Goal: Task Accomplishment & Management: Manage account settings

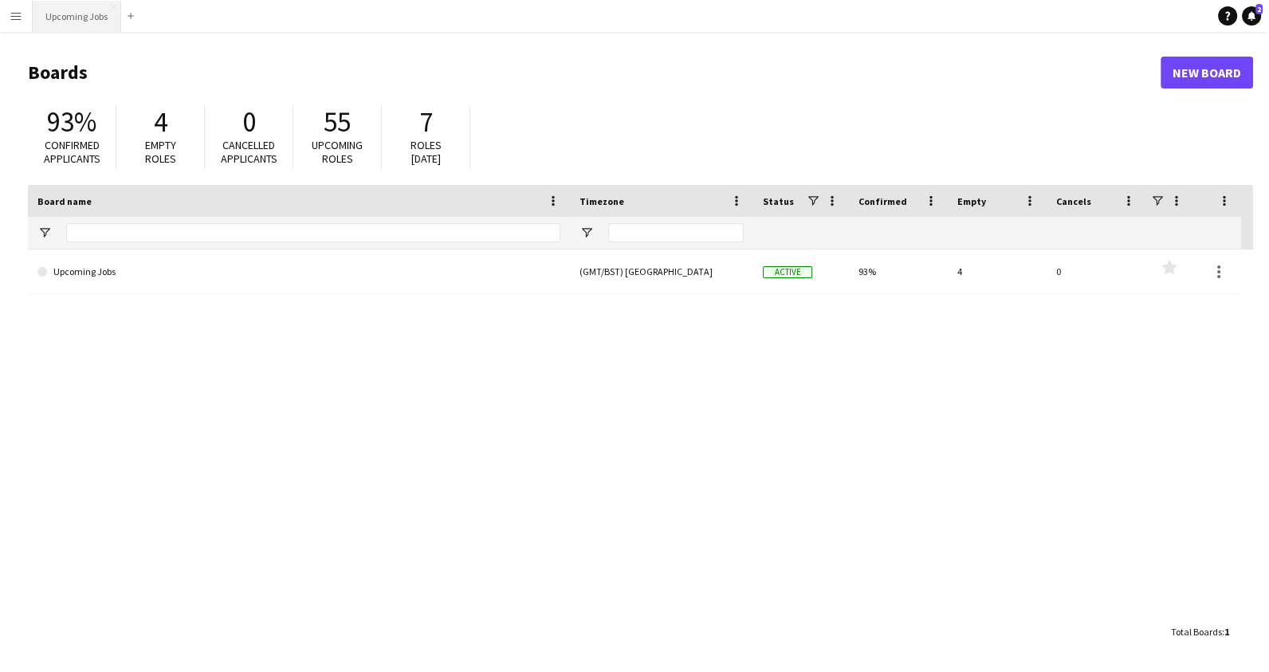
click at [89, 14] on button "Upcoming Jobs Close" at bounding box center [77, 16] width 88 height 31
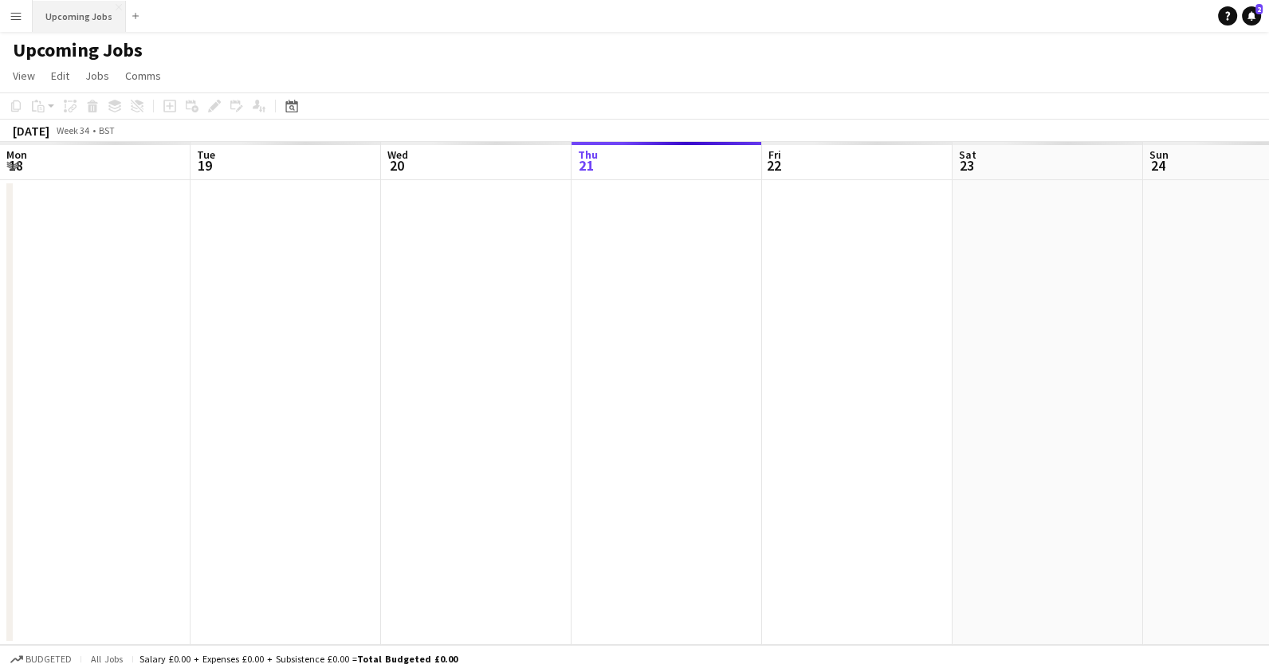
scroll to position [0, 380]
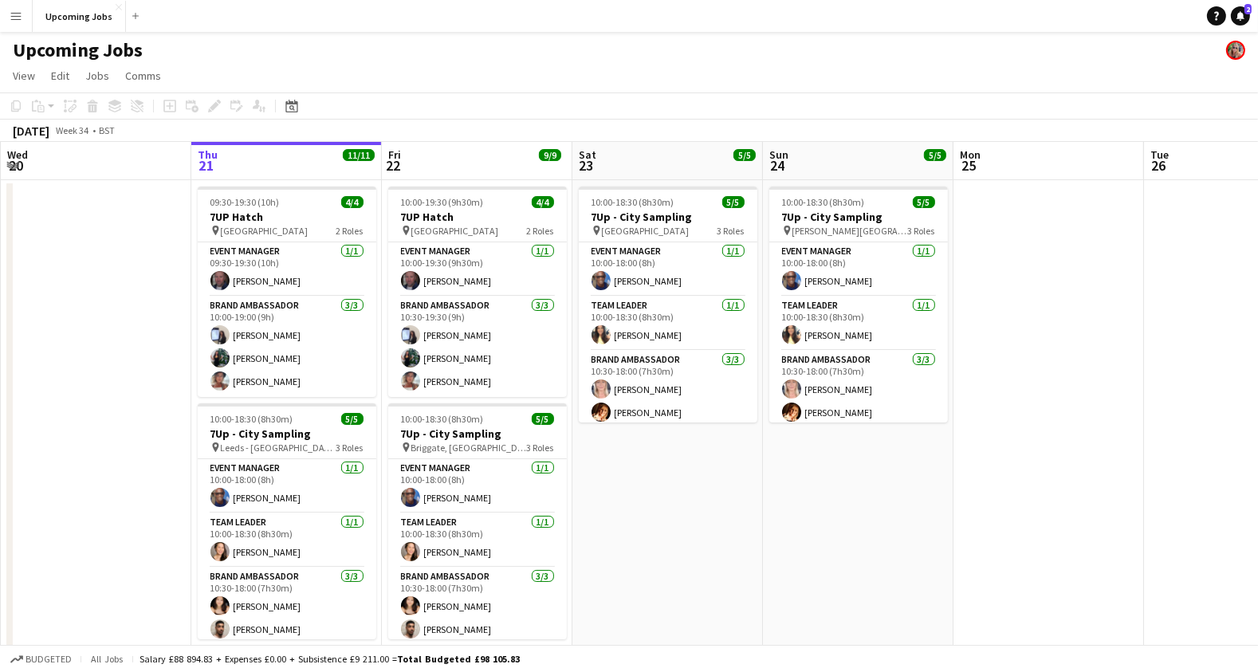
click at [13, 17] on app-icon "Menu" at bounding box center [16, 16] width 13 height 13
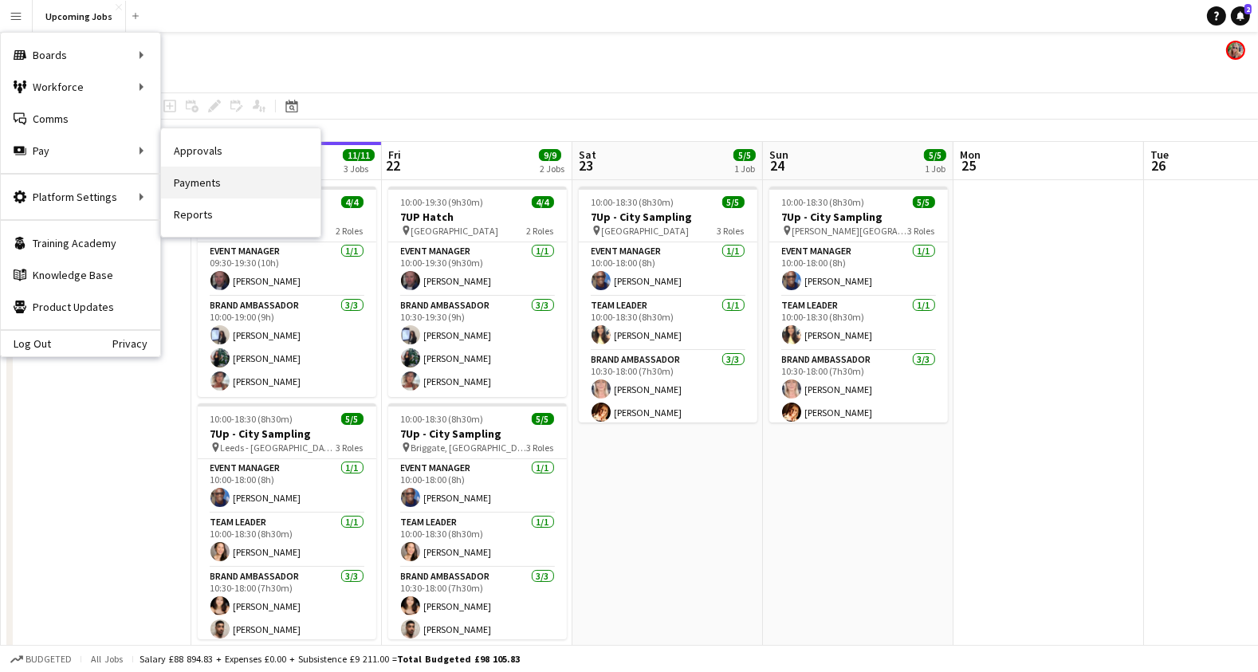
click at [198, 177] on link "Payments" at bounding box center [240, 183] width 159 height 32
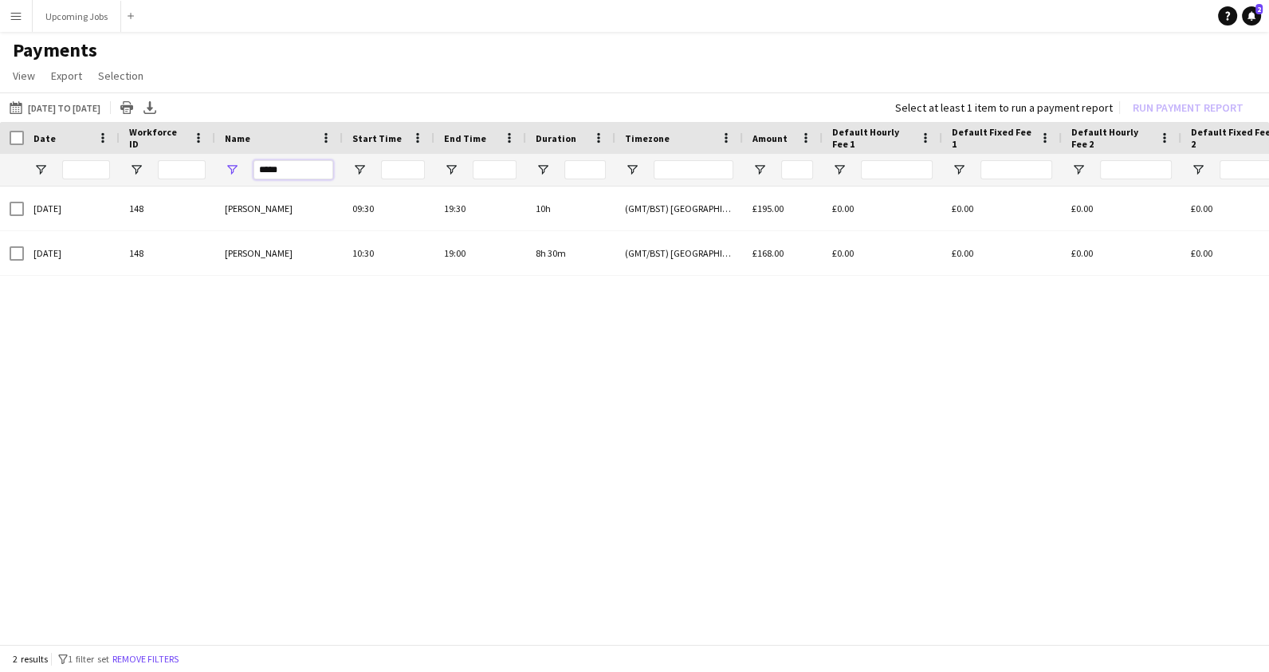
drag, startPoint x: 289, startPoint y: 174, endPoint x: 214, endPoint y: 172, distance: 74.9
click at [215, 172] on div "*****" at bounding box center [279, 170] width 128 height 32
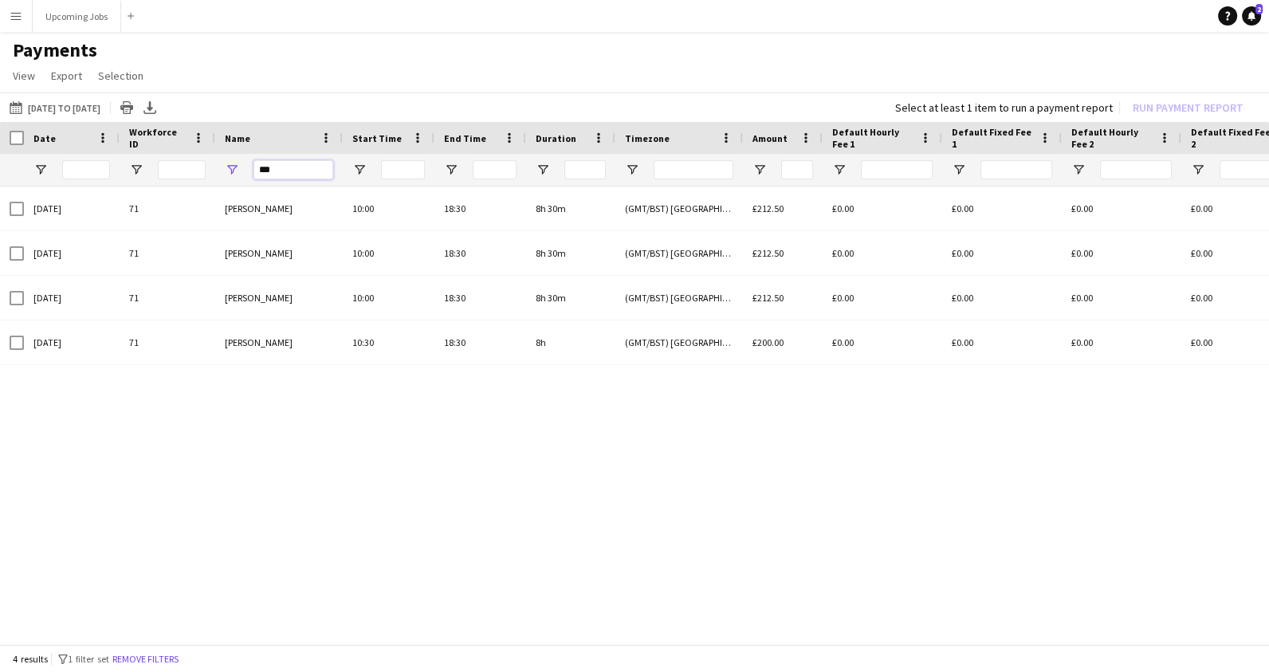
click at [286, 174] on input "***" at bounding box center [293, 169] width 80 height 19
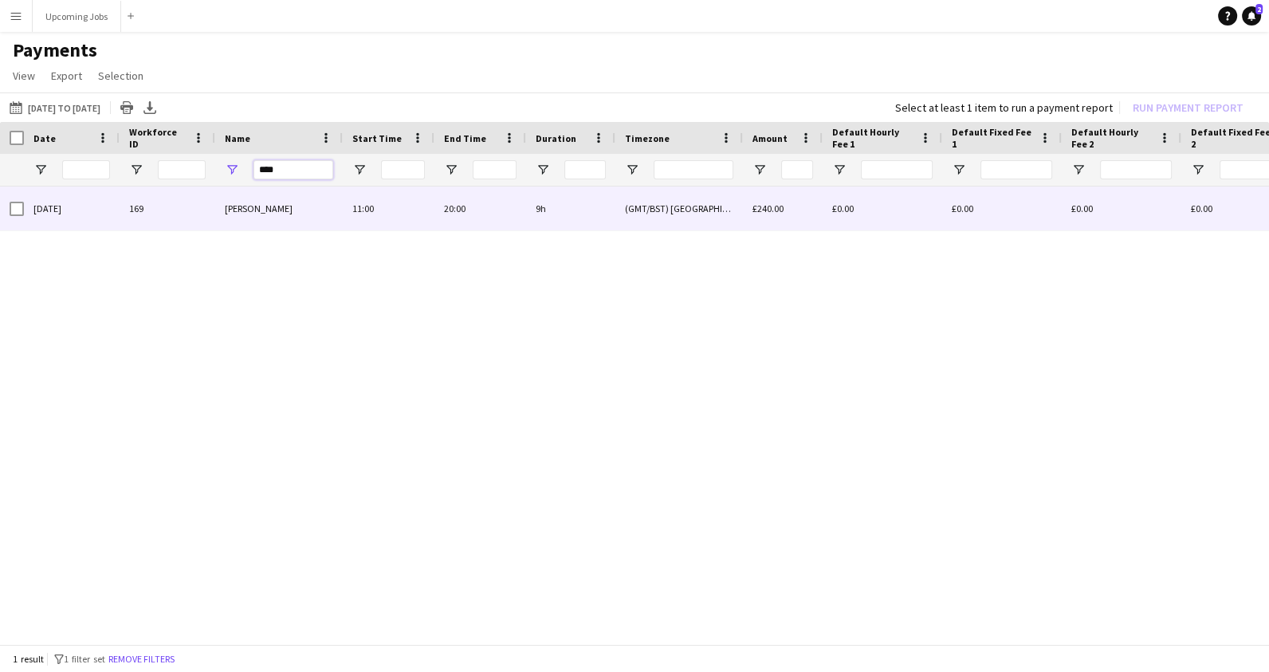
type input "****"
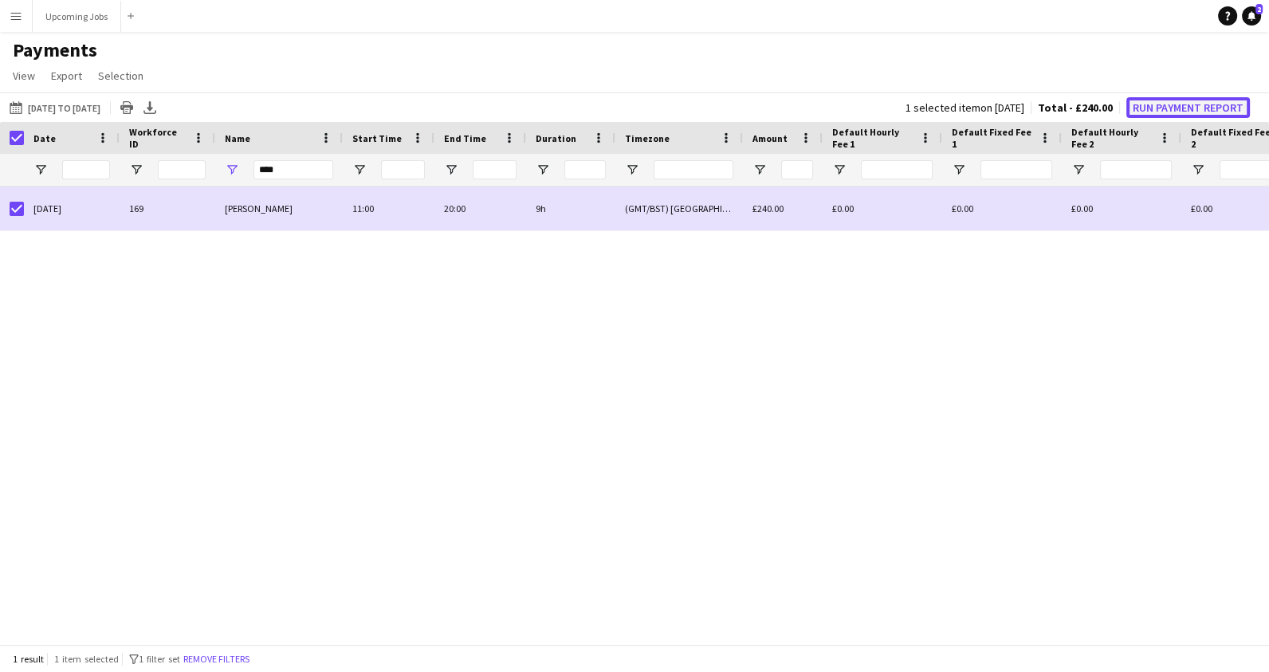
click at [1154, 105] on button "Run Payment Report" at bounding box center [1188, 107] width 124 height 21
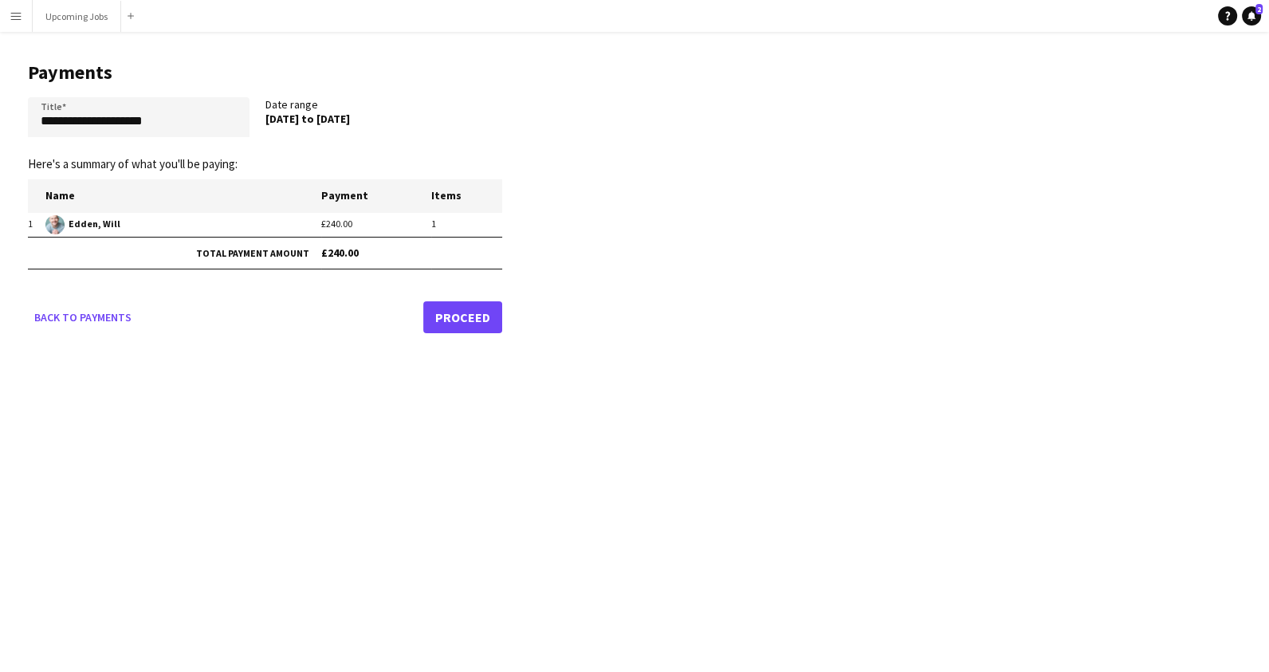
click at [460, 316] on link "Proceed" at bounding box center [462, 317] width 79 height 32
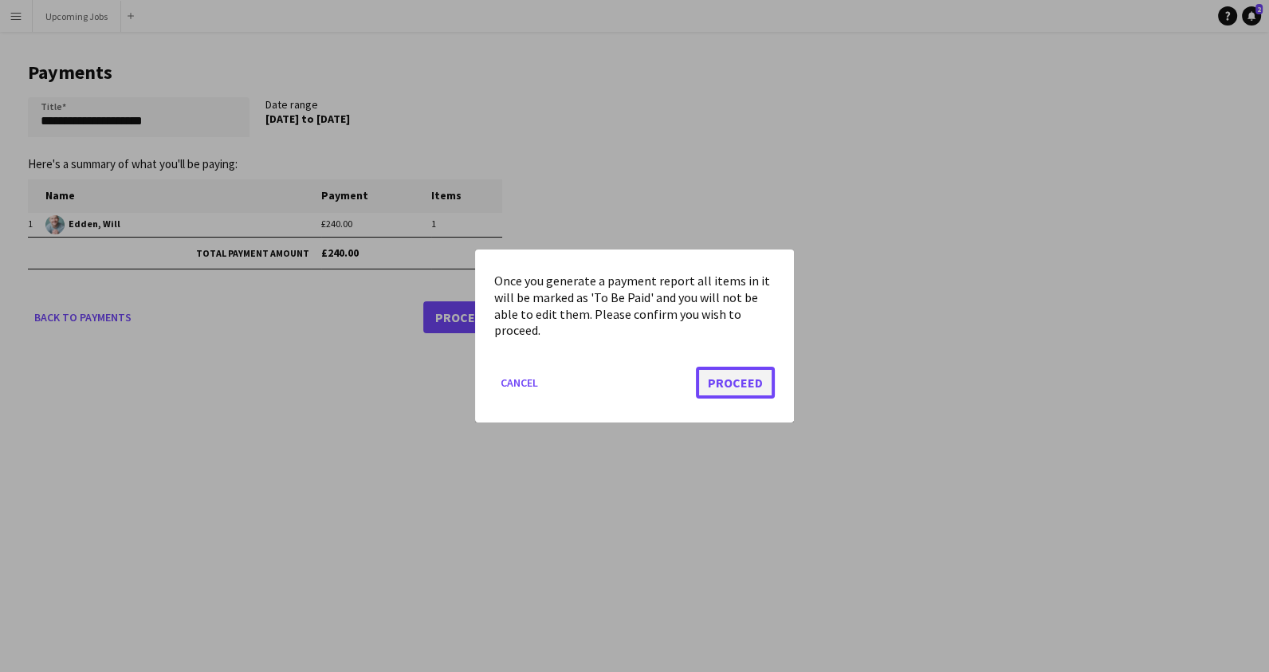
click at [712, 386] on button "Proceed" at bounding box center [735, 383] width 79 height 32
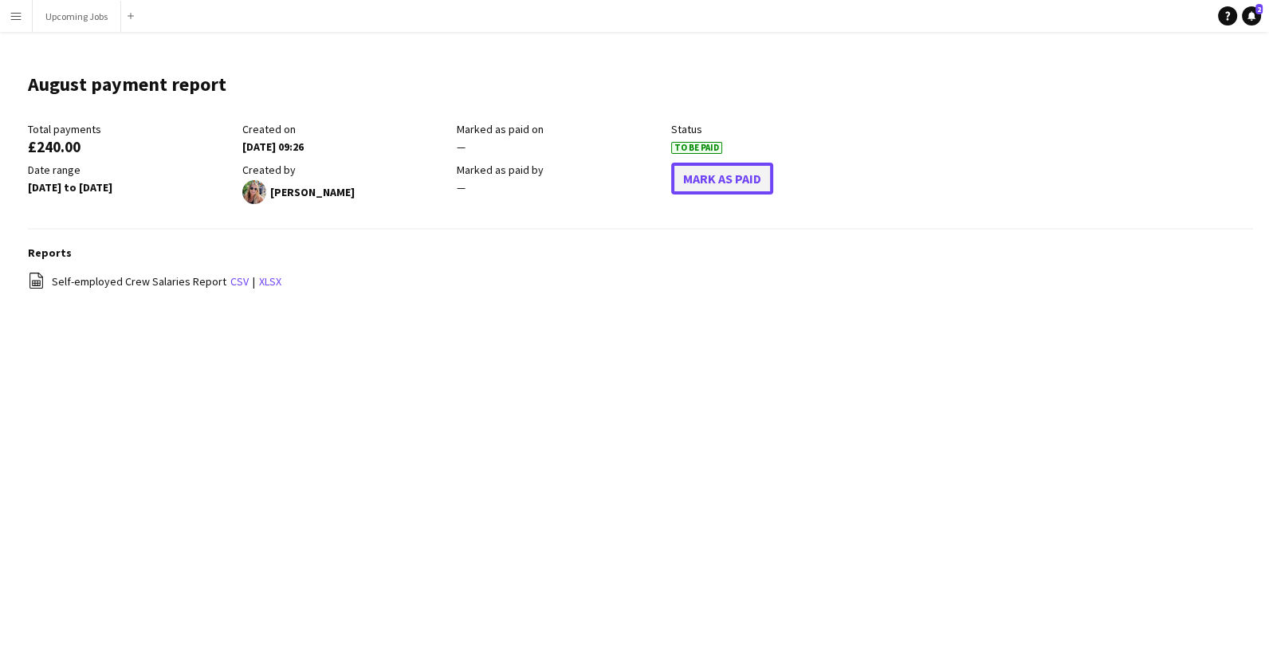
click at [718, 179] on button "Mark As Paid" at bounding box center [722, 179] width 102 height 32
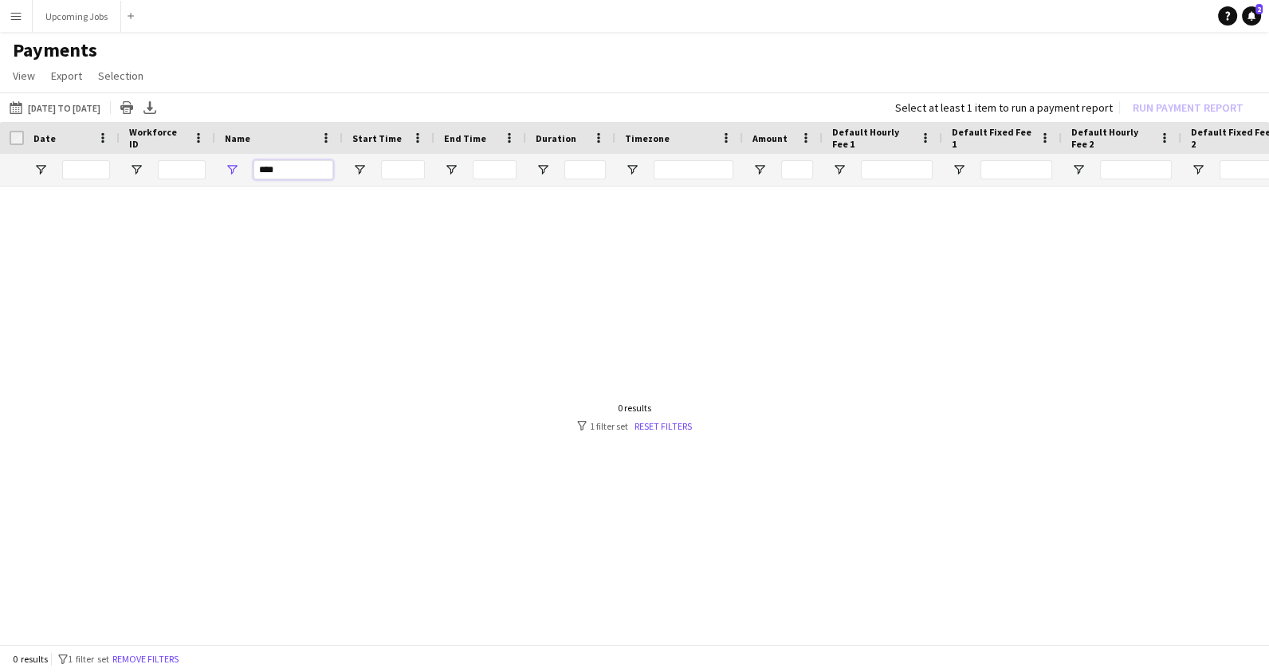
drag, startPoint x: 285, startPoint y: 170, endPoint x: 224, endPoint y: 165, distance: 60.8
click at [224, 165] on div "****" at bounding box center [279, 170] width 128 height 32
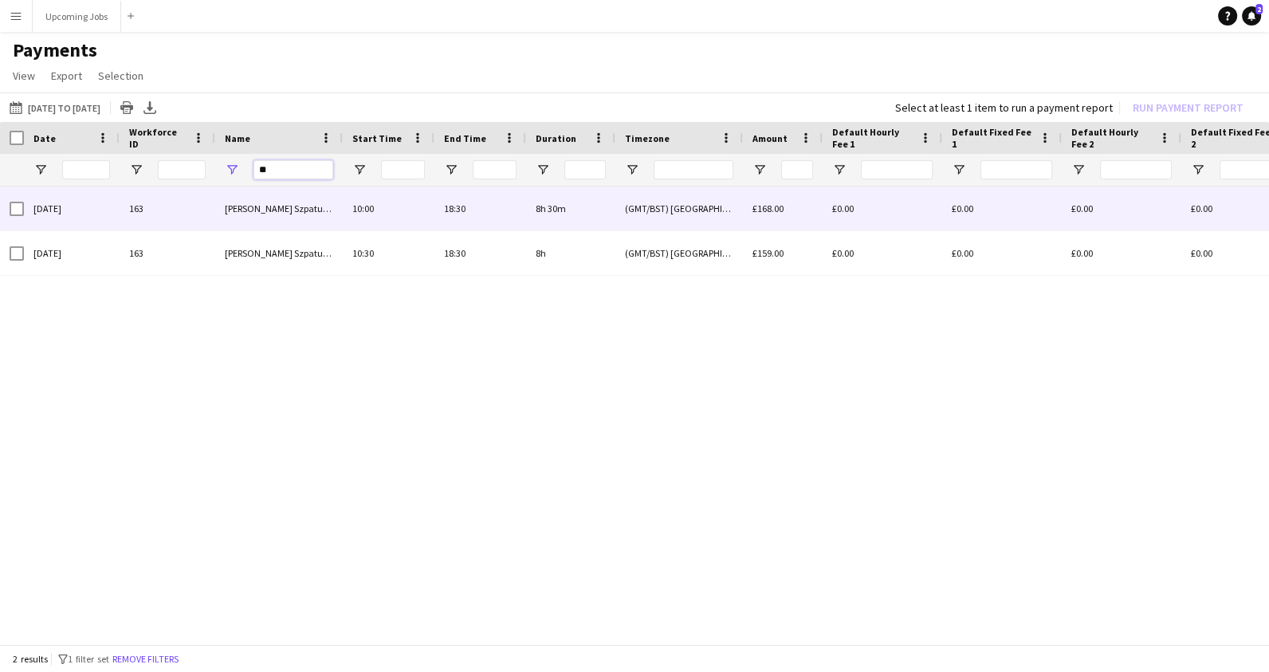
type input "**"
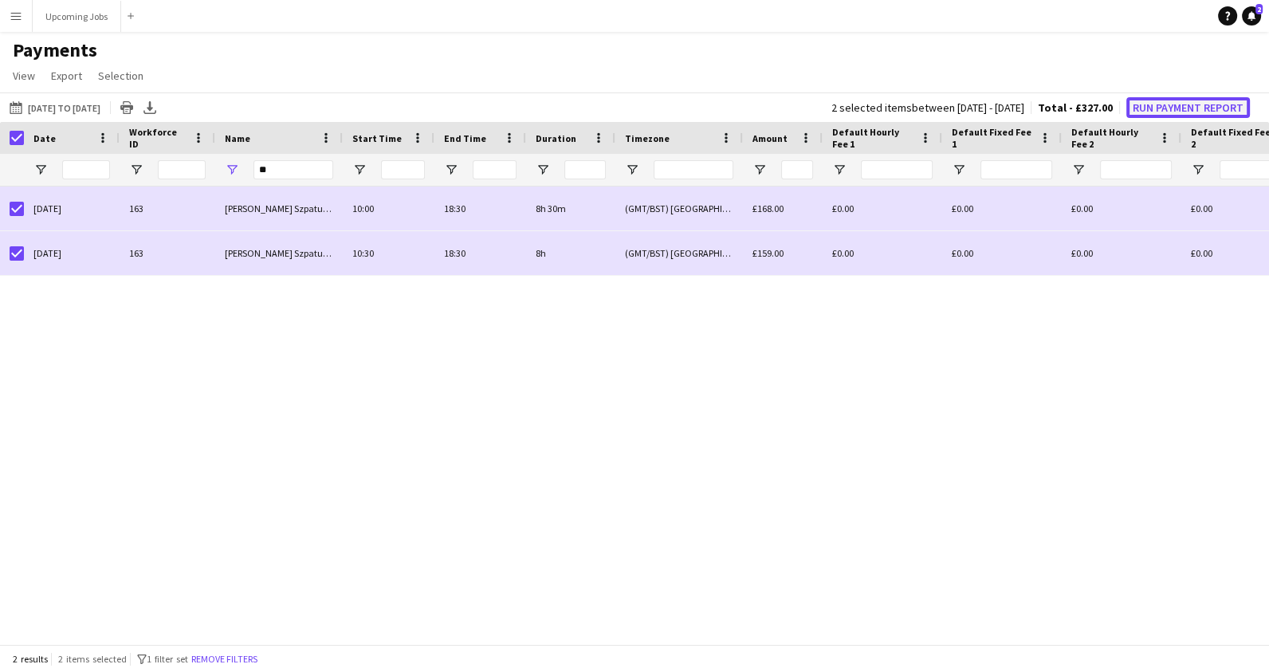
click at [1191, 107] on button "Run Payment Report" at bounding box center [1188, 107] width 124 height 21
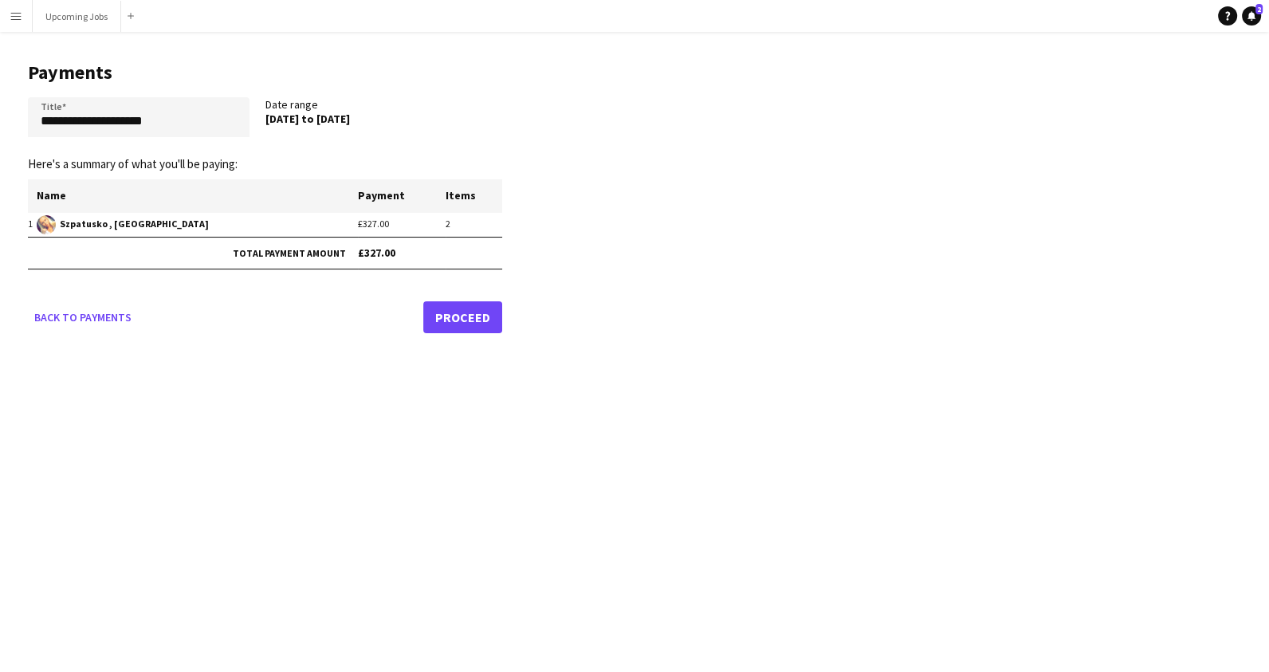
click at [461, 320] on link "Proceed" at bounding box center [462, 317] width 79 height 32
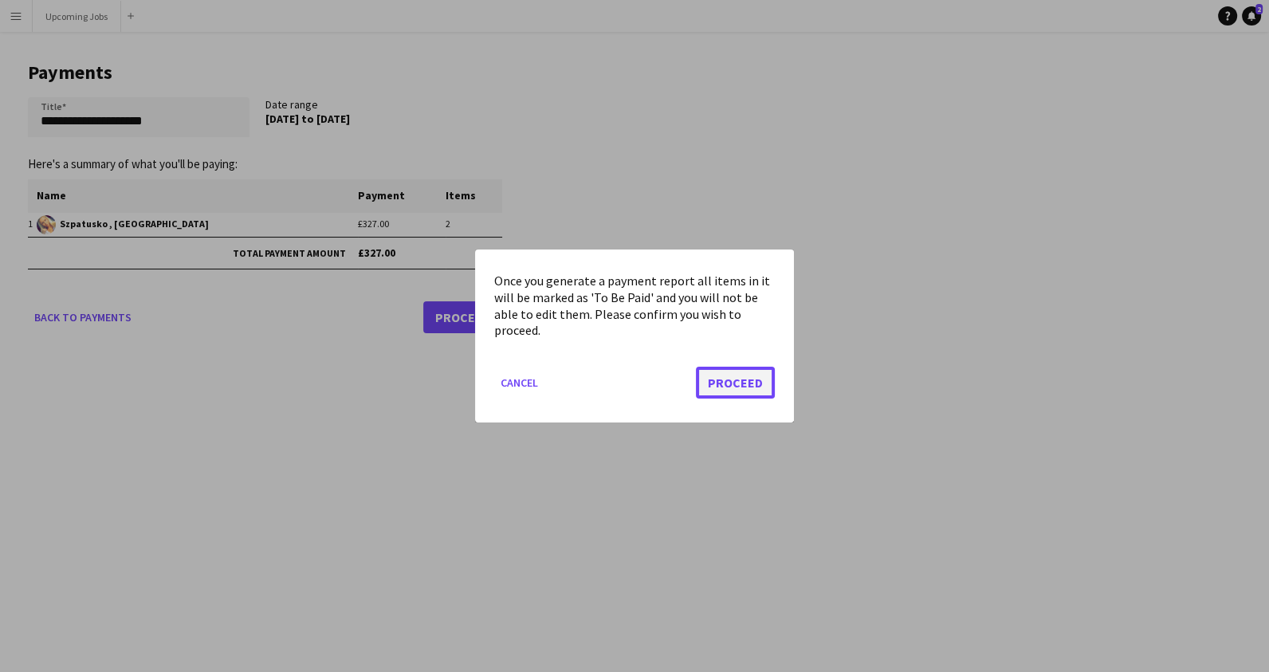
click at [749, 379] on button "Proceed" at bounding box center [735, 383] width 79 height 32
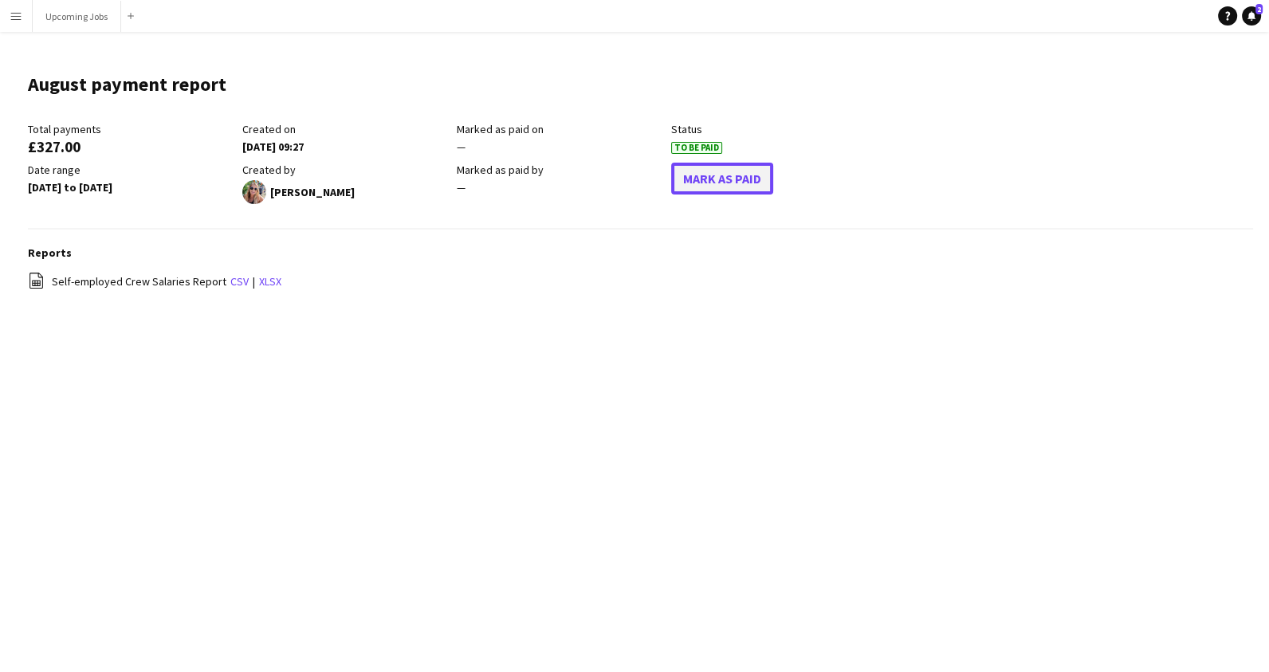
click at [707, 186] on button "Mark As Paid" at bounding box center [722, 179] width 102 height 32
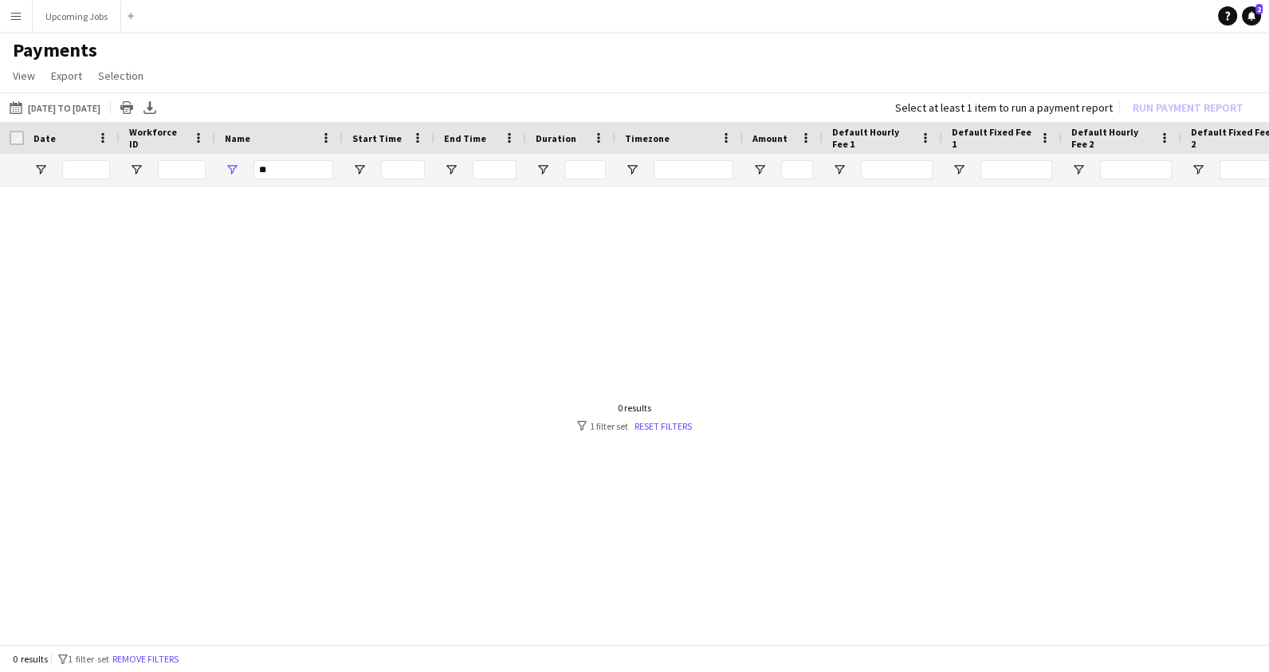
click at [276, 180] on div "**" at bounding box center [293, 170] width 80 height 32
click at [276, 177] on input "**" at bounding box center [293, 169] width 80 height 19
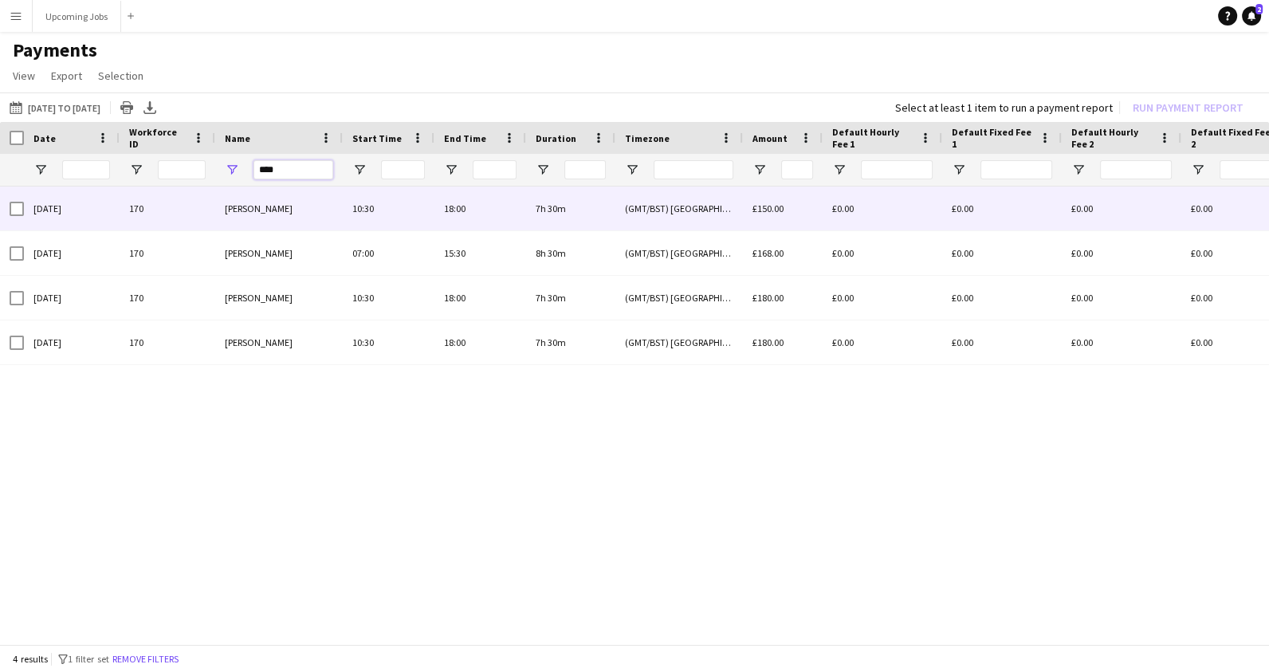
type input "****"
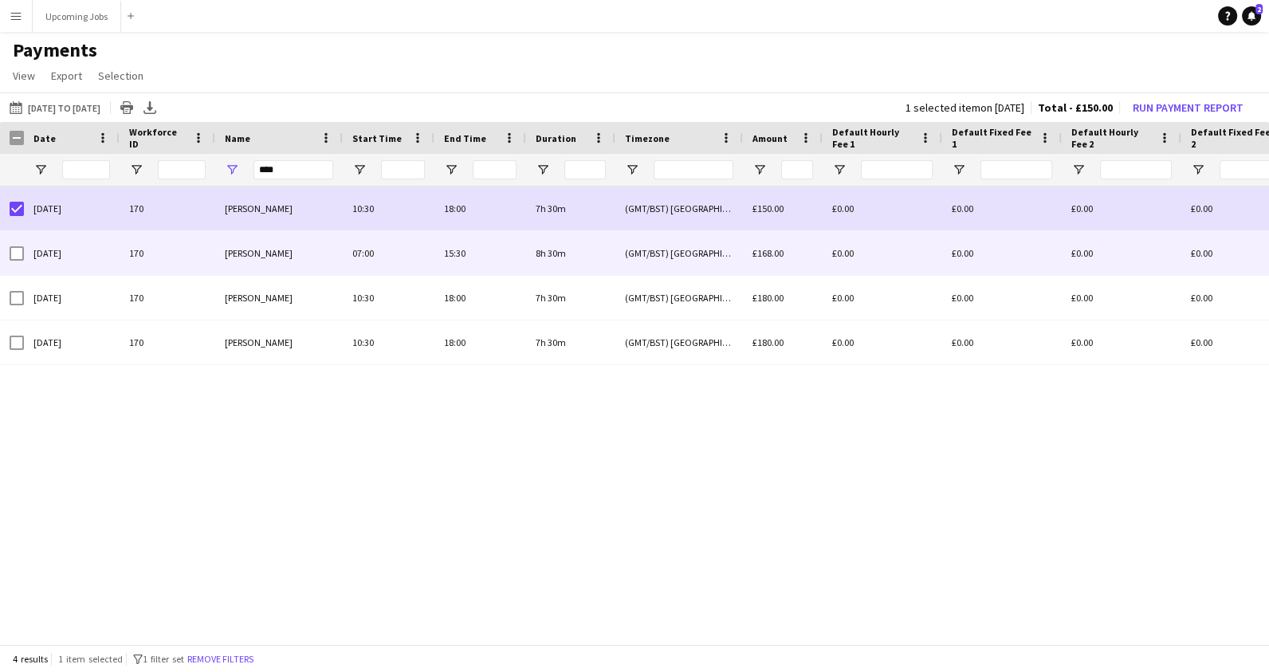
click at [8, 246] on div at bounding box center [12, 253] width 24 height 44
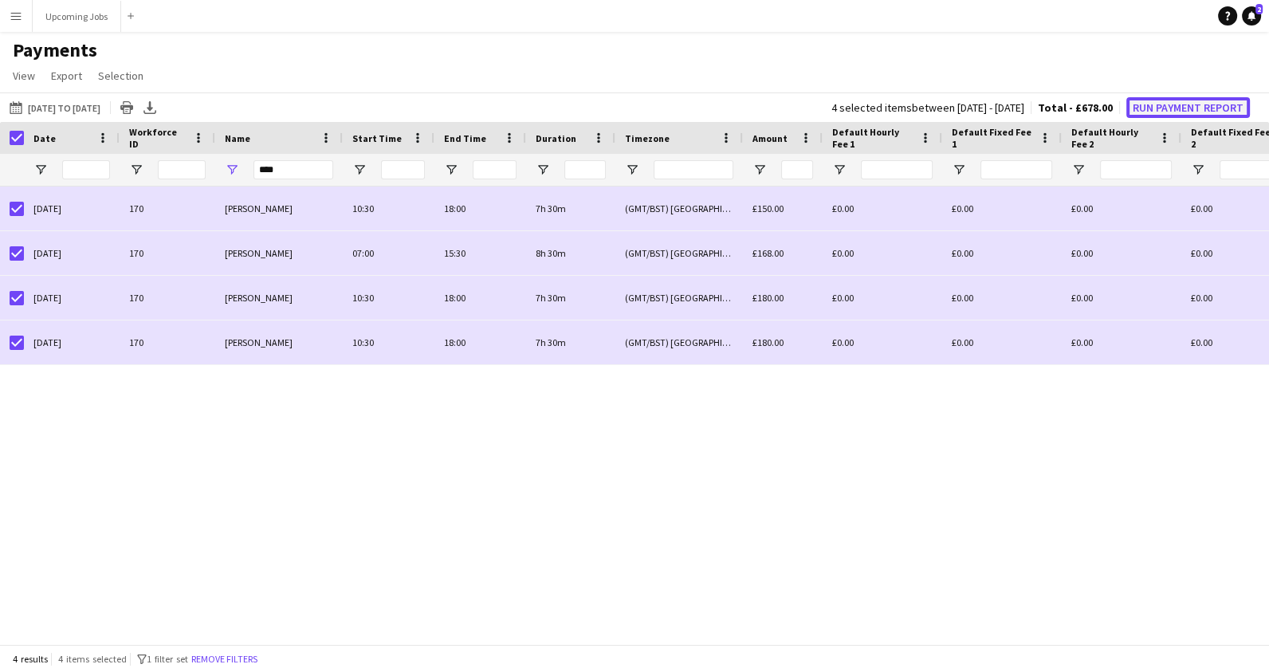
click at [1160, 106] on button "Run Payment Report" at bounding box center [1188, 107] width 124 height 21
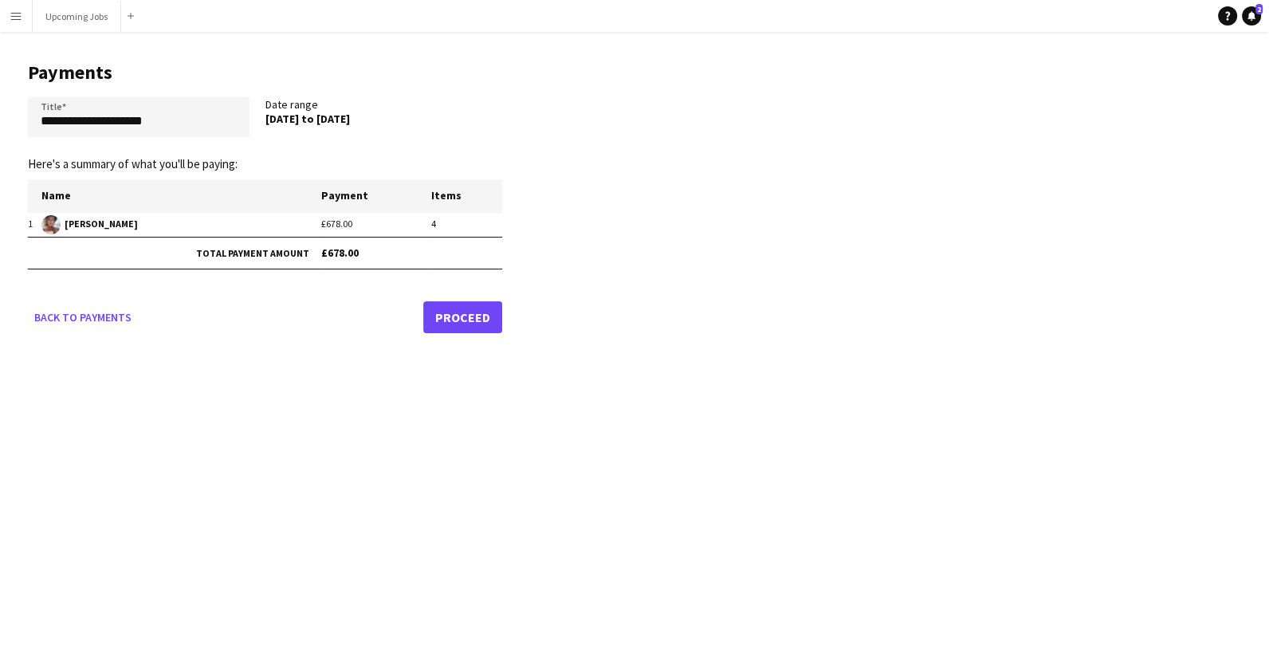
click at [462, 327] on link "Proceed" at bounding box center [462, 317] width 79 height 32
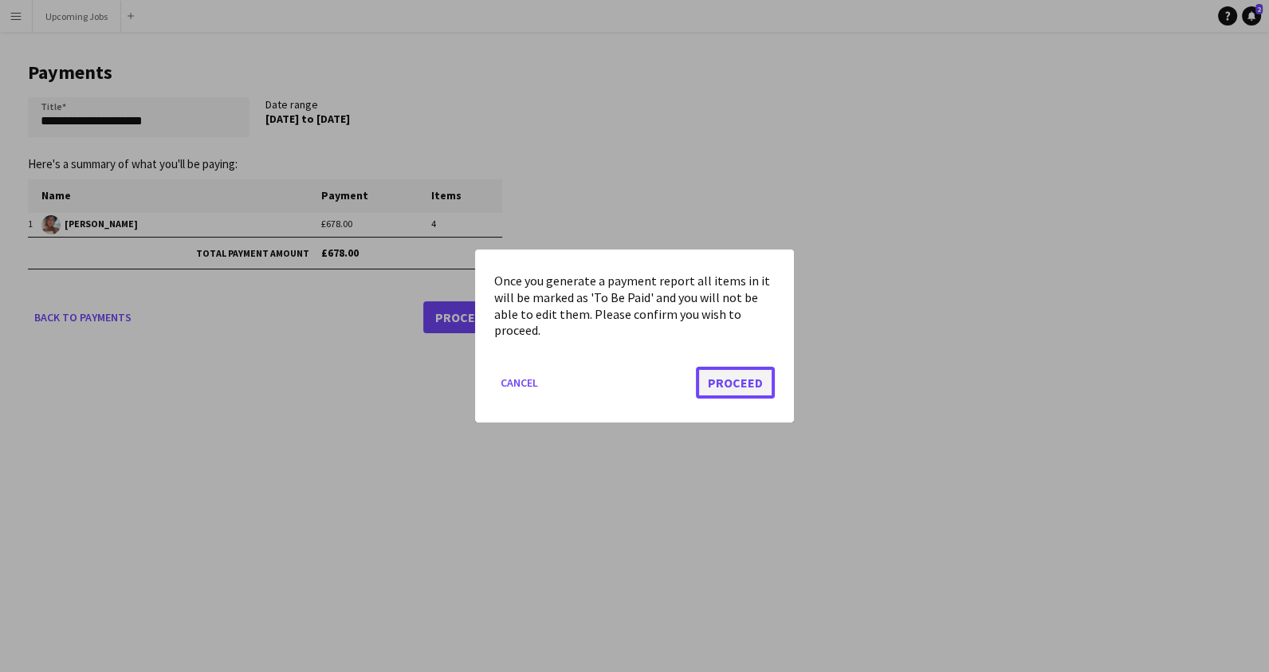
click at [730, 373] on button "Proceed" at bounding box center [735, 383] width 79 height 32
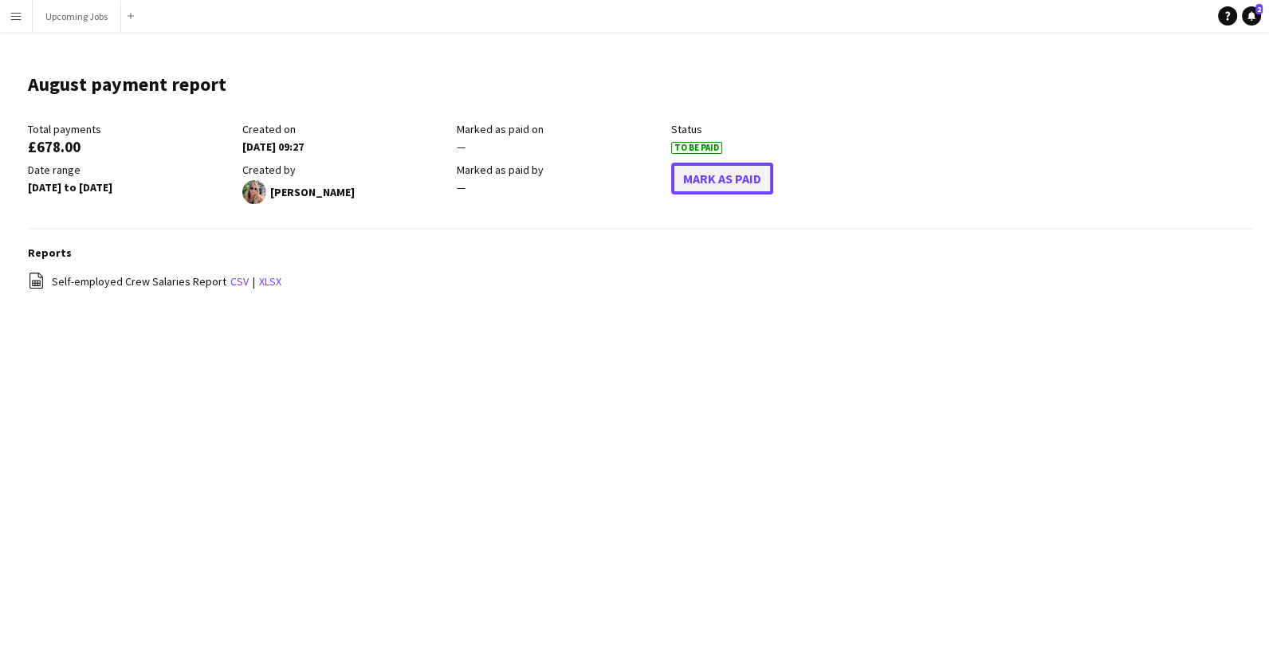
click at [705, 185] on button "Mark As Paid" at bounding box center [722, 179] width 102 height 32
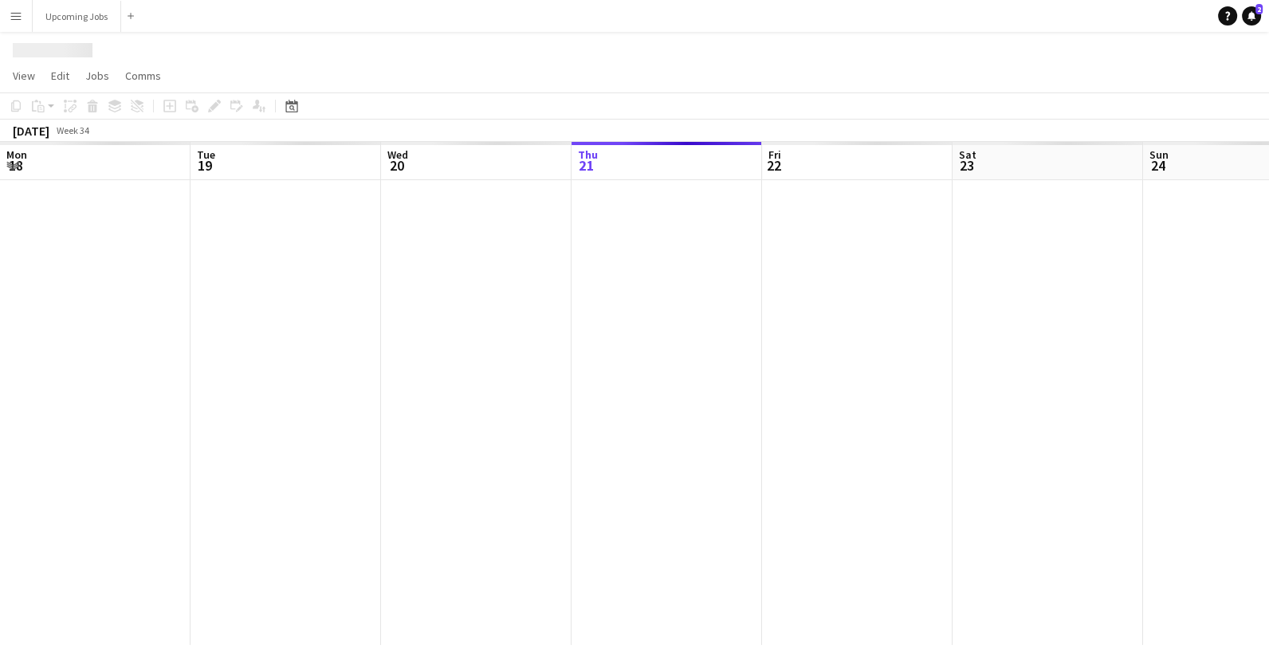
scroll to position [0, 380]
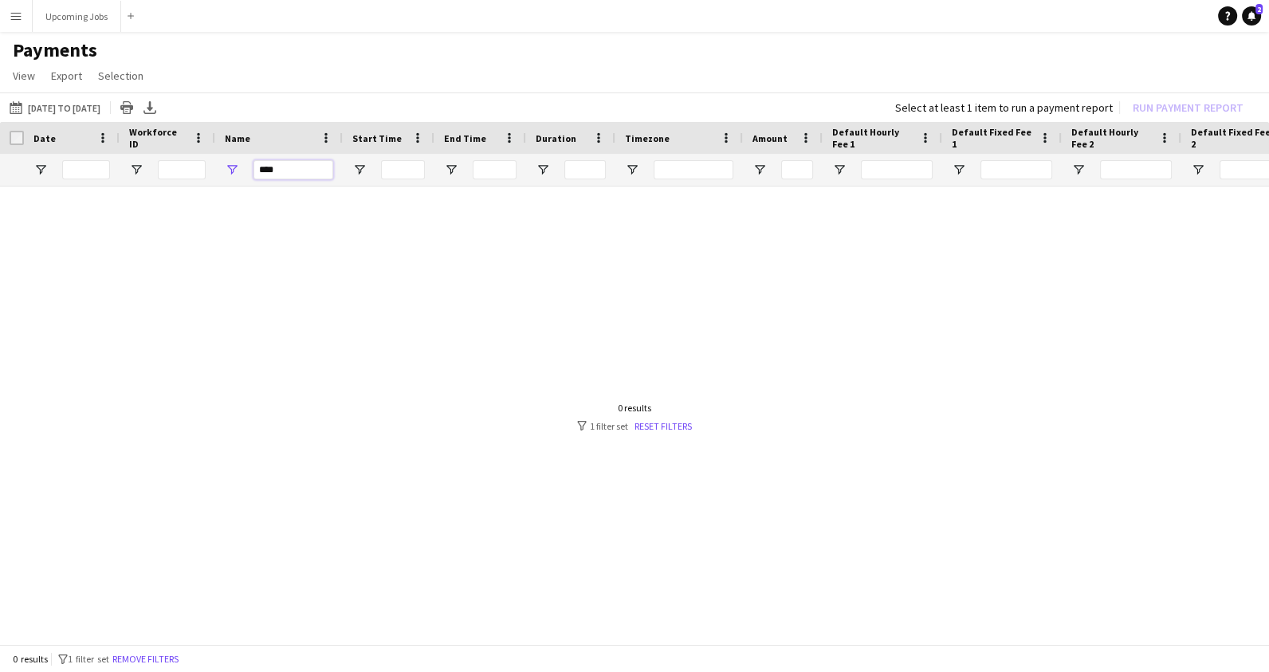
click at [284, 171] on input "****" at bounding box center [293, 169] width 80 height 19
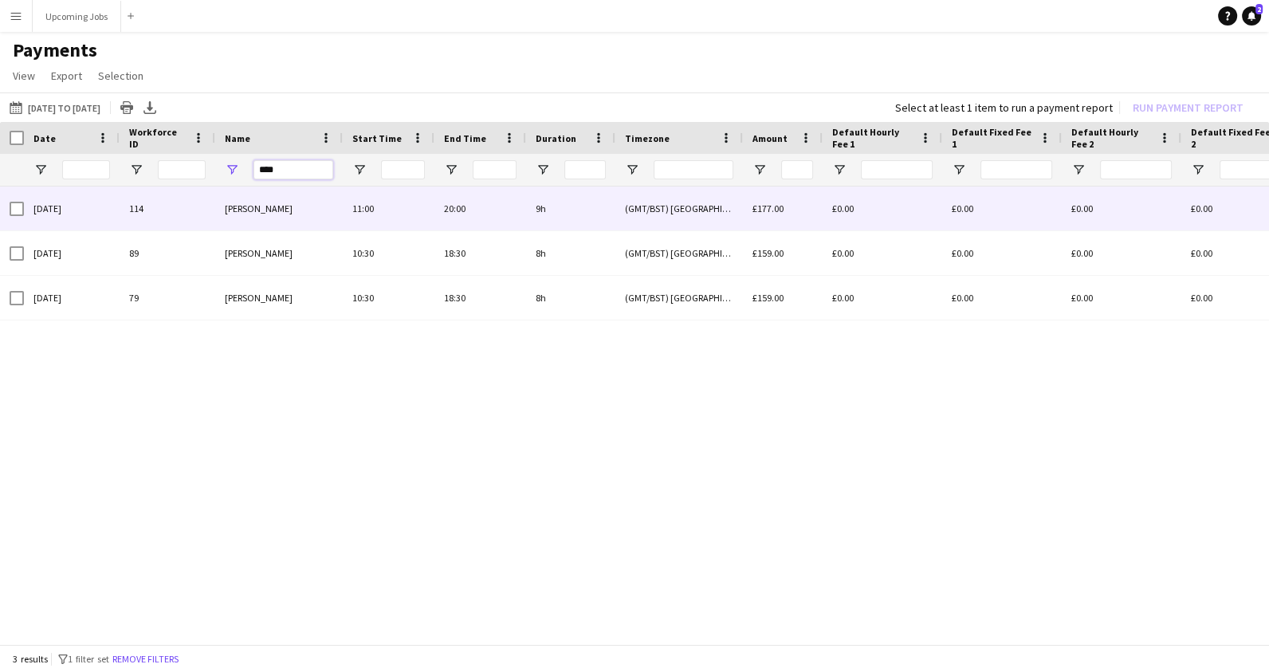
type input "****"
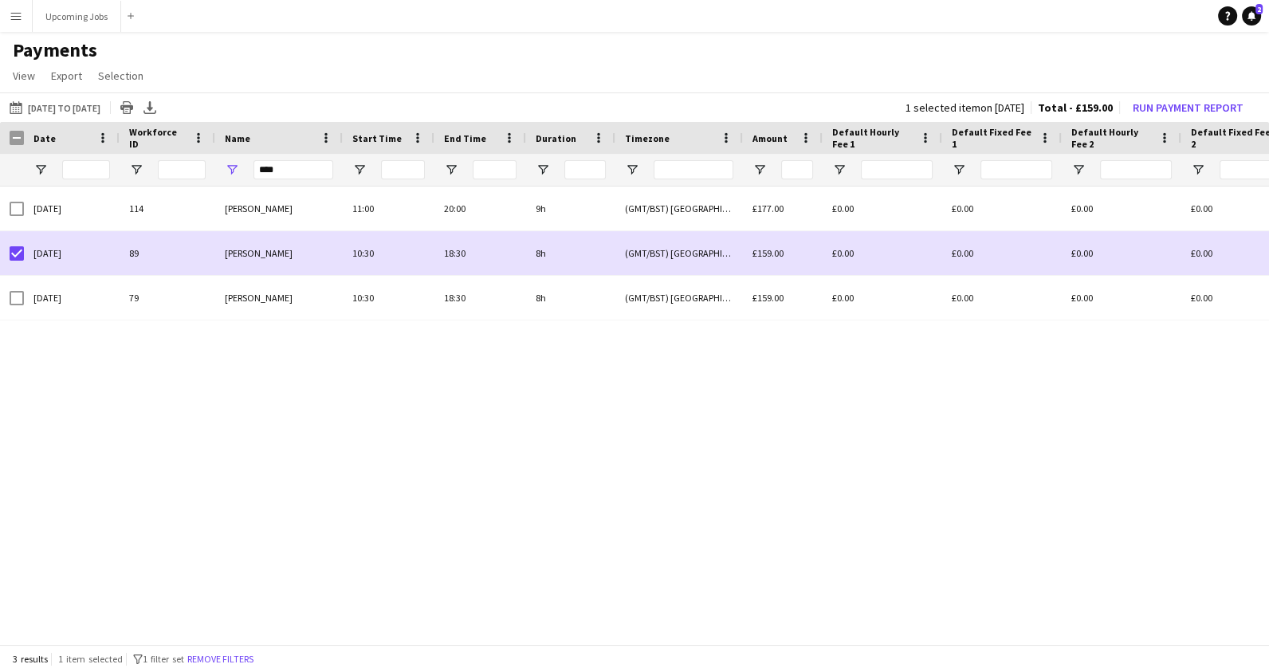
click at [1211, 119] on div "[DATE] to [DATE] [DATE] to [DATE] [DATE] This Week This Month [DATE] Last Week …" at bounding box center [634, 106] width 1269 height 29
click at [1204, 109] on button "Run Payment Report" at bounding box center [1188, 107] width 124 height 21
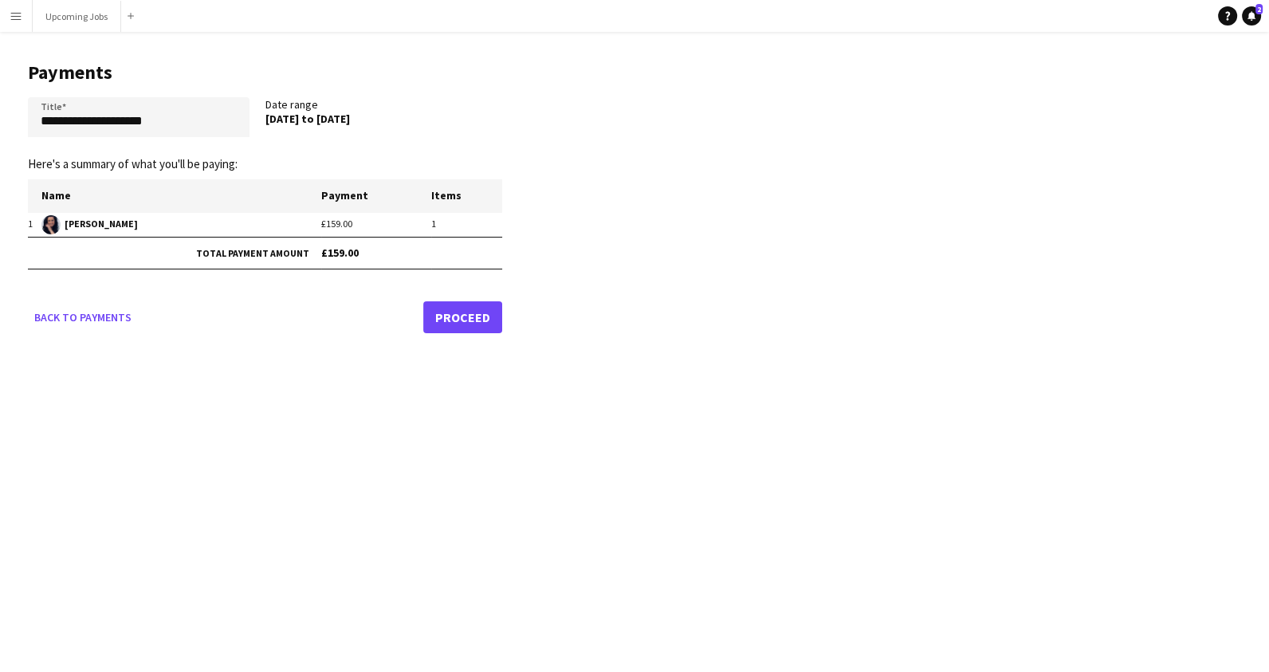
click at [484, 314] on link "Proceed" at bounding box center [462, 317] width 79 height 32
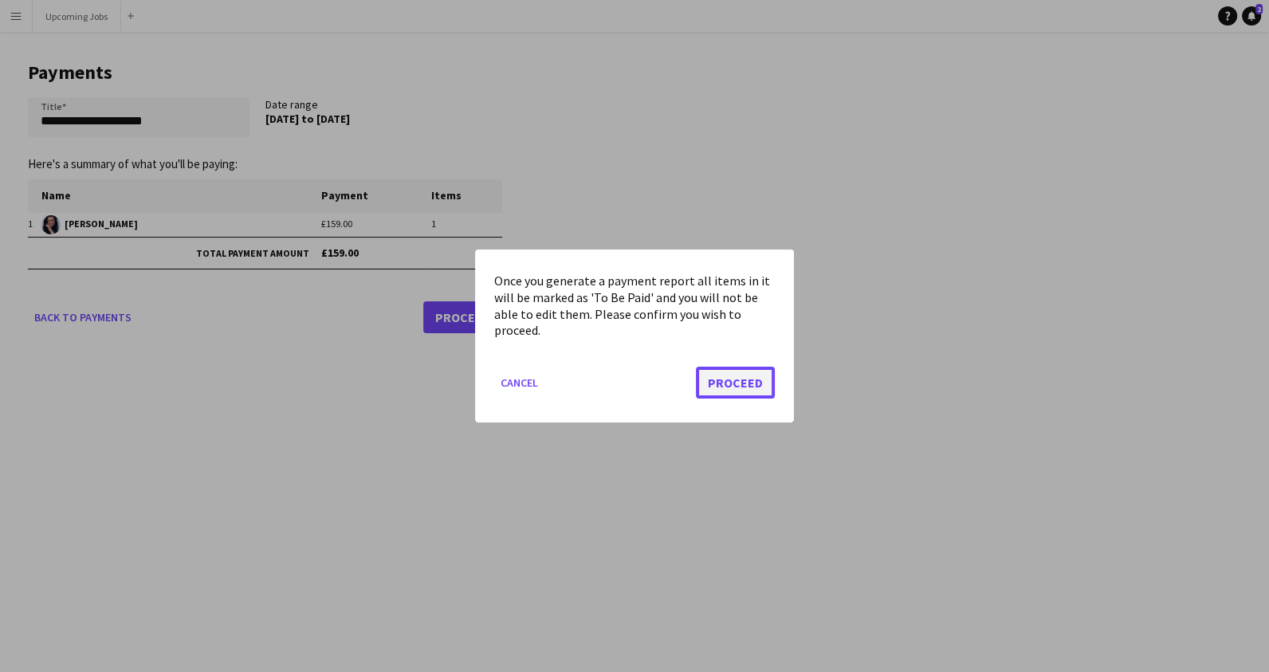
click at [712, 380] on button "Proceed" at bounding box center [735, 383] width 79 height 32
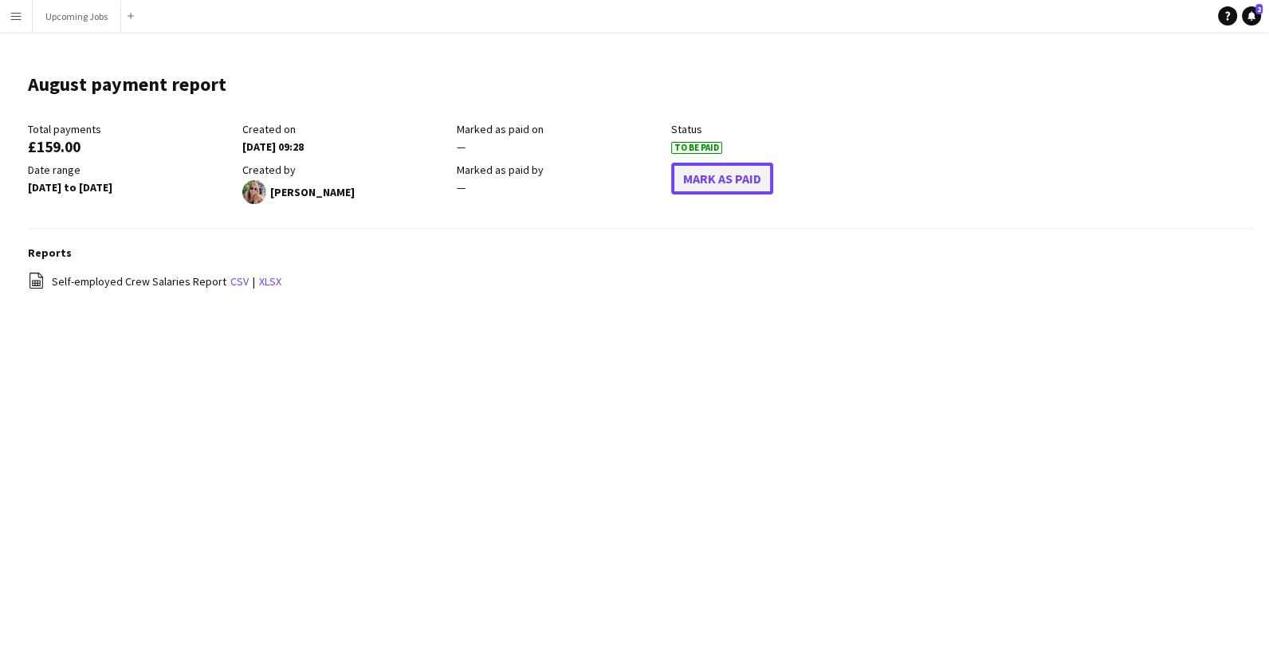
click at [711, 175] on button "Mark As Paid" at bounding box center [722, 179] width 102 height 32
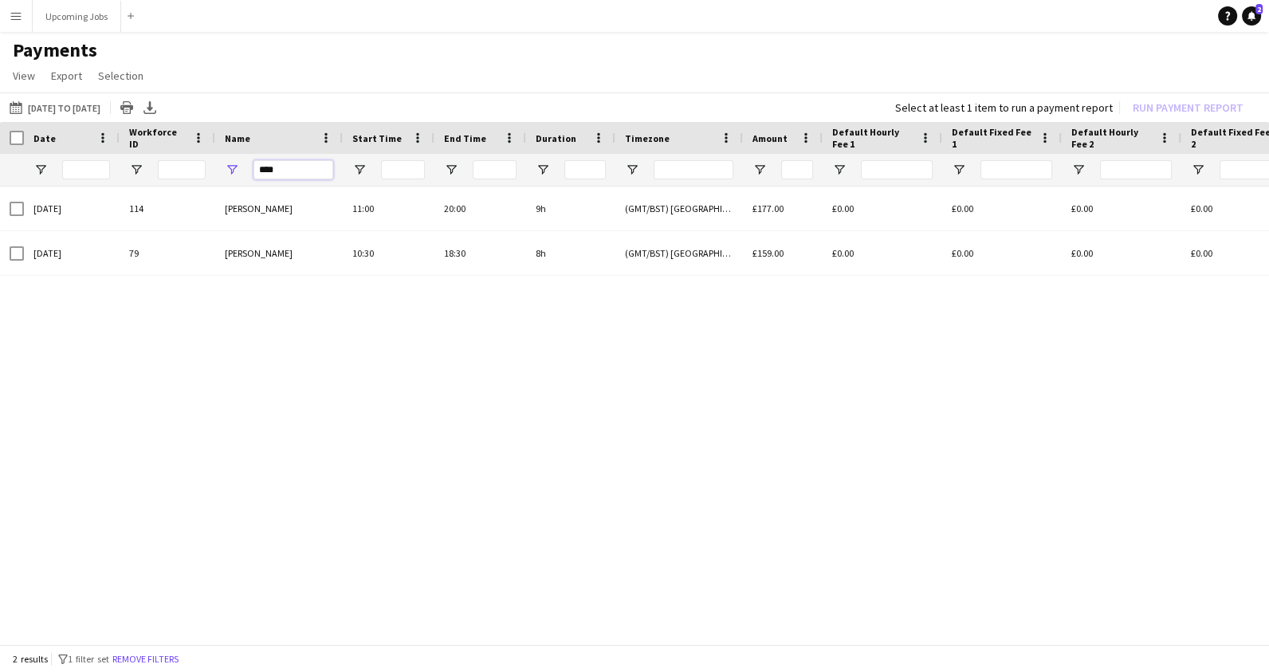
drag, startPoint x: 279, startPoint y: 172, endPoint x: 226, endPoint y: 163, distance: 54.2
click at [231, 163] on div "****" at bounding box center [279, 170] width 128 height 32
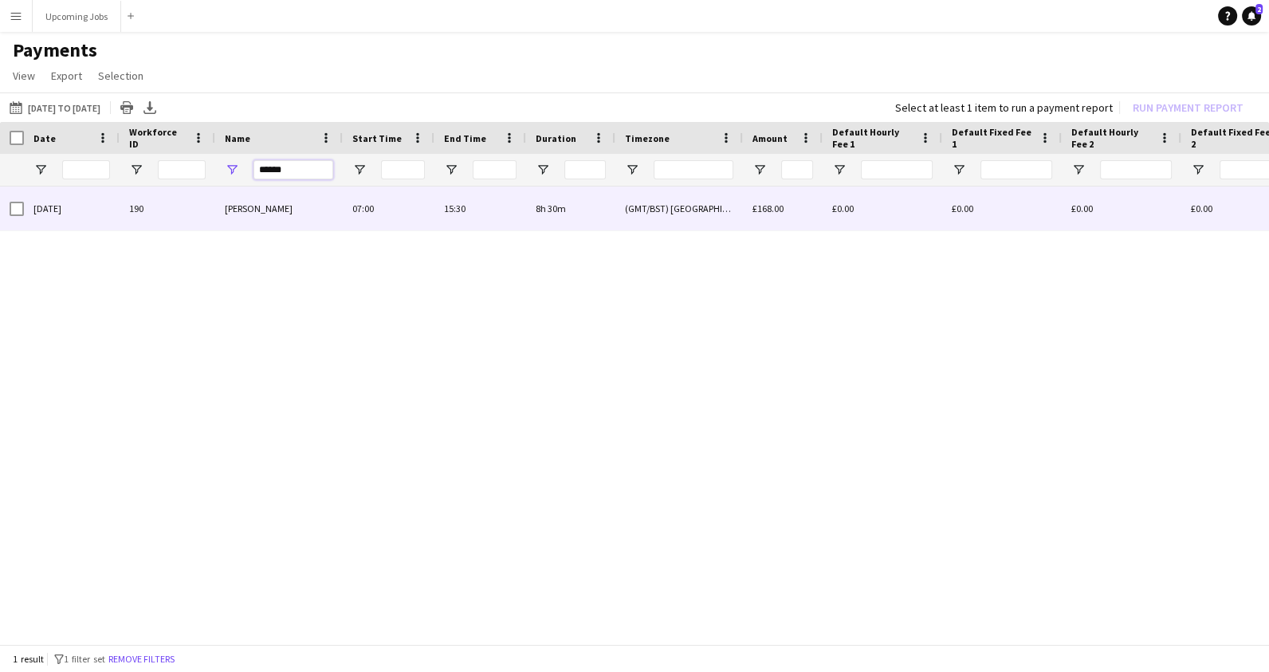
type input "******"
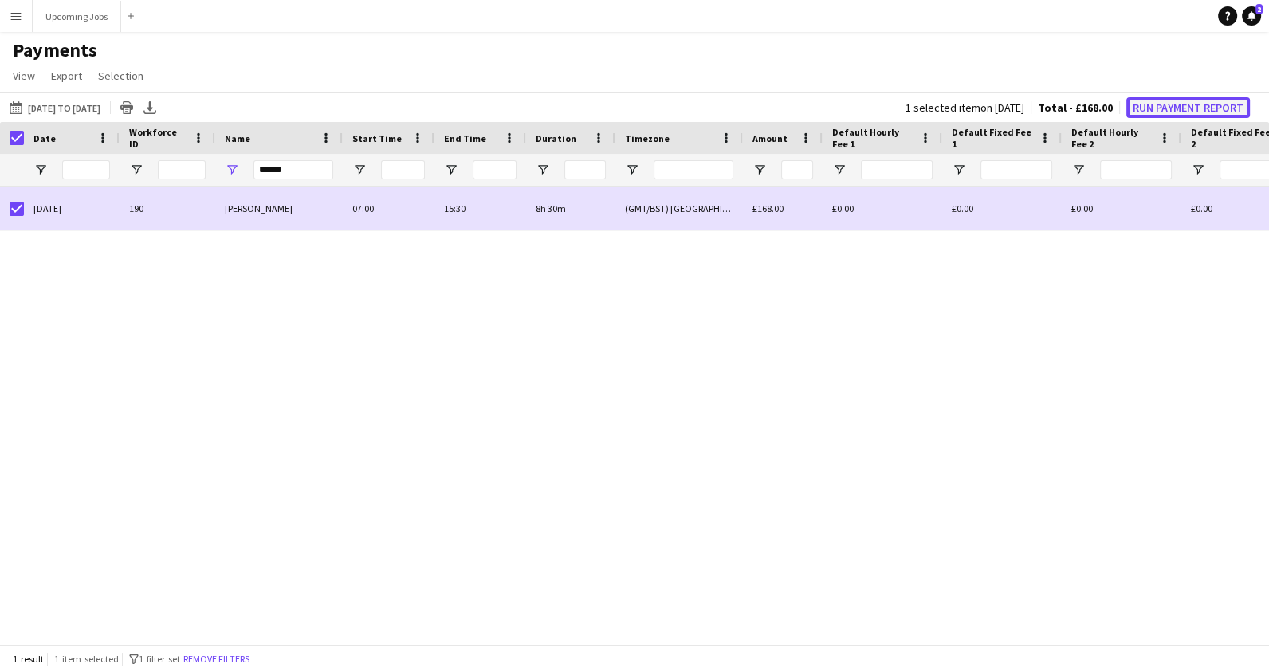
click at [1175, 112] on button "Run Payment Report" at bounding box center [1188, 107] width 124 height 21
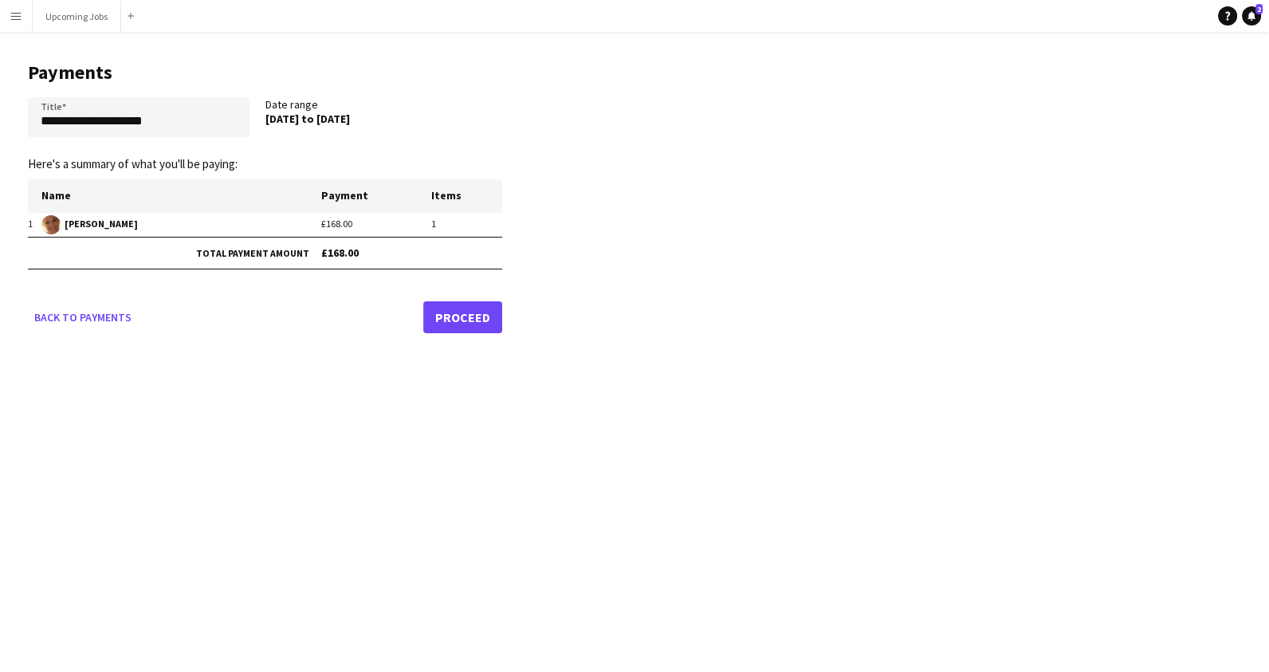
click at [461, 316] on link "Proceed" at bounding box center [462, 317] width 79 height 32
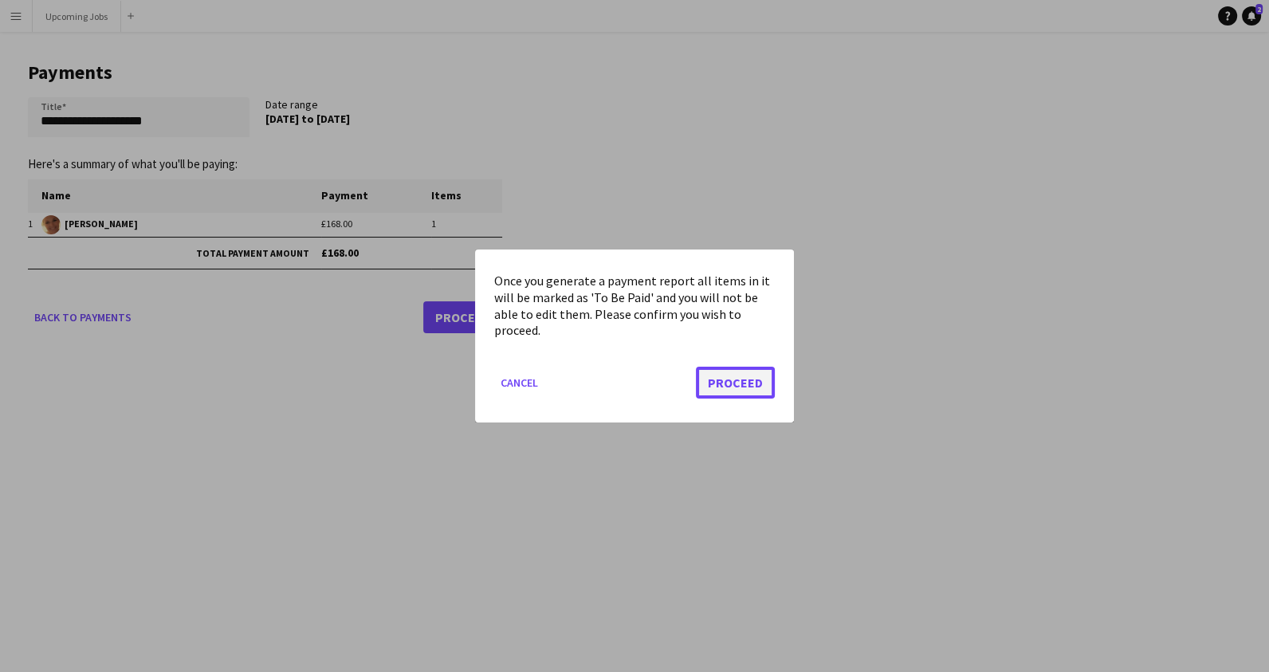
click at [728, 382] on button "Proceed" at bounding box center [735, 383] width 79 height 32
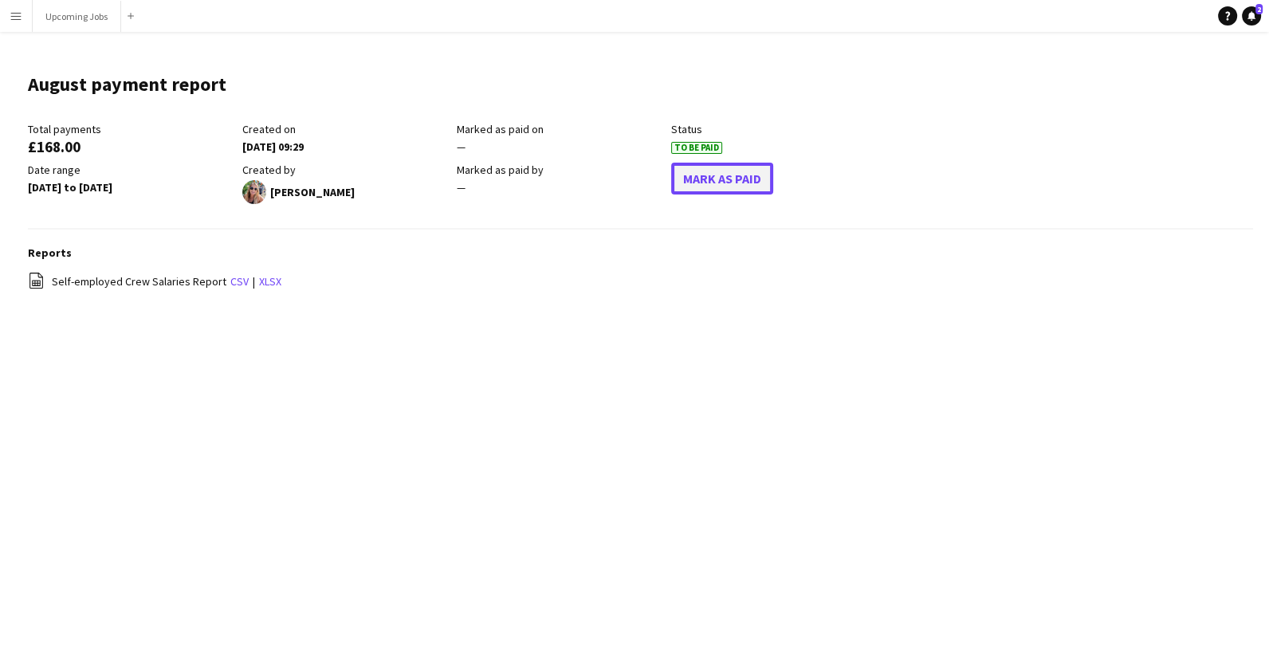
click at [693, 175] on button "Mark As Paid" at bounding box center [722, 179] width 102 height 32
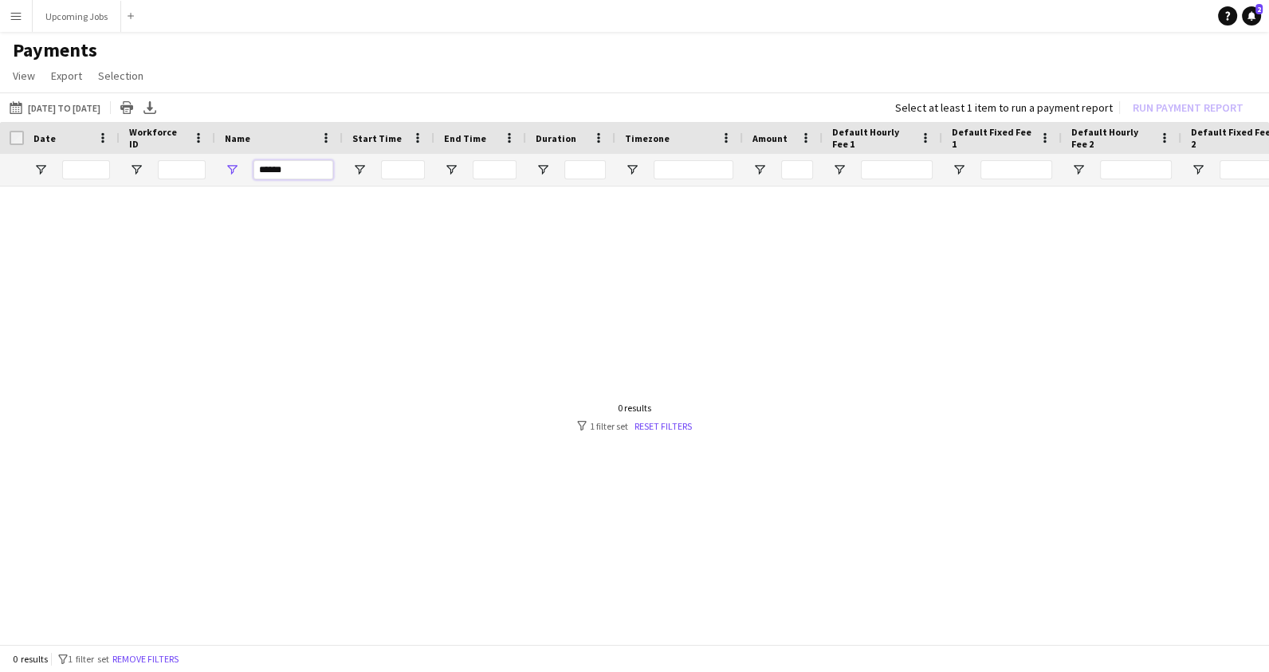
drag, startPoint x: 283, startPoint y: 166, endPoint x: 203, endPoint y: 147, distance: 81.8
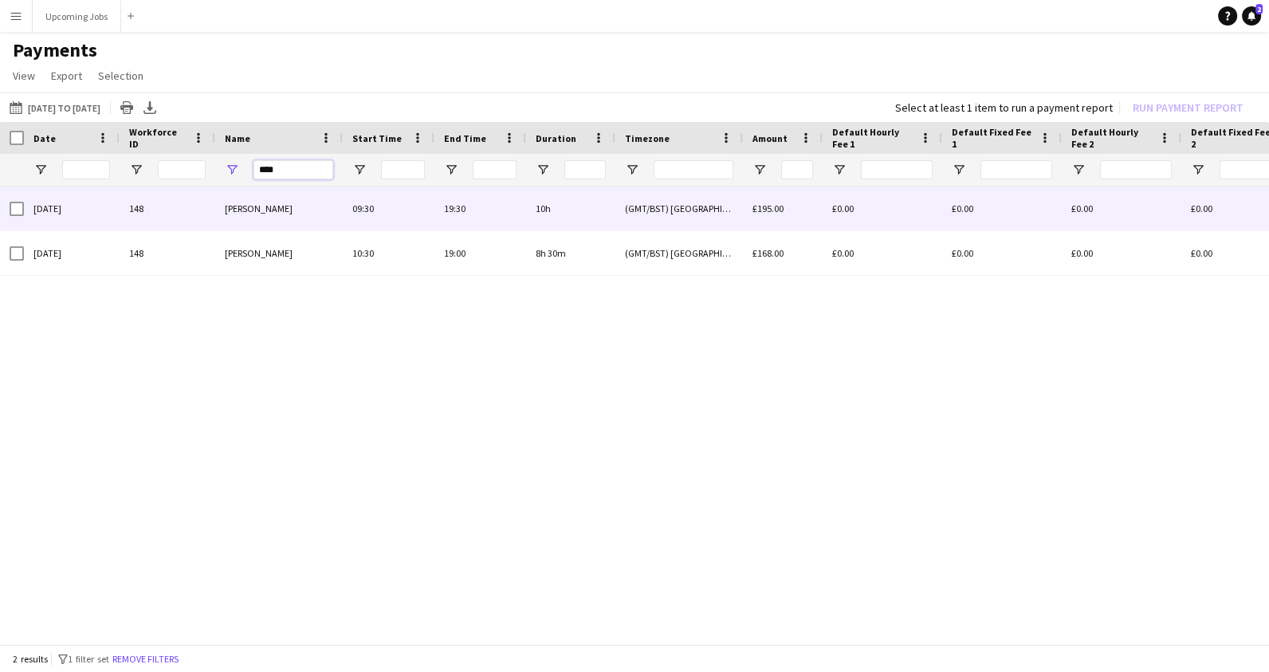
type input "****"
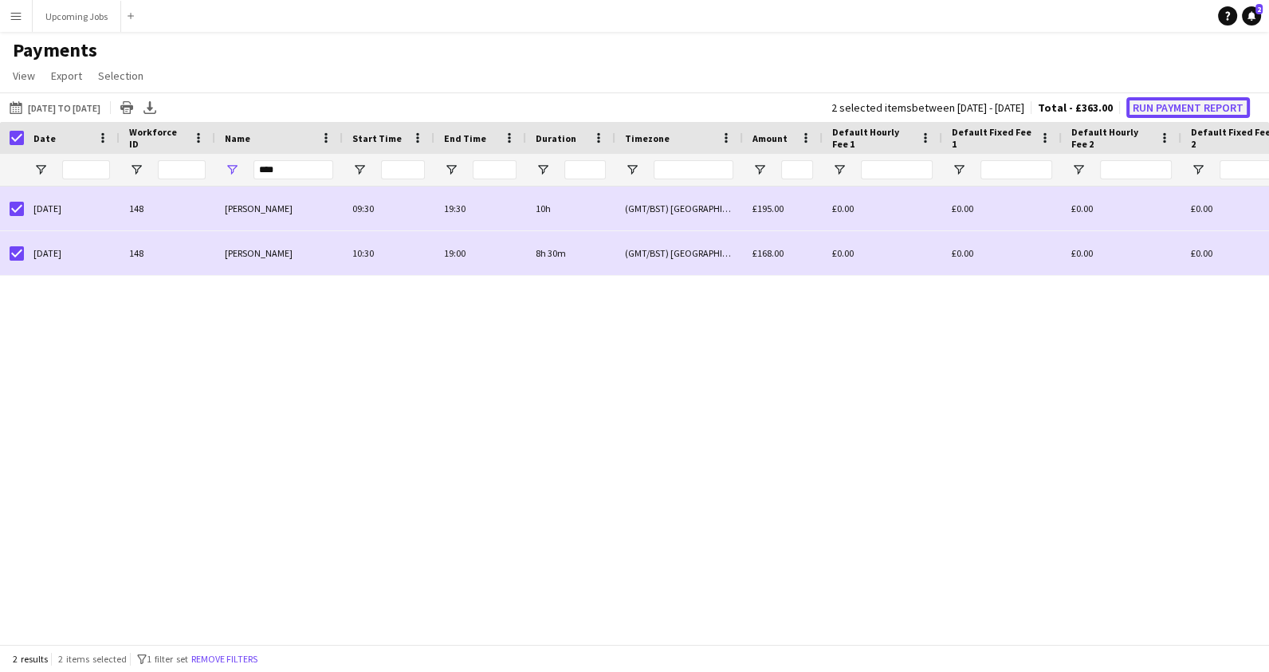
click at [1164, 108] on button "Run Payment Report" at bounding box center [1188, 107] width 124 height 21
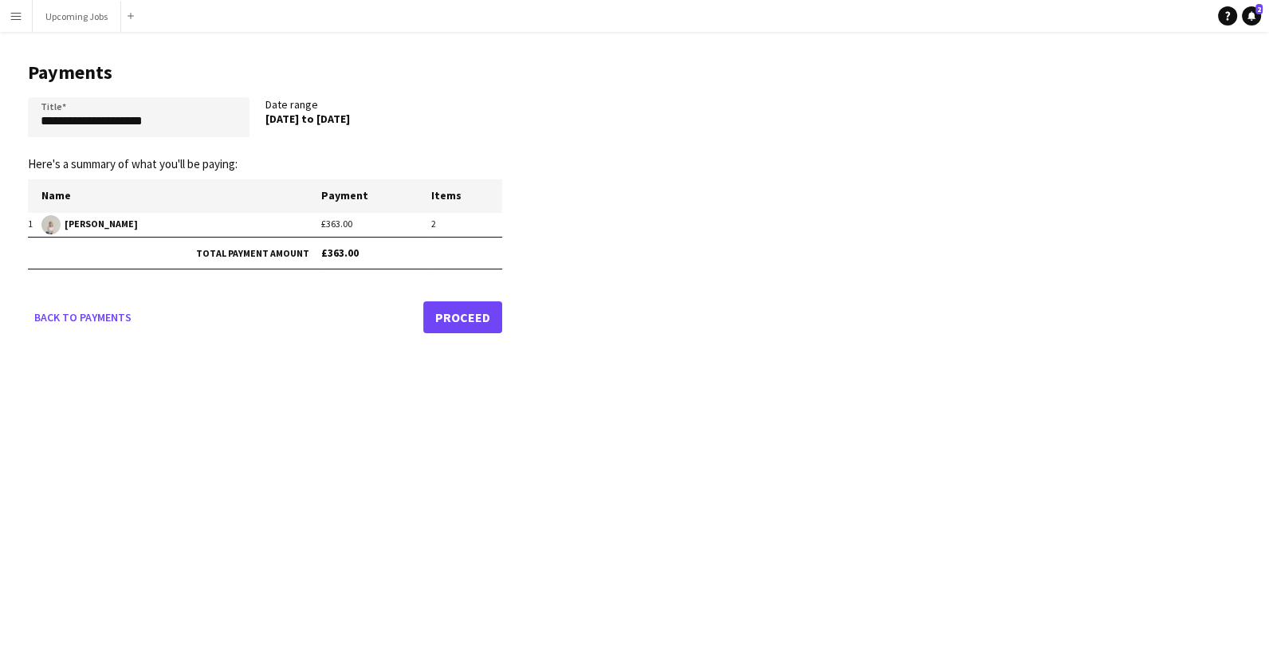
click at [473, 319] on link "Proceed" at bounding box center [462, 317] width 79 height 32
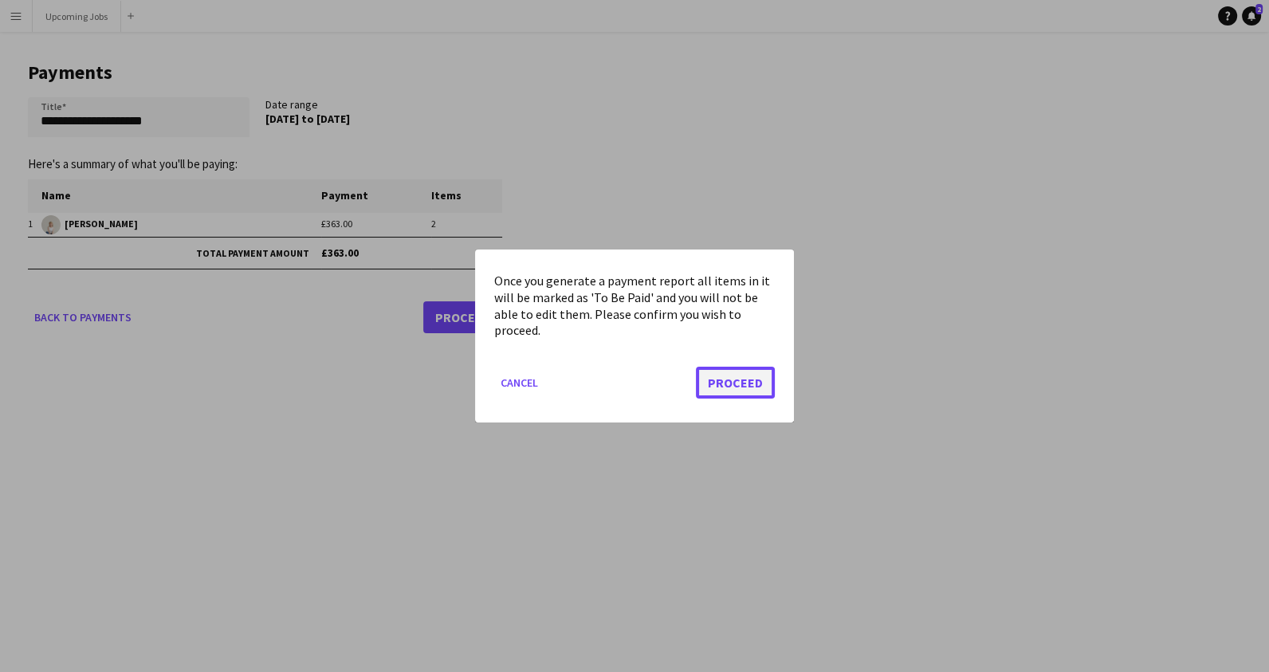
click at [760, 377] on button "Proceed" at bounding box center [735, 383] width 79 height 32
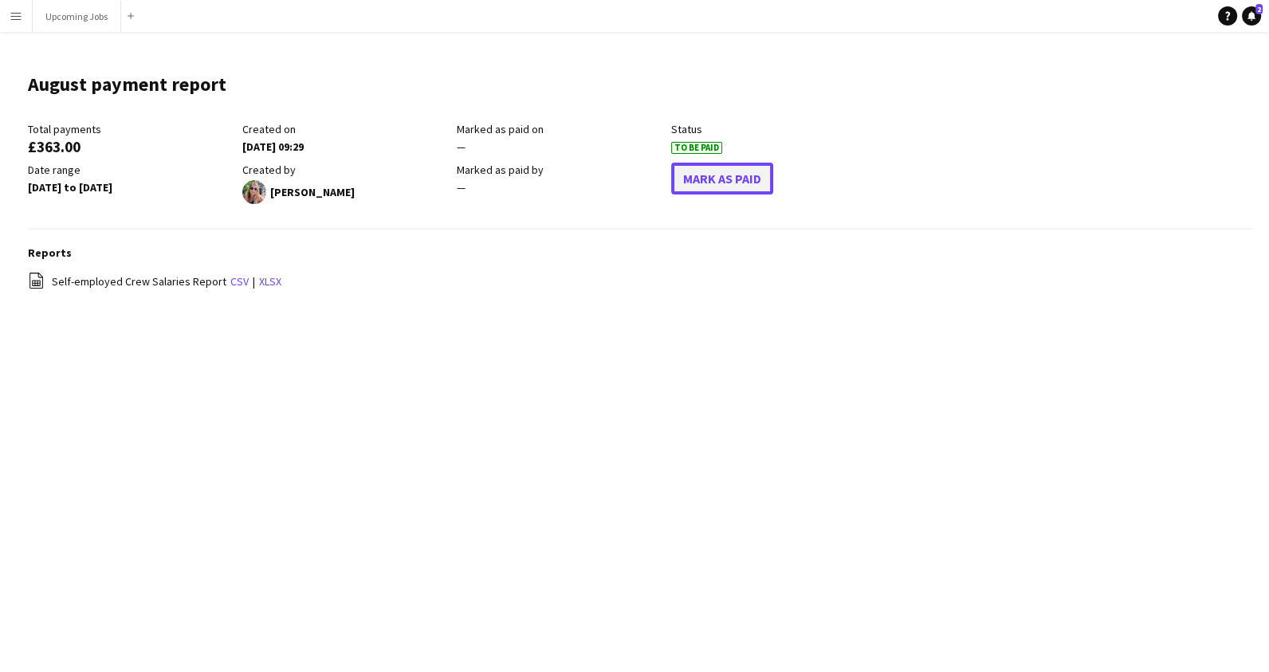
click at [696, 181] on button "Mark As Paid" at bounding box center [722, 179] width 102 height 32
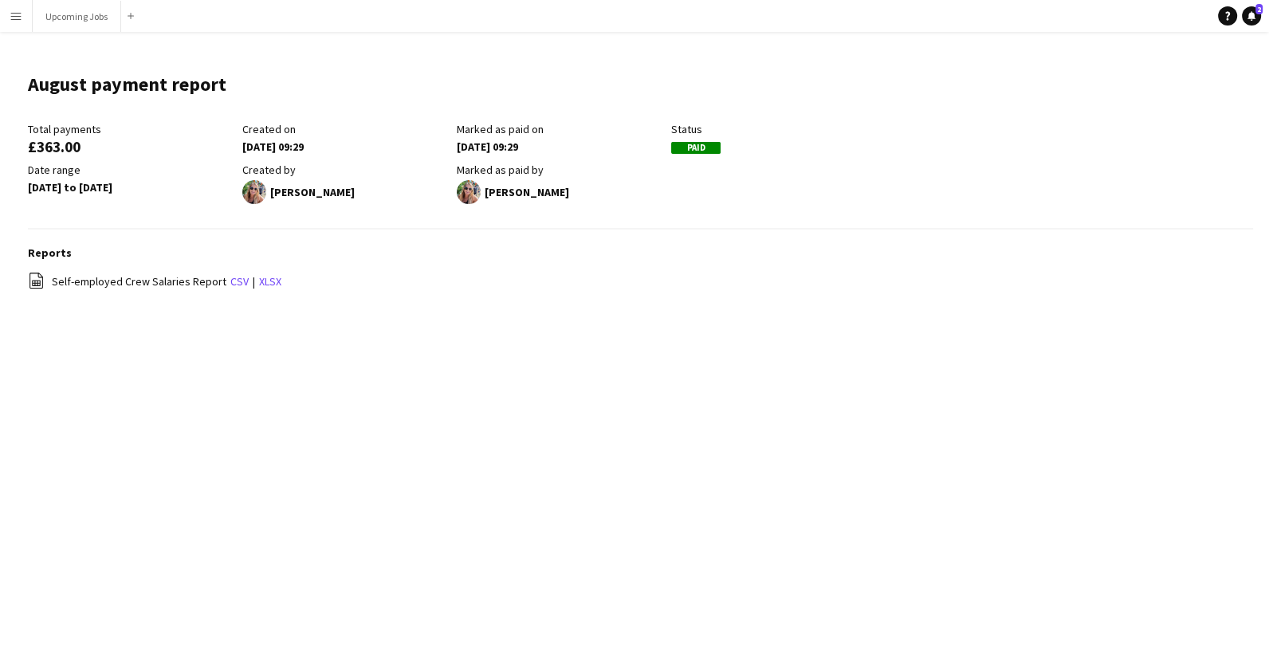
click at [7, 20] on button "Menu" at bounding box center [16, 16] width 32 height 32
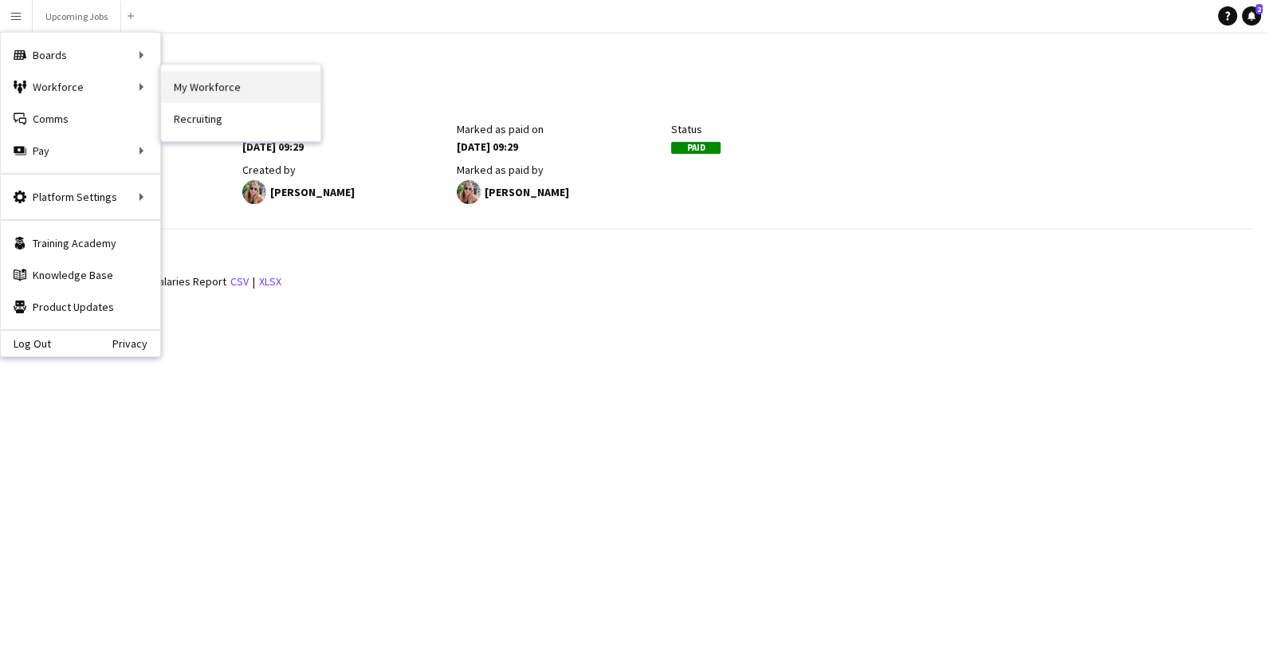
click at [182, 84] on link "My Workforce" at bounding box center [240, 87] width 159 height 32
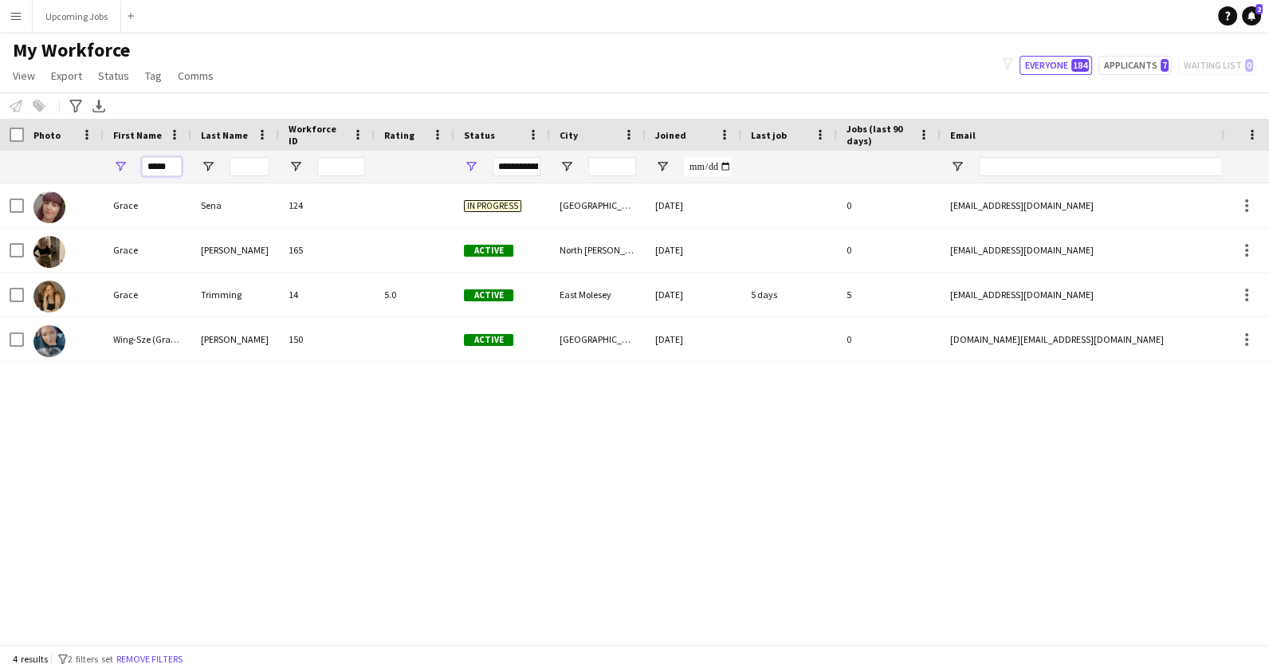
click at [170, 167] on input "*****" at bounding box center [162, 166] width 40 height 19
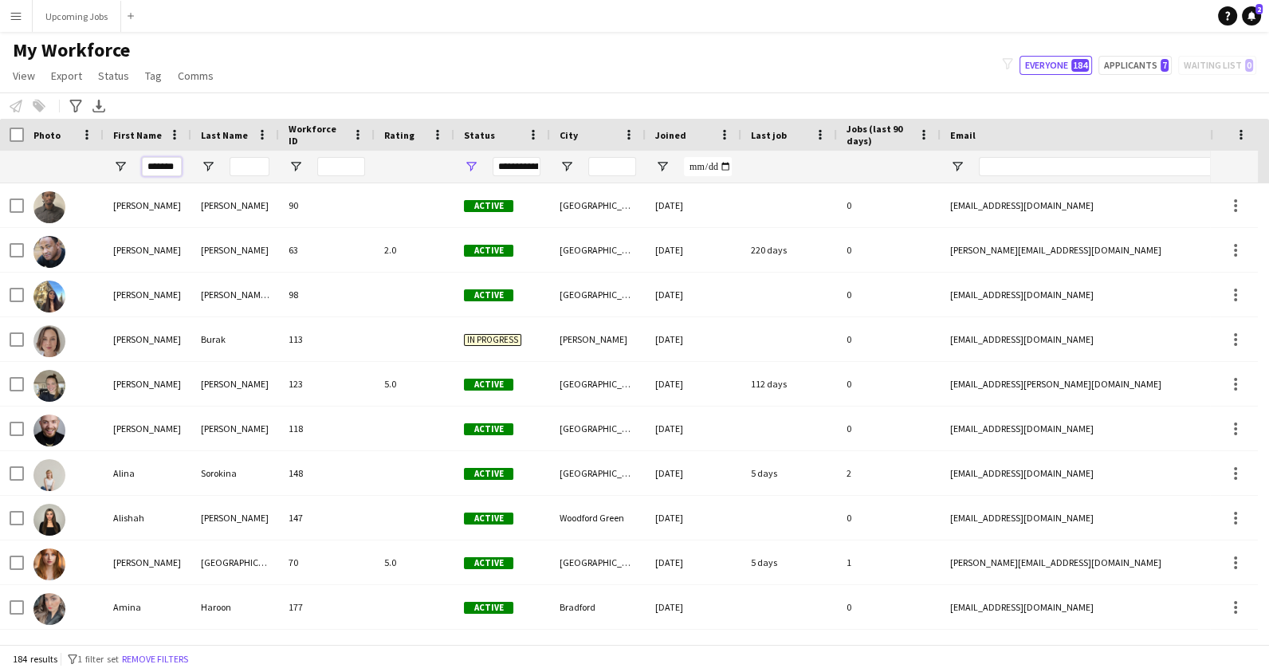
scroll to position [0, 3]
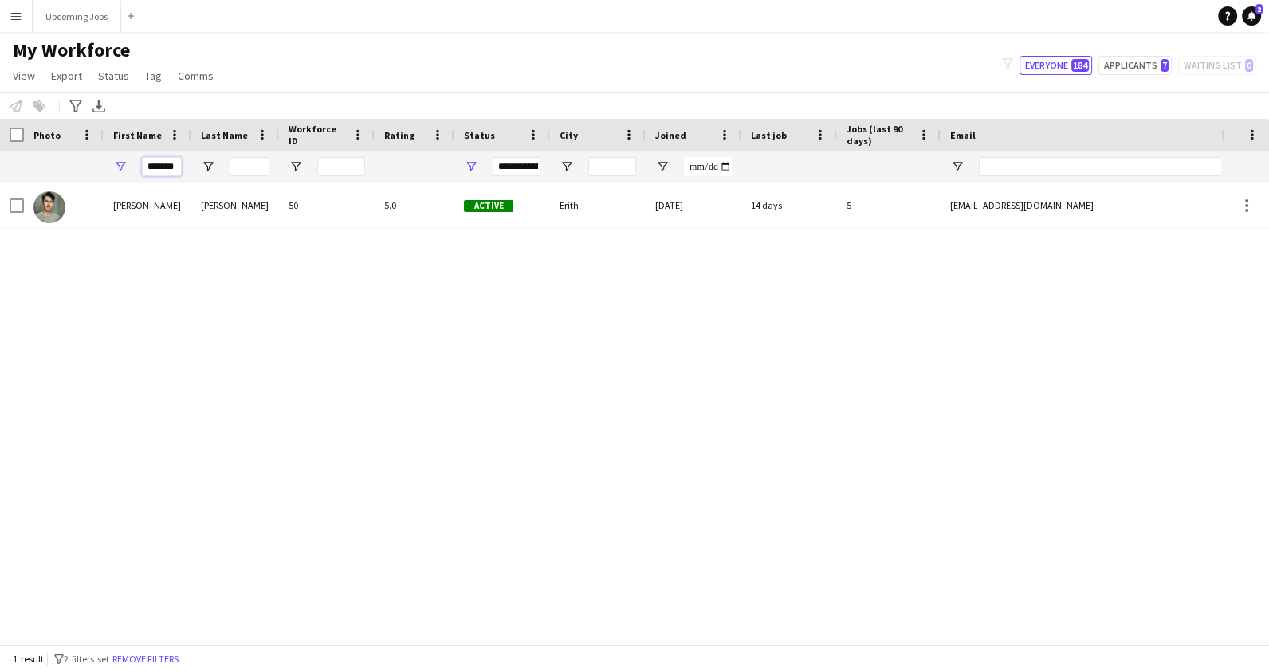
drag, startPoint x: 175, startPoint y: 167, endPoint x: 112, endPoint y: 164, distance: 63.0
click at [112, 164] on div "*******" at bounding box center [148, 167] width 88 height 32
type input "*"
click at [169, 166] on input "*" at bounding box center [162, 166] width 40 height 19
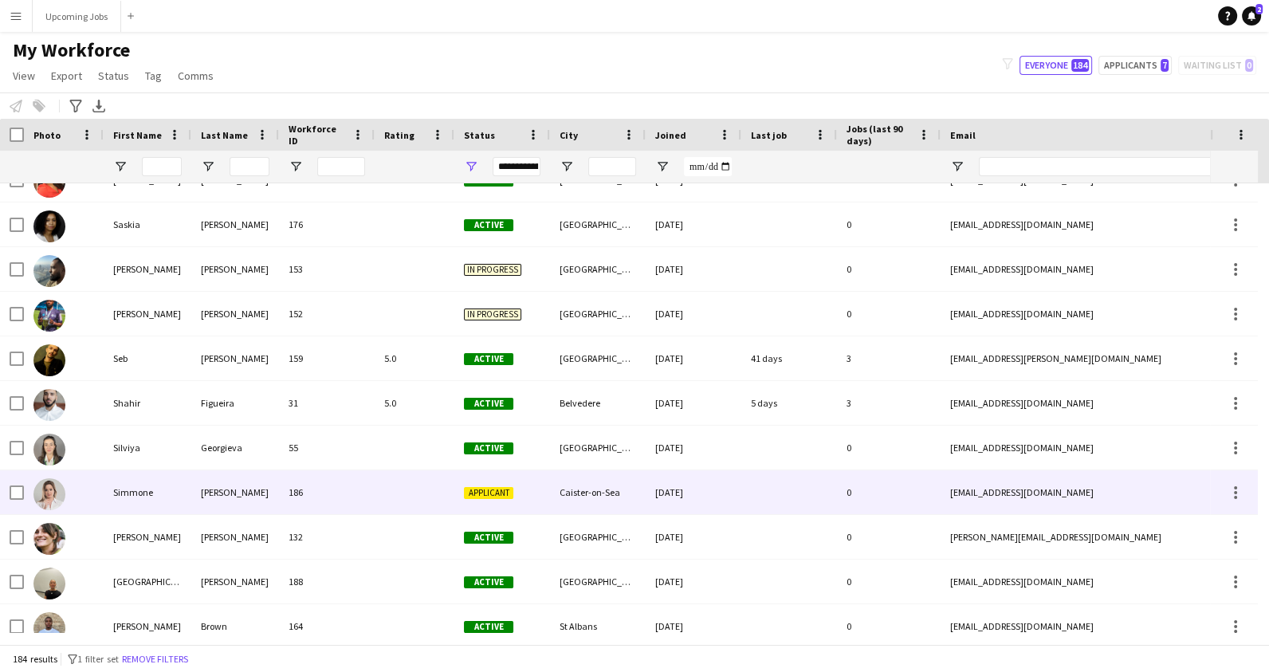
click at [56, 495] on img at bounding box center [49, 494] width 32 height 32
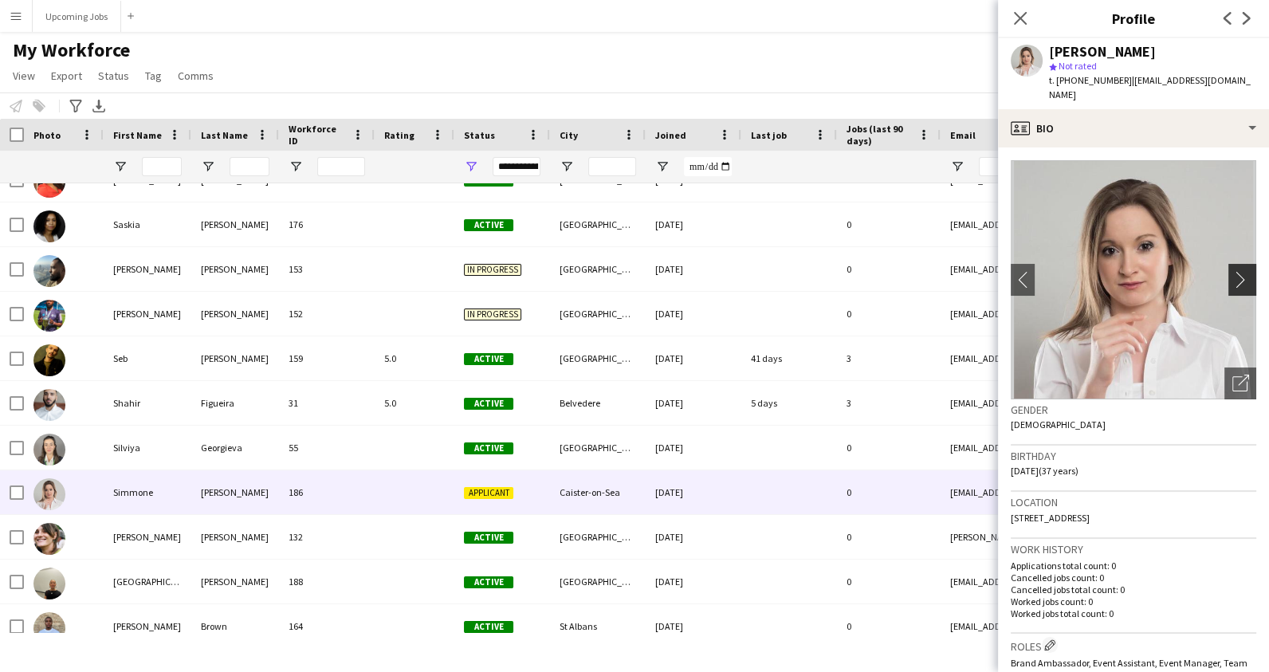
click at [1232, 271] on app-icon "chevron-right" at bounding box center [1244, 279] width 25 height 17
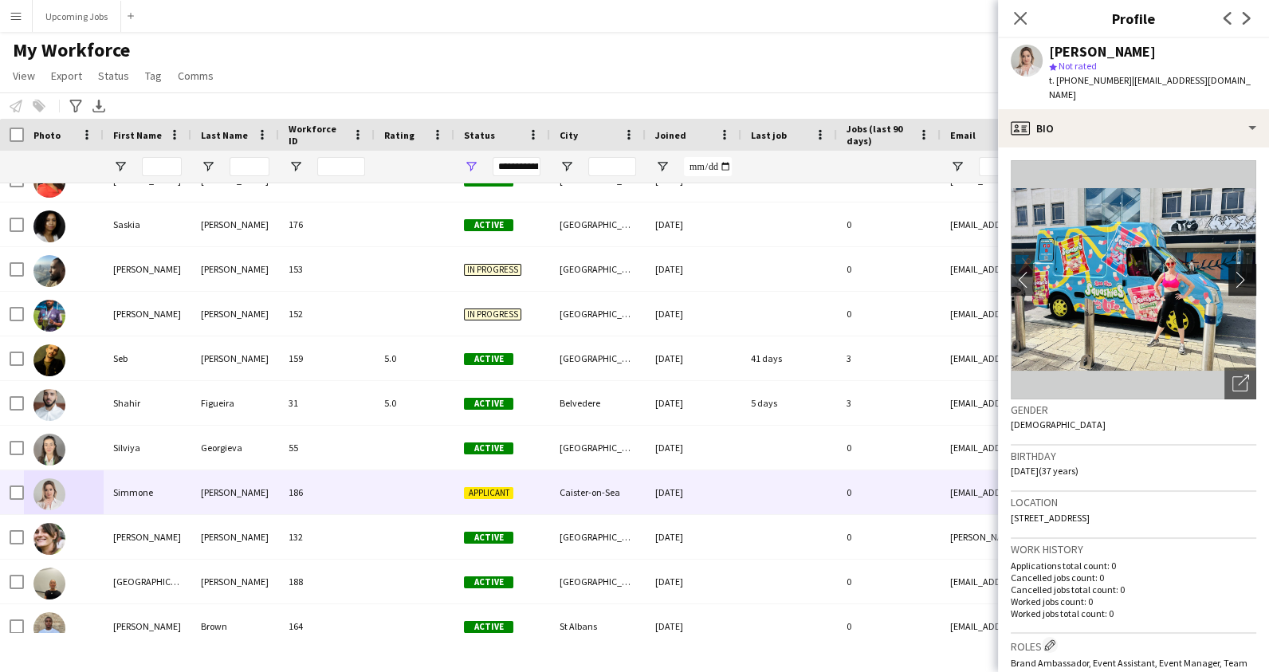
click at [1232, 271] on app-icon "chevron-right" at bounding box center [1244, 279] width 25 height 17
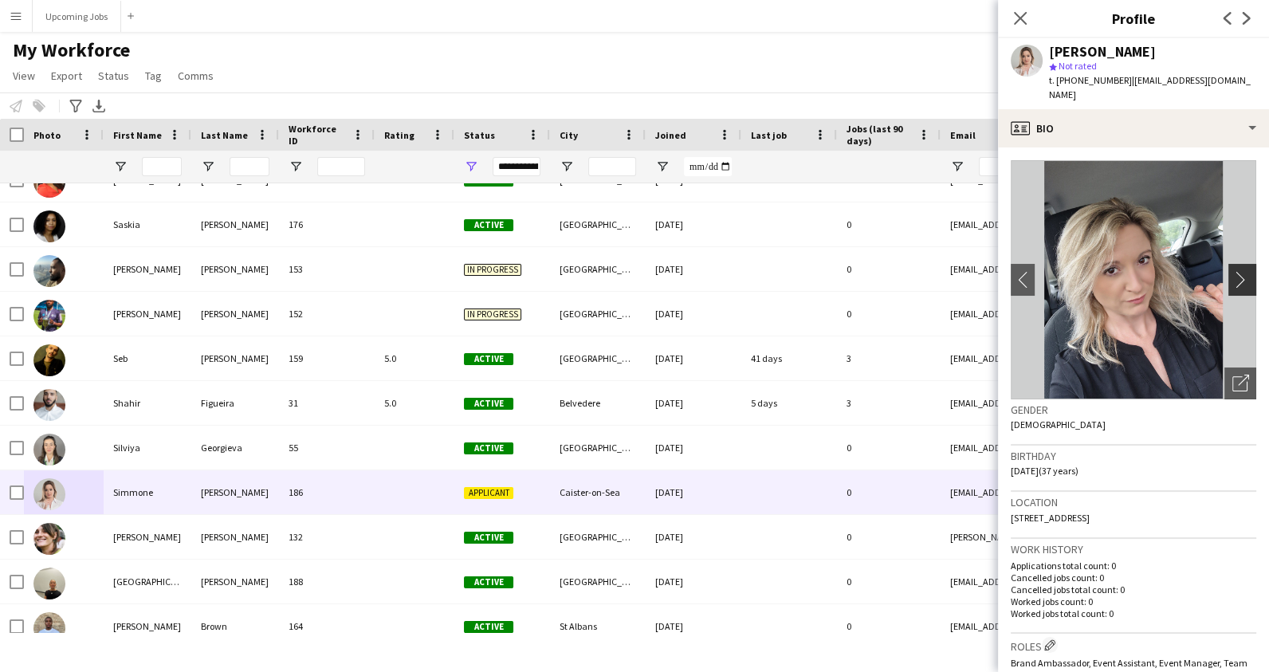
click at [1232, 271] on app-icon "chevron-right" at bounding box center [1244, 279] width 25 height 17
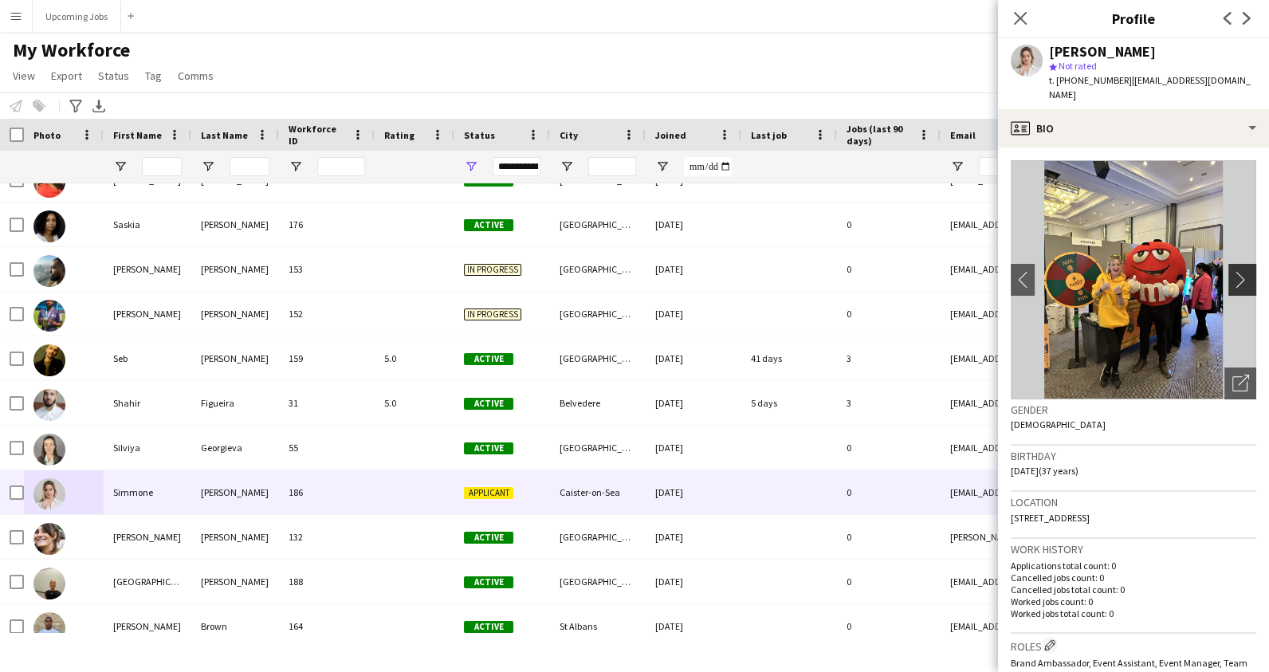
click at [1232, 271] on app-icon "chevron-right" at bounding box center [1244, 279] width 25 height 17
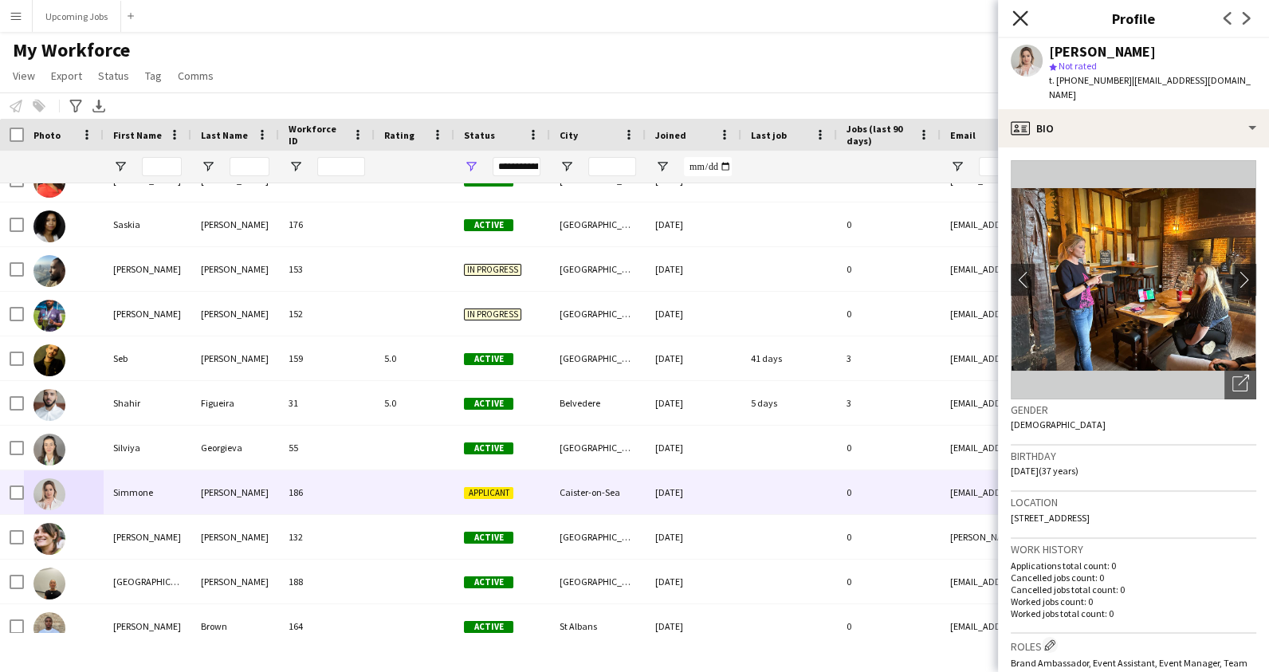
click at [1016, 18] on icon "Close pop-in" at bounding box center [1019, 17] width 15 height 15
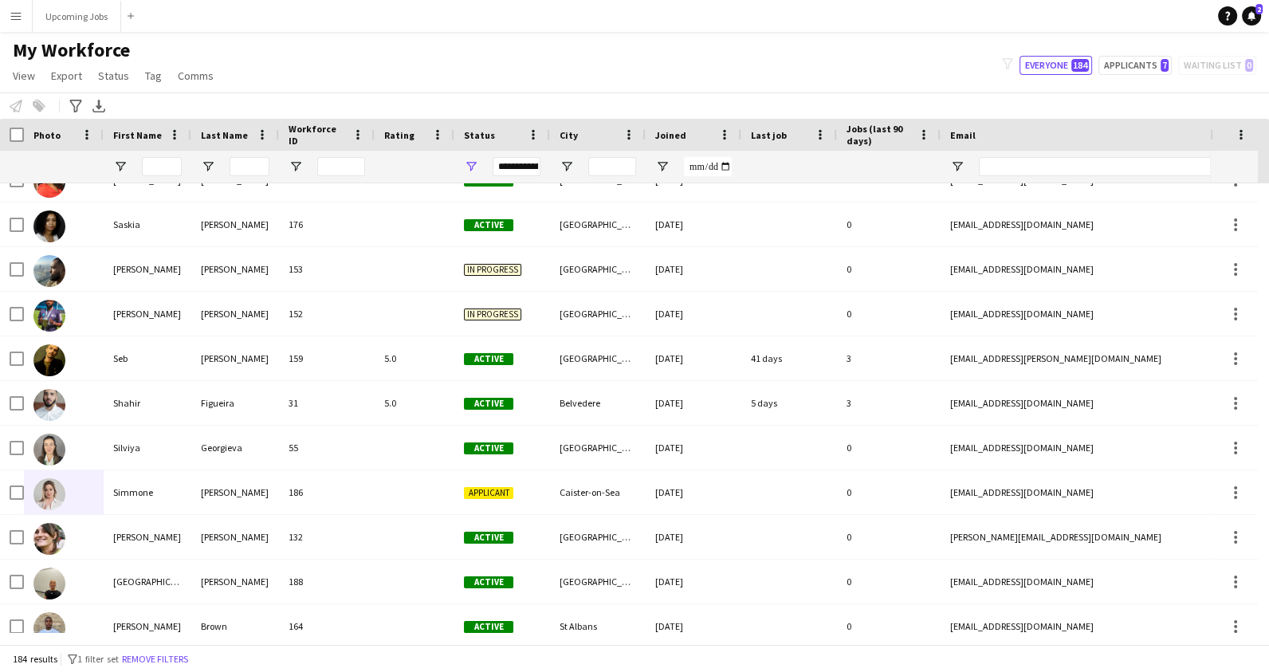
click at [969, 16] on app-navbar "Menu Boards Boards Boards All jobs Status Workforce Workforce My Workforce Recr…" at bounding box center [634, 16] width 1269 height 32
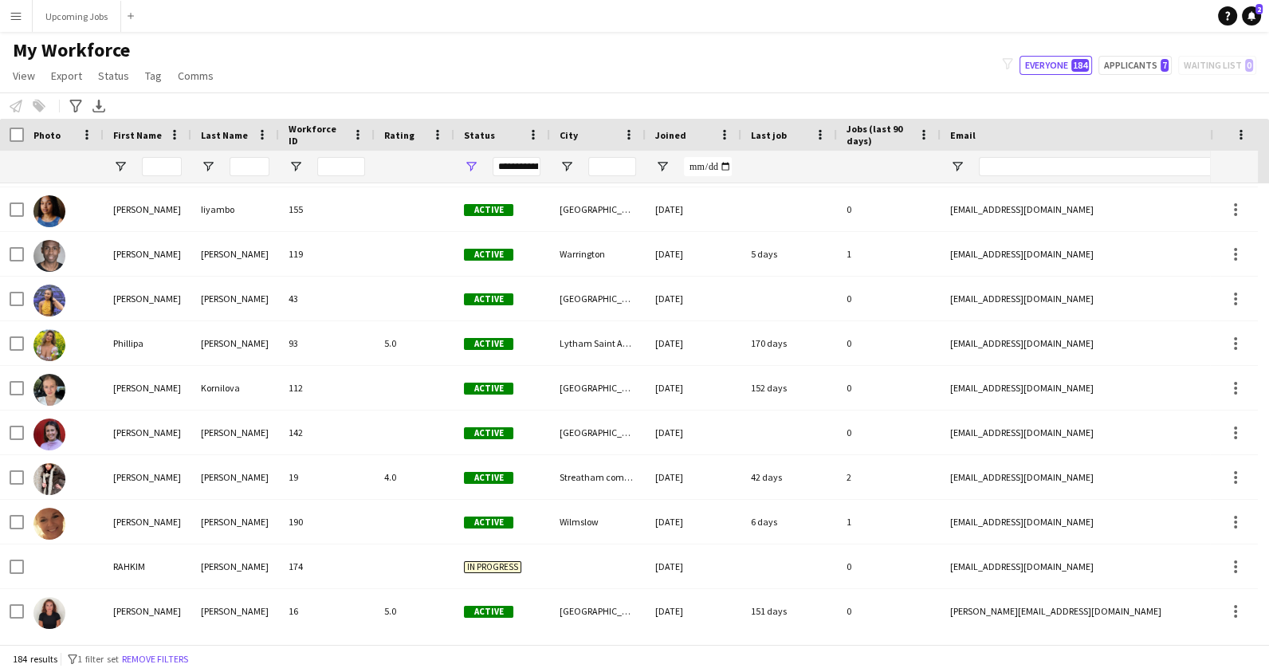
scroll to position [5922, 0]
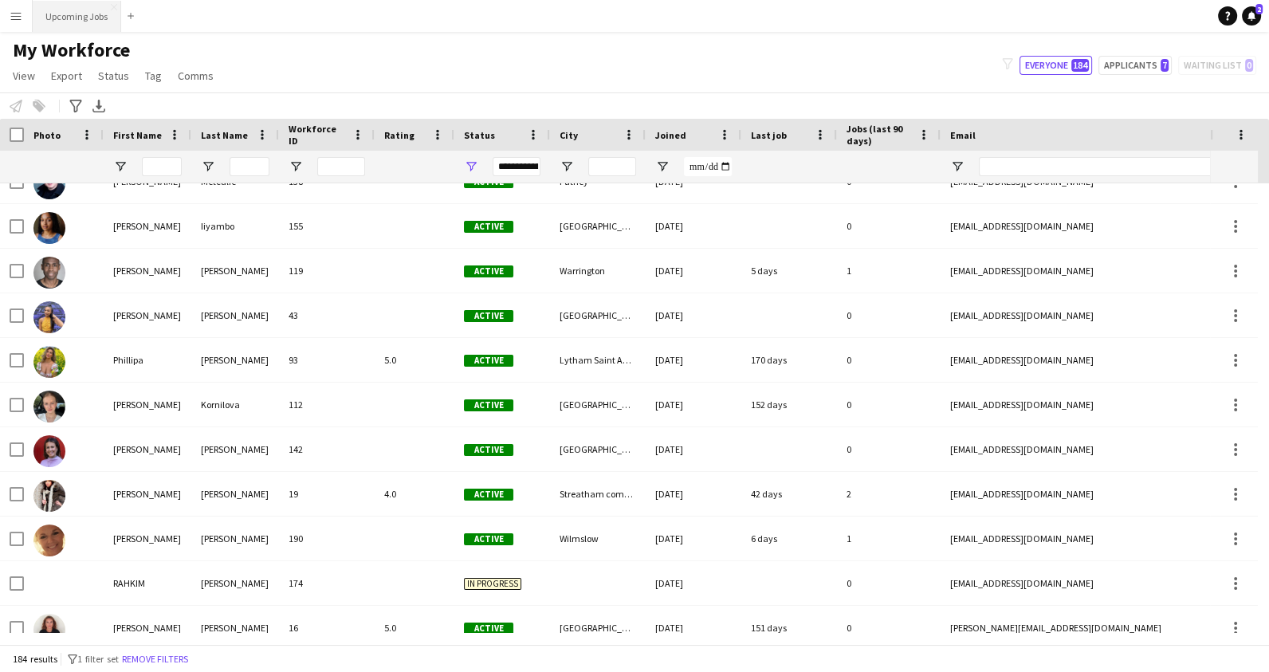
click at [89, 18] on button "Upcoming Jobs Close" at bounding box center [77, 16] width 88 height 31
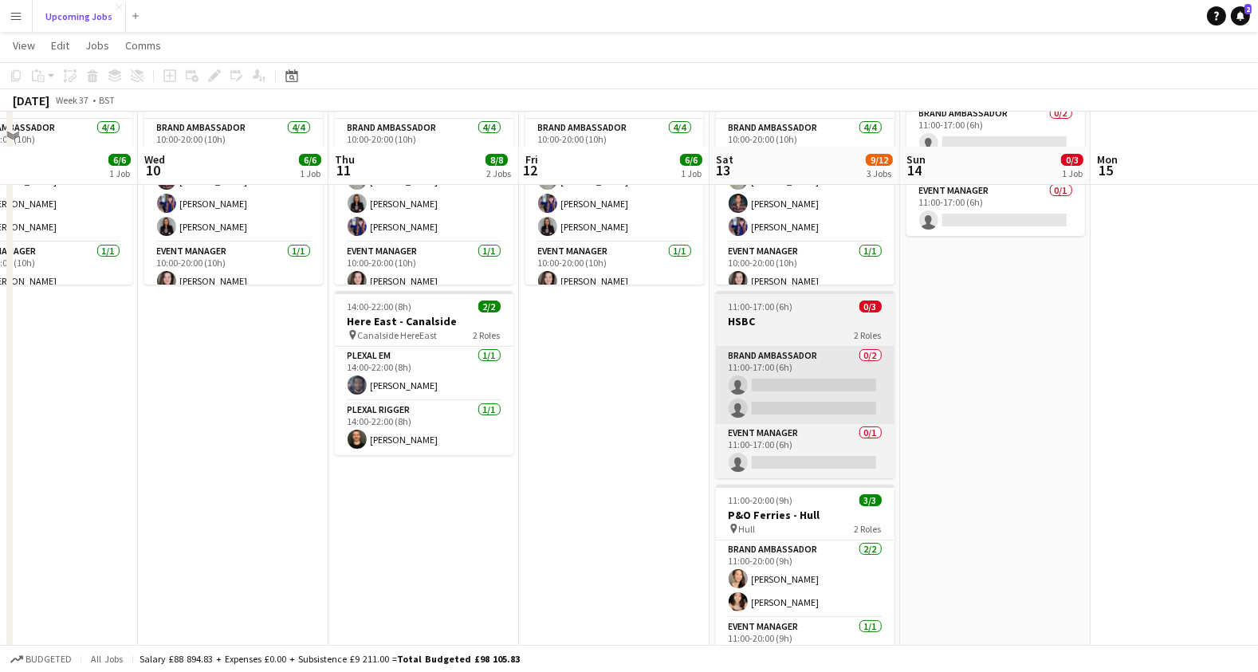
scroll to position [119, 0]
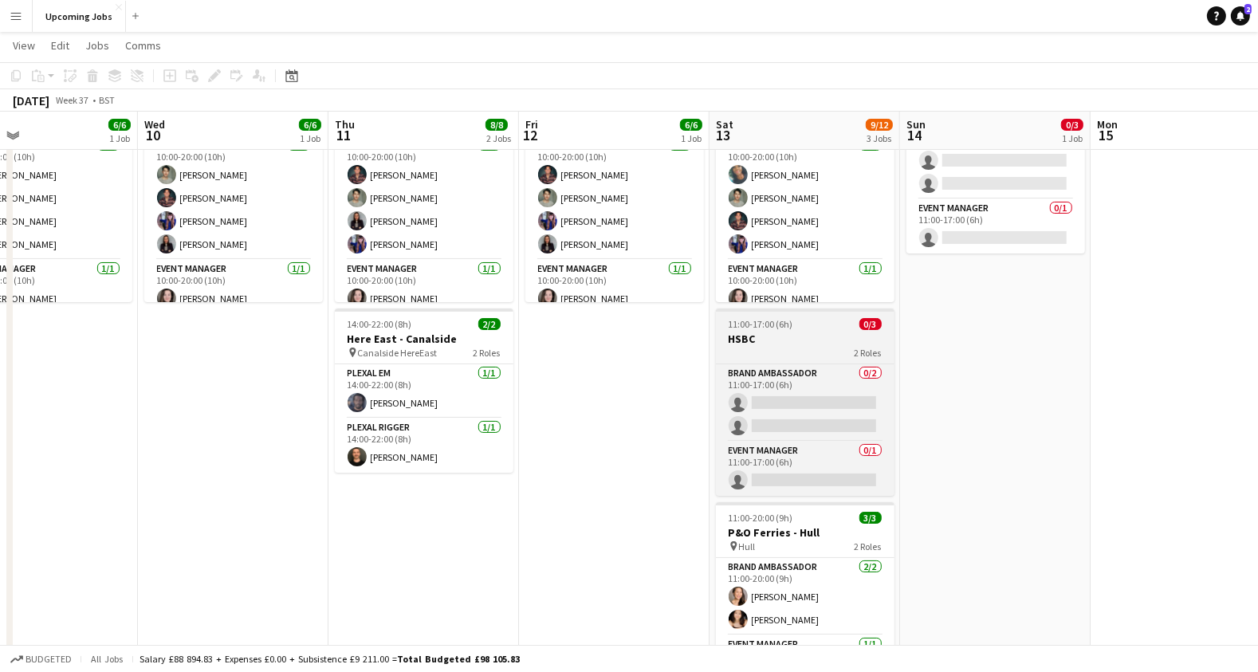
click at [795, 324] on div "11:00-17:00 (6h) 0/3" at bounding box center [805, 324] width 179 height 12
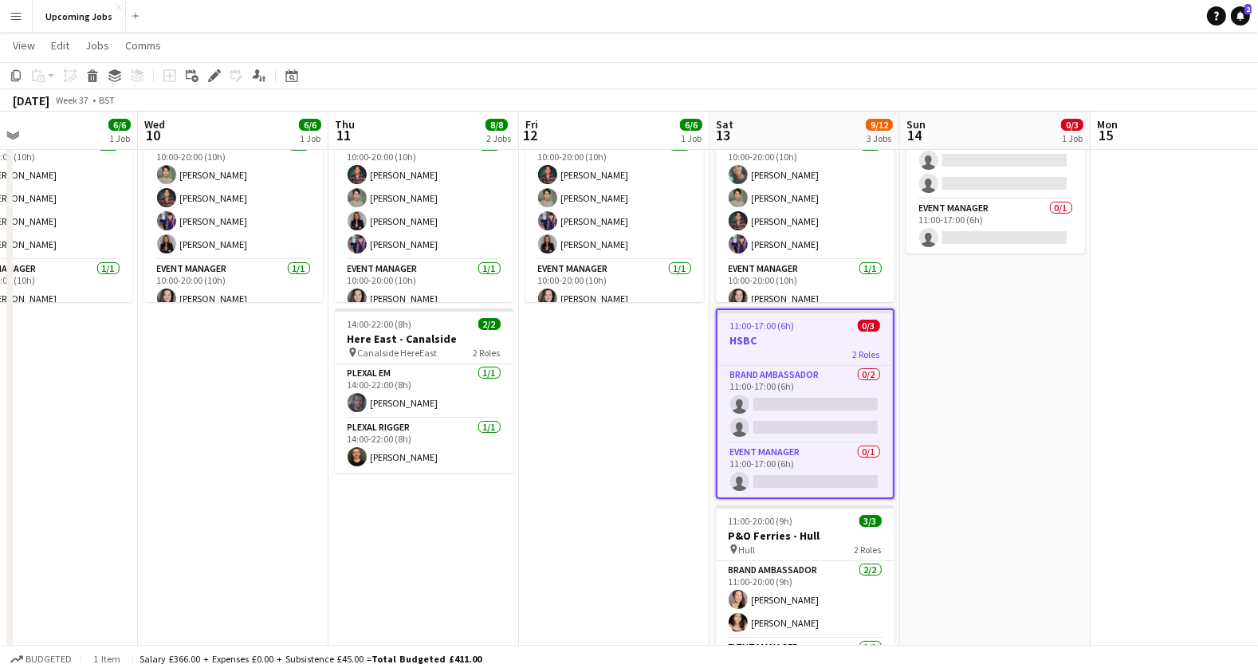
click at [780, 339] on h3 "HSBC" at bounding box center [804, 340] width 175 height 14
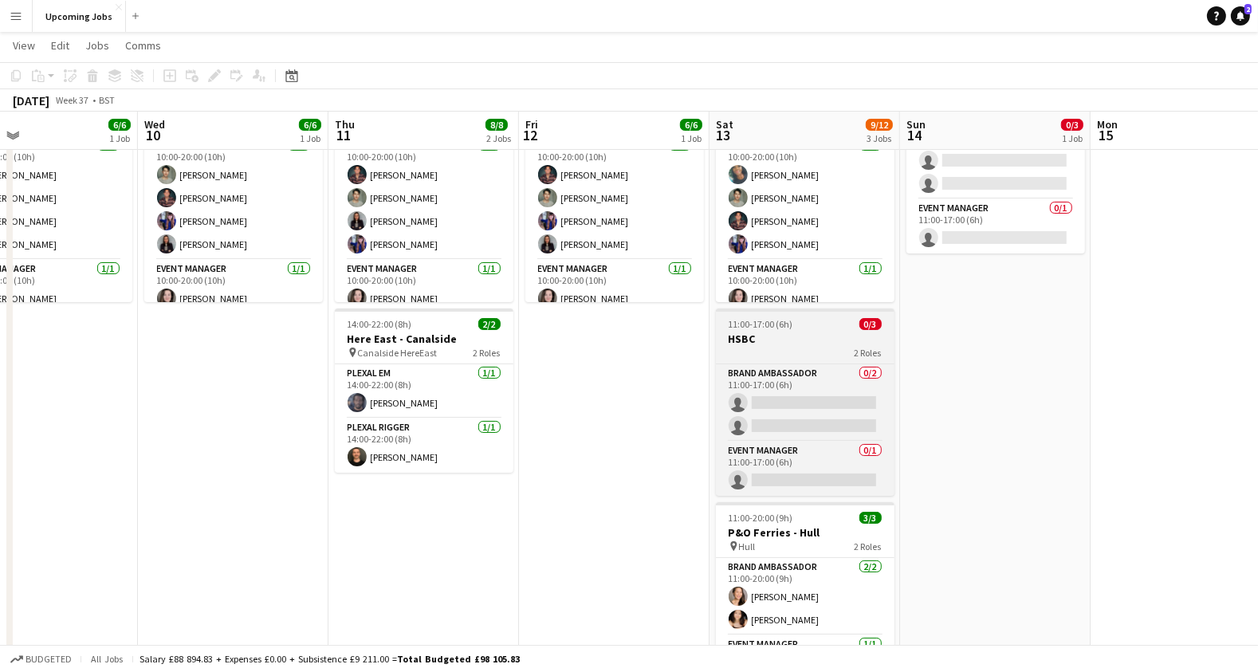
click at [780, 339] on h3 "HSBC" at bounding box center [805, 339] width 179 height 14
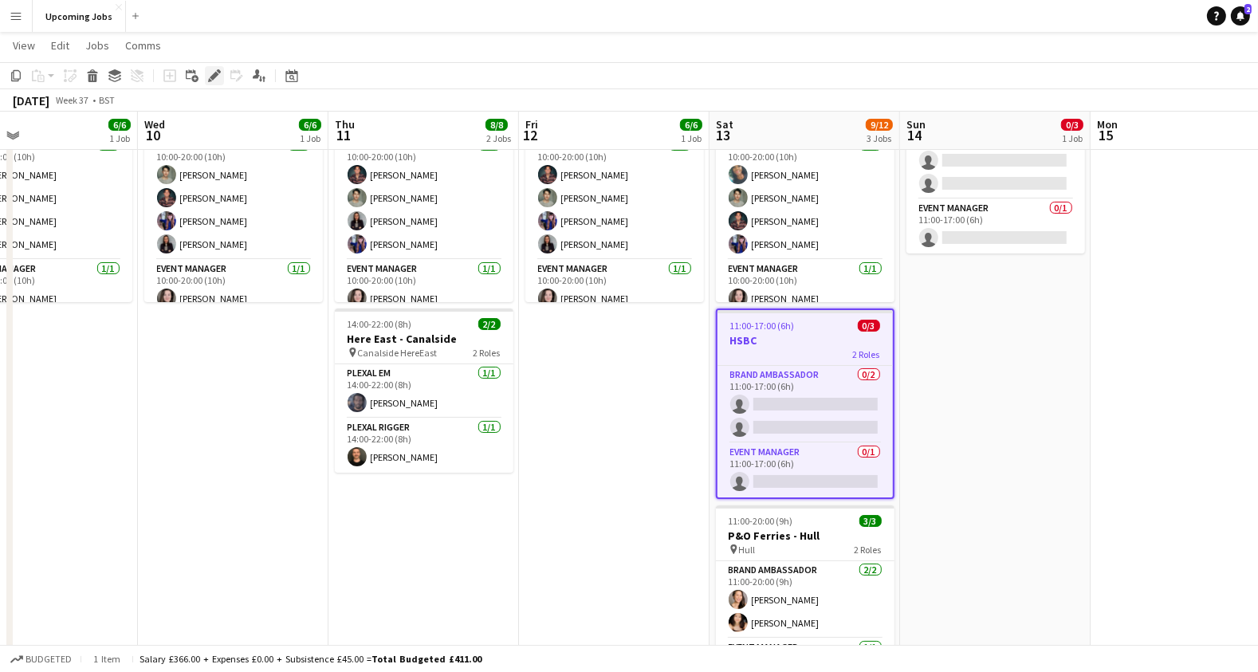
click at [215, 78] on icon "Edit" at bounding box center [214, 75] width 13 height 13
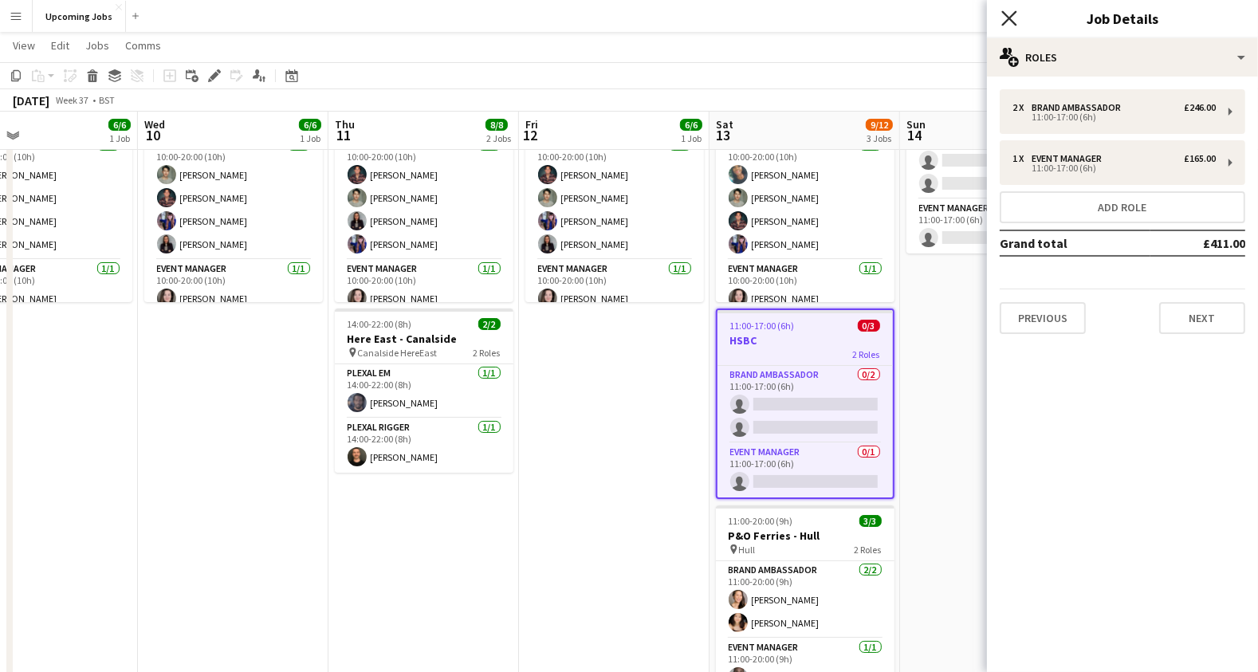
click at [1011, 14] on icon "Close pop-in" at bounding box center [1008, 17] width 15 height 15
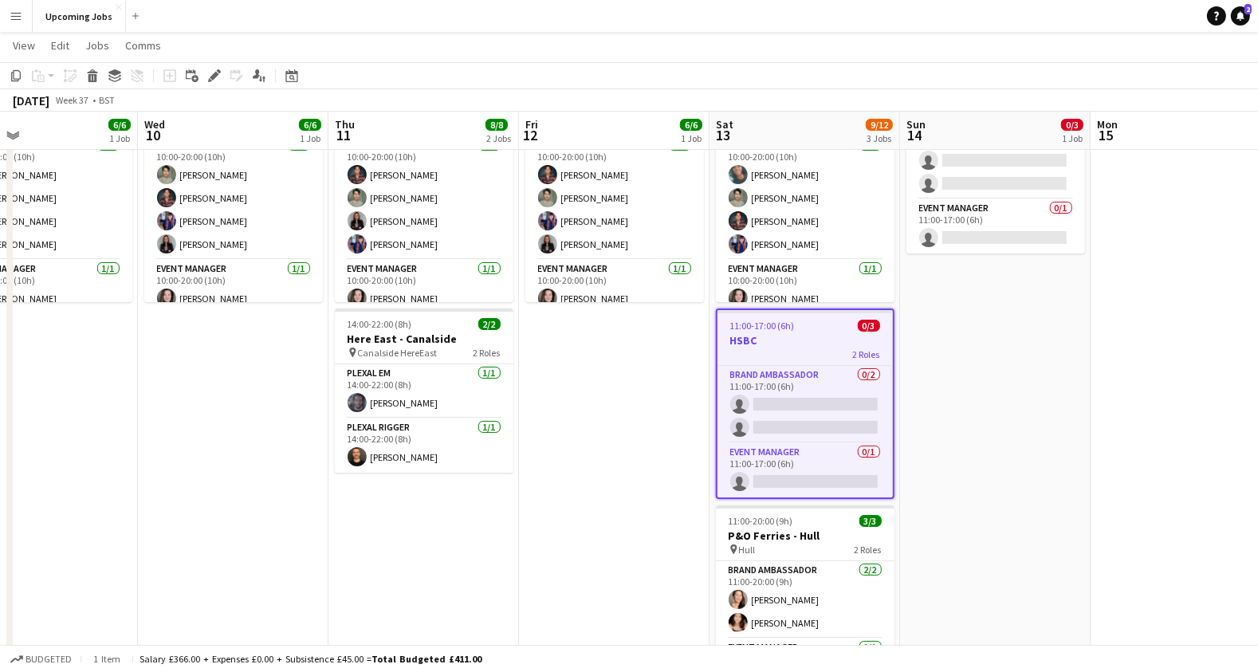
click at [795, 333] on h3 "HSBC" at bounding box center [804, 340] width 175 height 14
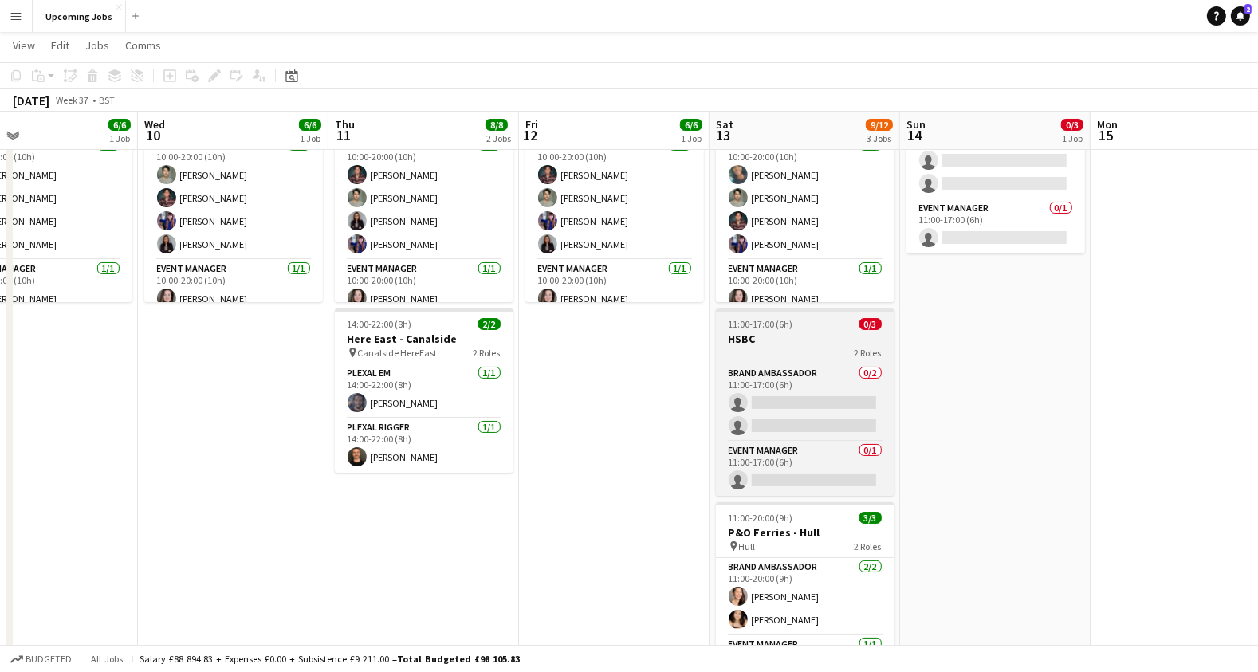
click at [795, 333] on h3 "HSBC" at bounding box center [805, 339] width 179 height 14
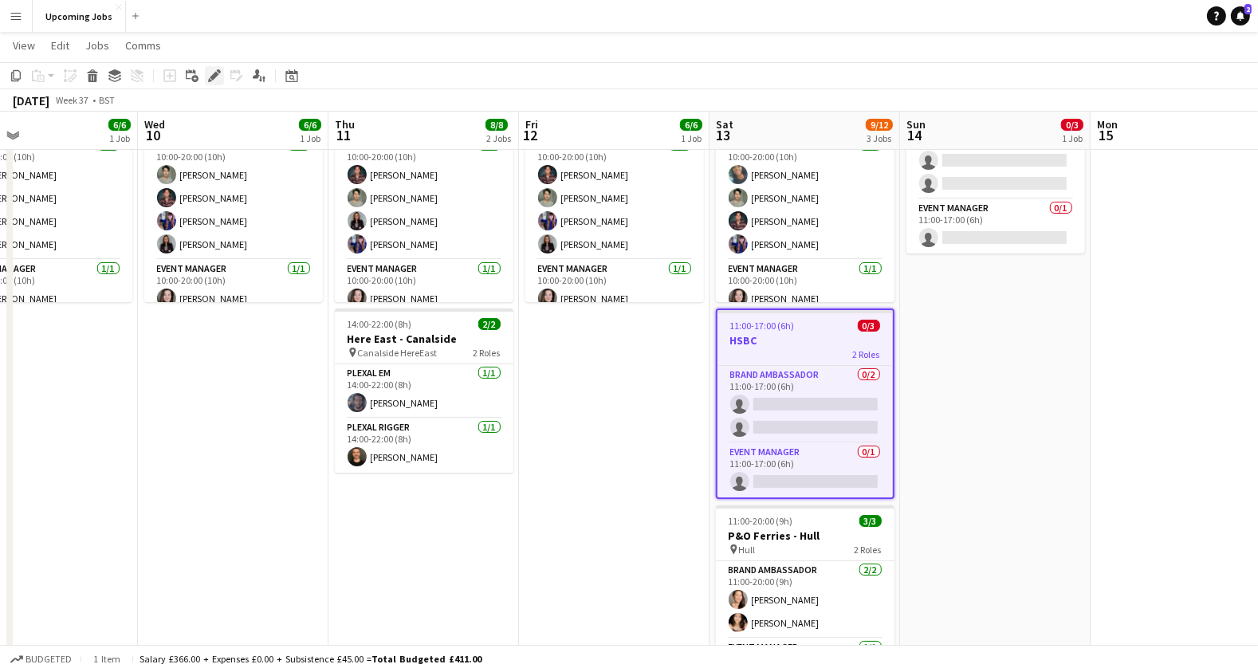
click at [206, 74] on div "Edit" at bounding box center [214, 75] width 19 height 19
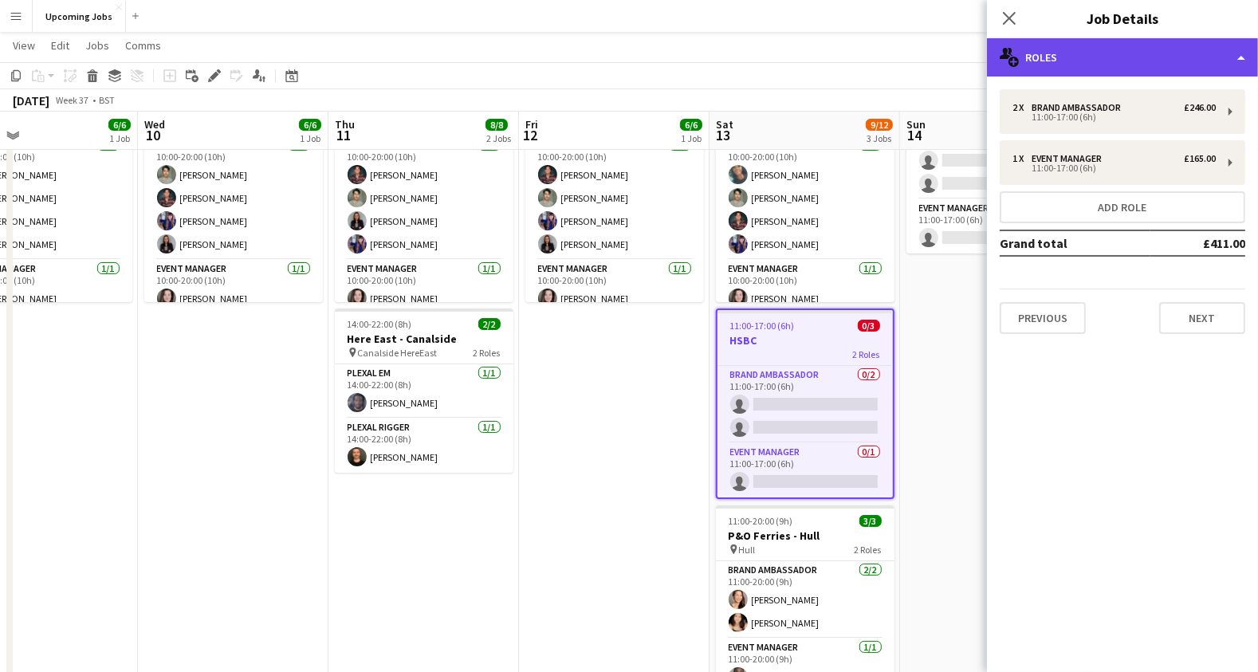
click at [1113, 62] on div "multiple-users-add Roles" at bounding box center [1122, 57] width 271 height 38
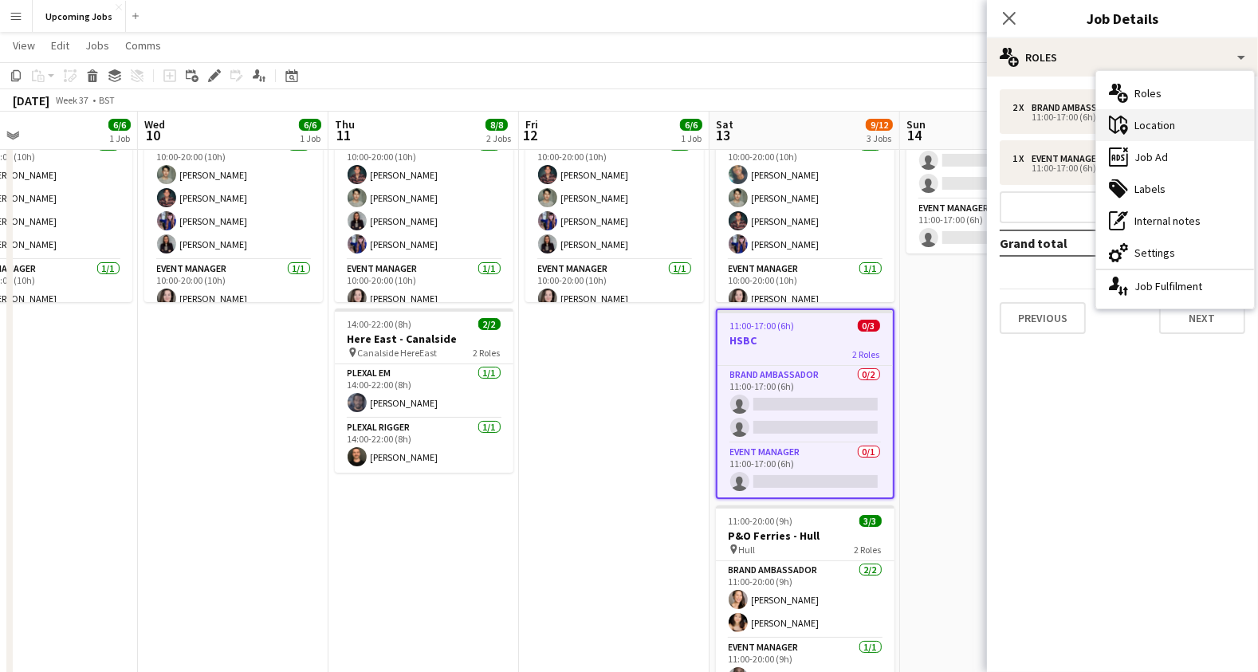
click at [1154, 122] on div "maps-pin-1 Location" at bounding box center [1175, 125] width 158 height 32
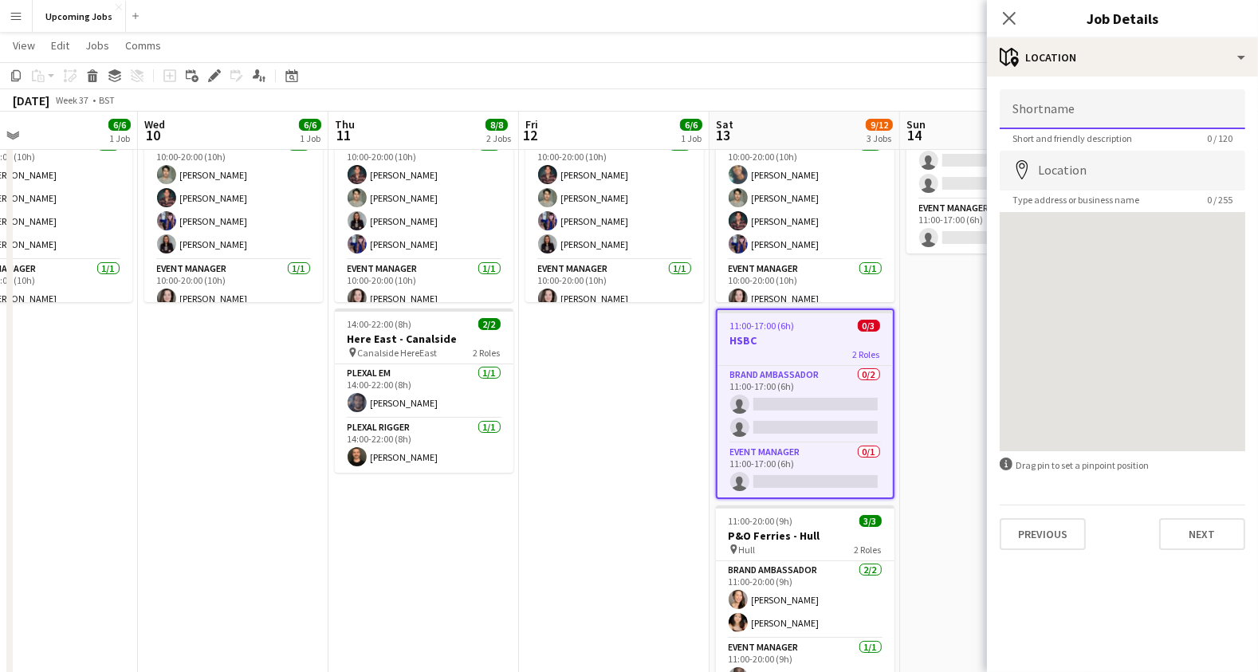
click at [1025, 110] on input "Shortname" at bounding box center [1121, 109] width 245 height 40
type input "**********"
click at [1048, 182] on input "Location" at bounding box center [1121, 171] width 245 height 40
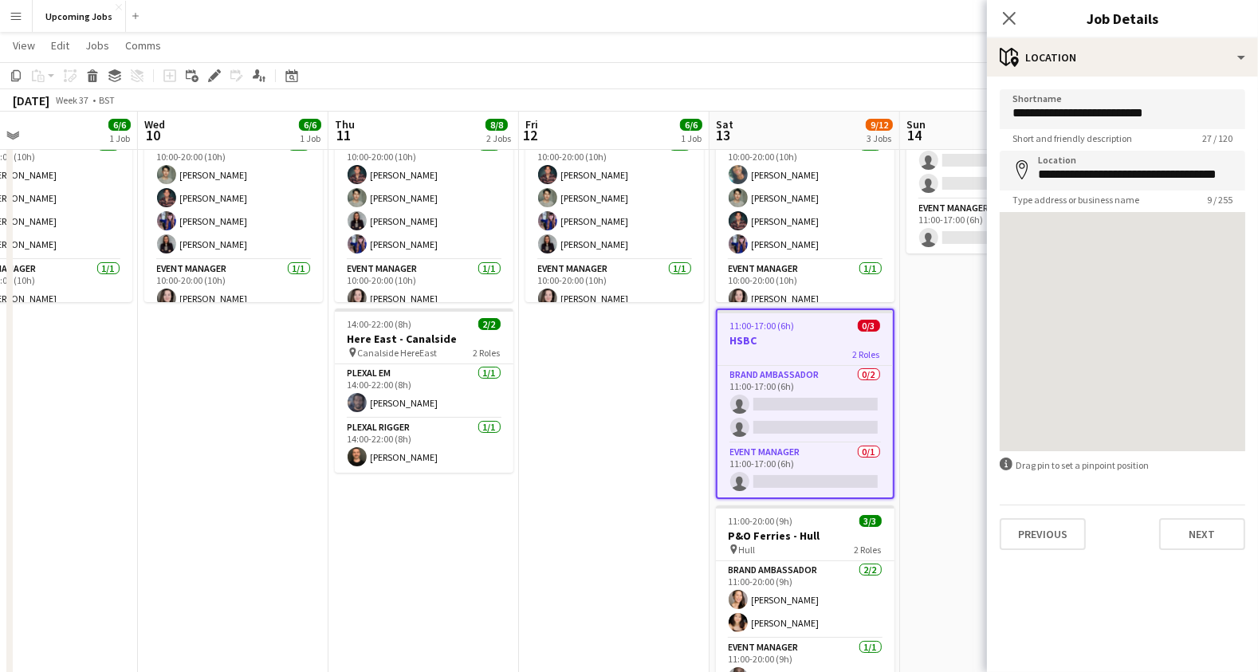
type input "**********"
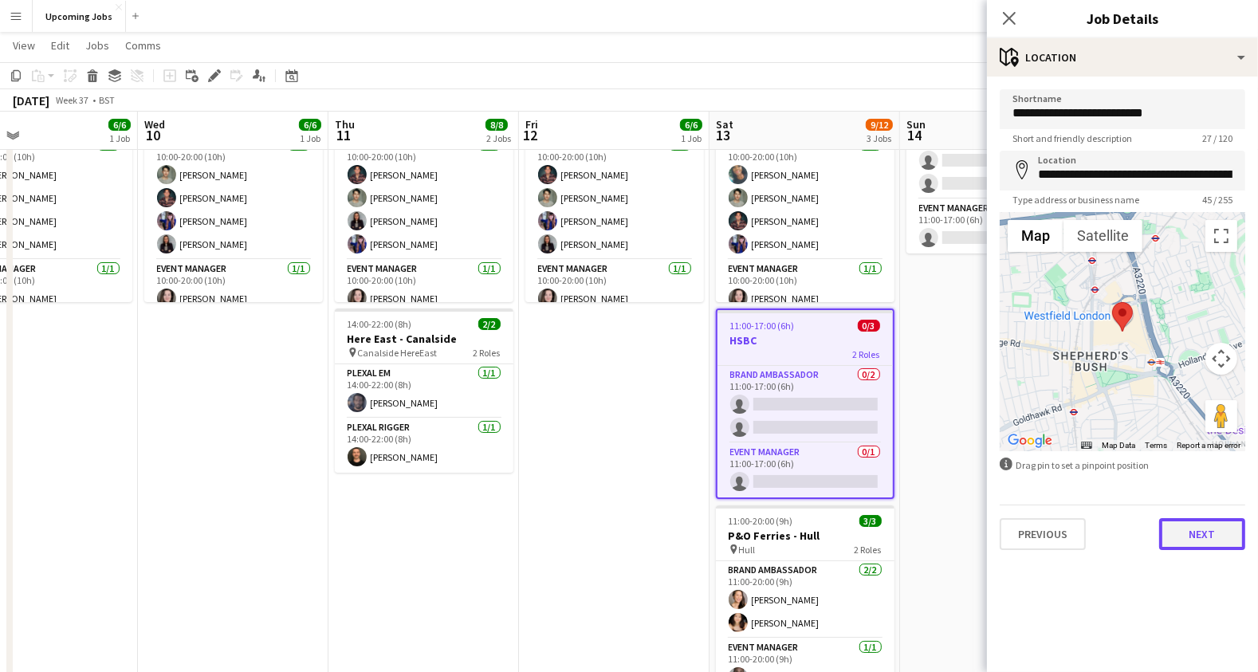
click at [1198, 533] on button "Next" at bounding box center [1202, 534] width 86 height 32
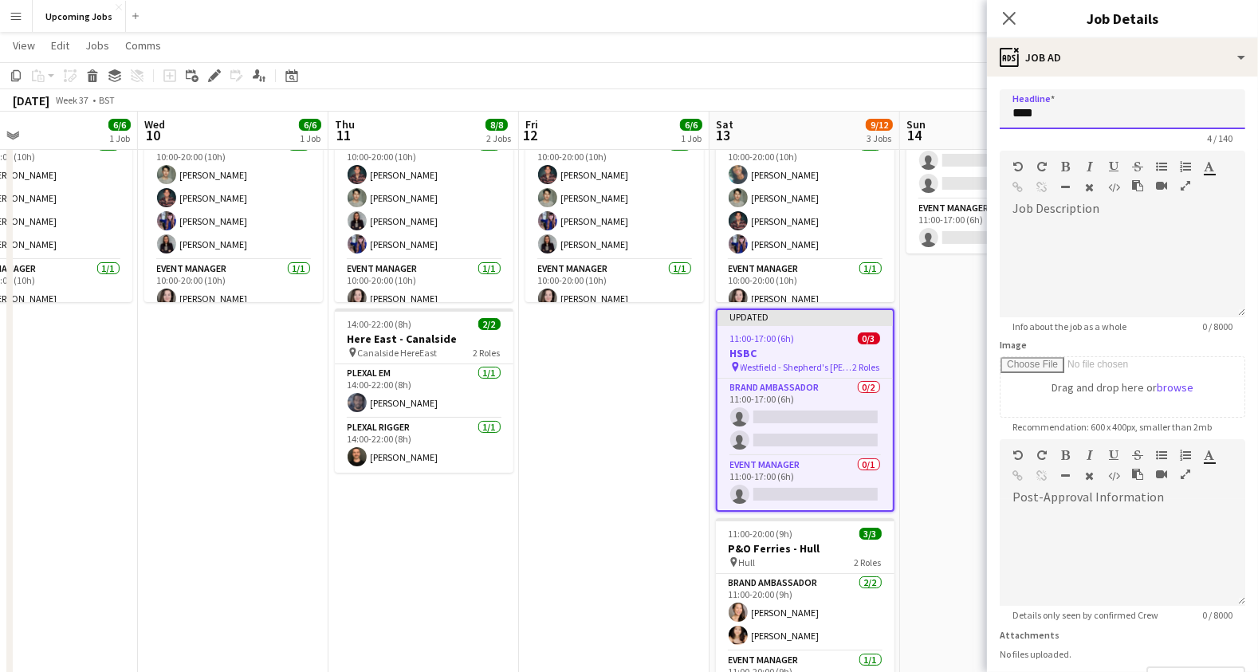
click at [1046, 114] on input "****" at bounding box center [1121, 109] width 245 height 40
click at [1072, 238] on div at bounding box center [1121, 270] width 245 height 96
click at [1009, 16] on icon "Close pop-in" at bounding box center [1008, 17] width 15 height 15
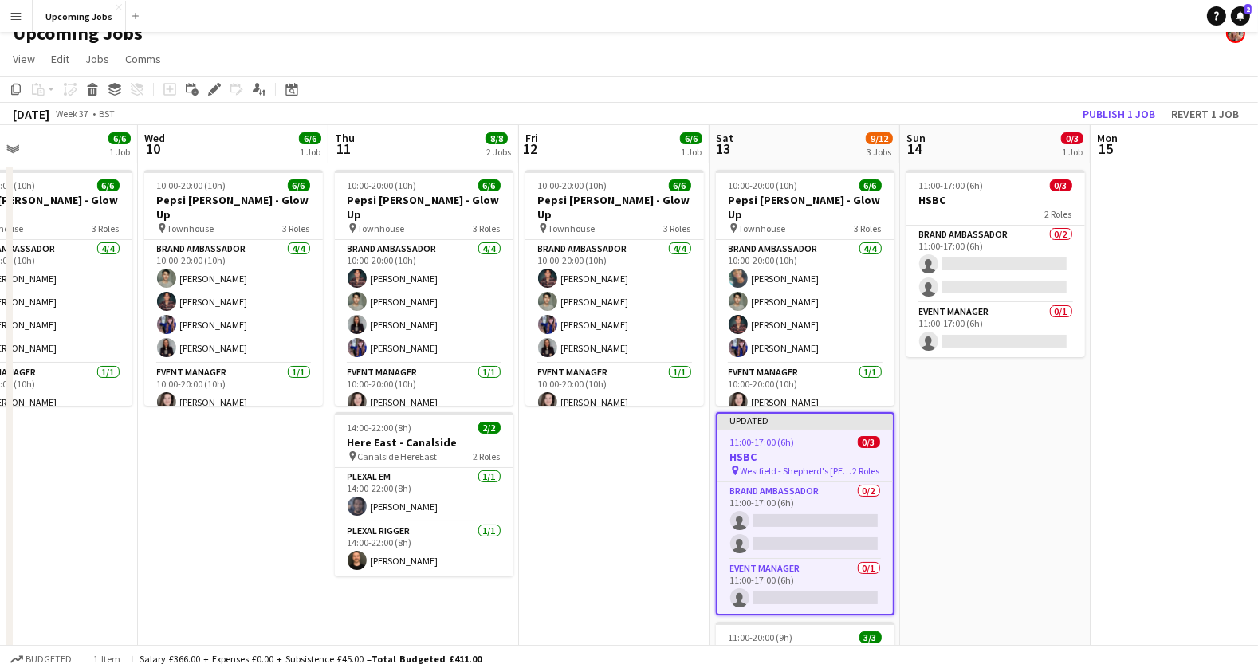
scroll to position [13, 0]
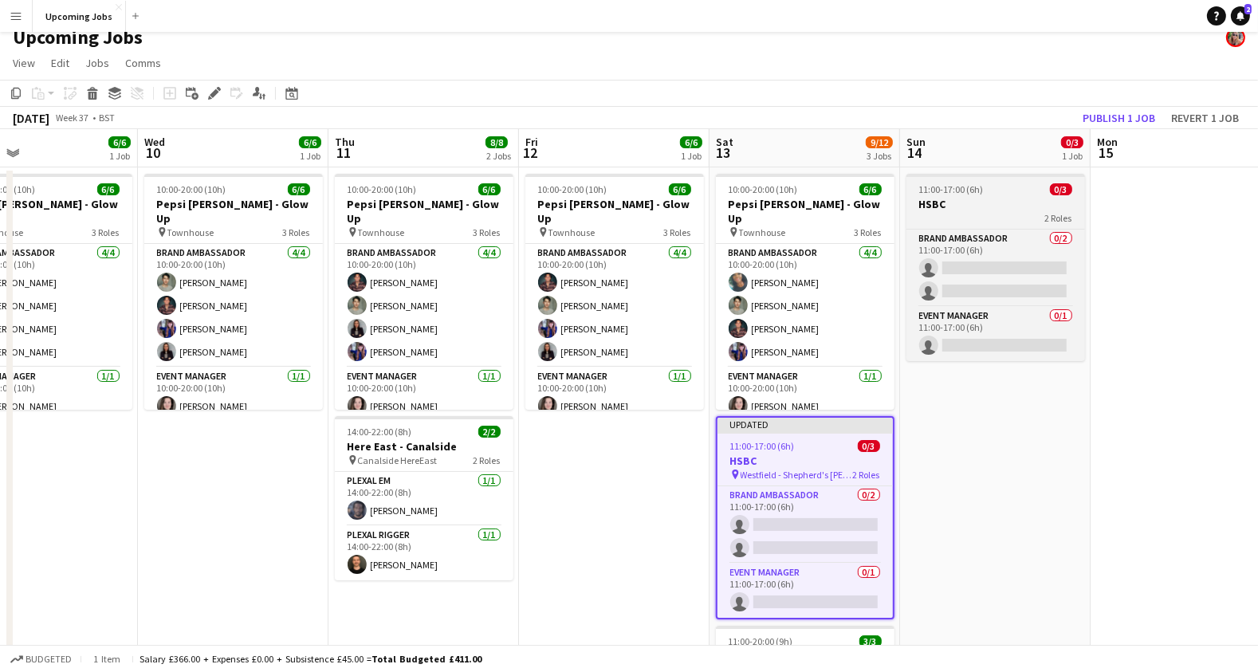
click at [936, 204] on h3 "HSBC" at bounding box center [995, 204] width 179 height 14
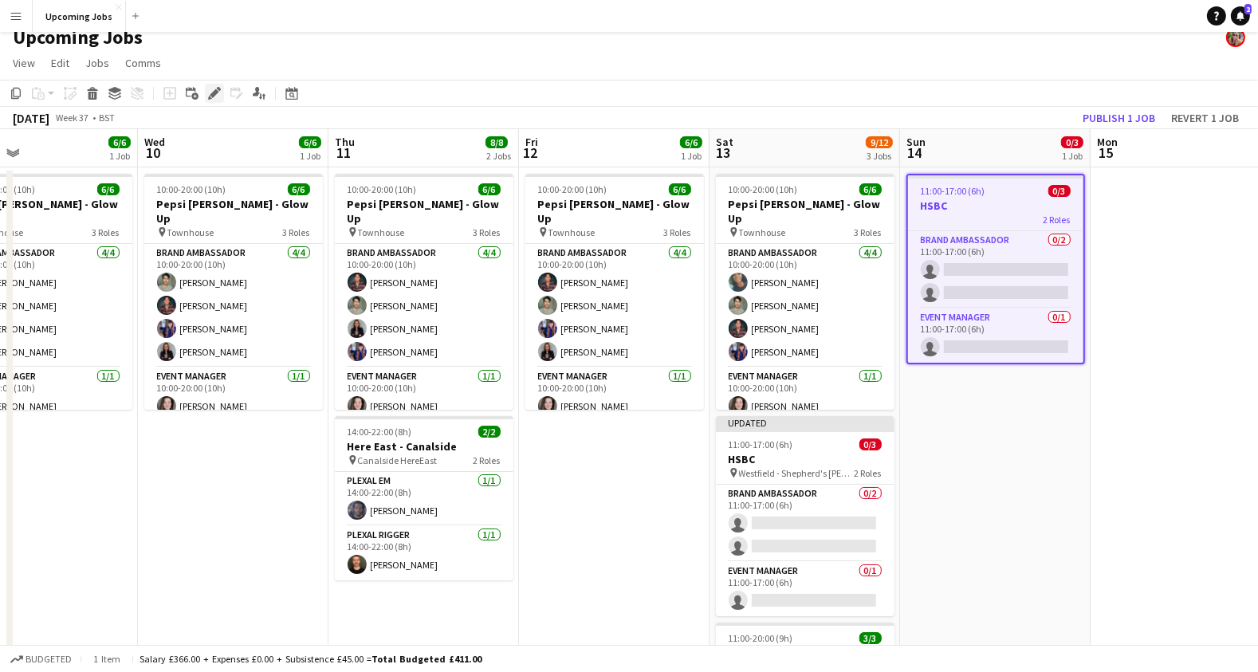
click at [216, 93] on icon "Edit" at bounding box center [214, 93] width 13 height 13
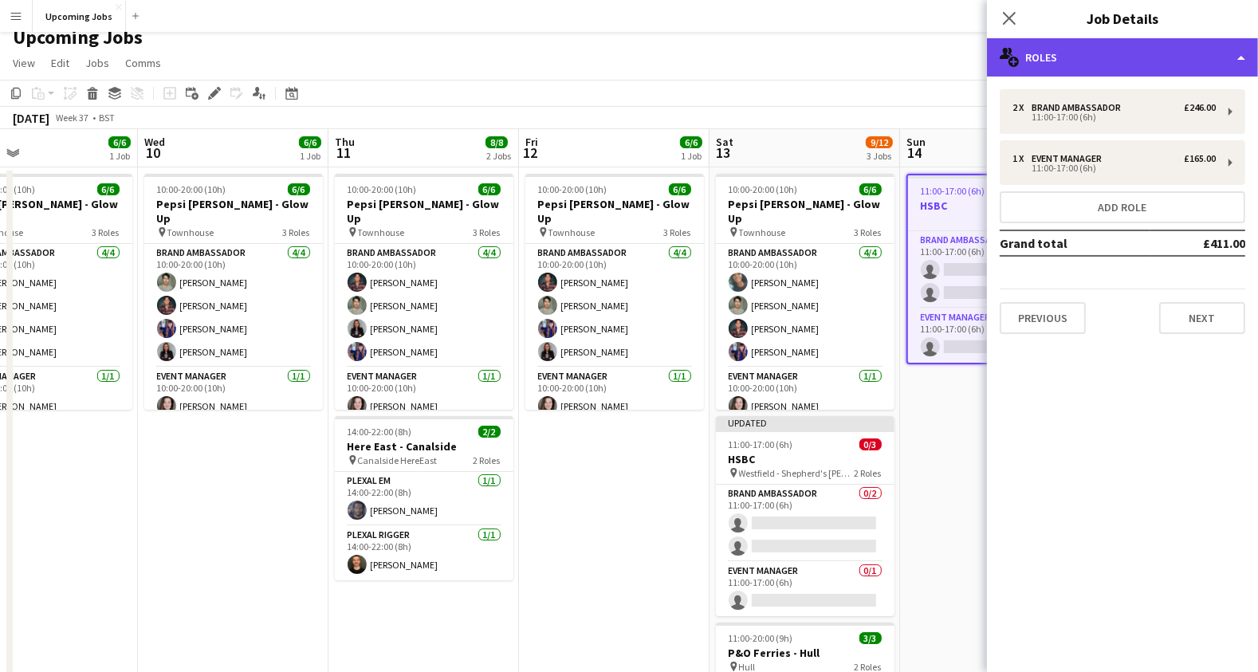
click at [1143, 48] on div "multiple-users-add Roles" at bounding box center [1122, 57] width 271 height 38
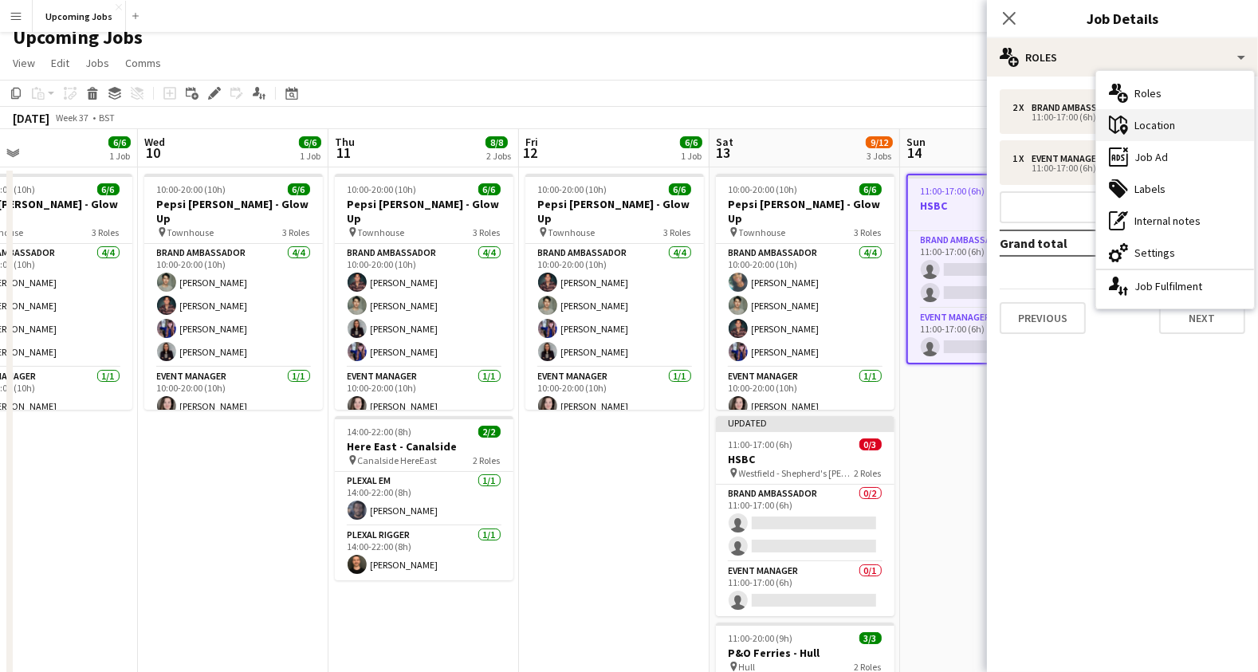
click at [1184, 124] on div "maps-pin-1 Location" at bounding box center [1175, 125] width 158 height 32
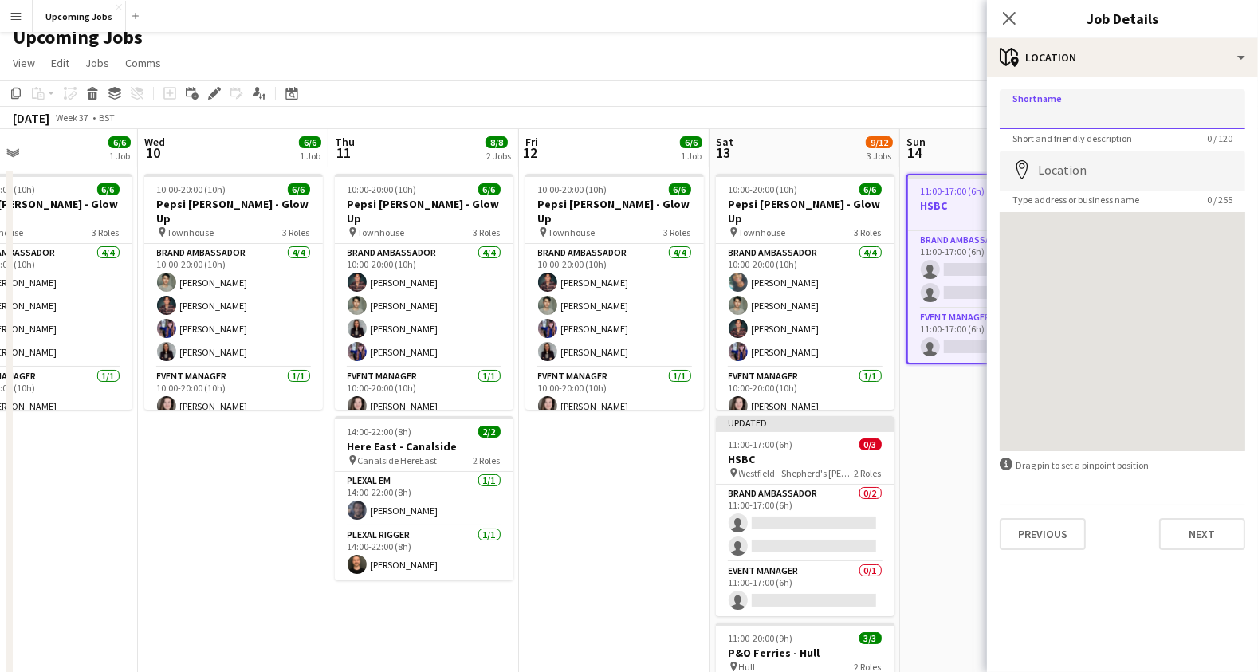
click at [1109, 108] on input "Shortname" at bounding box center [1121, 109] width 245 height 40
type input "**********"
click at [1092, 171] on input "Location" at bounding box center [1121, 171] width 245 height 40
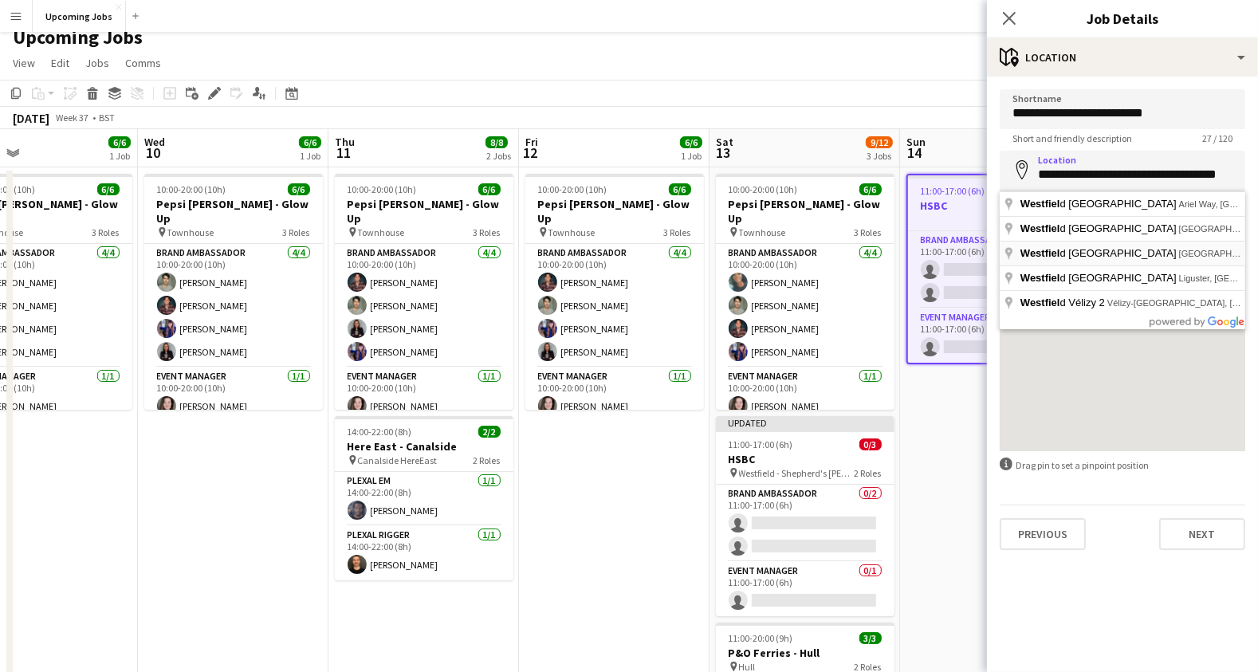
type input "**********"
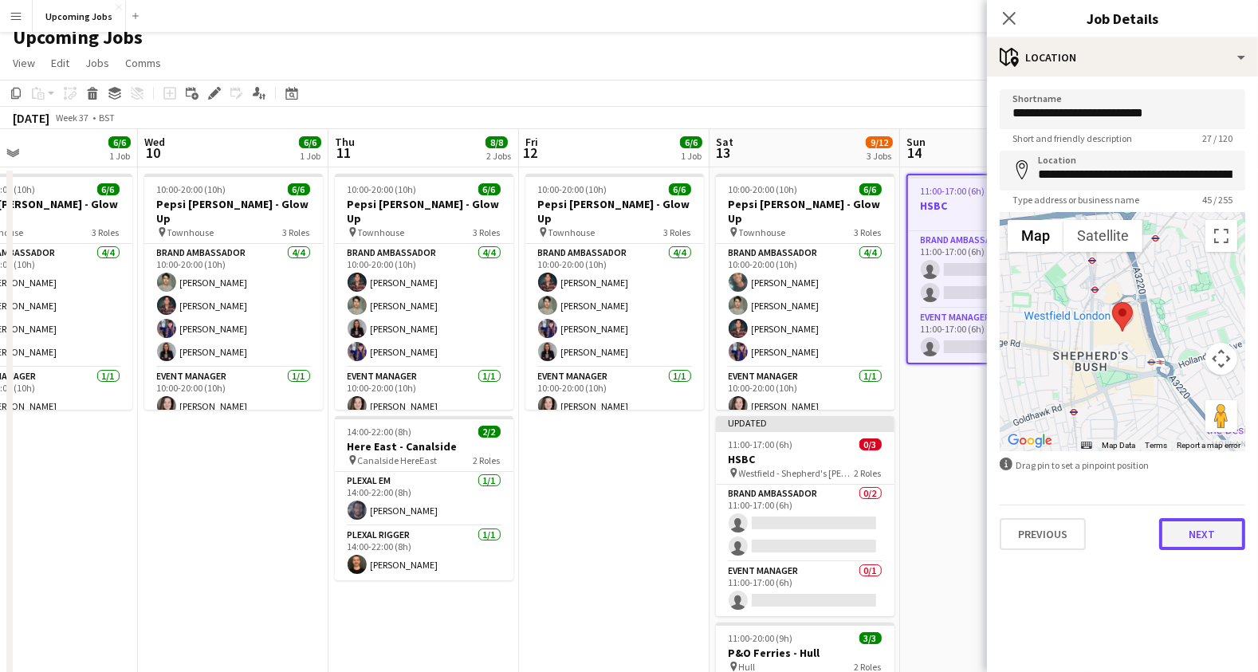
click at [1204, 539] on button "Next" at bounding box center [1202, 534] width 86 height 32
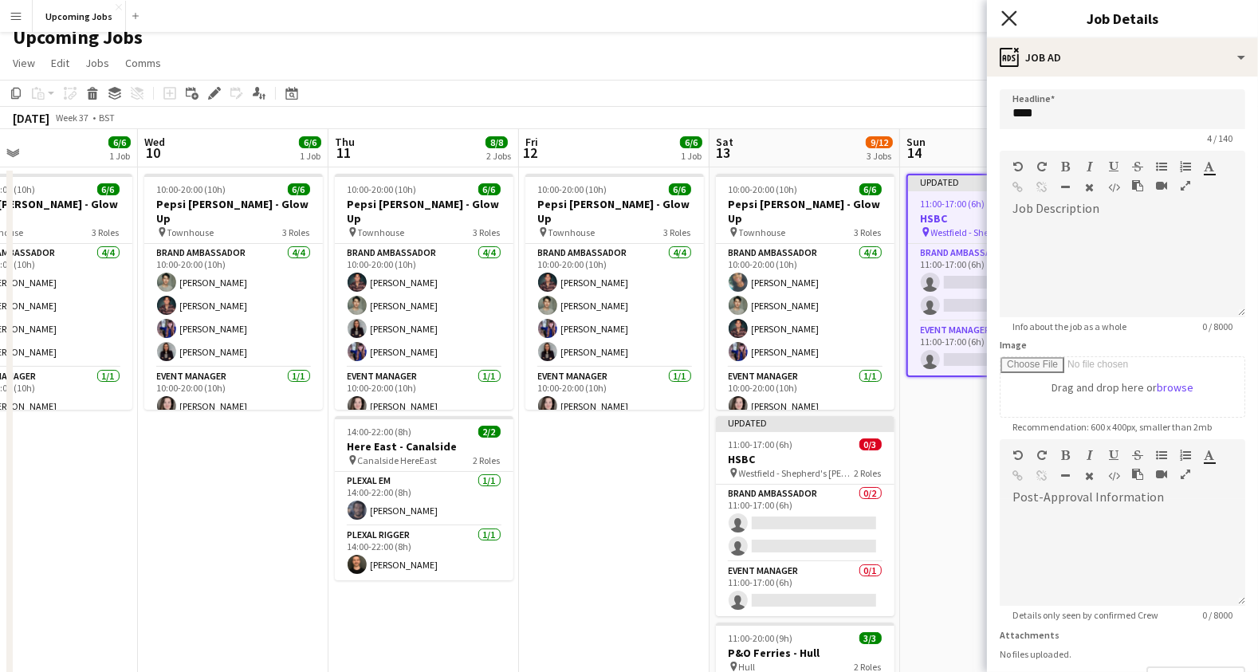
click at [1009, 14] on icon "Close pop-in" at bounding box center [1008, 17] width 15 height 15
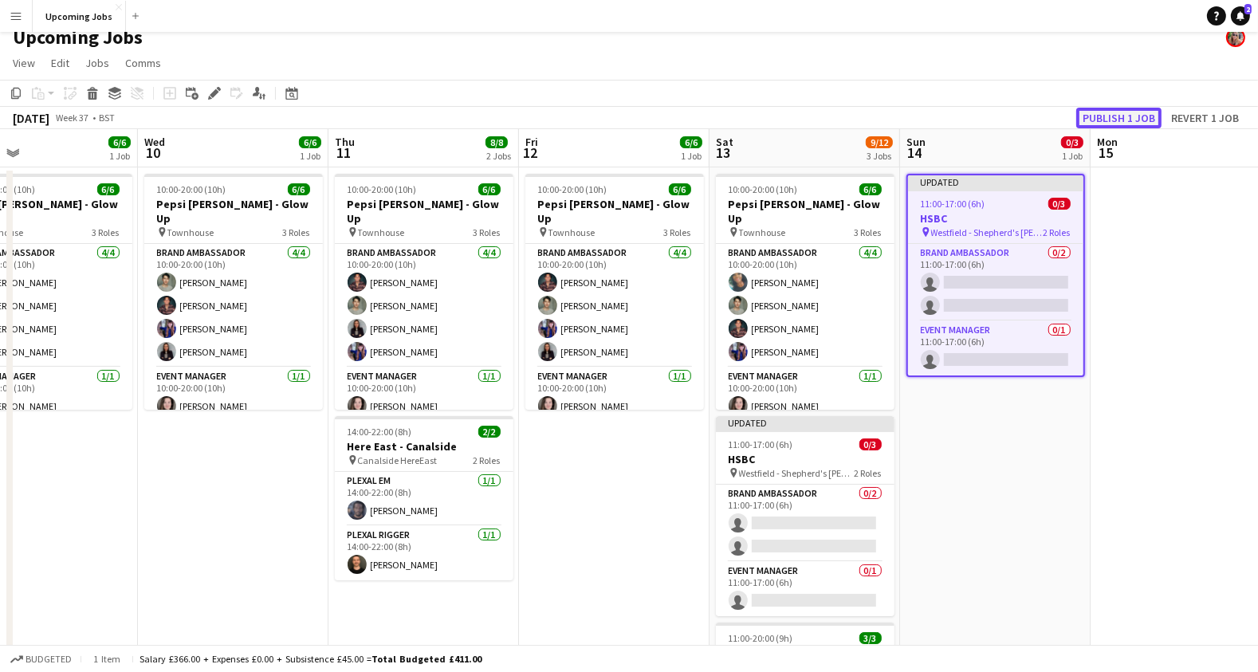
click at [1103, 118] on button "Publish 1 job" at bounding box center [1118, 118] width 85 height 21
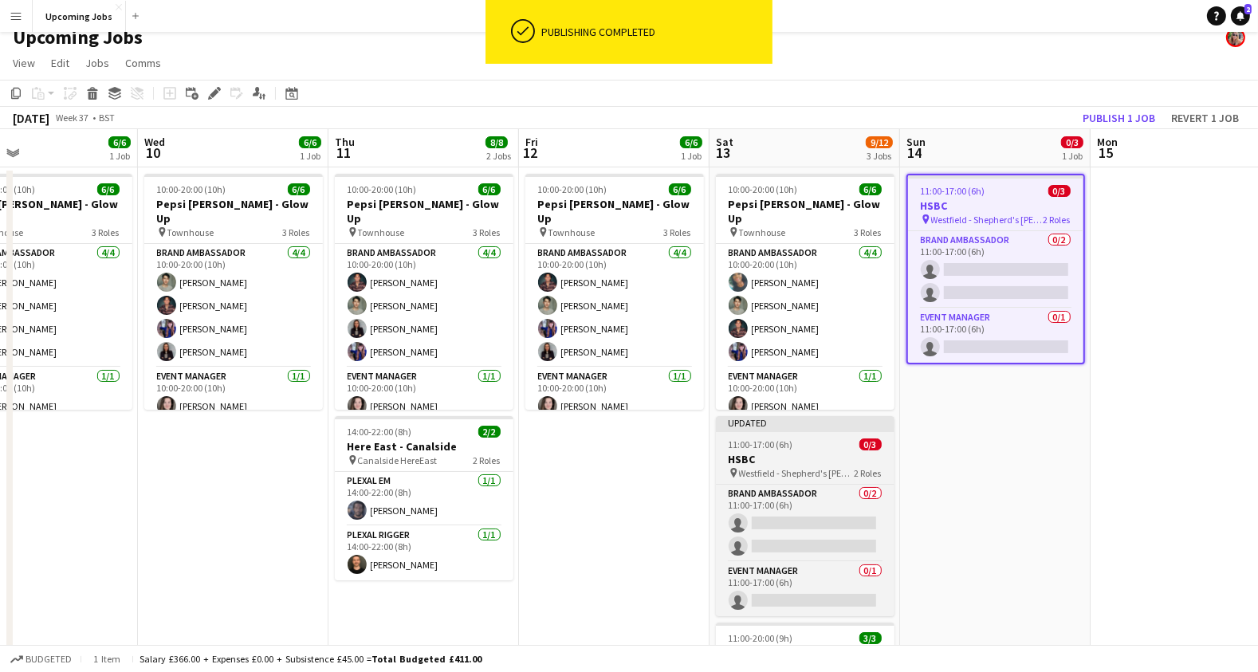
click at [813, 430] on div at bounding box center [805, 430] width 179 height 3
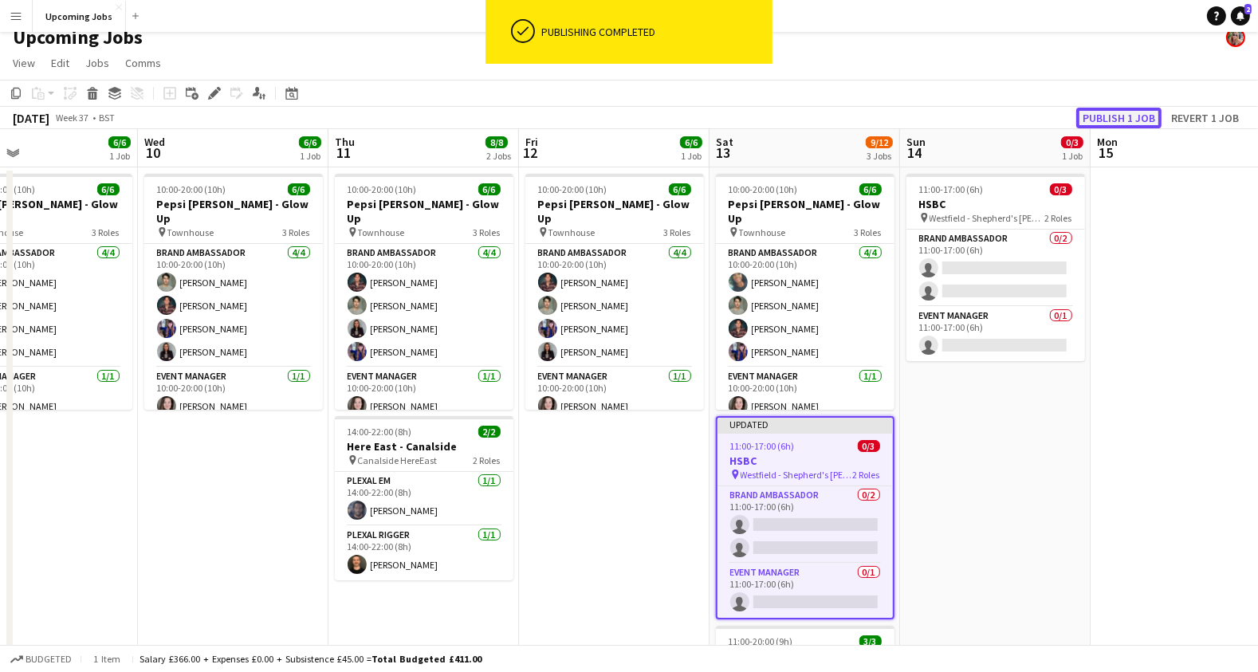
click at [1106, 112] on button "Publish 1 job" at bounding box center [1118, 118] width 85 height 21
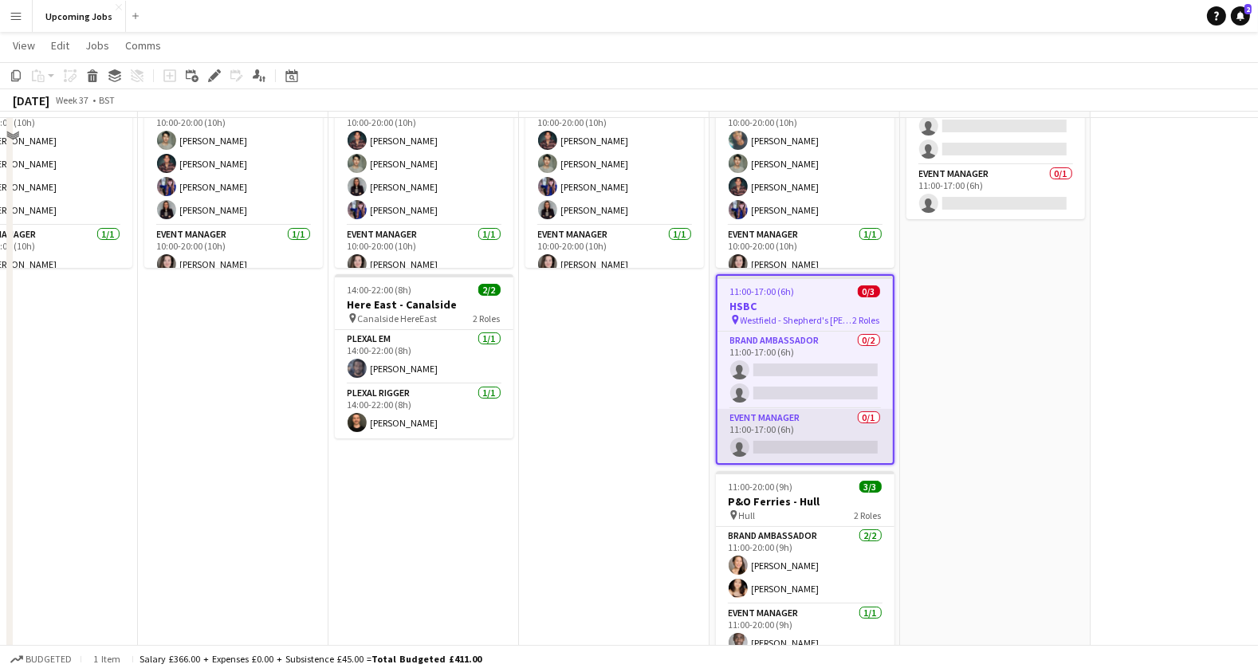
scroll to position [155, 0]
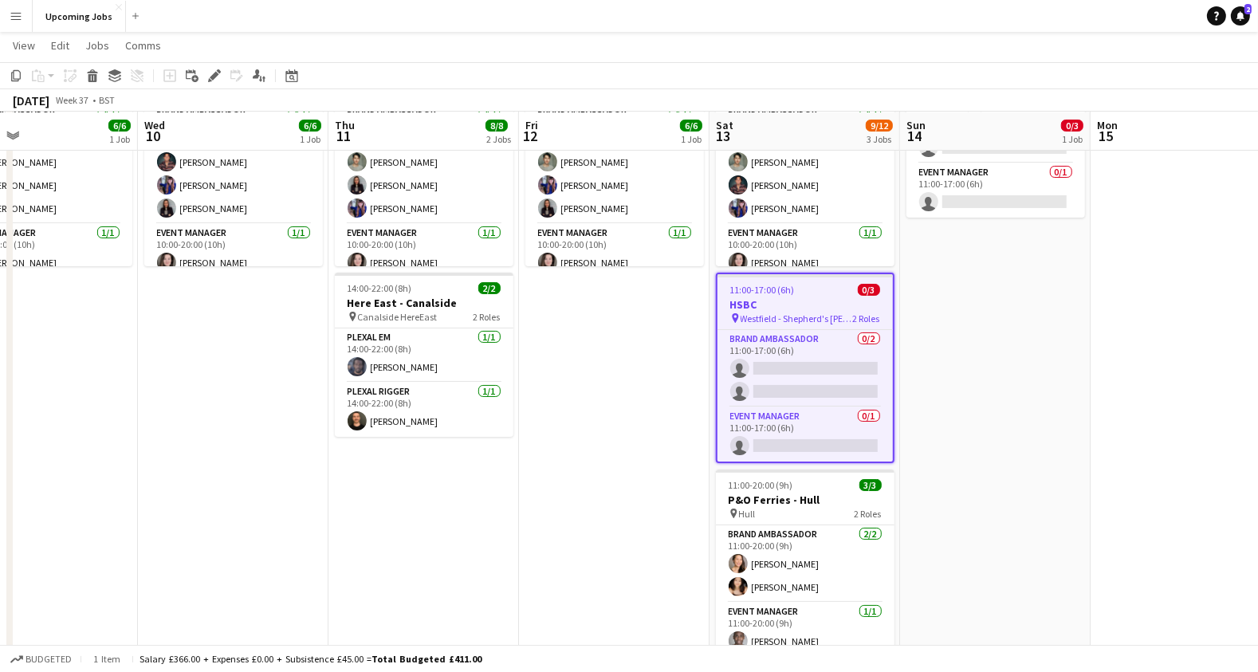
click at [799, 292] on div "11:00-17:00 (6h) 0/3" at bounding box center [804, 290] width 175 height 12
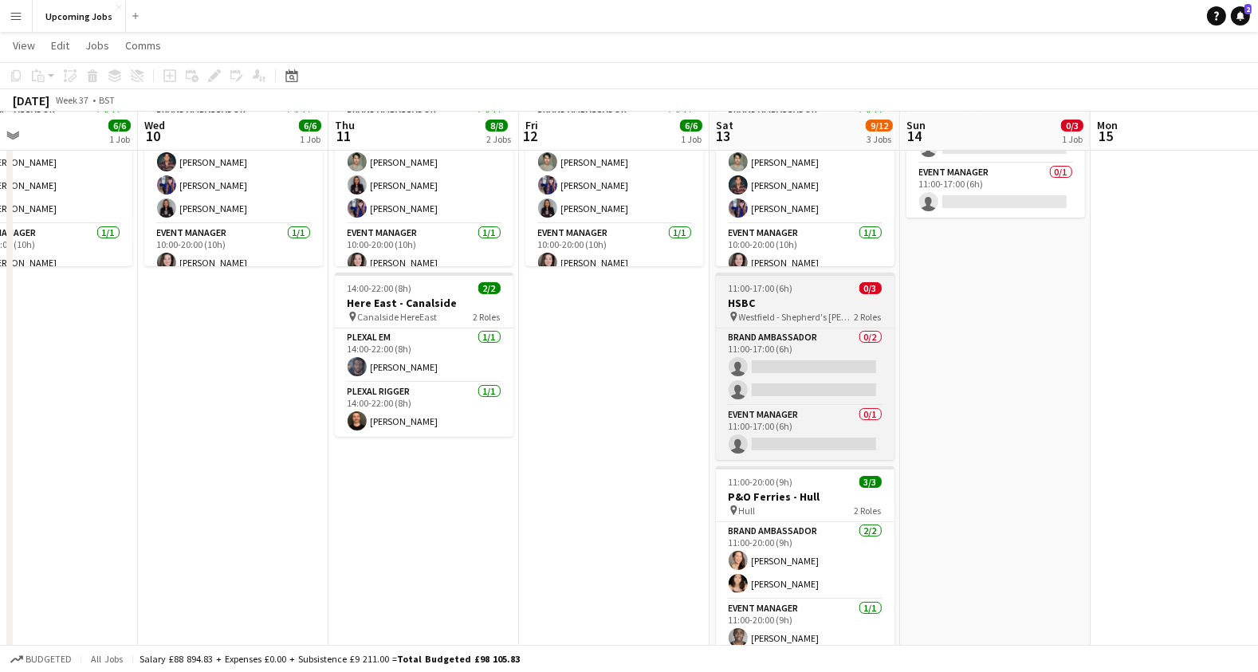
click at [799, 292] on div "11:00-17:00 (6h) 0/3" at bounding box center [805, 288] width 179 height 12
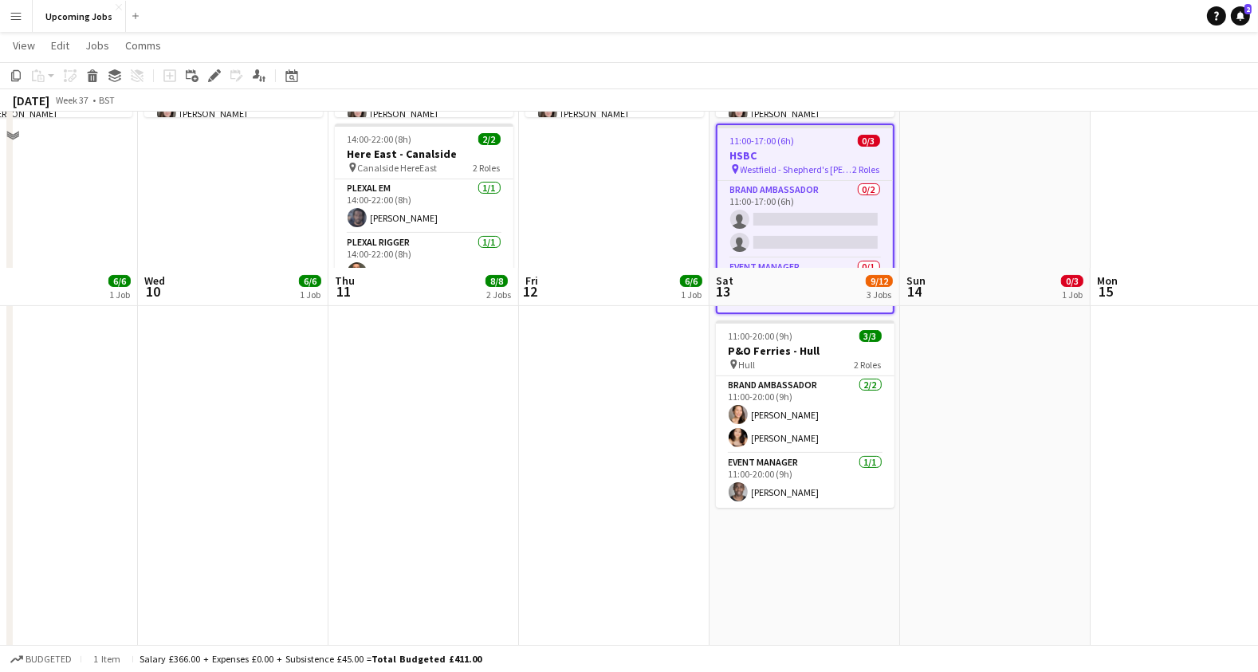
scroll to position [534, 0]
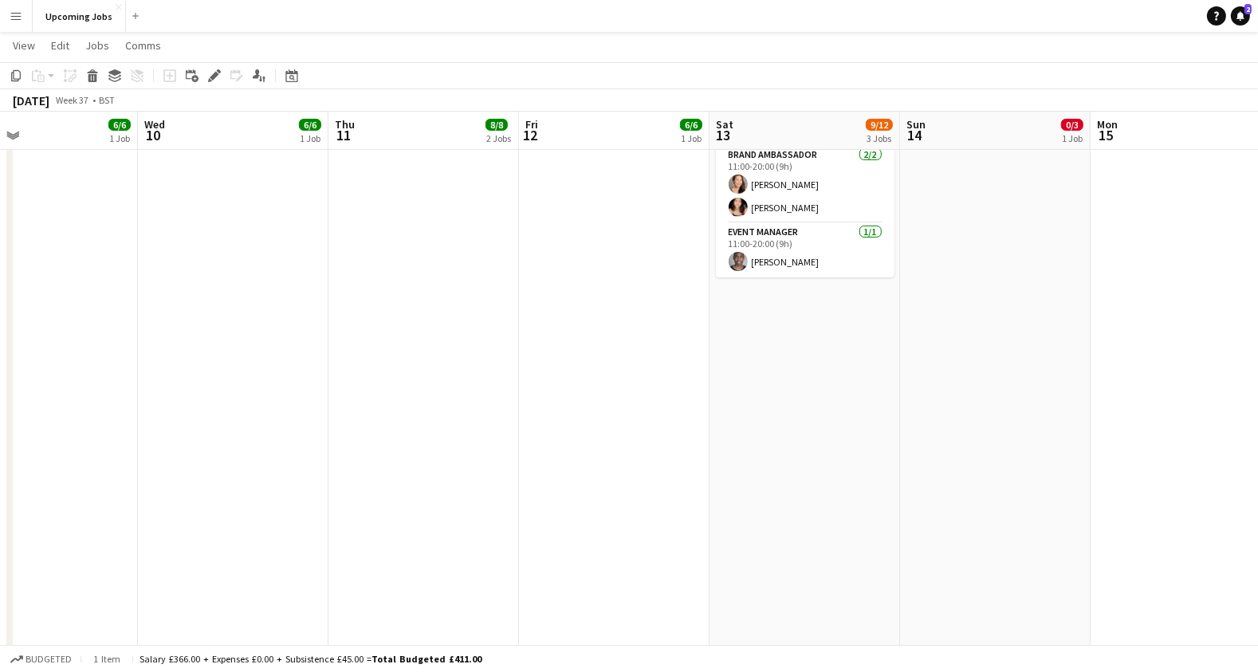
click at [801, 352] on app-date-cell "10:00-20:00 (10h) 6/6 Pepsi [PERSON_NAME] - Glow Up pin Townhouse 3 Roles Brand…" at bounding box center [804, 226] width 190 height 1163
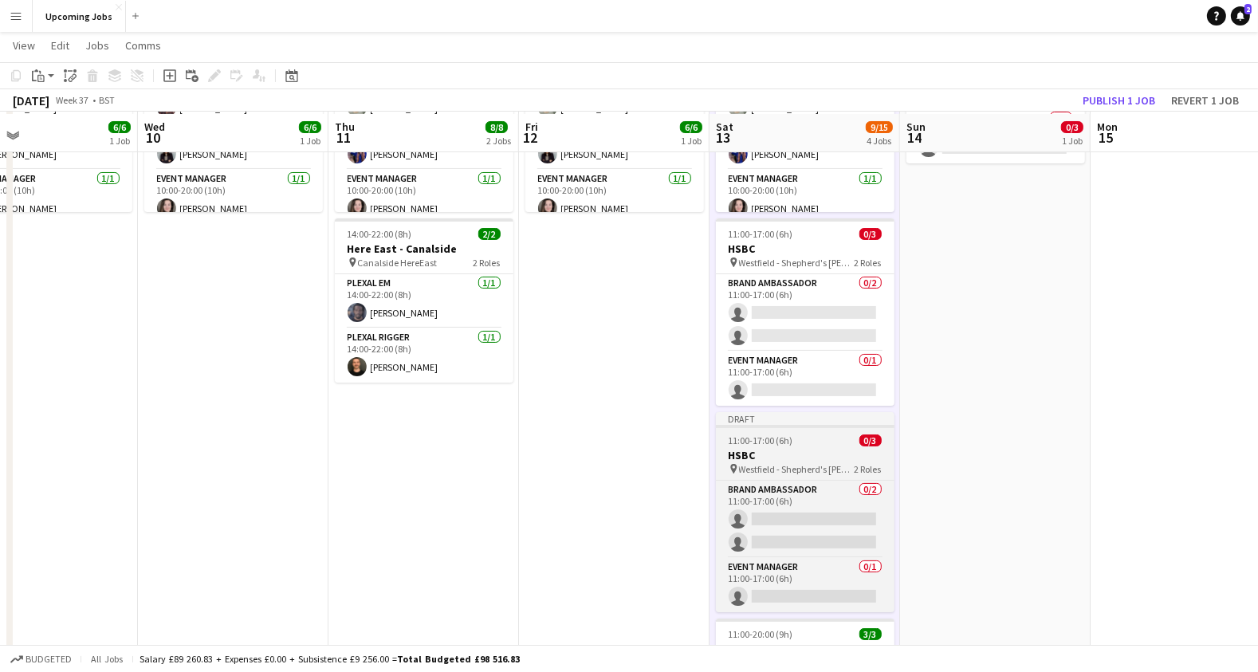
scroll to position [210, 0]
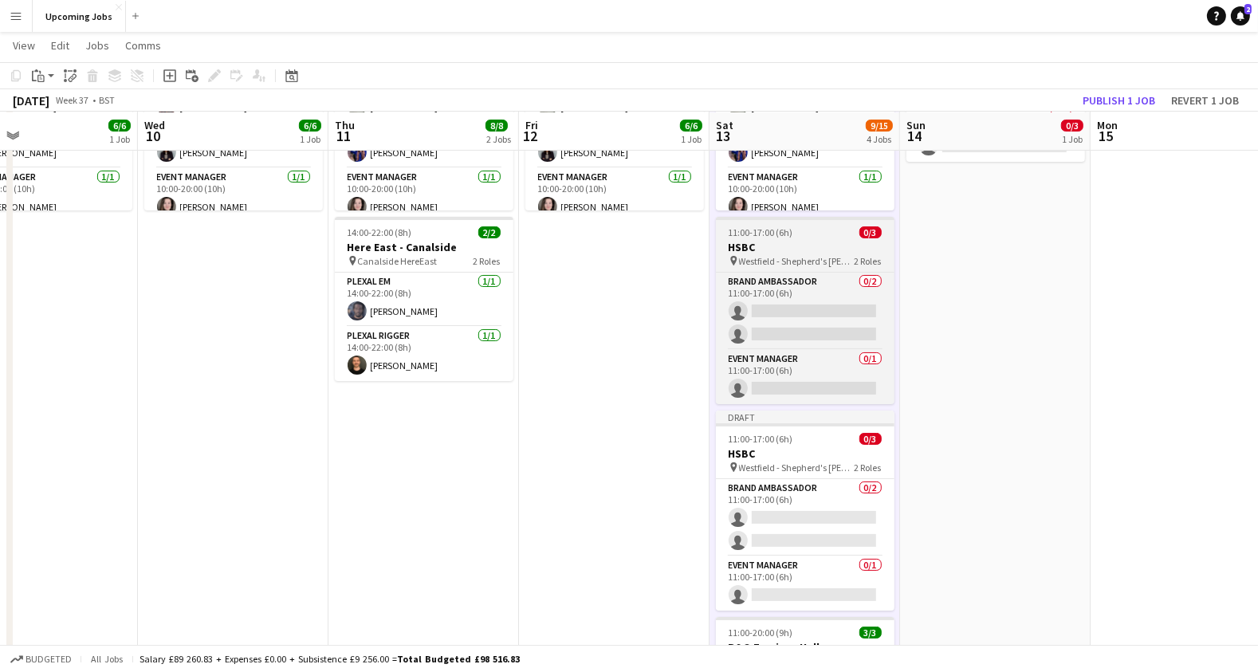
click at [793, 240] on h3 "HSBC" at bounding box center [805, 247] width 179 height 14
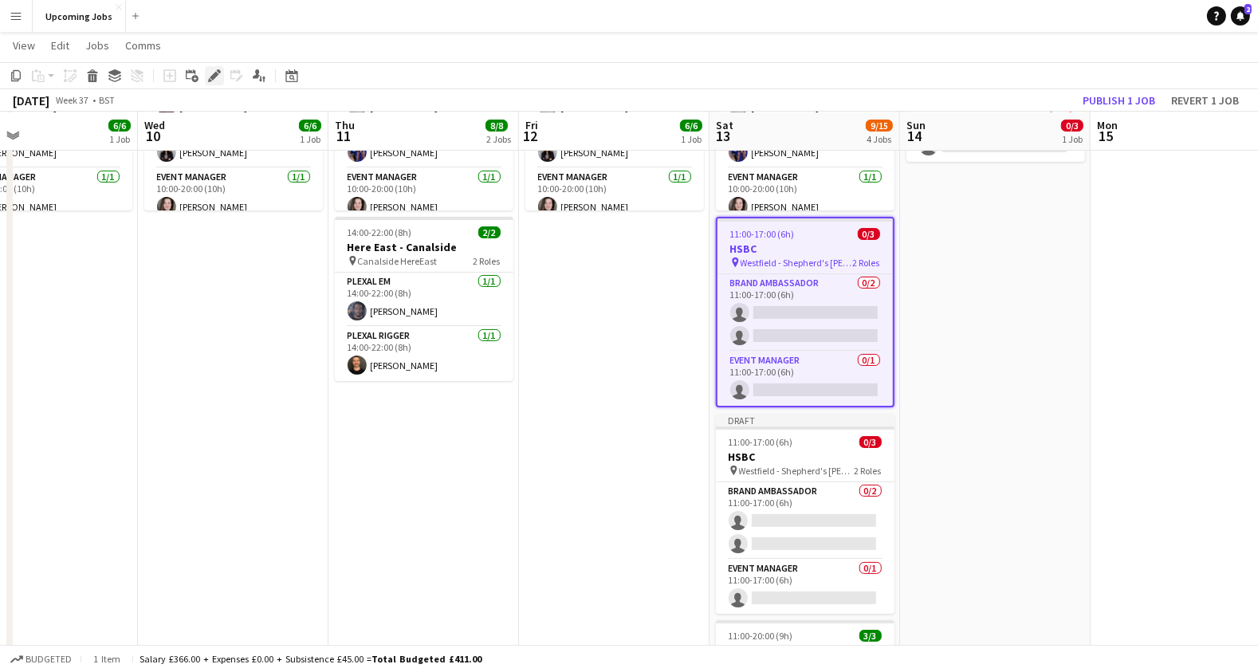
click at [214, 72] on icon at bounding box center [214, 76] width 9 height 9
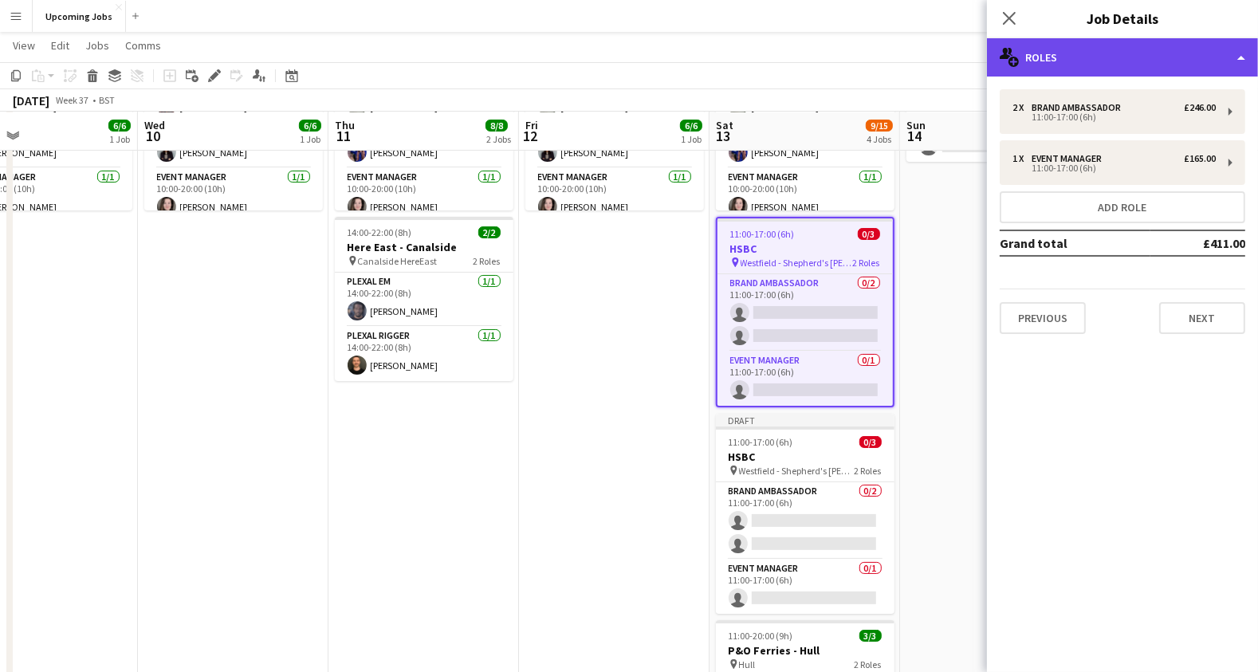
click at [1074, 61] on div "multiple-users-add Roles" at bounding box center [1122, 57] width 271 height 38
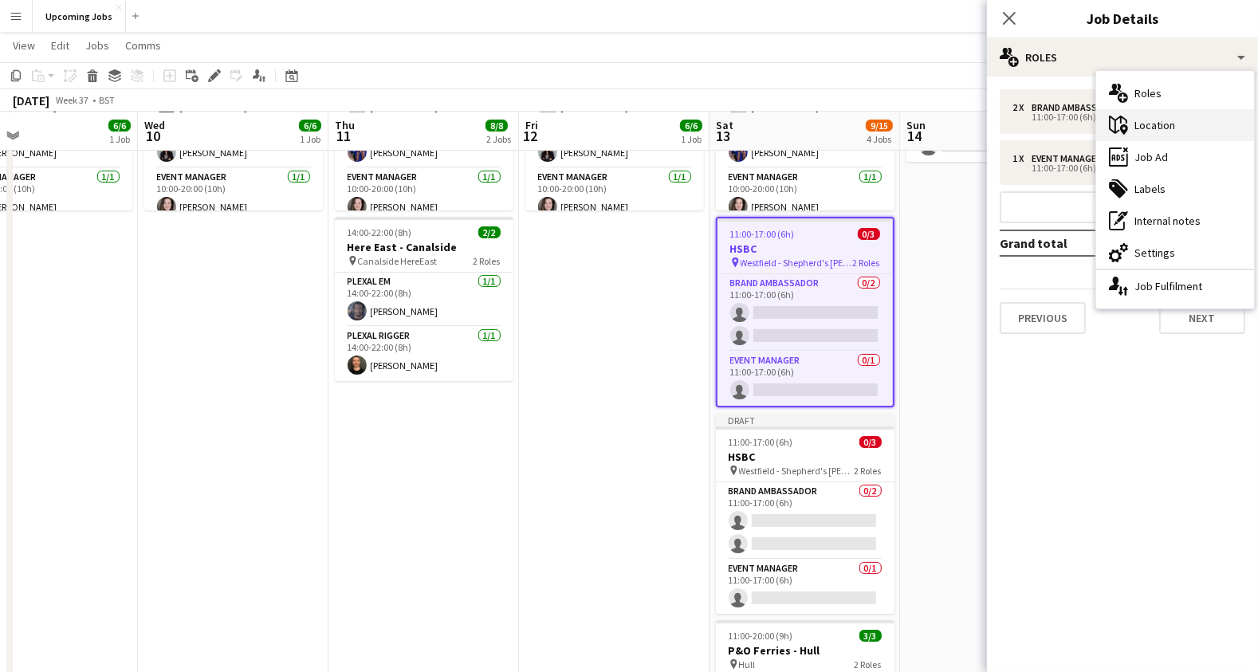
click at [1149, 131] on div "maps-pin-1 Location" at bounding box center [1175, 125] width 158 height 32
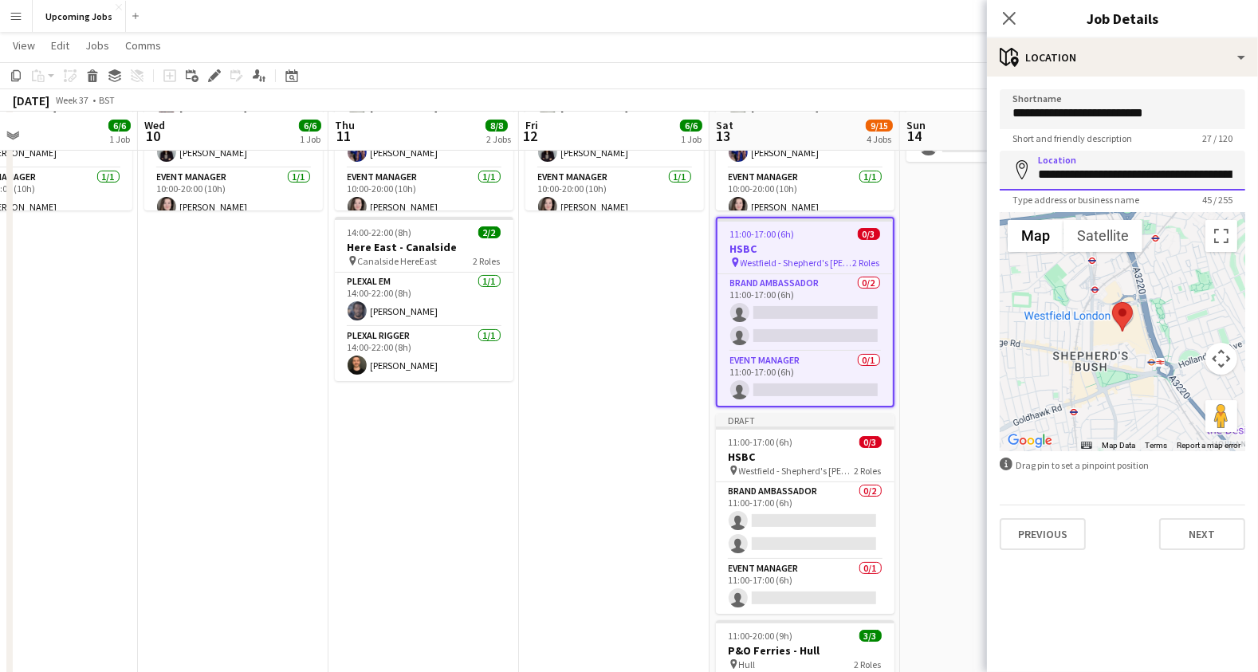
click at [1145, 171] on input "**********" at bounding box center [1121, 171] width 245 height 40
type input "**********"
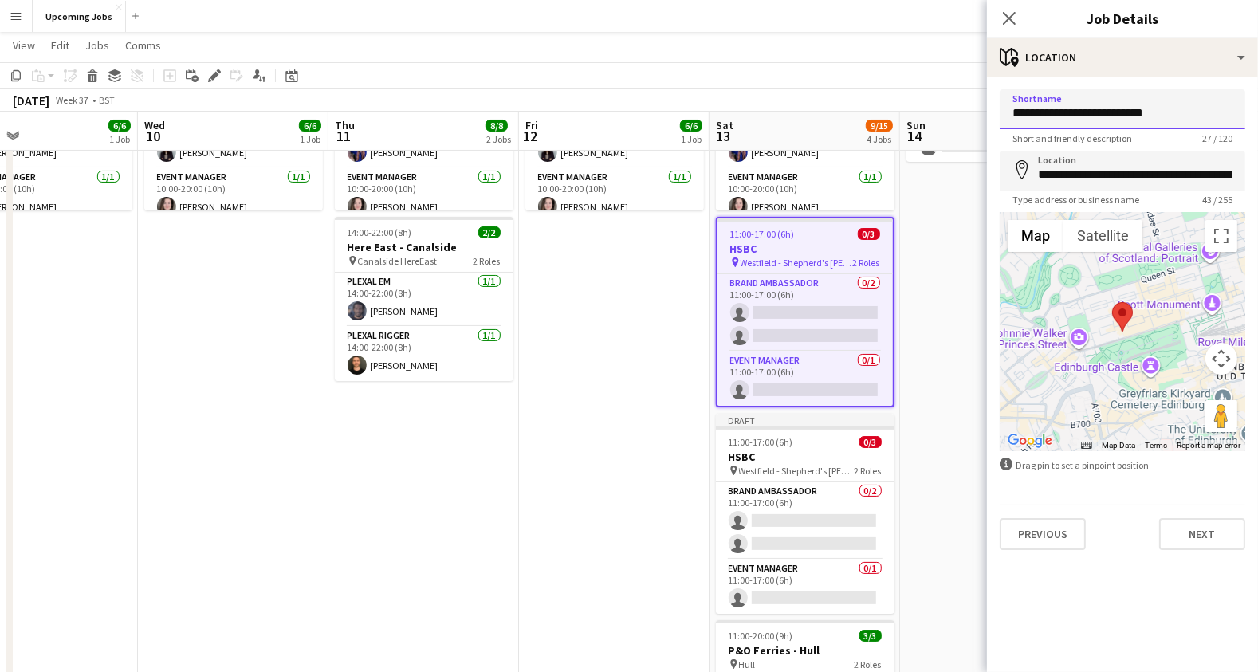
drag, startPoint x: 1164, startPoint y: 116, endPoint x: 913, endPoint y: 112, distance: 251.1
click at [913, 112] on body "Menu Boards Boards Boards All jobs Status Workforce Workforce My Workforce Recr…" at bounding box center [629, 621] width 1258 height 1662
type input "**********"
click at [1113, 591] on mat-expansion-panel "**********" at bounding box center [1122, 374] width 271 height 595
click at [1193, 540] on button "Next" at bounding box center [1202, 534] width 86 height 32
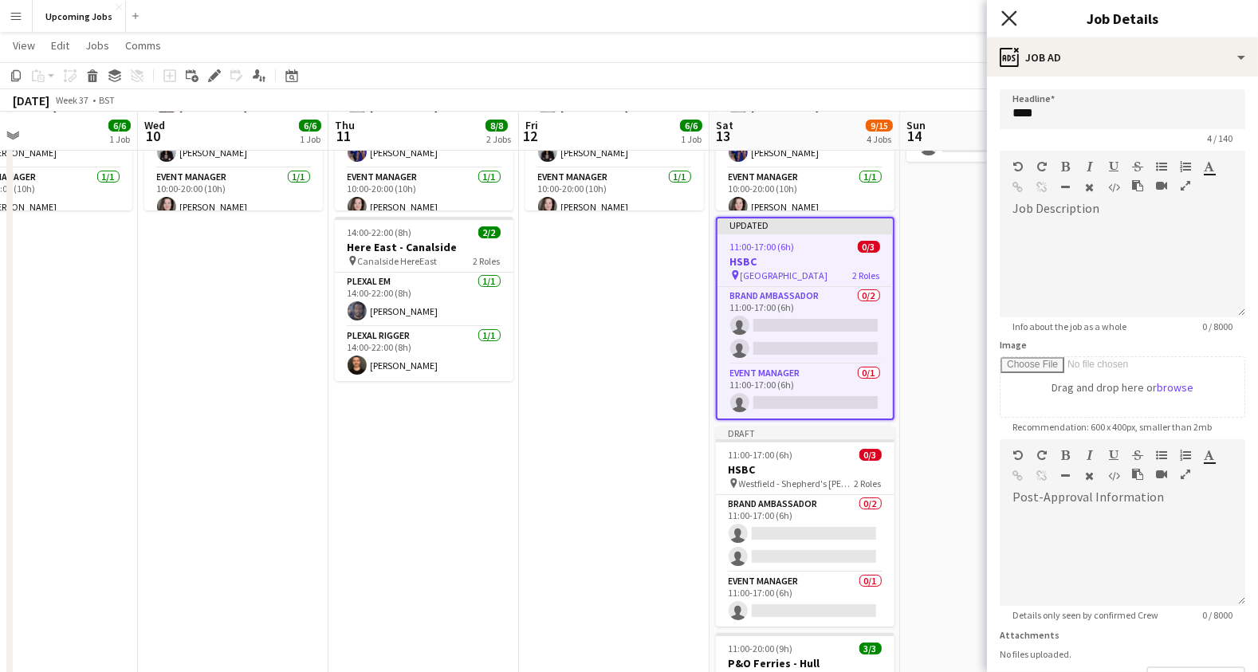
click at [1011, 10] on icon "Close pop-in" at bounding box center [1008, 17] width 15 height 15
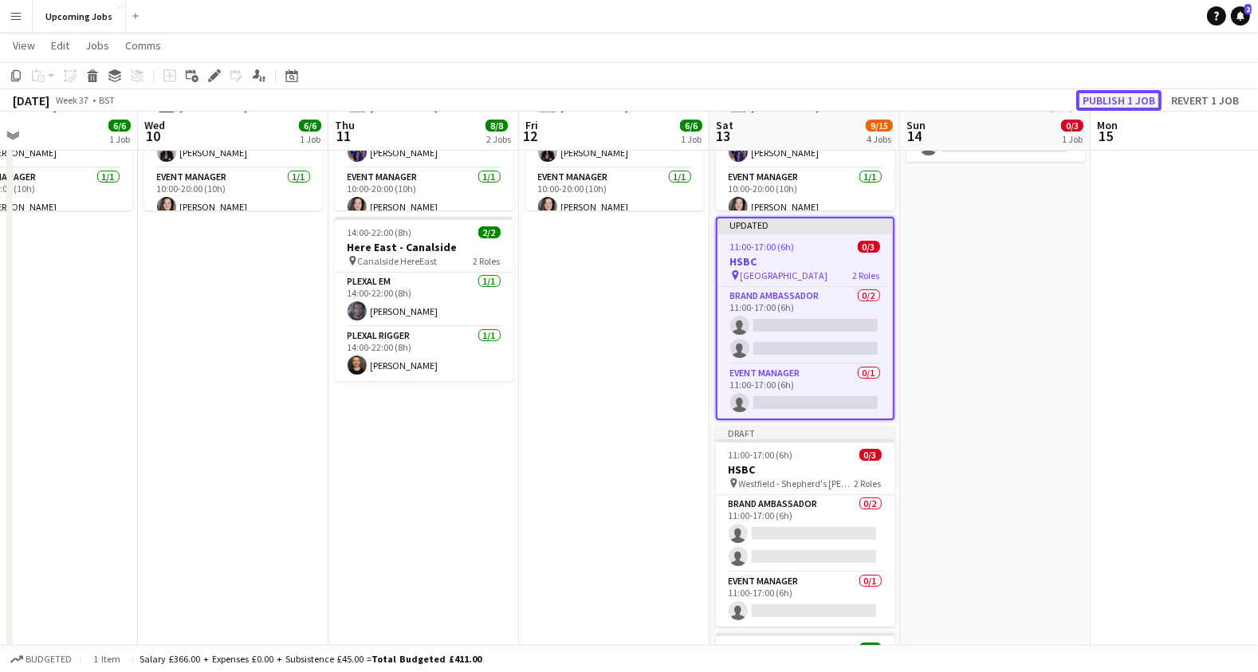
click at [1109, 104] on button "Publish 1 job" at bounding box center [1118, 100] width 85 height 21
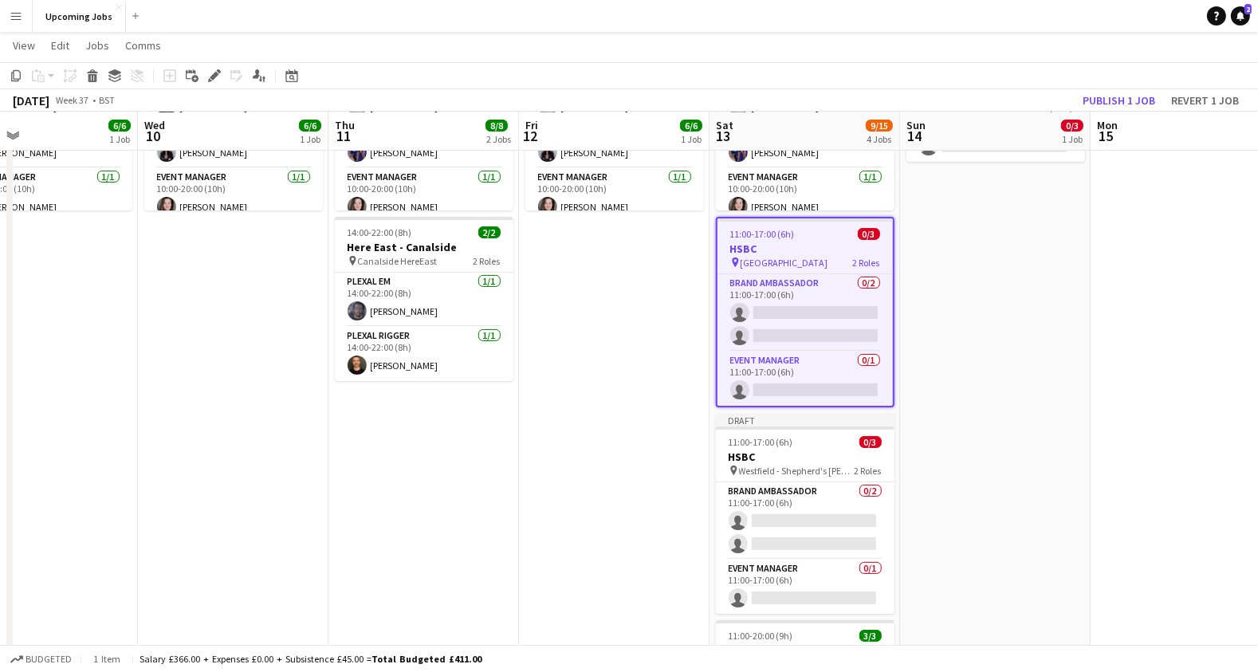
click at [780, 241] on h3 "HSBC" at bounding box center [804, 248] width 175 height 14
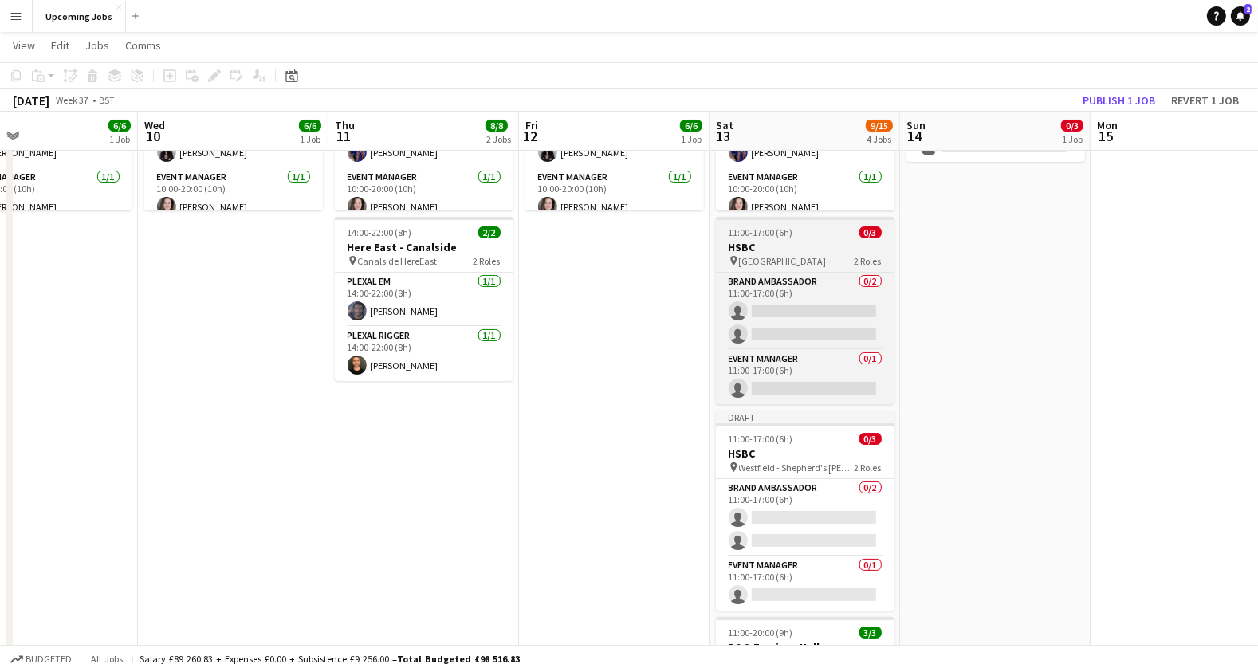
click at [780, 241] on h3 "HSBC" at bounding box center [805, 247] width 179 height 14
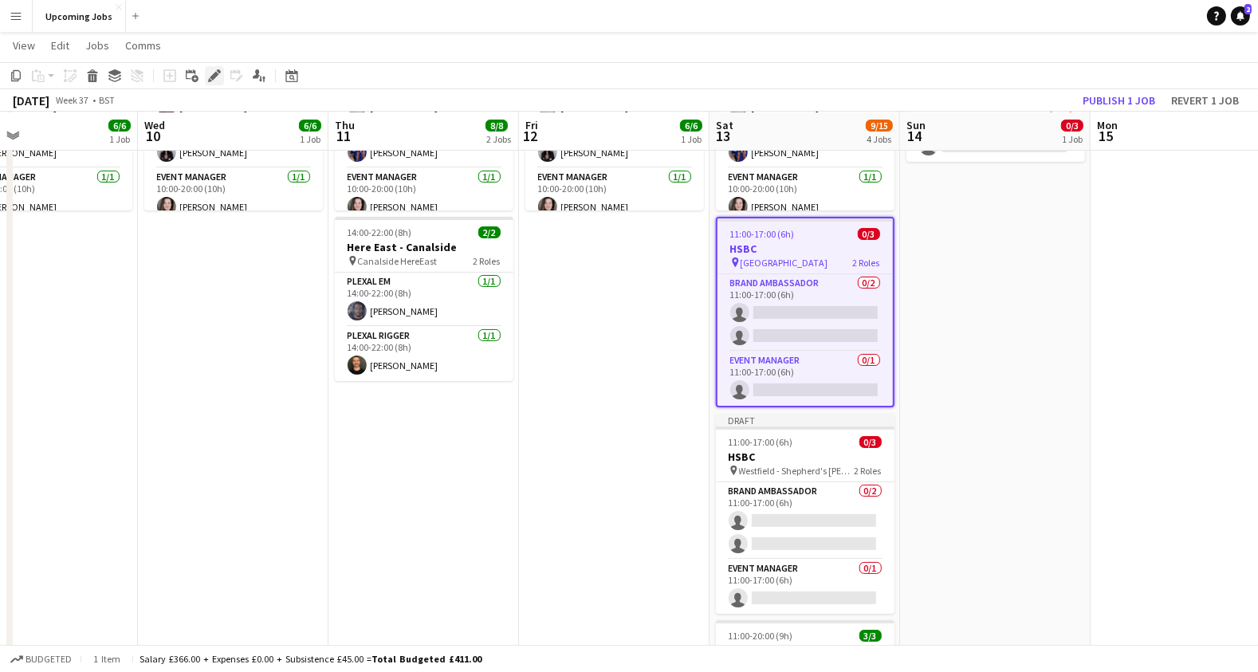
click at [210, 80] on icon at bounding box center [210, 80] width 4 height 4
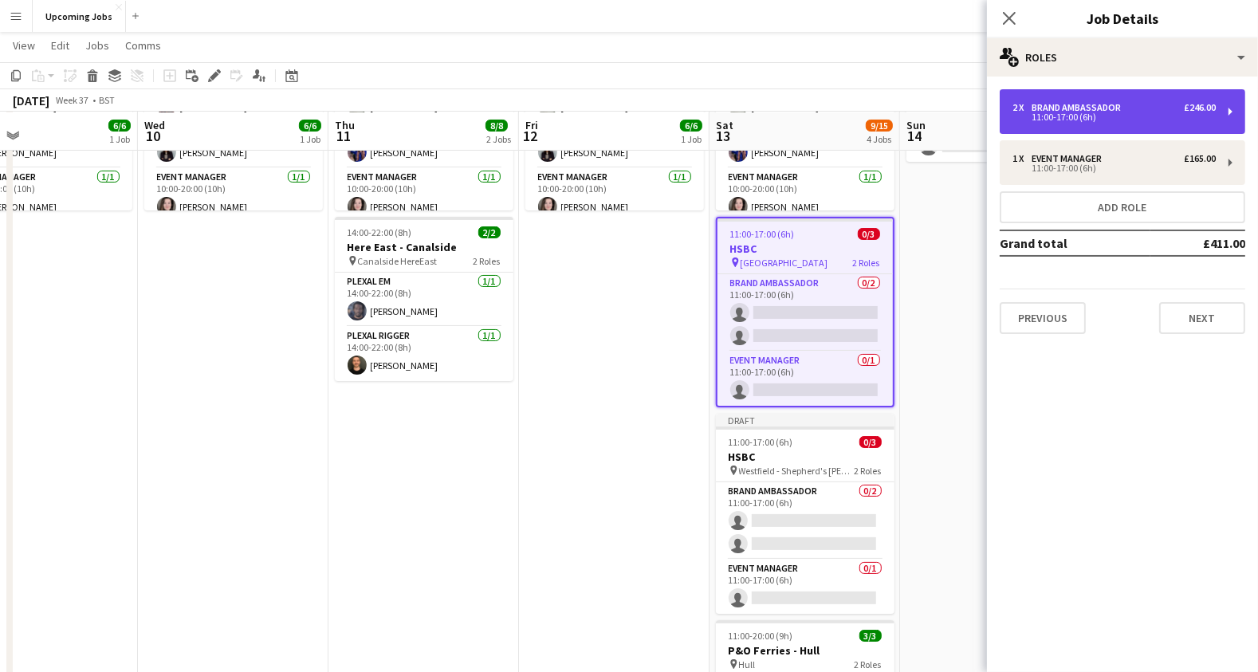
click at [1058, 118] on div "11:00-17:00 (6h)" at bounding box center [1113, 117] width 203 height 8
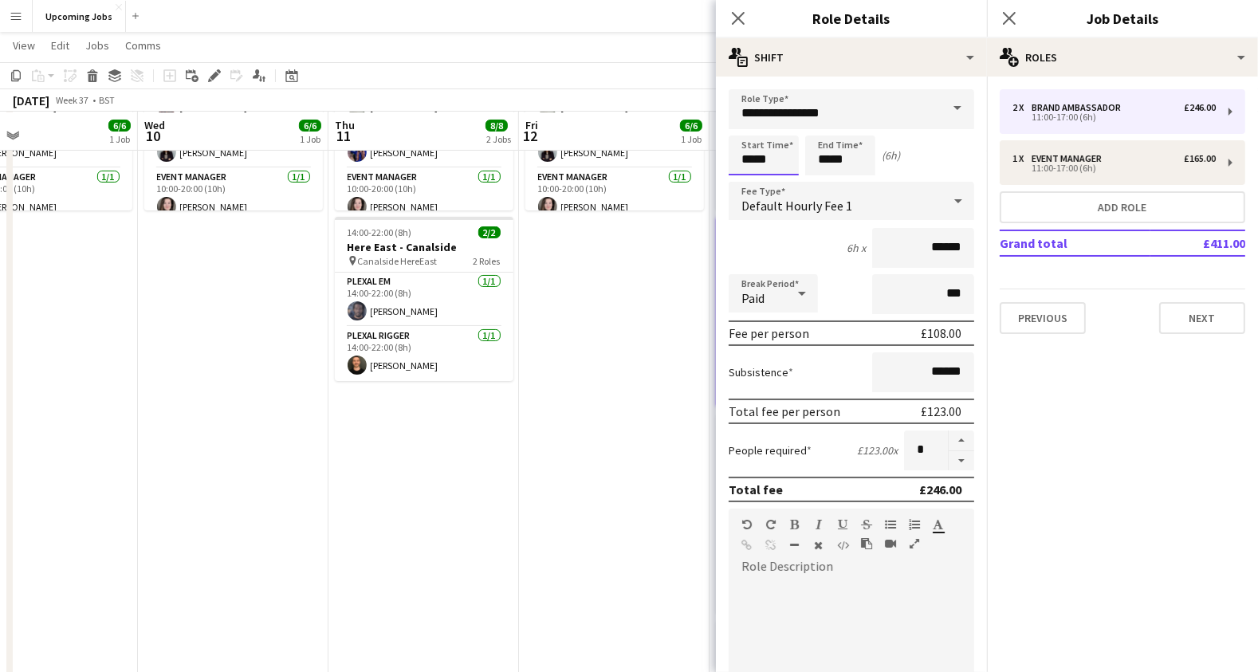
click at [756, 166] on input "*****" at bounding box center [763, 155] width 70 height 40
type input "*****"
click at [746, 183] on div at bounding box center [748, 183] width 32 height 16
click at [837, 159] on input "*****" at bounding box center [840, 155] width 70 height 40
type input "*****"
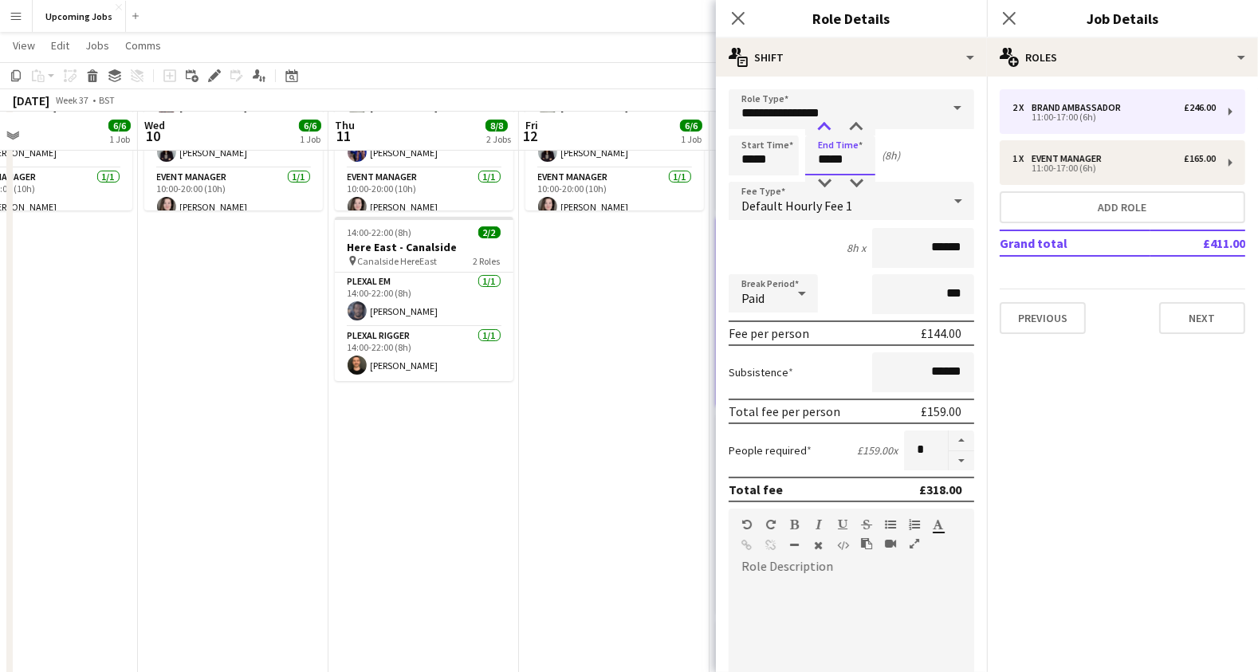
click at [825, 132] on div at bounding box center [824, 128] width 32 height 16
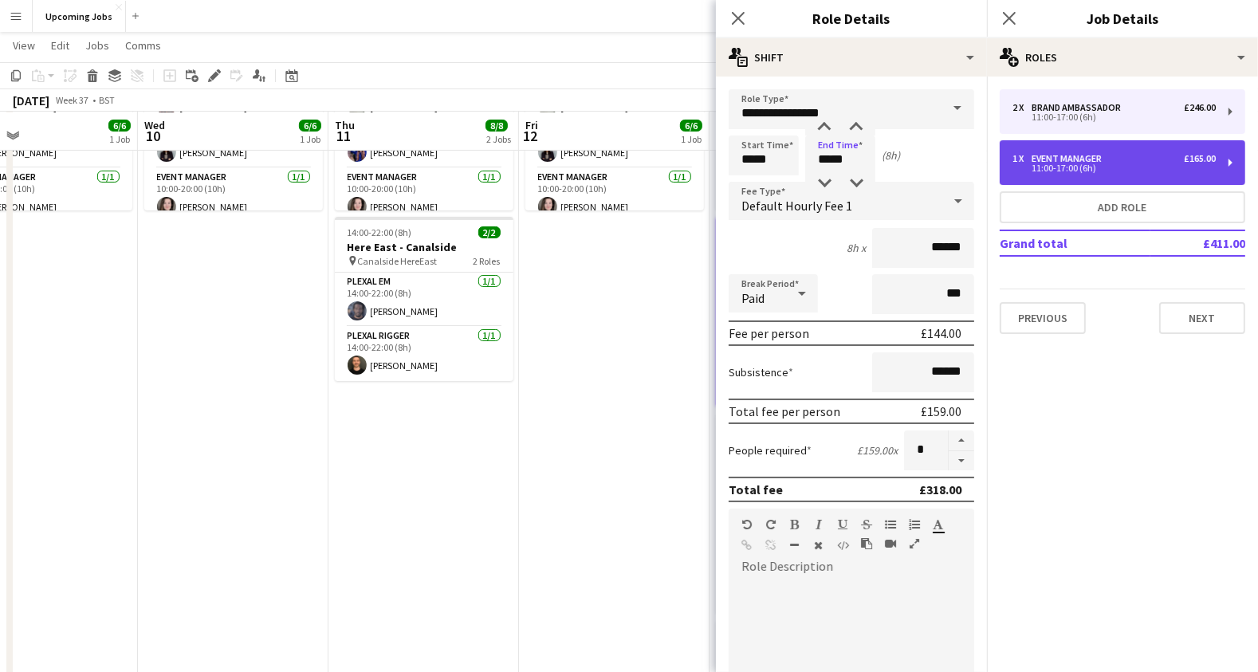
click at [1067, 159] on div "Event Manager" at bounding box center [1069, 158] width 77 height 11
type input "**********"
type input "*****"
type input "******"
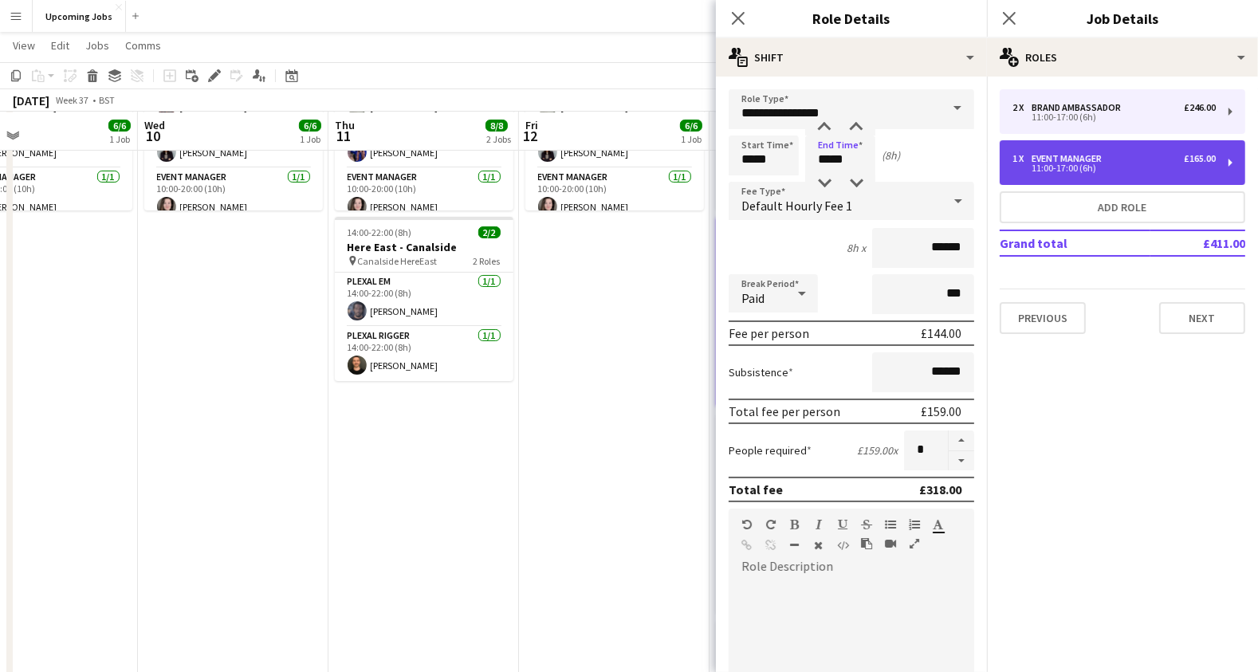
type input "*"
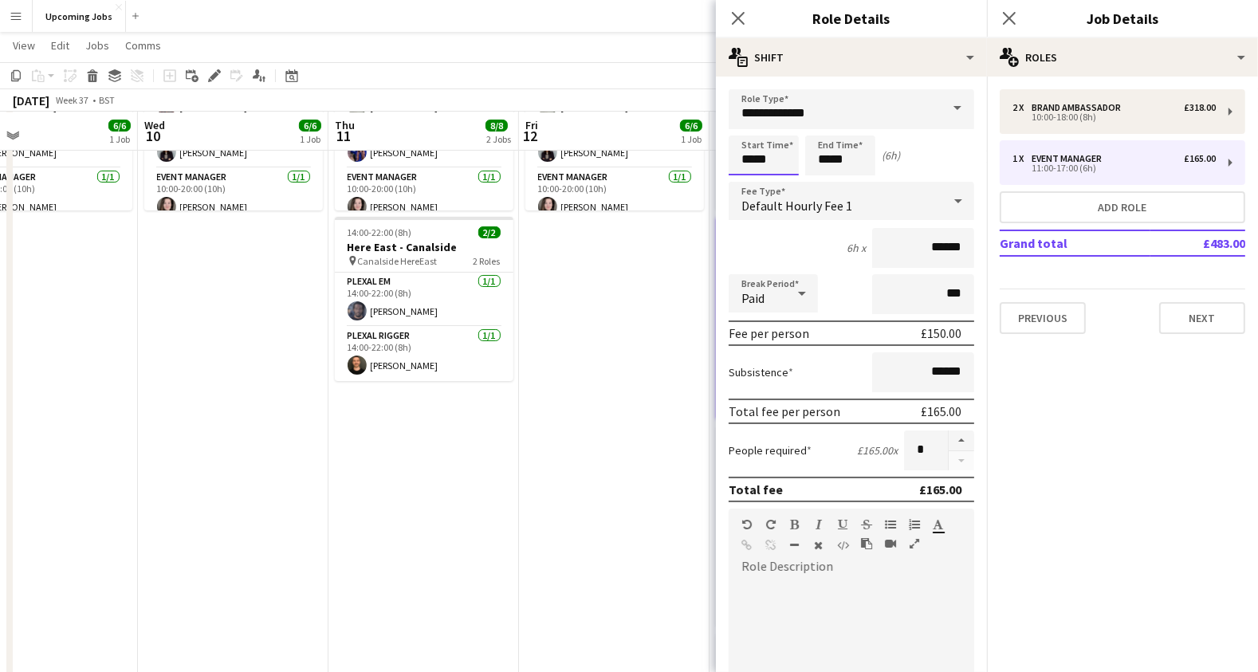
click at [766, 156] on input "*****" at bounding box center [763, 155] width 70 height 40
type input "*****"
click at [748, 187] on div at bounding box center [748, 183] width 32 height 16
click at [844, 158] on input "*****" at bounding box center [840, 155] width 70 height 40
type input "*****"
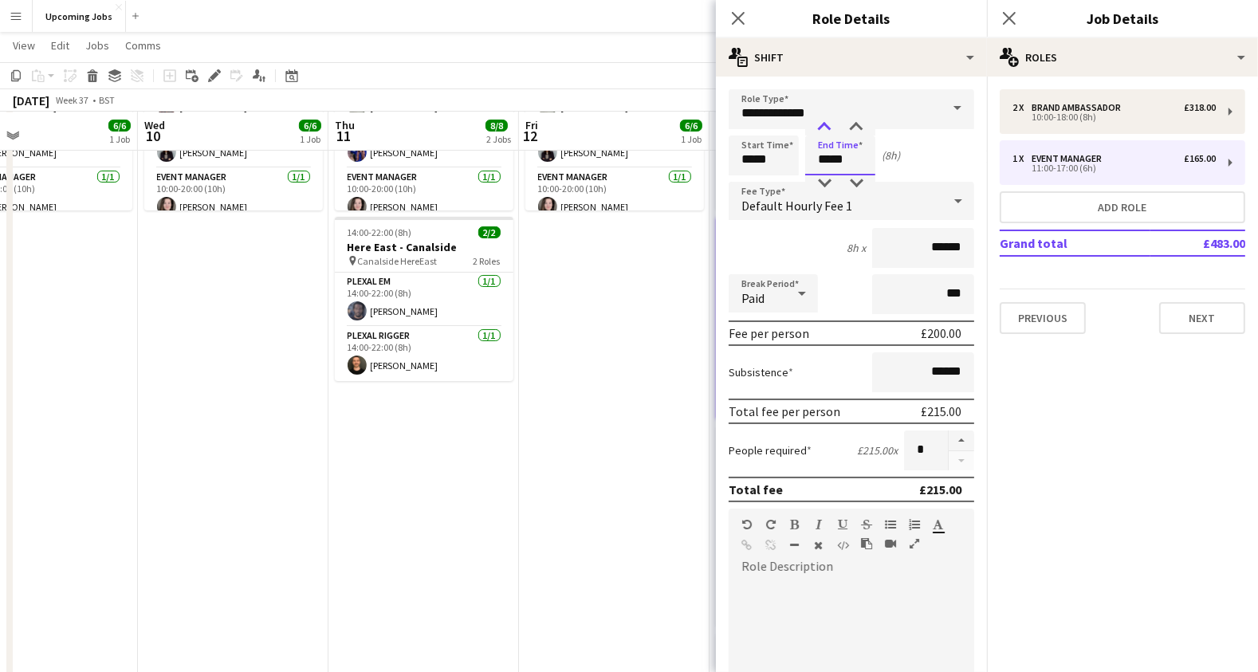
click at [823, 125] on div at bounding box center [824, 128] width 32 height 16
click at [947, 143] on div "Start Time ***** End Time ***** (8h)" at bounding box center [850, 155] width 245 height 40
click at [1199, 320] on button "Next" at bounding box center [1202, 318] width 86 height 32
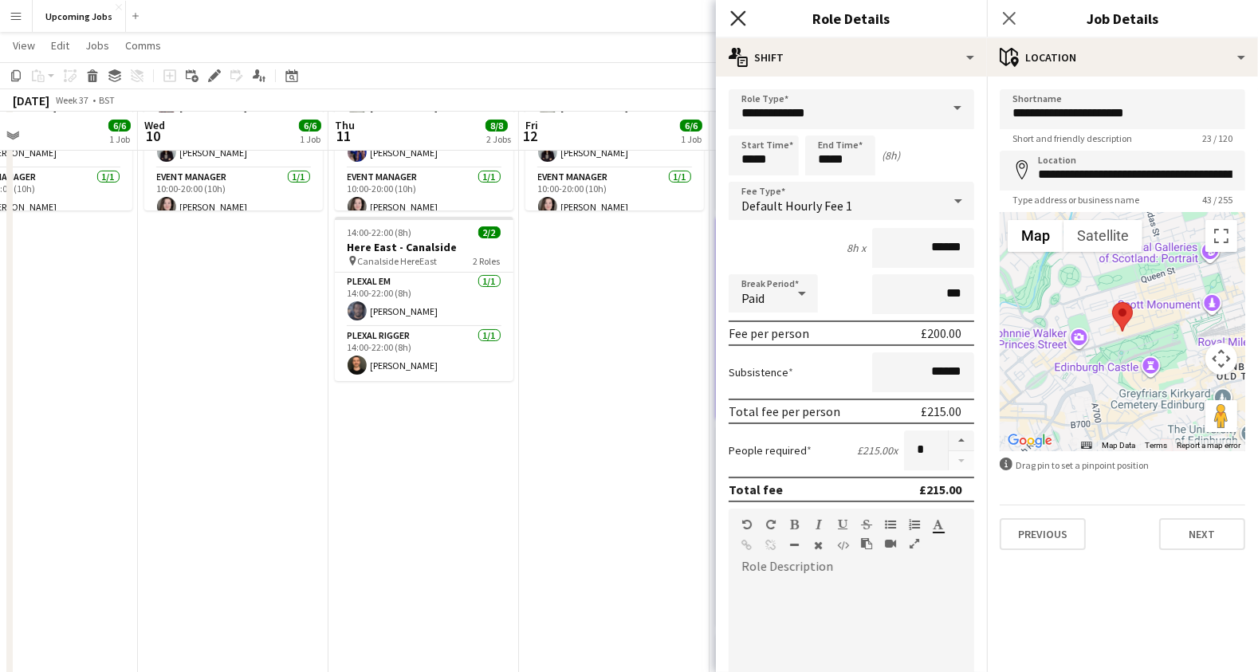
click at [738, 16] on icon "Close pop-in" at bounding box center [737, 17] width 15 height 15
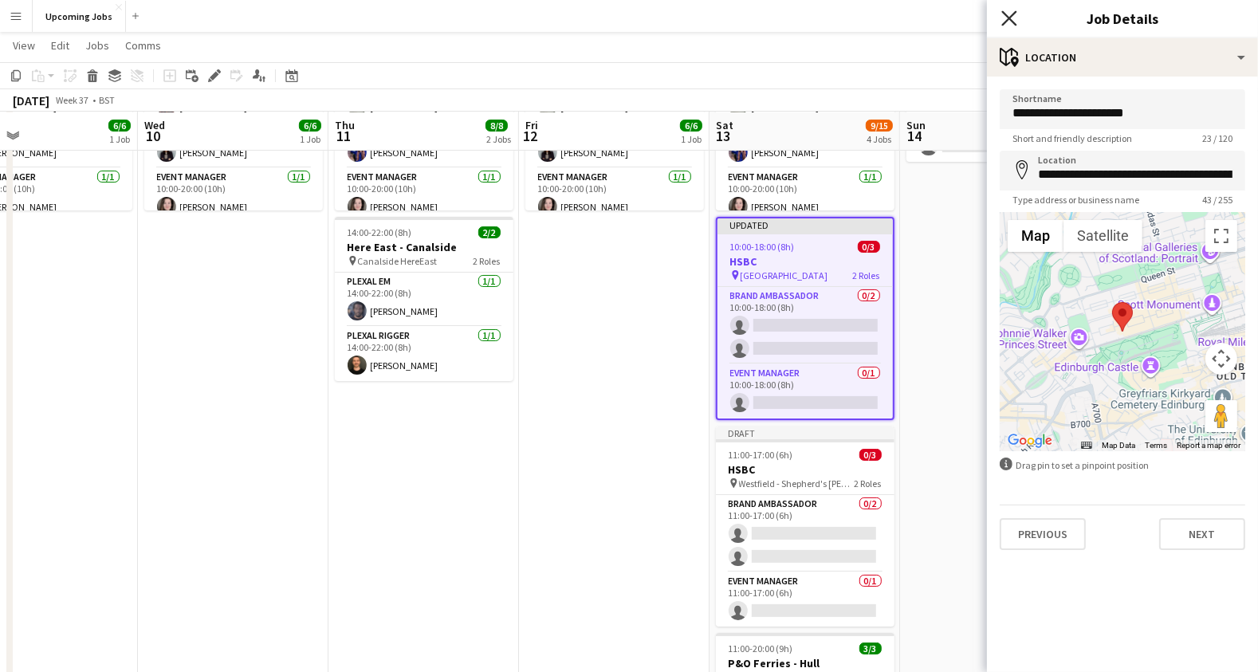
click at [1010, 16] on icon at bounding box center [1008, 17] width 15 height 15
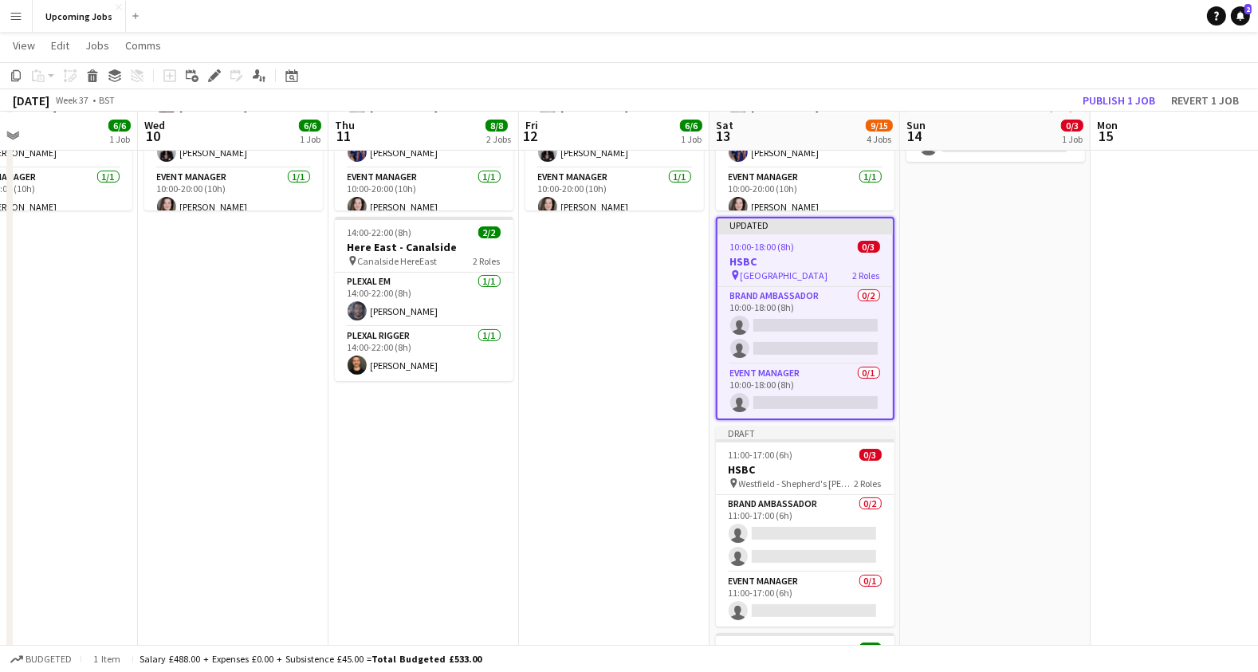
click at [1031, 108] on div "[DATE] Week 37 • BST Publish 1 job Revert 1 job" at bounding box center [629, 100] width 1258 height 22
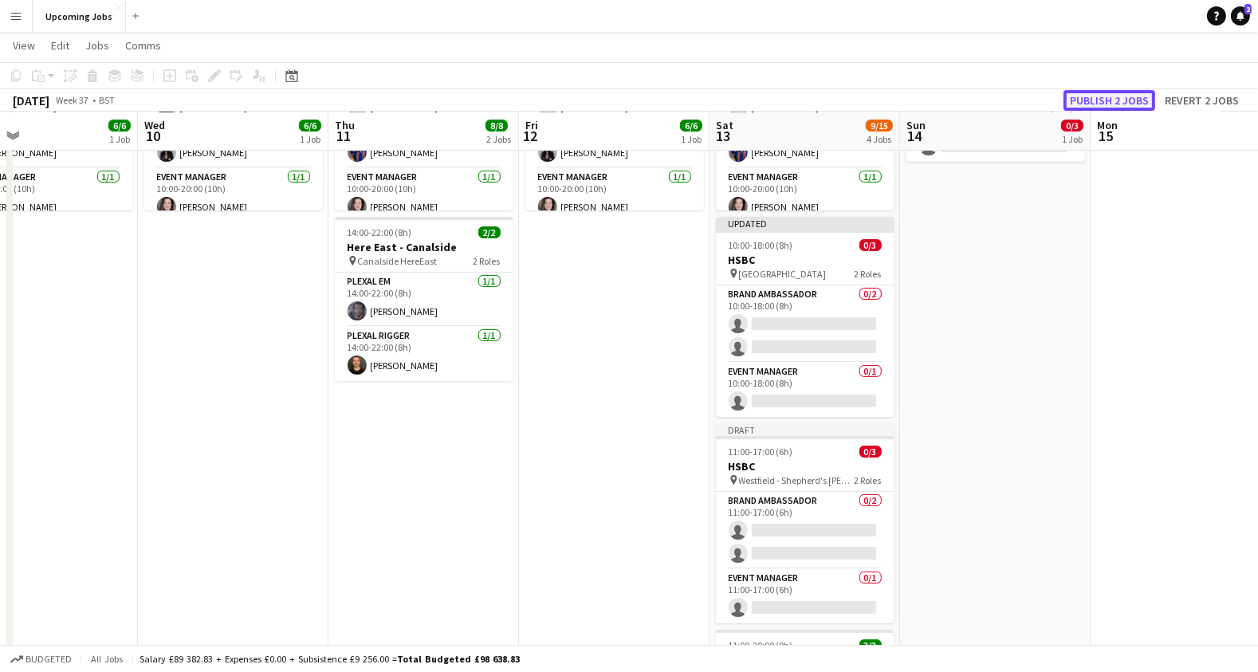
click at [1097, 97] on button "Publish 2 jobs" at bounding box center [1109, 100] width 92 height 21
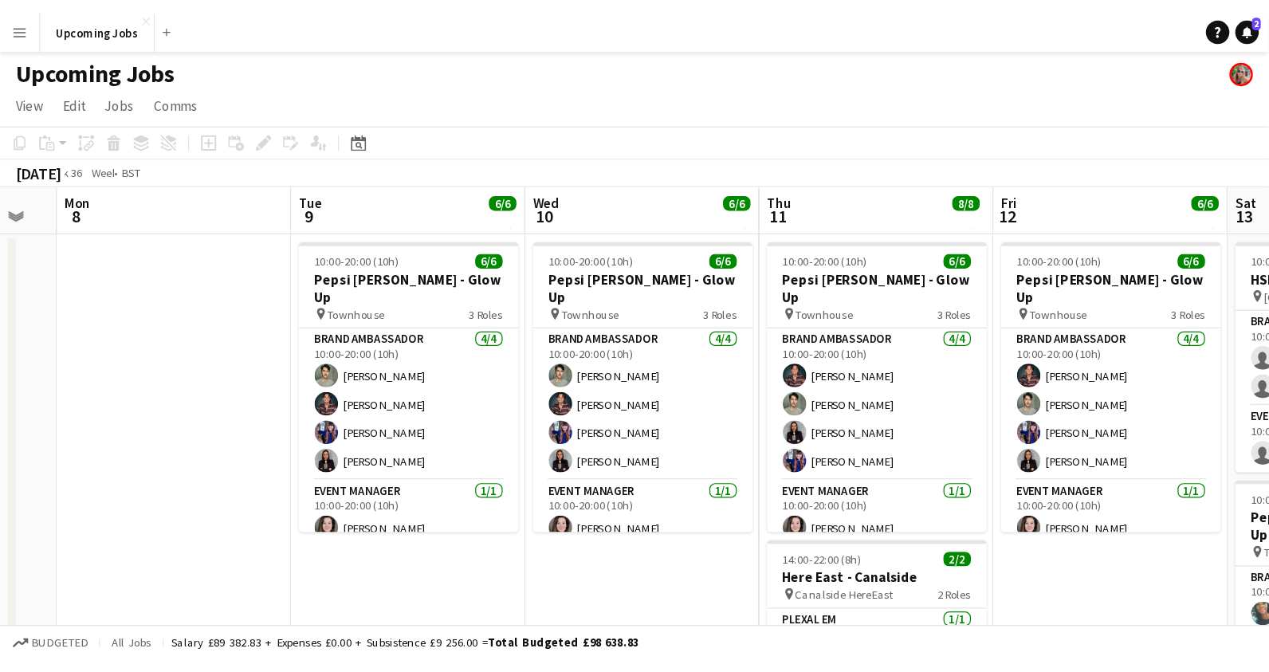
scroll to position [0, 335]
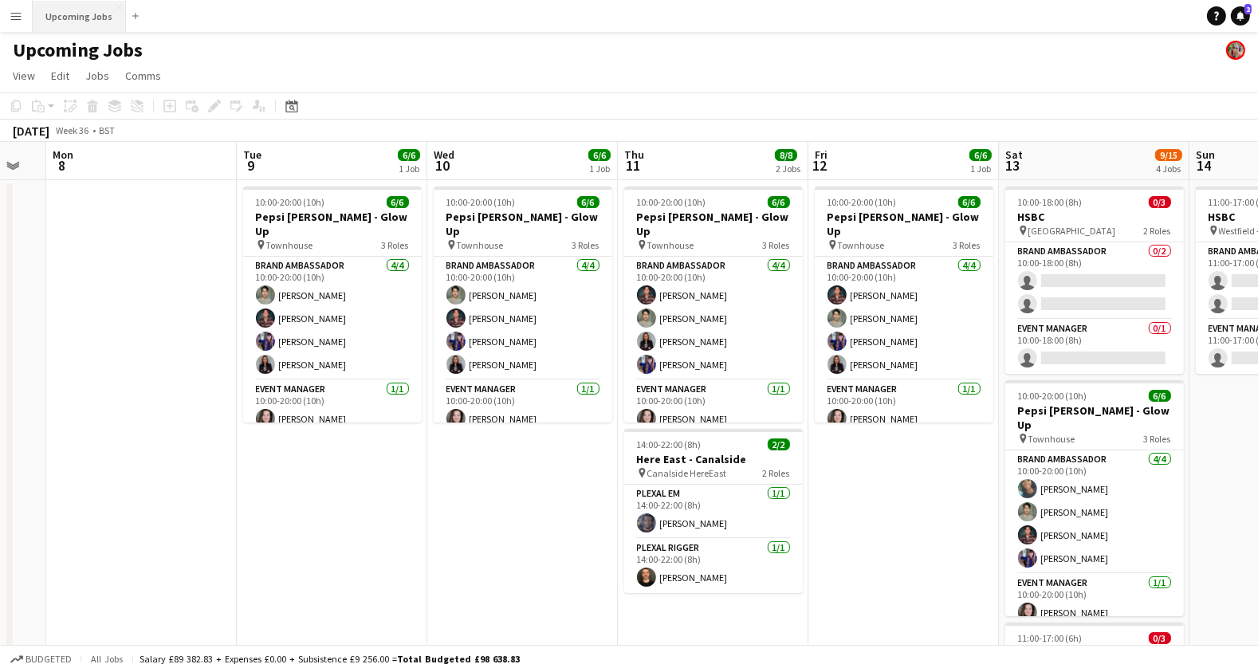
click at [66, 14] on button "Upcoming Jobs Close" at bounding box center [79, 16] width 93 height 31
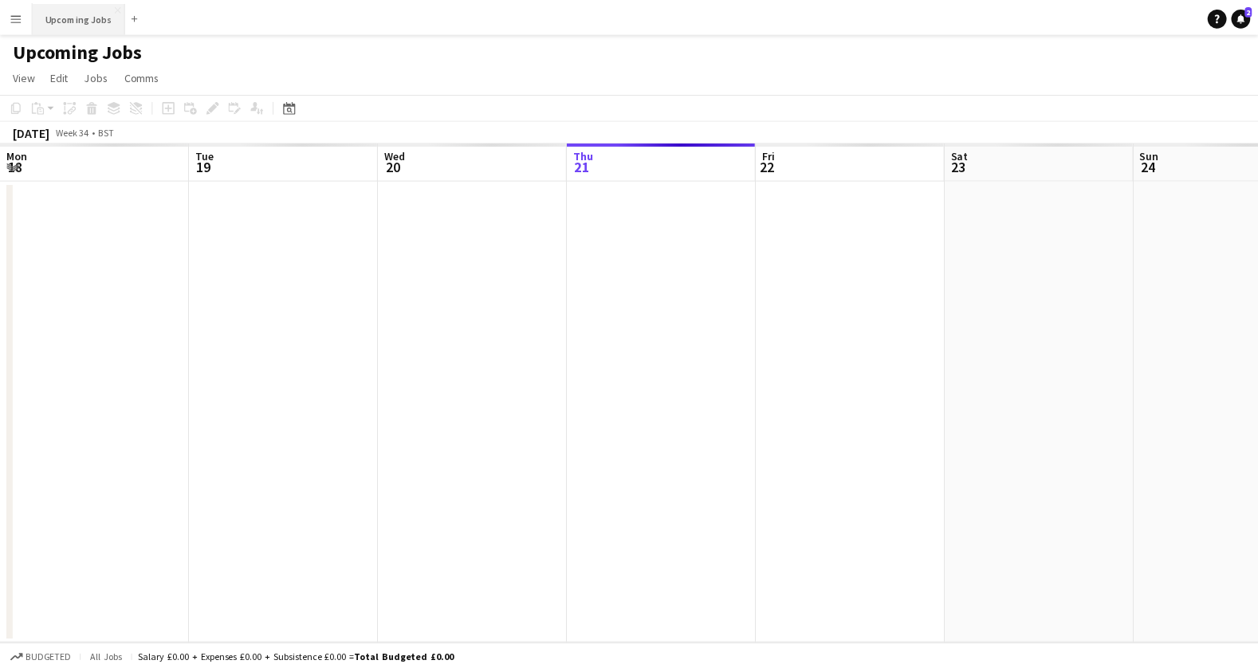
scroll to position [0, 380]
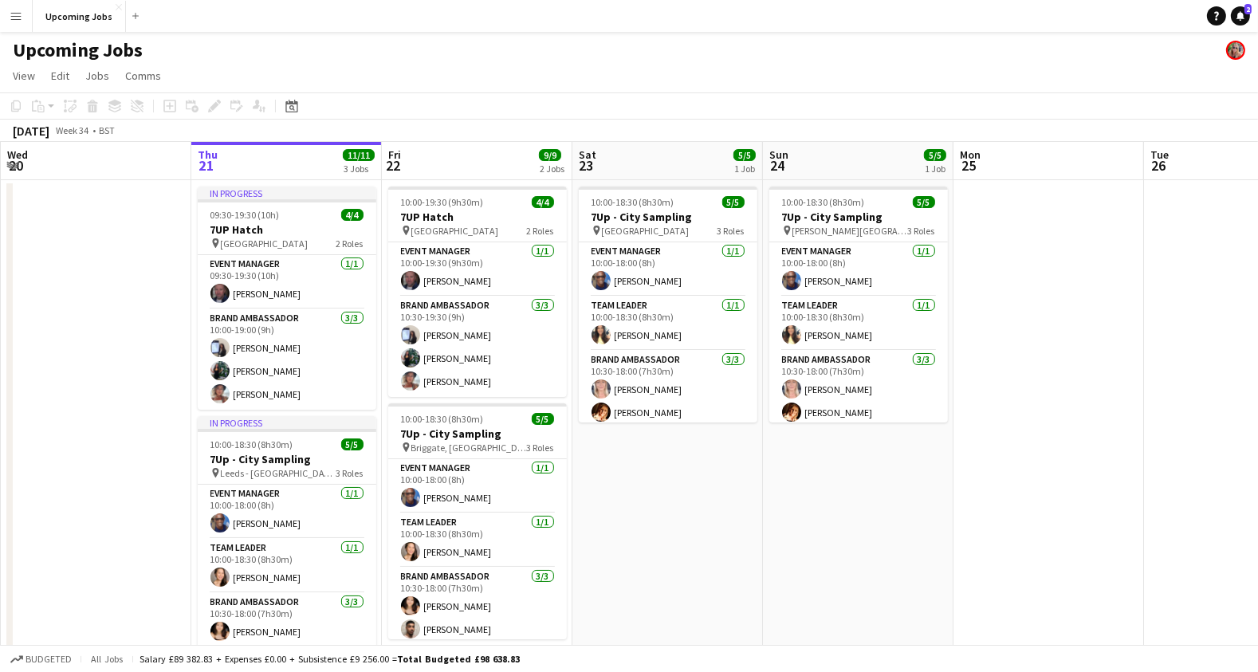
click at [18, 17] on app-icon "Menu" at bounding box center [16, 16] width 13 height 13
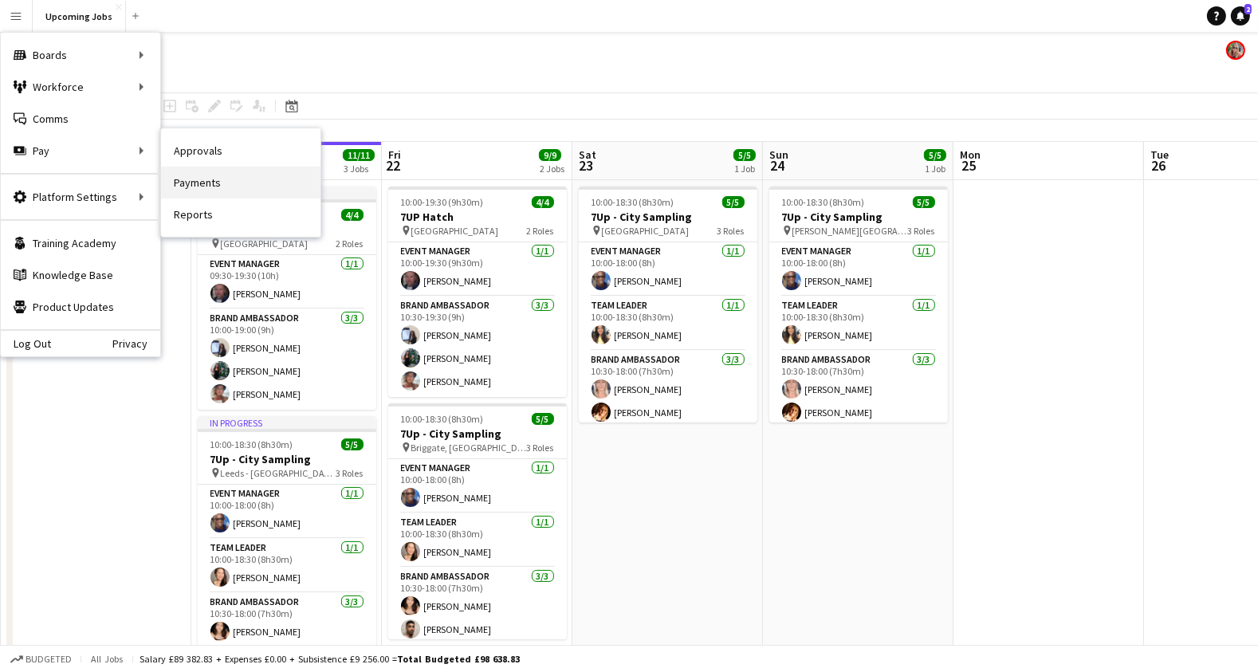
click at [198, 184] on link "Payments" at bounding box center [240, 183] width 159 height 32
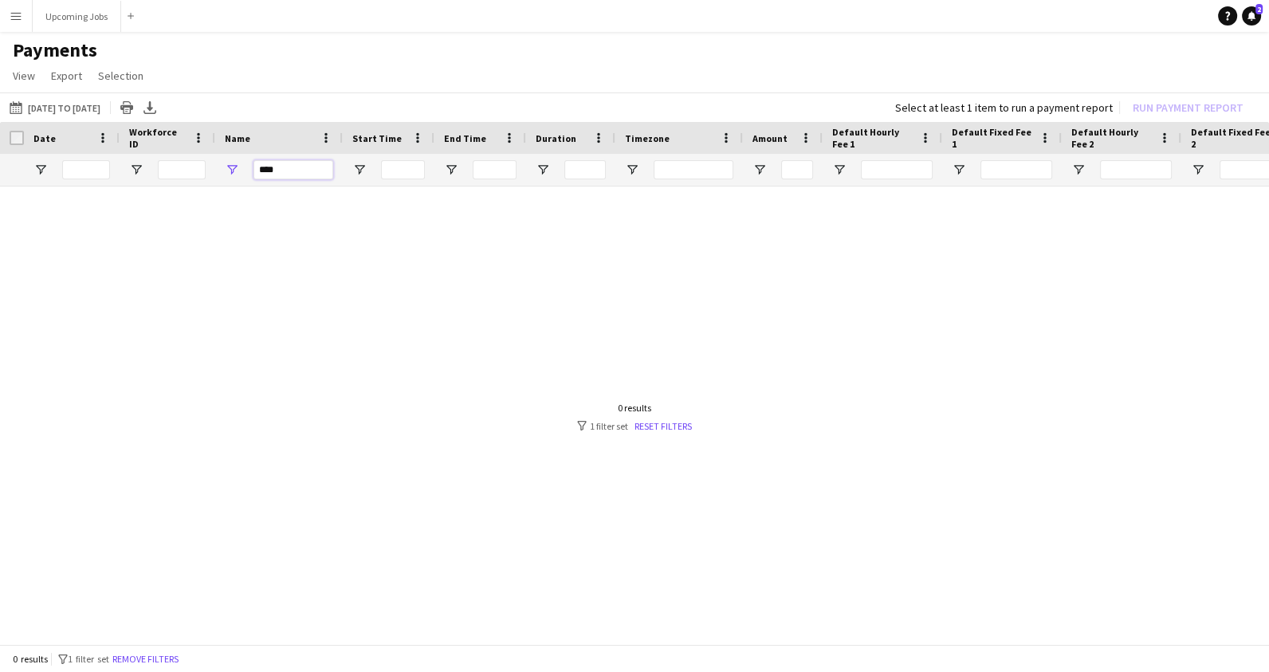
drag, startPoint x: 296, startPoint y: 172, endPoint x: 218, endPoint y: 160, distance: 79.8
click at [218, 160] on div "****" at bounding box center [279, 170] width 128 height 32
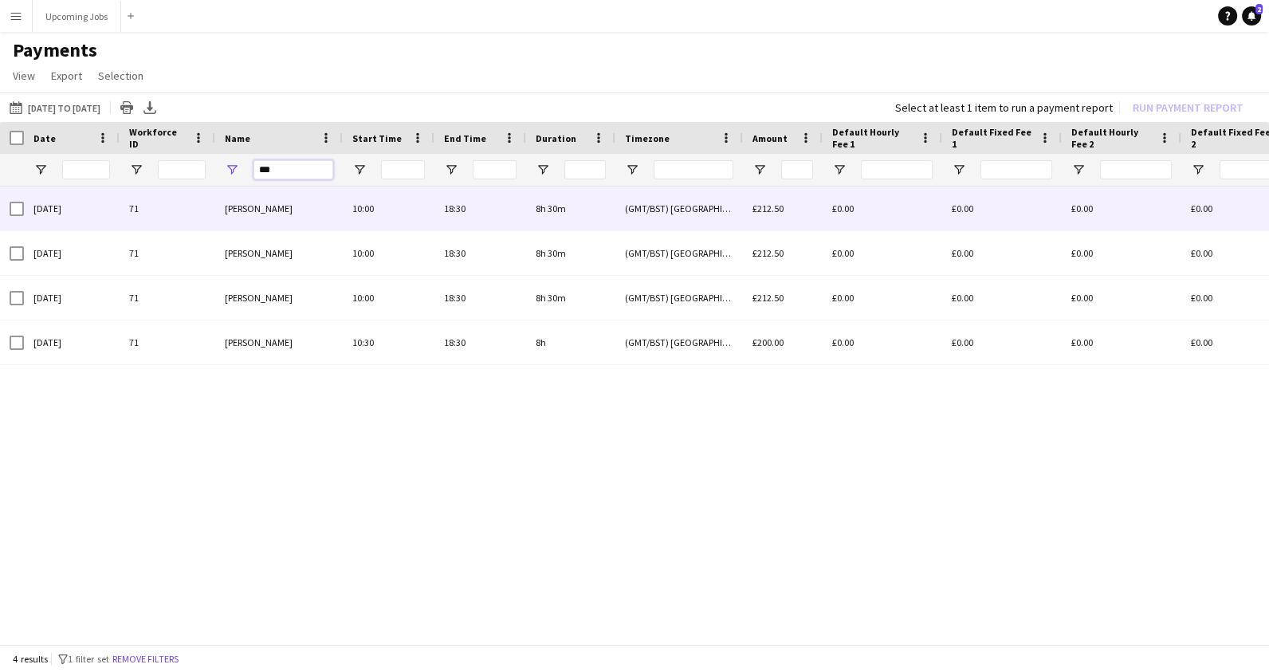
type input "***"
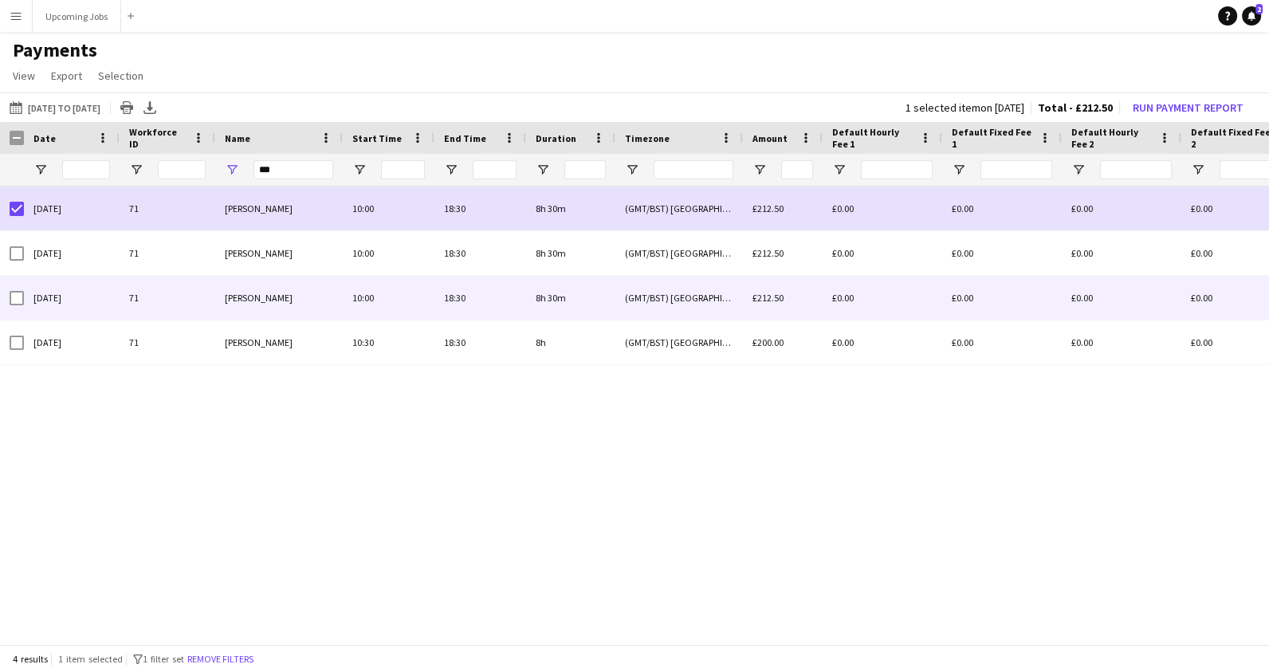
click at [14, 262] on div at bounding box center [17, 253] width 14 height 45
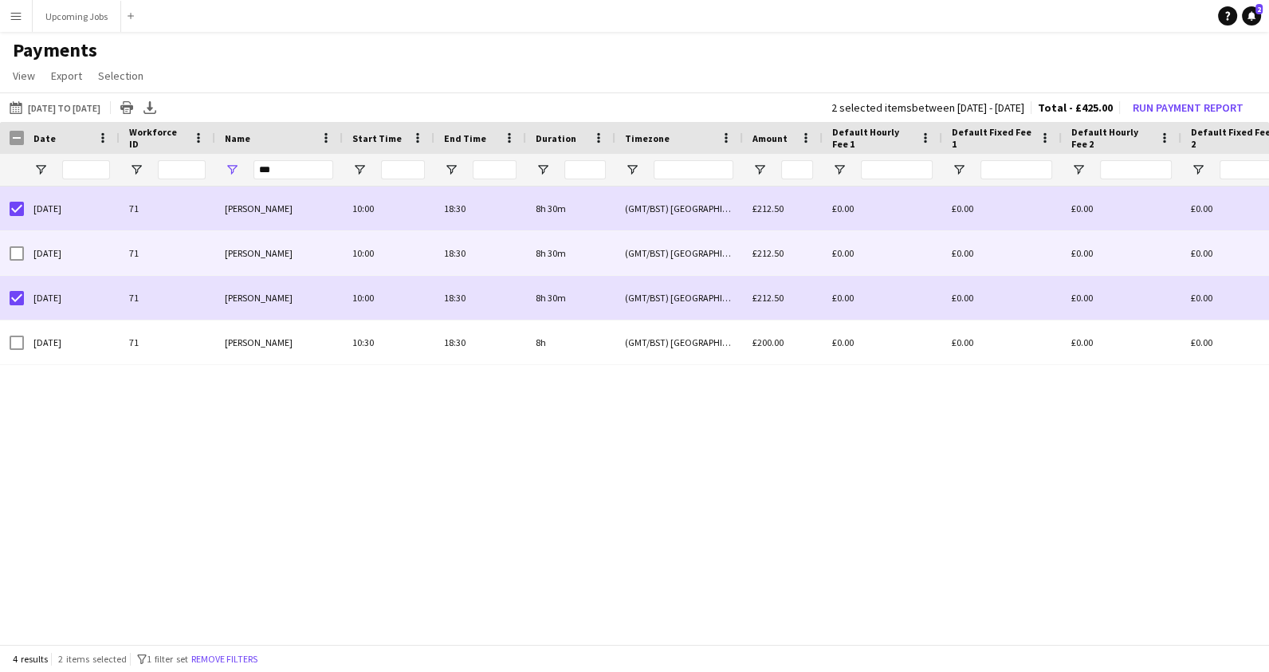
click at [17, 238] on div at bounding box center [17, 253] width 14 height 45
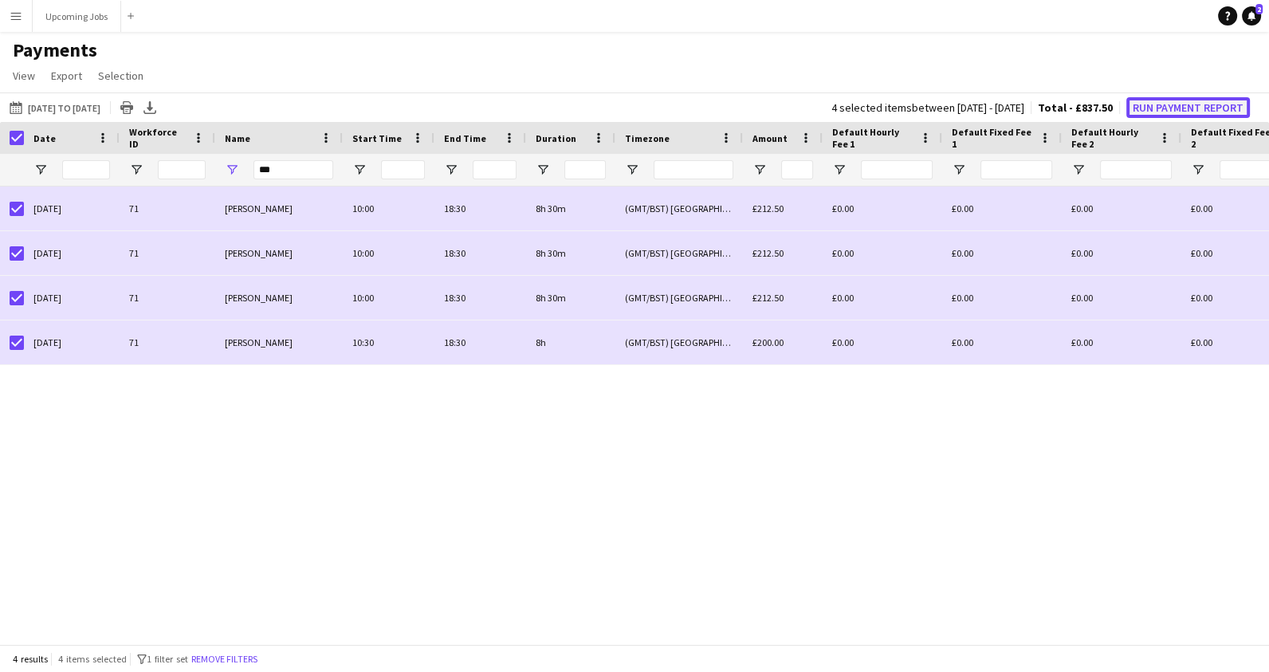
click at [1167, 106] on button "Run Payment Report" at bounding box center [1188, 107] width 124 height 21
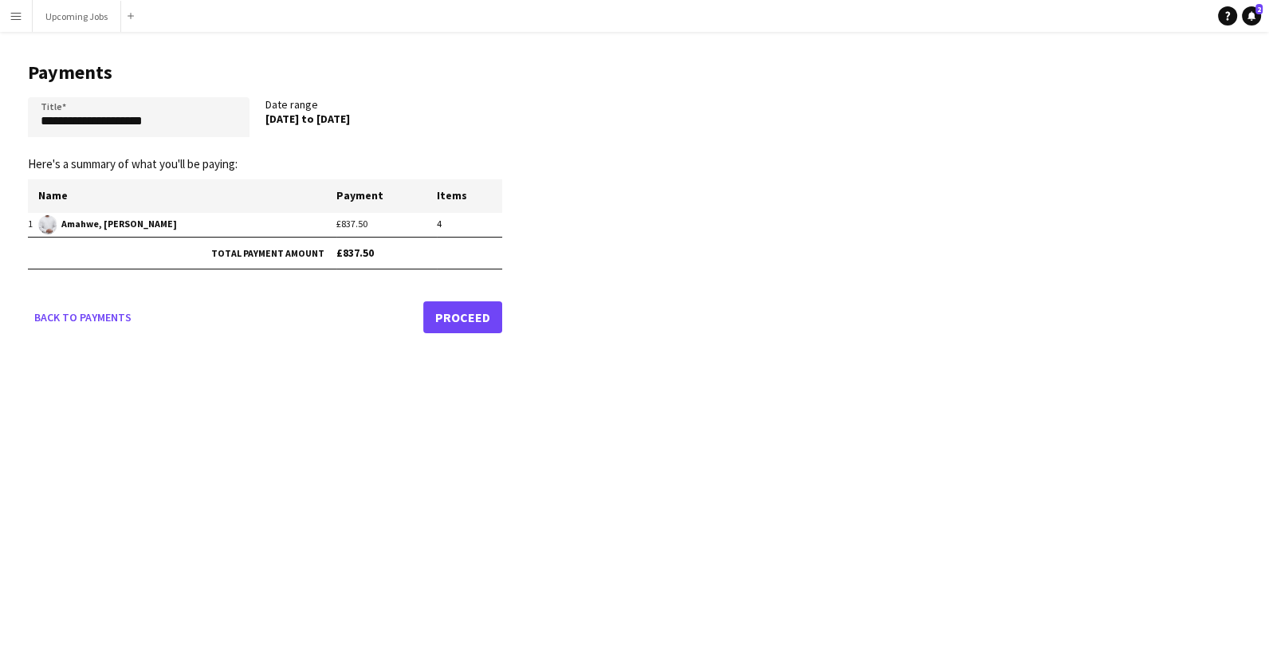
click at [476, 313] on link "Proceed" at bounding box center [462, 317] width 79 height 32
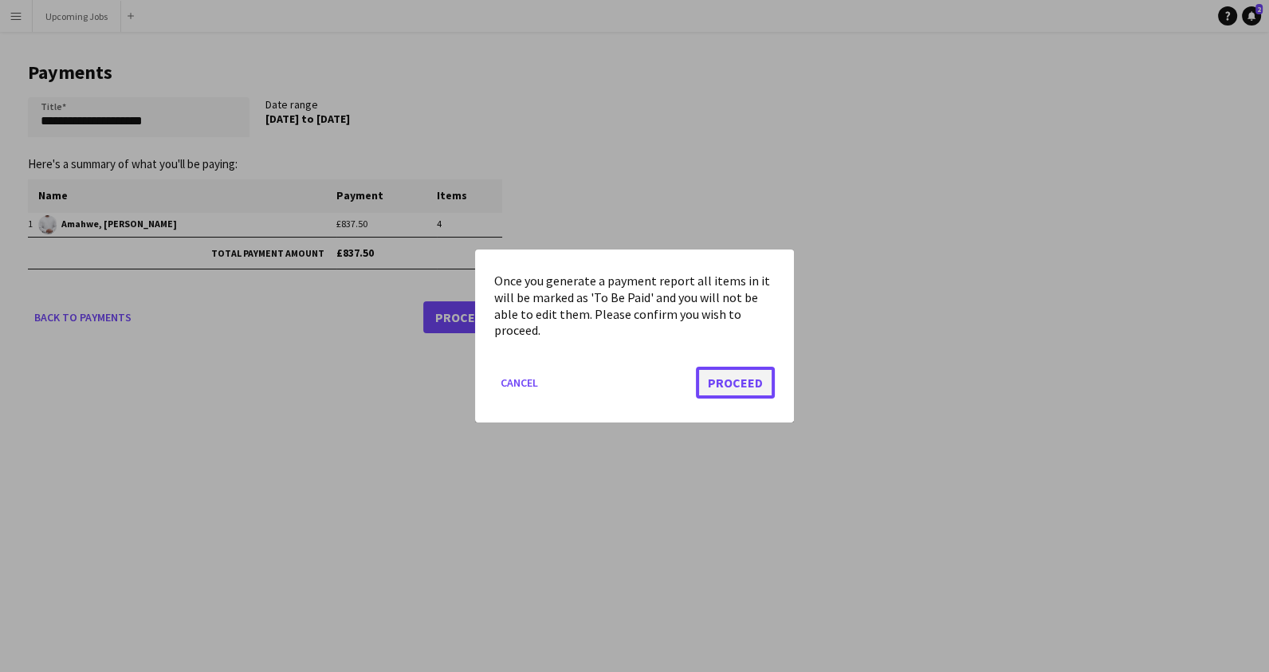
click at [744, 379] on button "Proceed" at bounding box center [735, 383] width 79 height 32
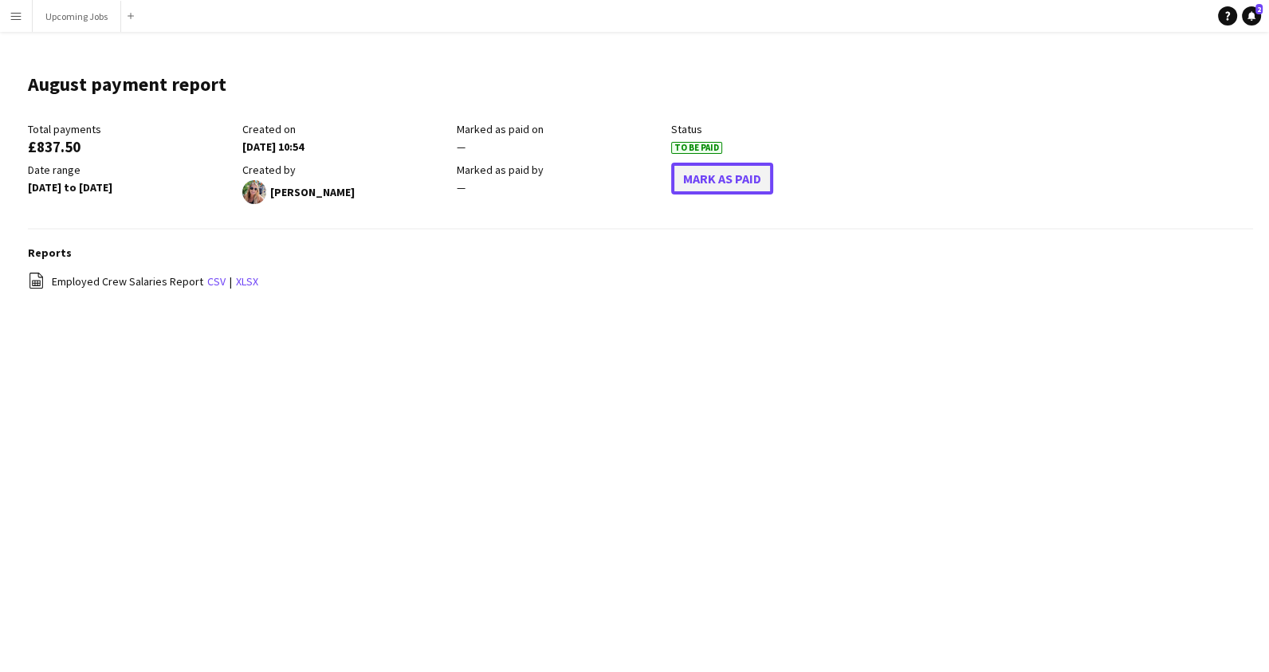
click at [725, 175] on button "Mark As Paid" at bounding box center [722, 179] width 102 height 32
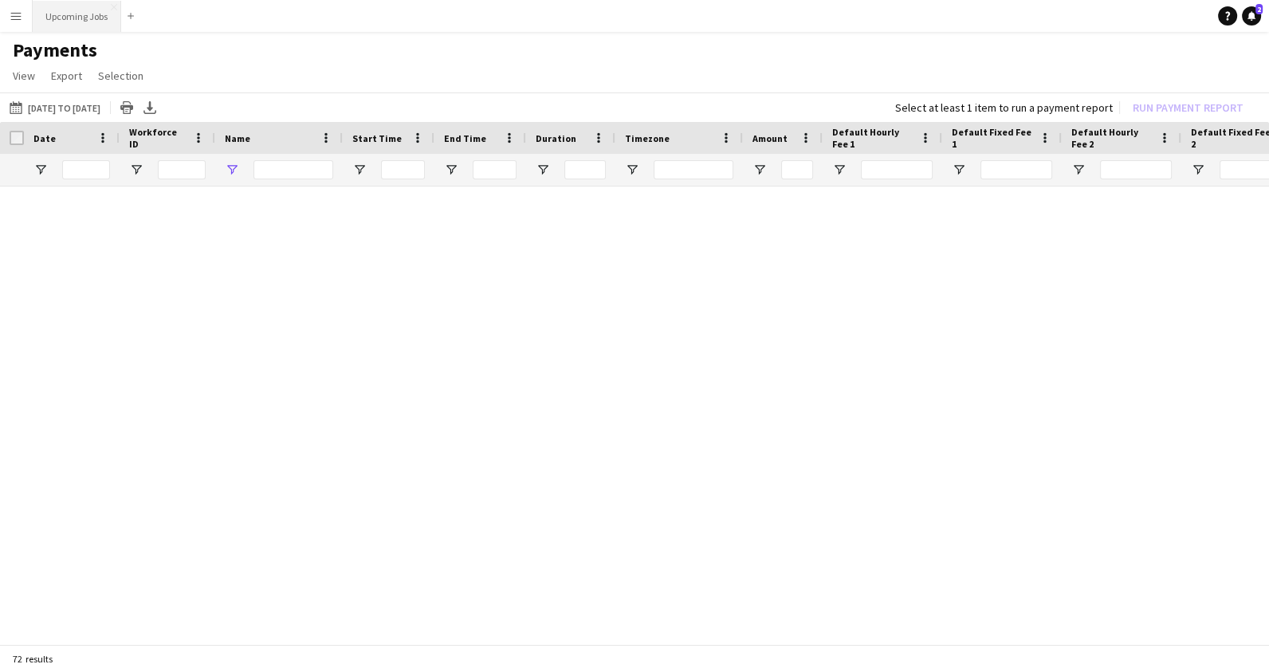
type input "***"
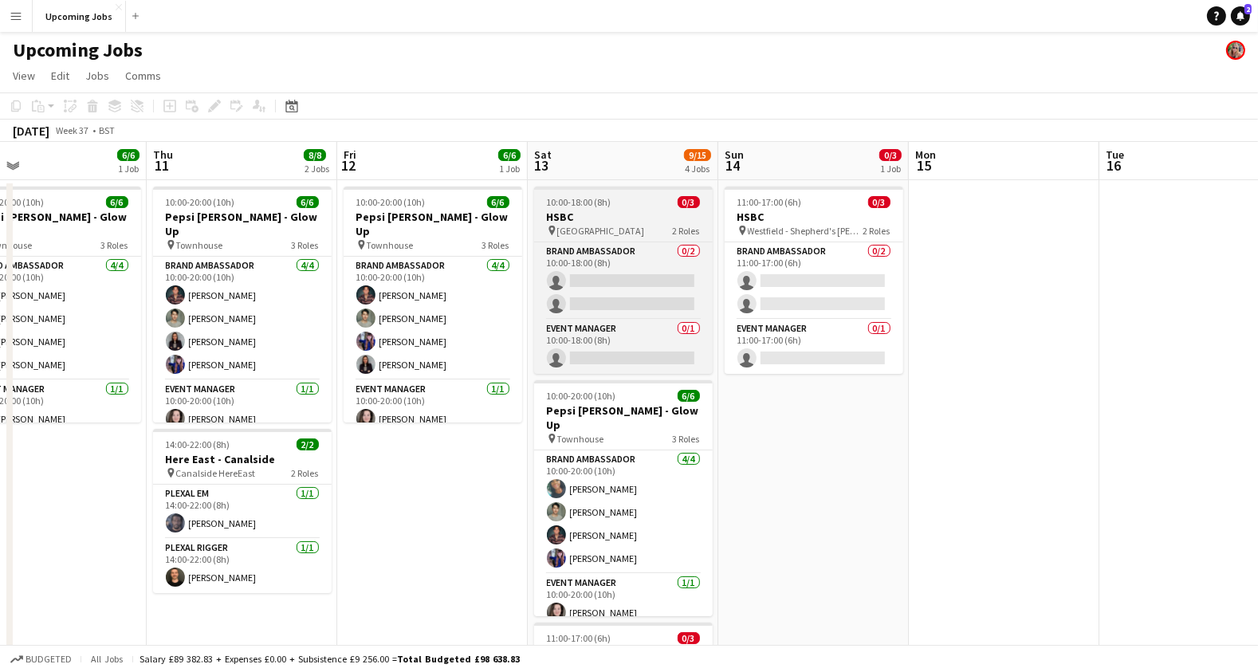
click at [598, 216] on h3 "HSBC" at bounding box center [623, 217] width 179 height 14
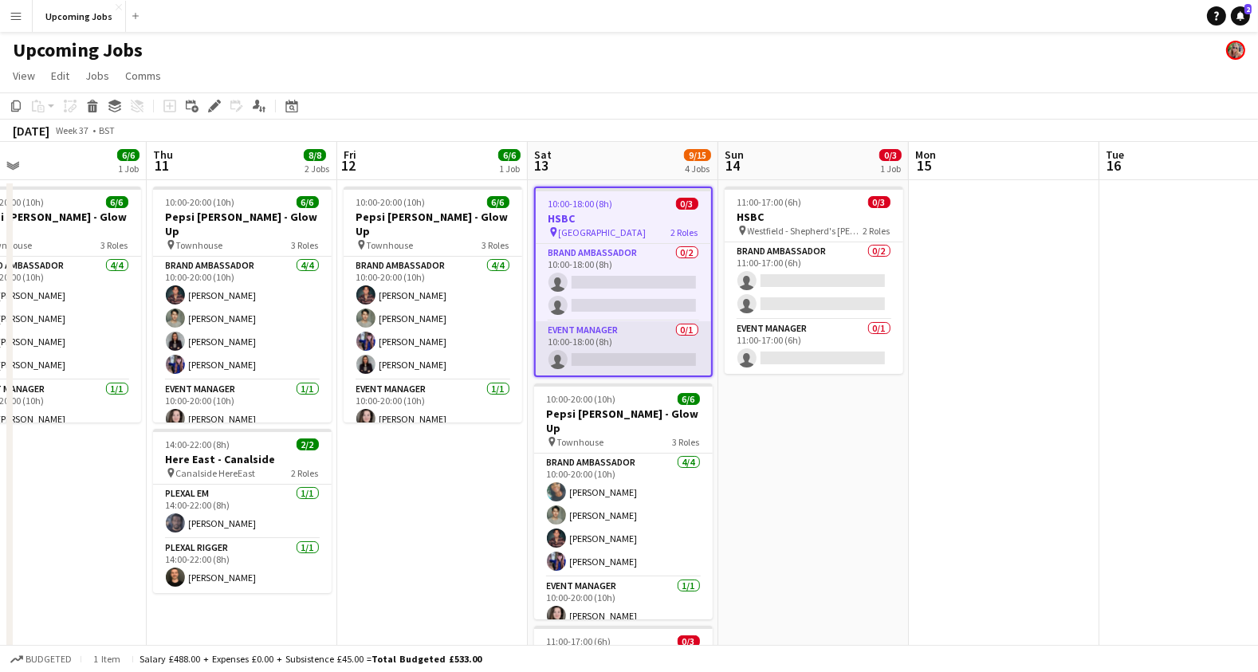
click at [614, 352] on app-card-role "Event Manager 0/1 10:00-18:00 (8h) single-neutral-actions" at bounding box center [623, 348] width 175 height 54
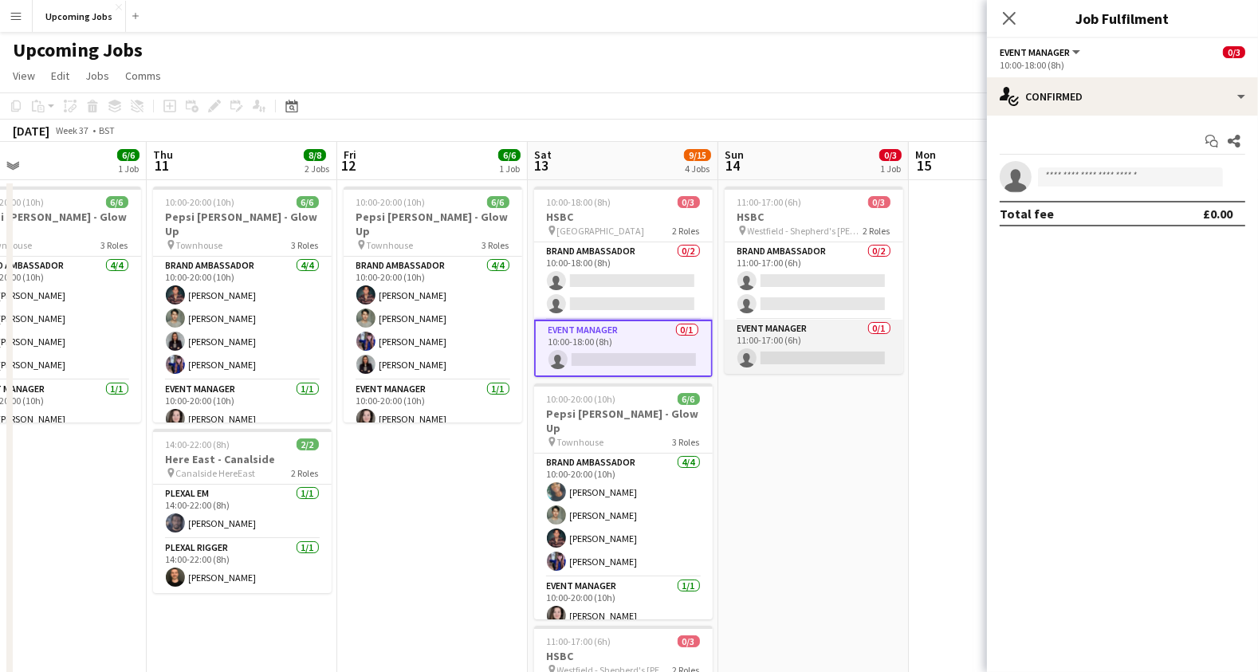
click at [775, 344] on app-card-role "Event Manager 0/1 11:00-17:00 (6h) single-neutral-actions" at bounding box center [813, 347] width 179 height 54
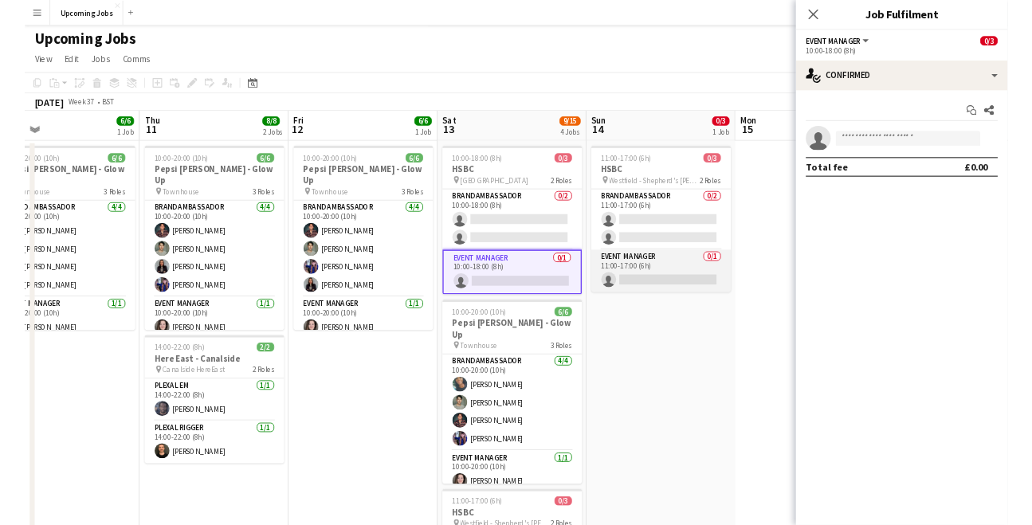
scroll to position [0, 614]
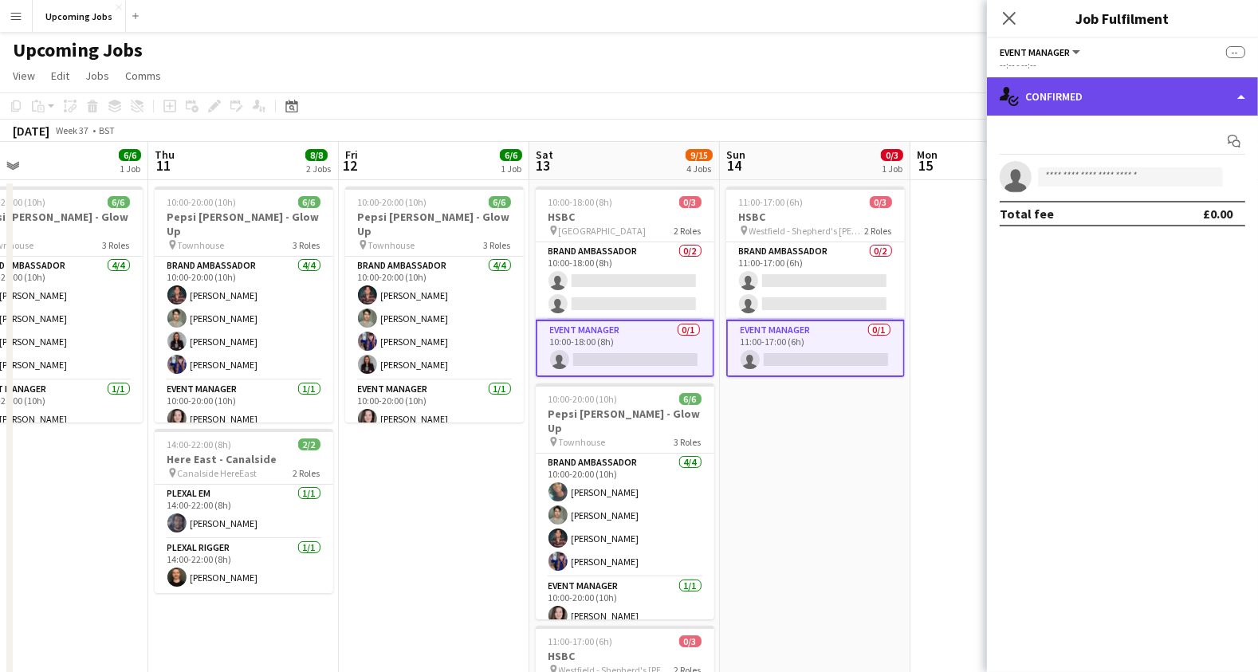
click at [1084, 86] on div "single-neutral-actions-check-2 Confirmed" at bounding box center [1122, 96] width 271 height 38
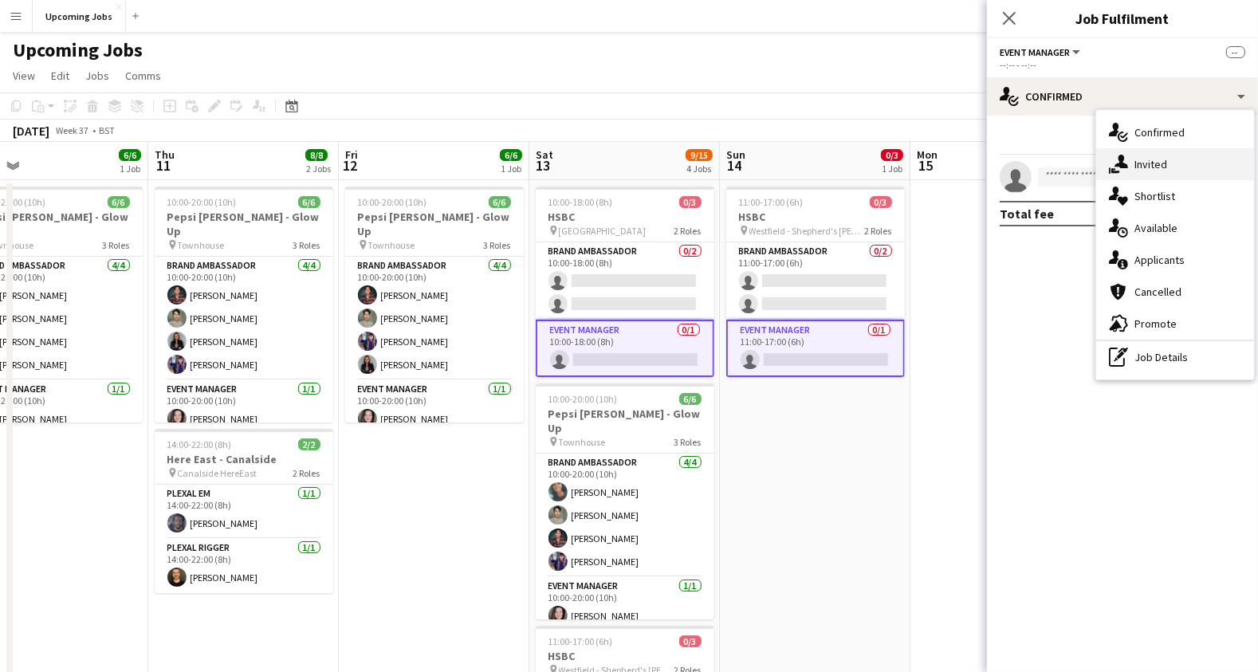
click at [1152, 156] on div "single-neutral-actions-share-1 Invited" at bounding box center [1175, 164] width 158 height 32
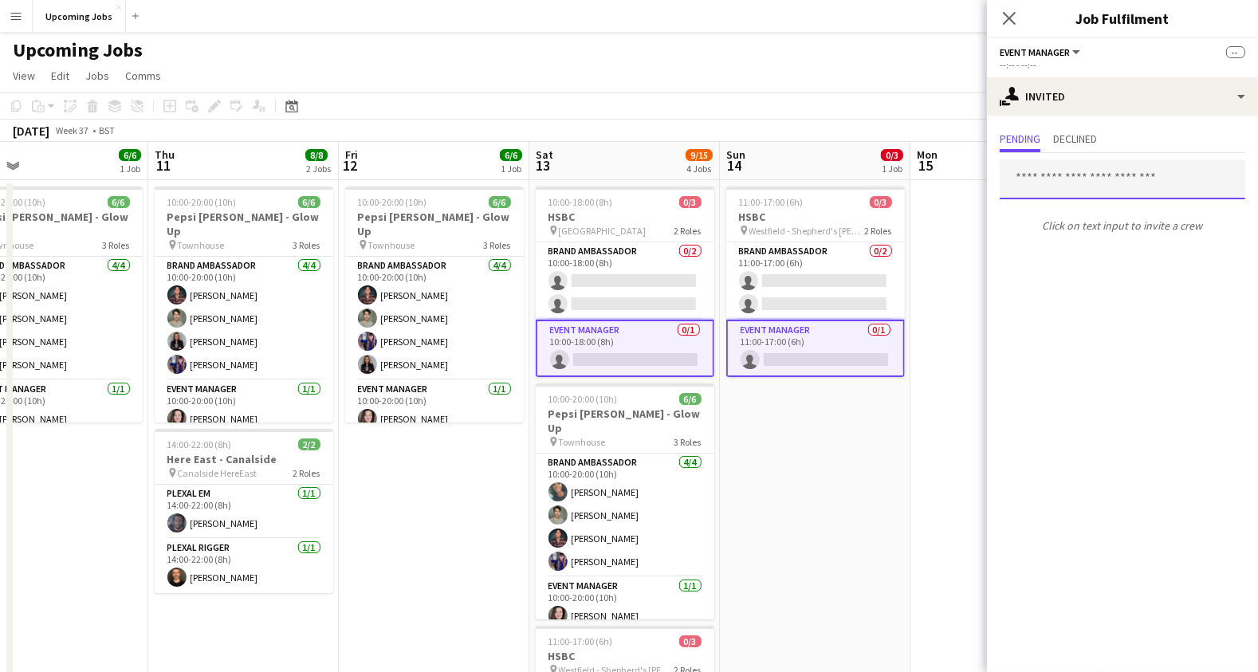
click at [1069, 182] on input "text" at bounding box center [1121, 179] width 245 height 40
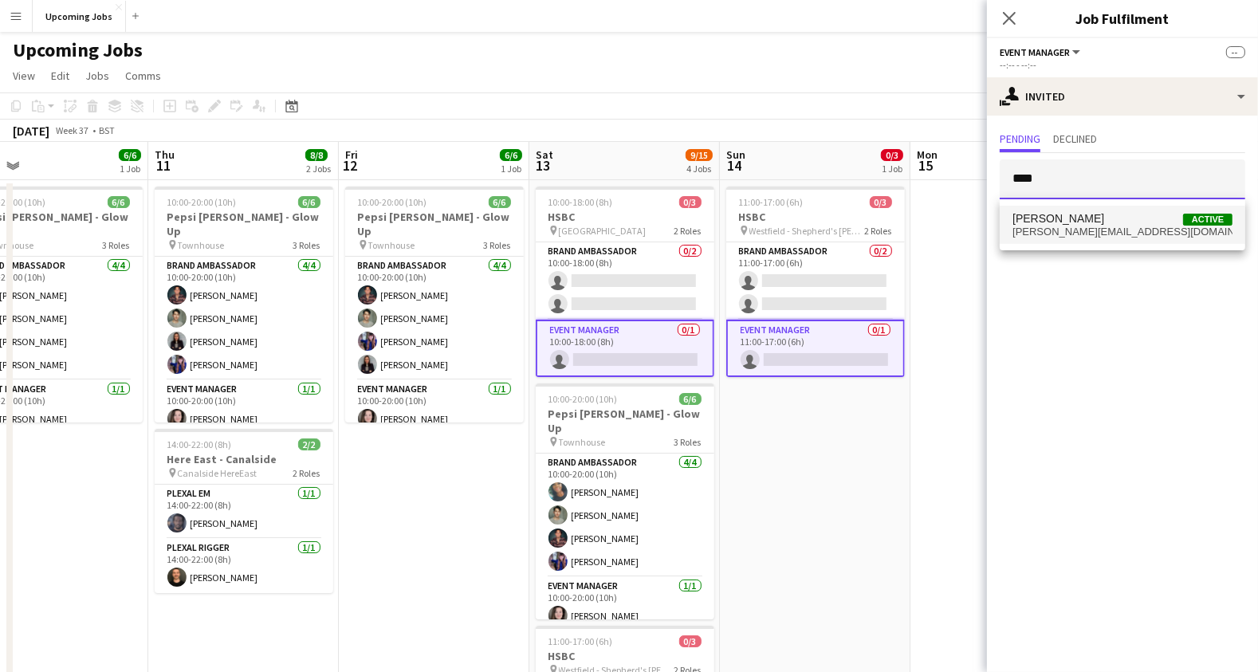
type input "****"
click at [1073, 240] on mat-option "[PERSON_NAME] Active [PERSON_NAME][EMAIL_ADDRESS][DOMAIN_NAME]" at bounding box center [1121, 225] width 245 height 38
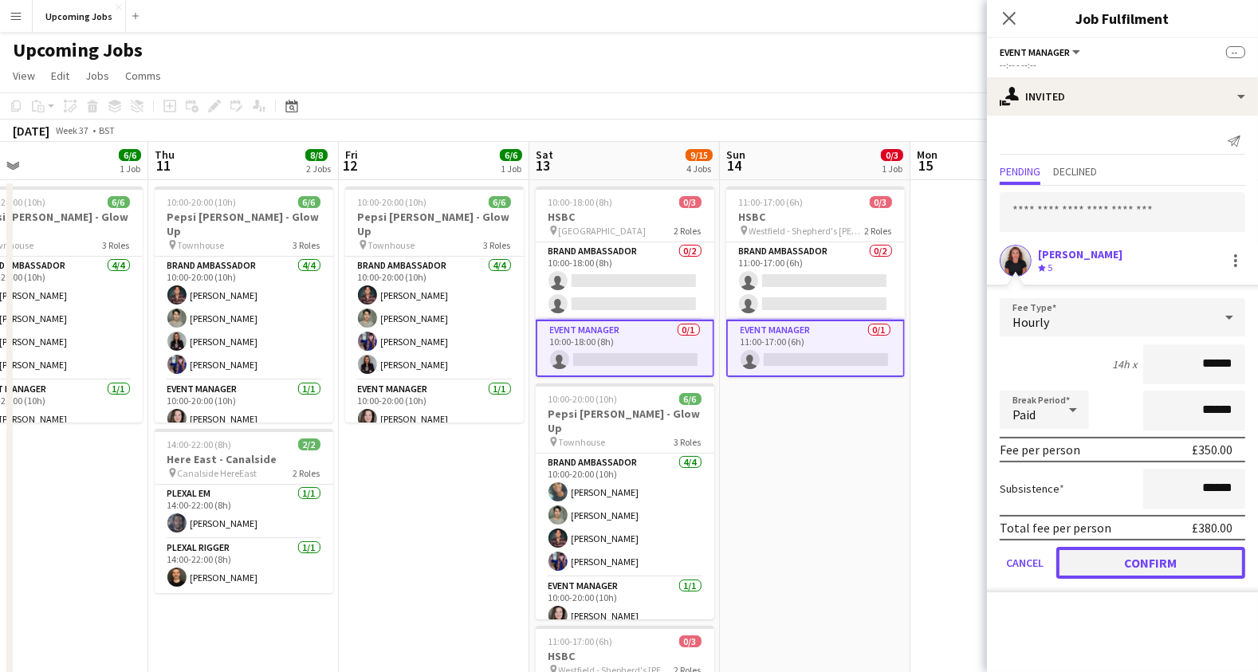
click at [1118, 556] on button "Confirm" at bounding box center [1150, 563] width 189 height 32
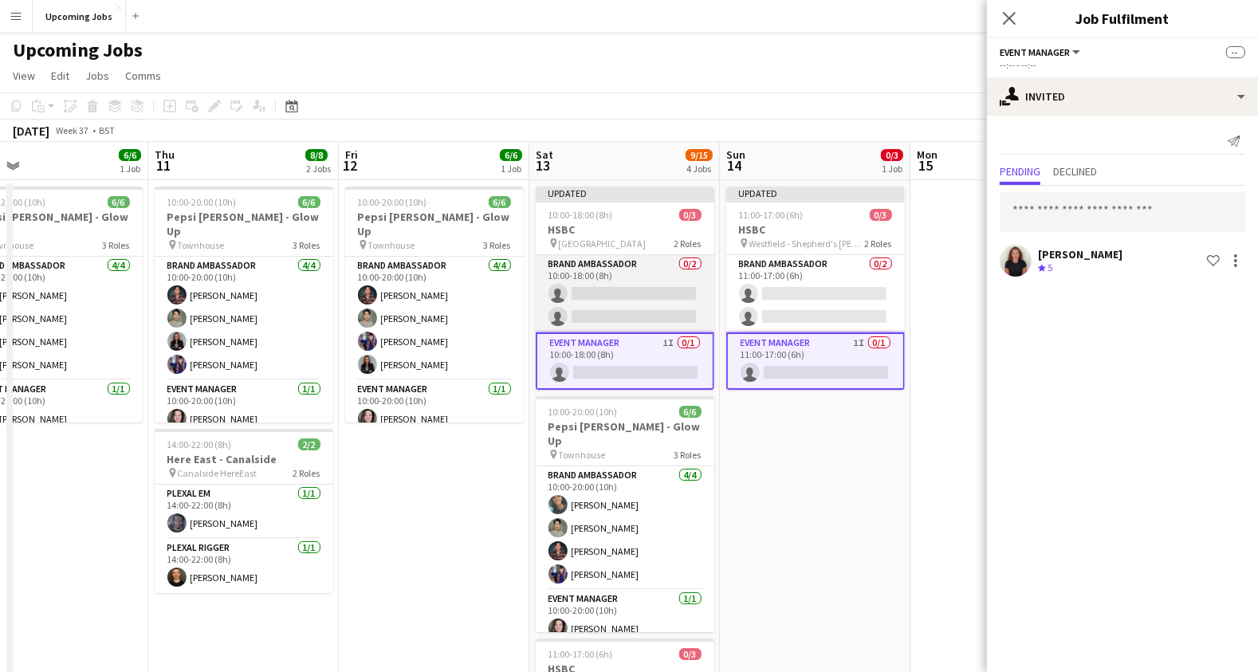
click at [632, 293] on app-card-role "Brand Ambassador 0/2 10:00-18:00 (8h) single-neutral-actions single-neutral-act…" at bounding box center [625, 293] width 179 height 77
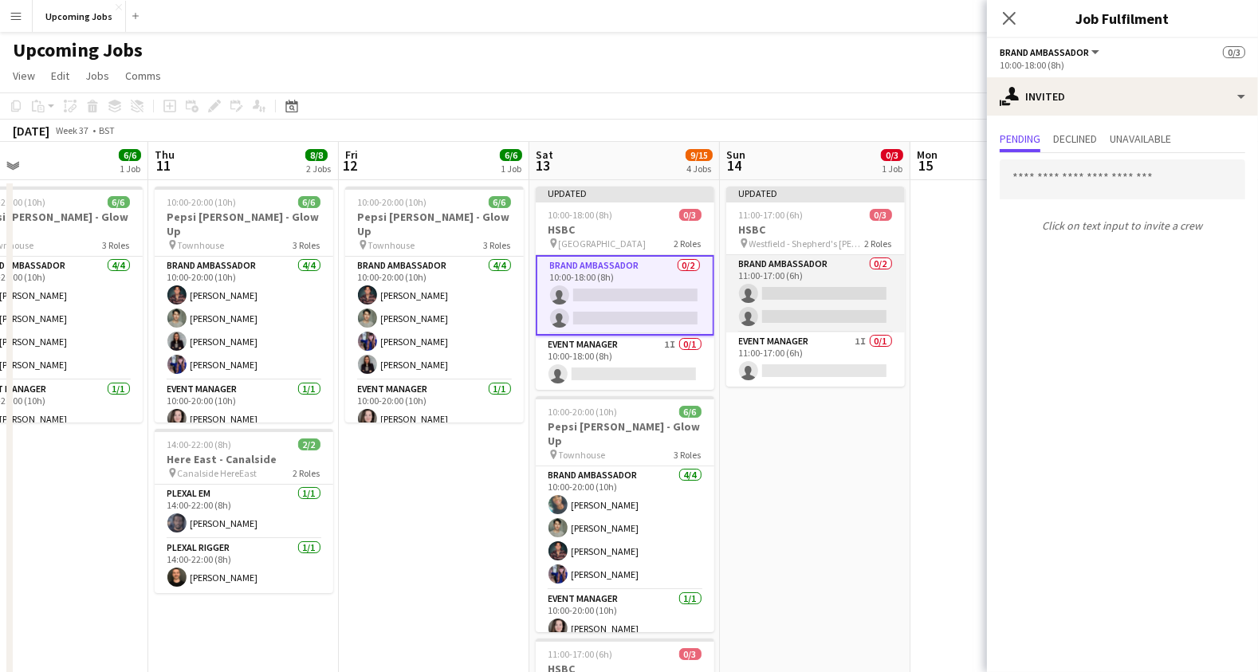
click at [791, 321] on app-card-role "Brand Ambassador 0/2 11:00-17:00 (6h) single-neutral-actions single-neutral-act…" at bounding box center [815, 293] width 179 height 77
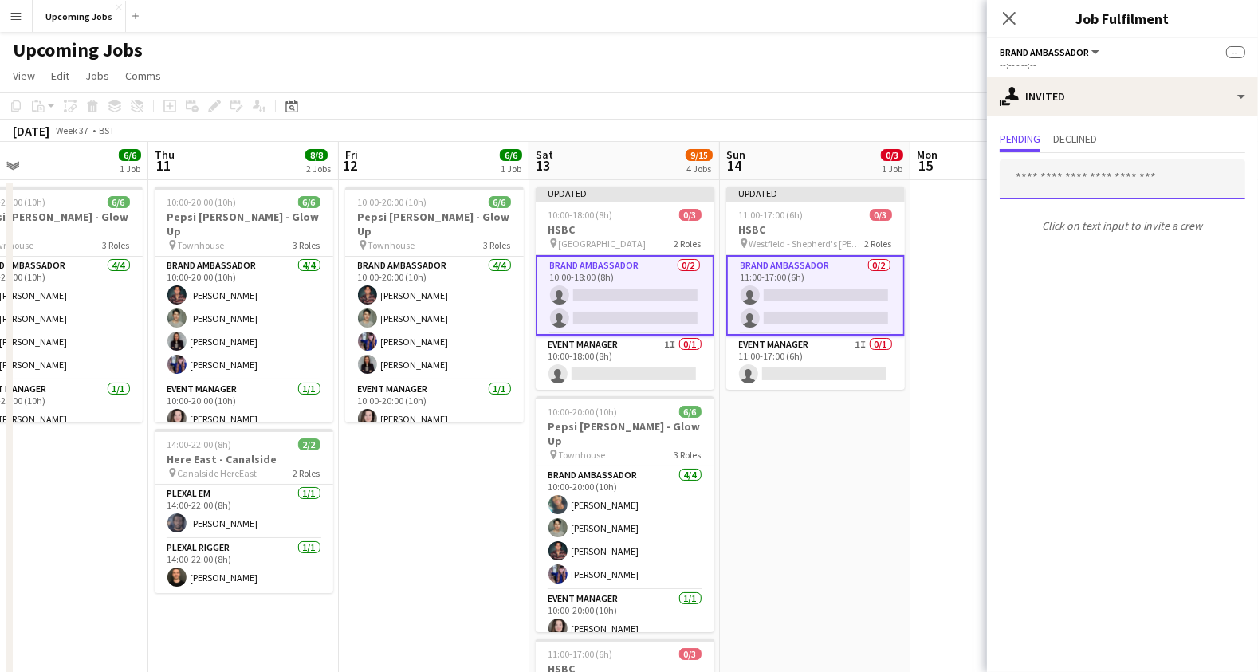
click at [1045, 179] on input "text" at bounding box center [1121, 179] width 245 height 40
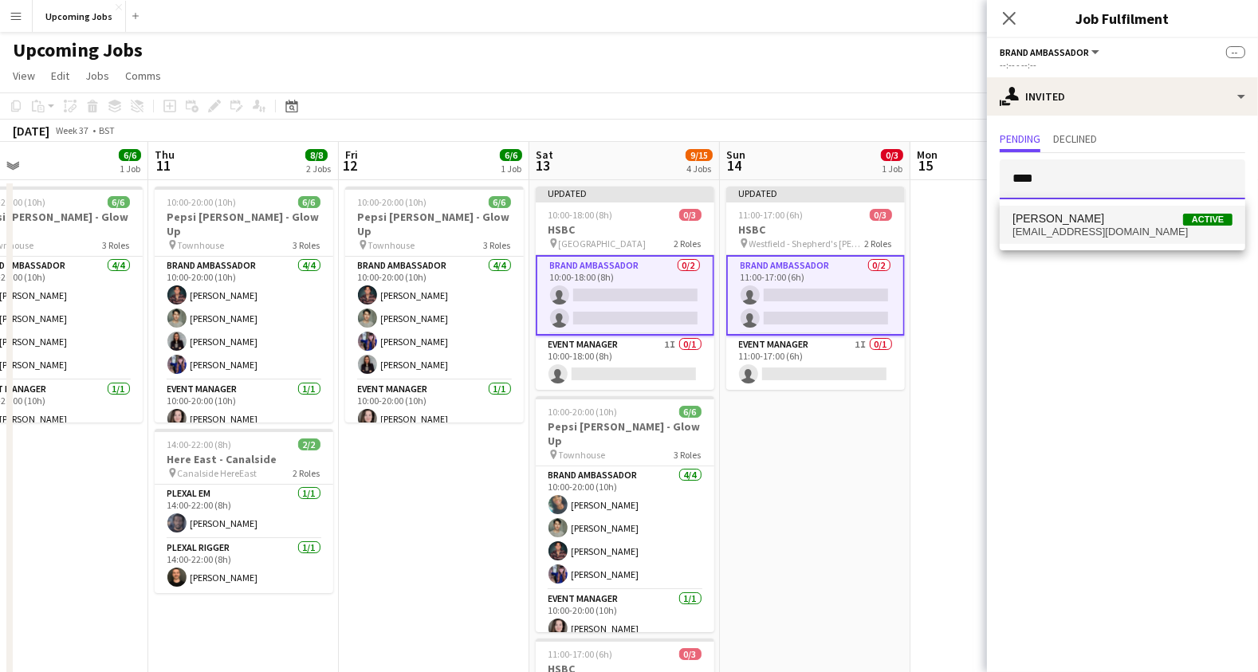
type input "****"
click at [1050, 220] on span "[PERSON_NAME]" at bounding box center [1058, 219] width 92 height 14
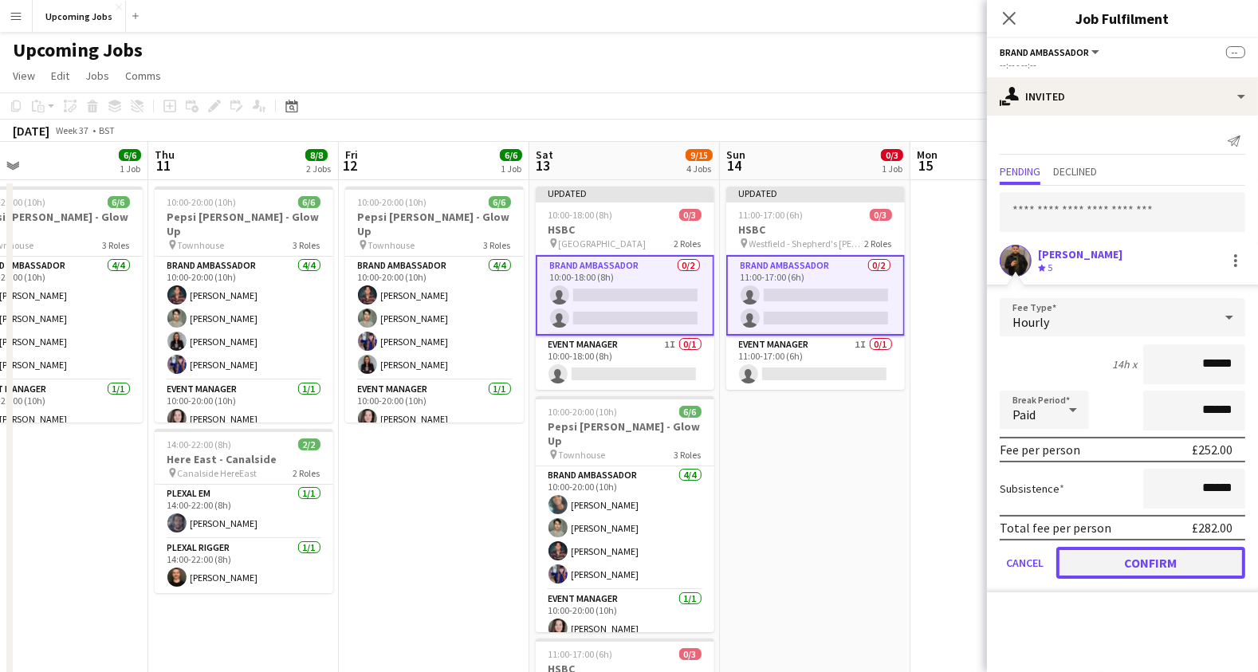
click at [1167, 559] on button "Confirm" at bounding box center [1150, 563] width 189 height 32
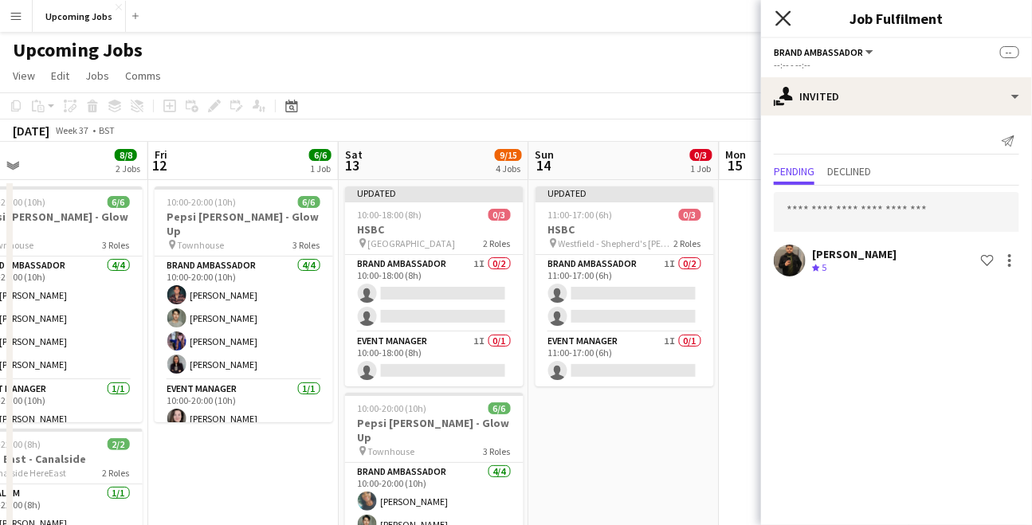
click at [788, 15] on icon "Close pop-in" at bounding box center [782, 17] width 15 height 15
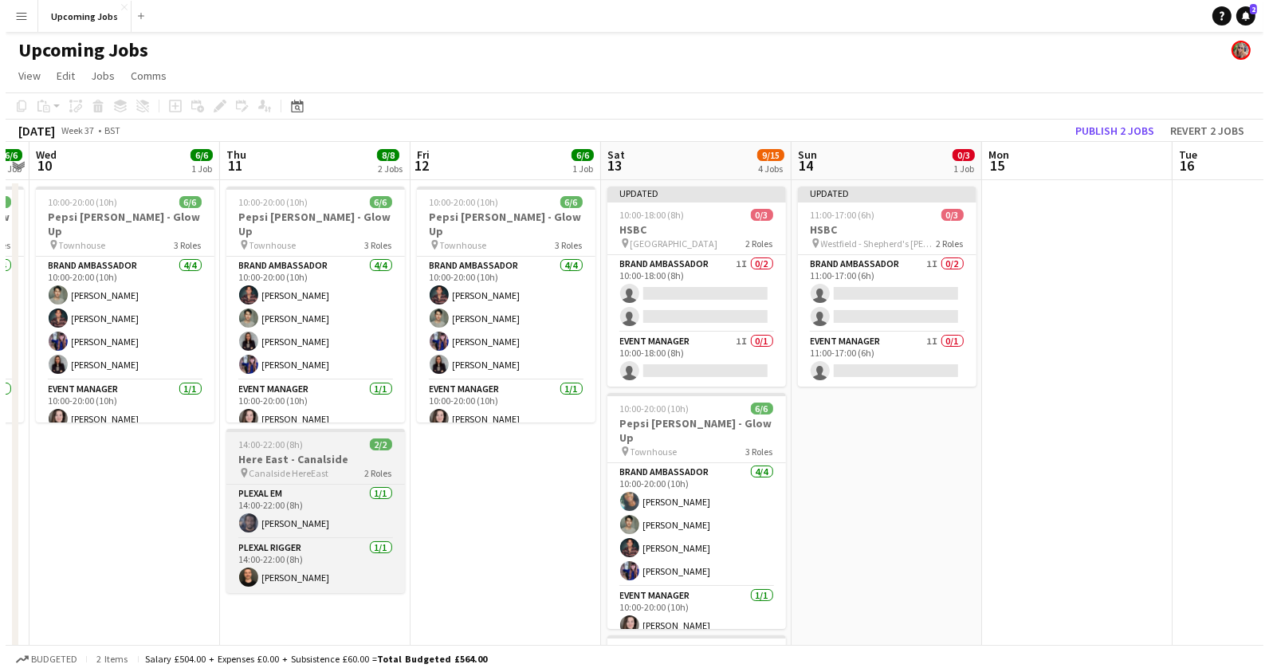
scroll to position [0, 552]
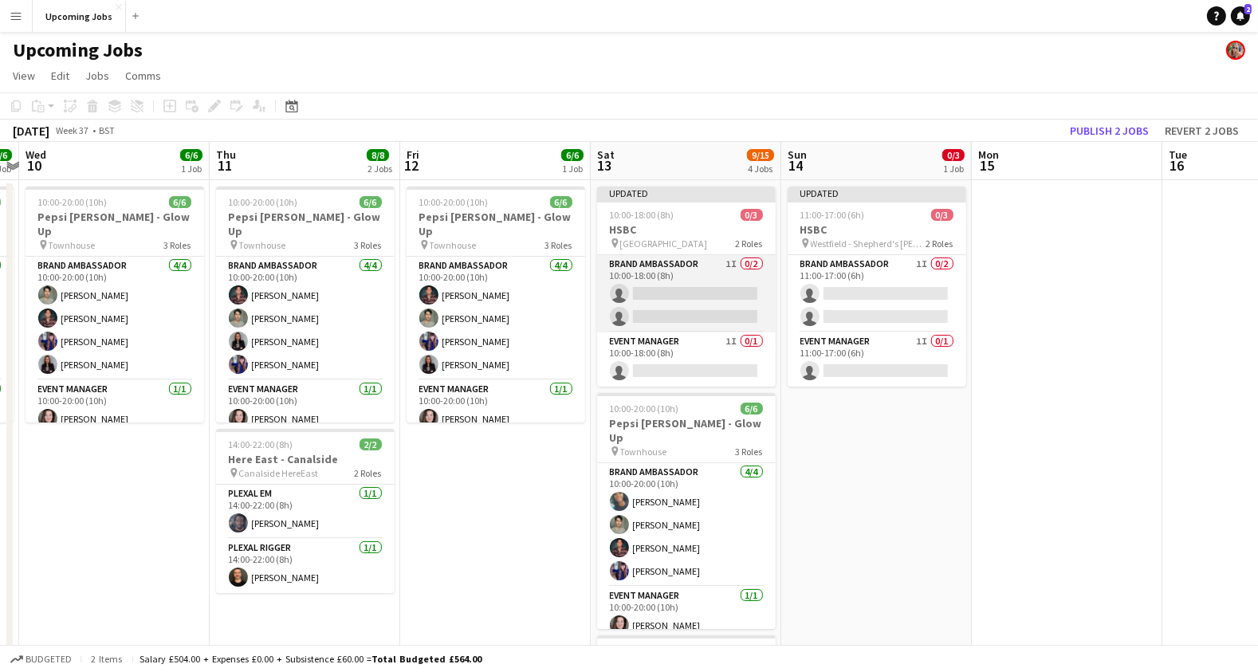
click at [685, 281] on app-card-role "Brand Ambassador 1I 0/2 10:00-18:00 (8h) single-neutral-actions single-neutral-…" at bounding box center [686, 293] width 179 height 77
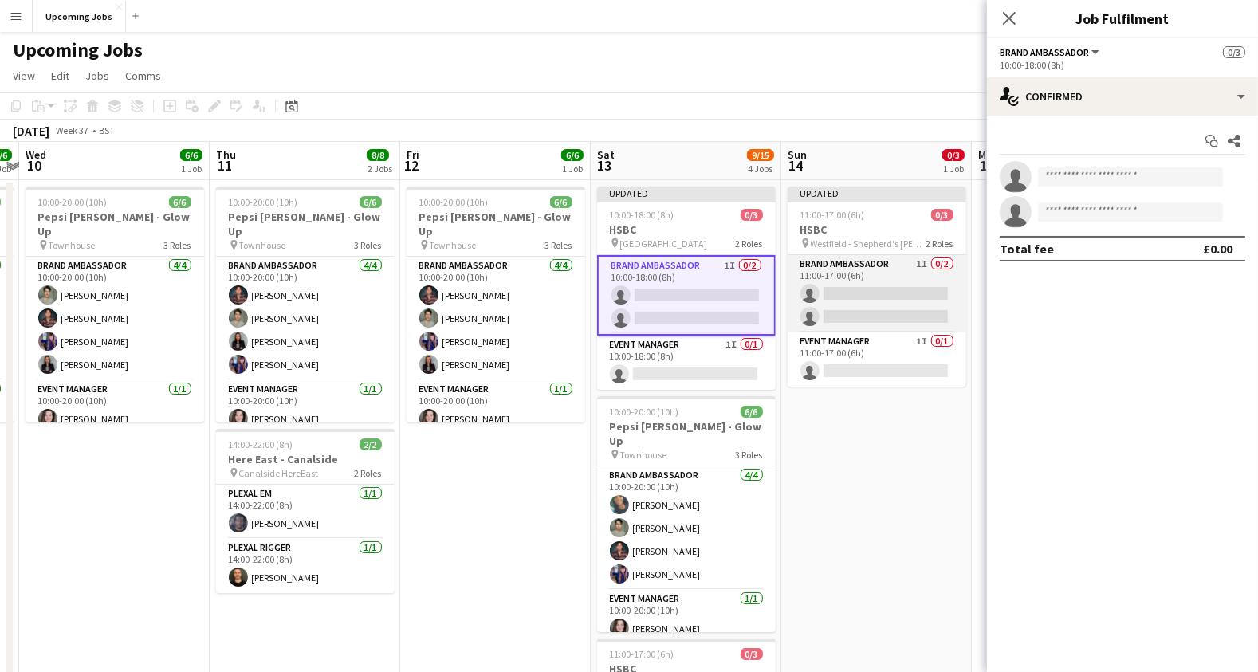
click at [840, 265] on app-card-role "Brand Ambassador 1I 0/2 11:00-17:00 (6h) single-neutral-actions single-neutral-…" at bounding box center [876, 293] width 179 height 77
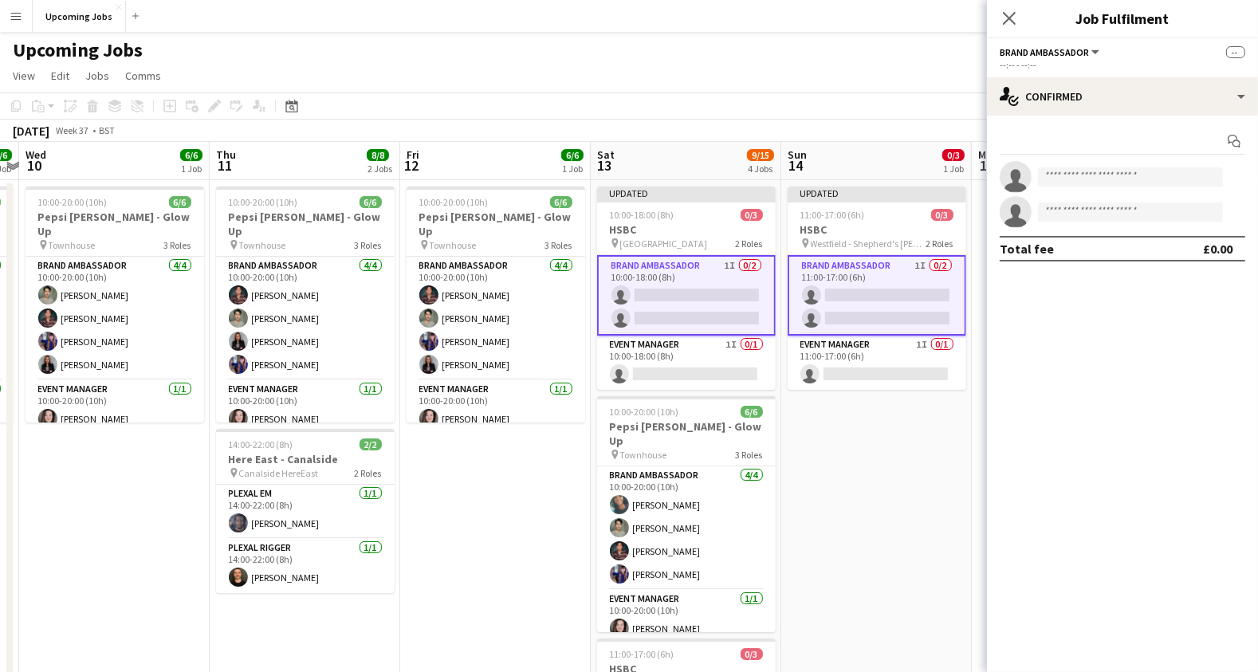
click at [849, 293] on app-card-role "Brand Ambassador 1I 0/2 11:00-17:00 (6h) single-neutral-actions single-neutral-…" at bounding box center [876, 295] width 179 height 80
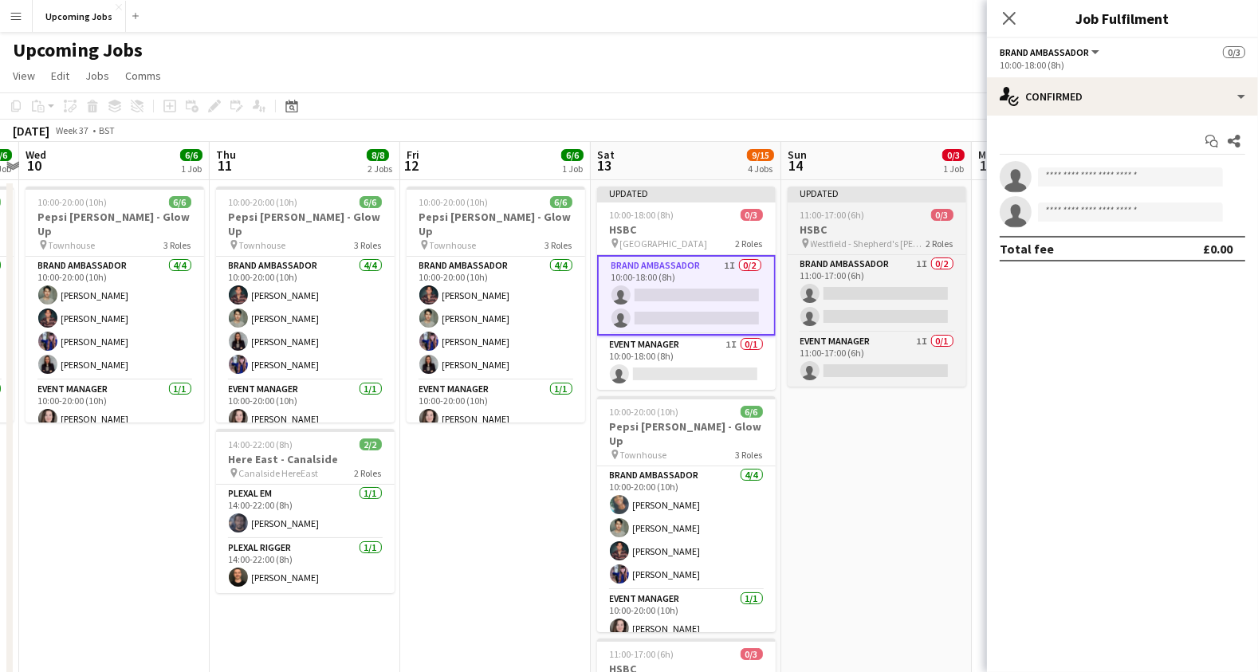
click at [869, 226] on h3 "HSBC" at bounding box center [876, 229] width 179 height 14
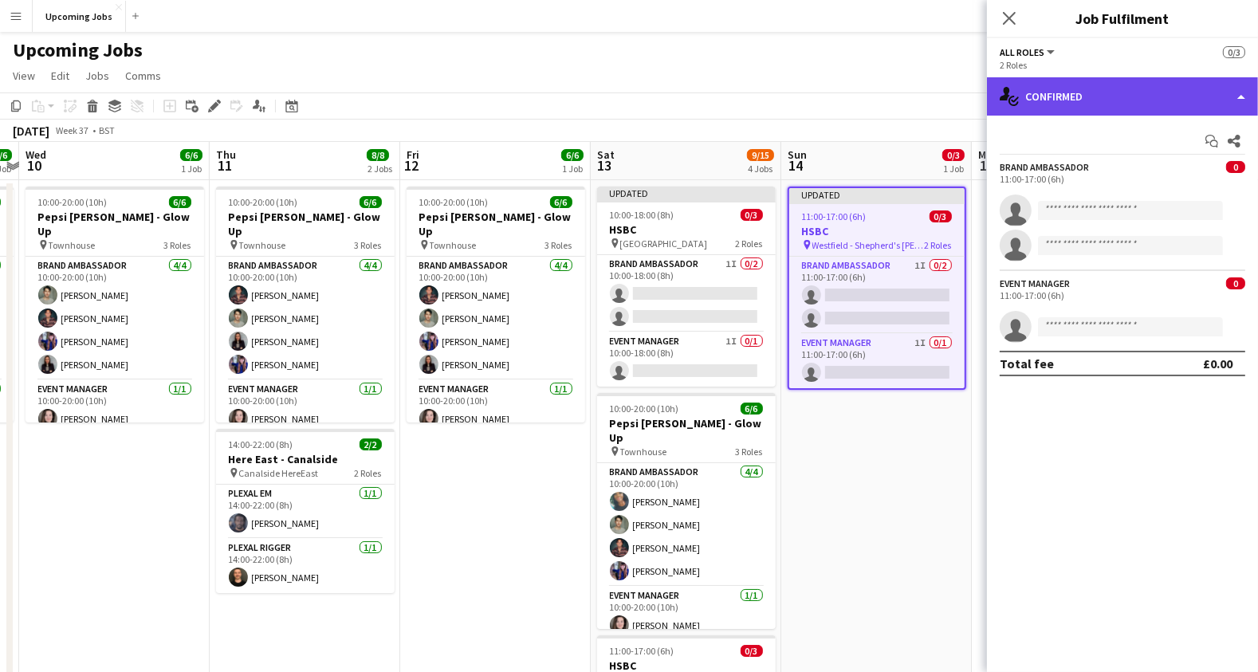
click at [1152, 78] on div "single-neutral-actions-check-2 Confirmed" at bounding box center [1122, 96] width 271 height 38
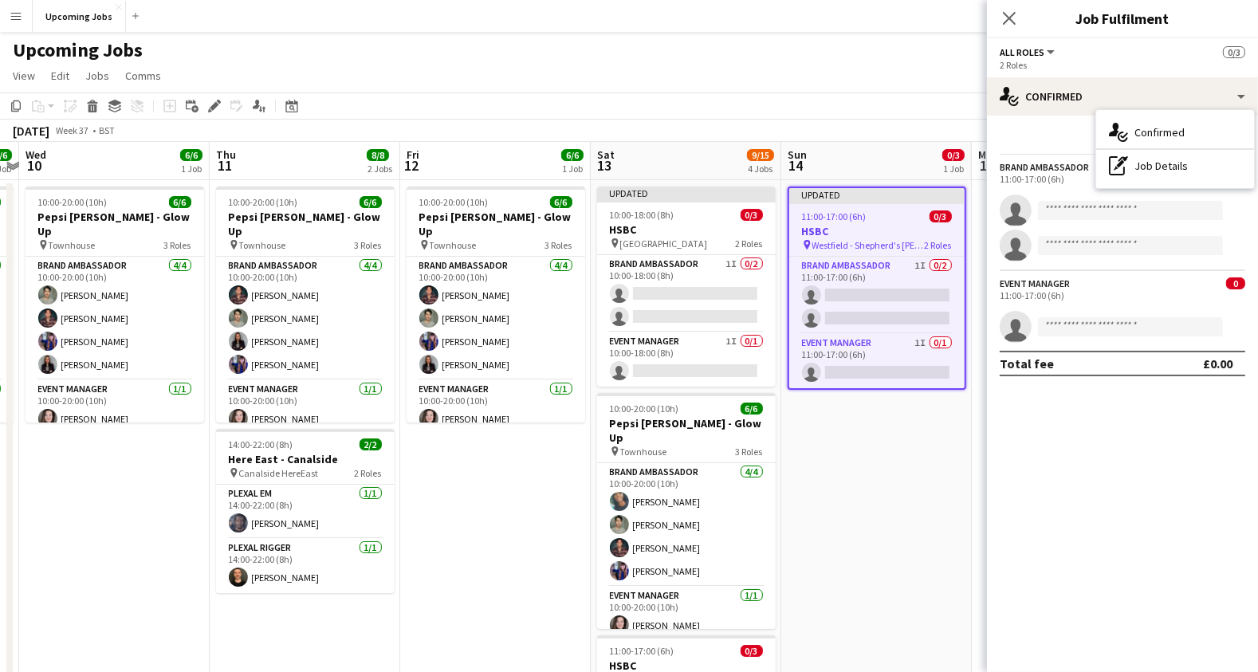
click at [1033, 130] on div "Start chat Share" at bounding box center [1121, 141] width 245 height 26
click at [869, 144] on app-board-header-date "Sun 14 0/3 1 Job" at bounding box center [876, 161] width 190 height 38
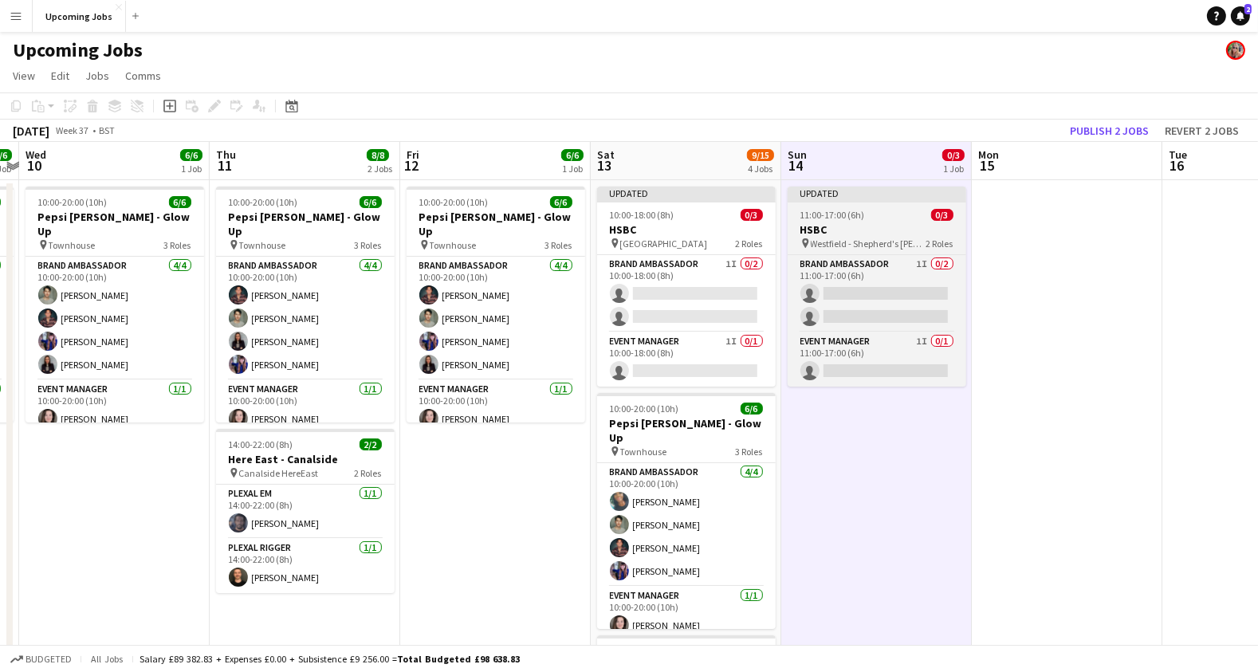
click at [808, 206] on app-job-card "Updated 11:00-17:00 (6h) 0/3 HSBC pin Westfield - Shepherd's [PERSON_NAME] 2 Ro…" at bounding box center [876, 286] width 179 height 200
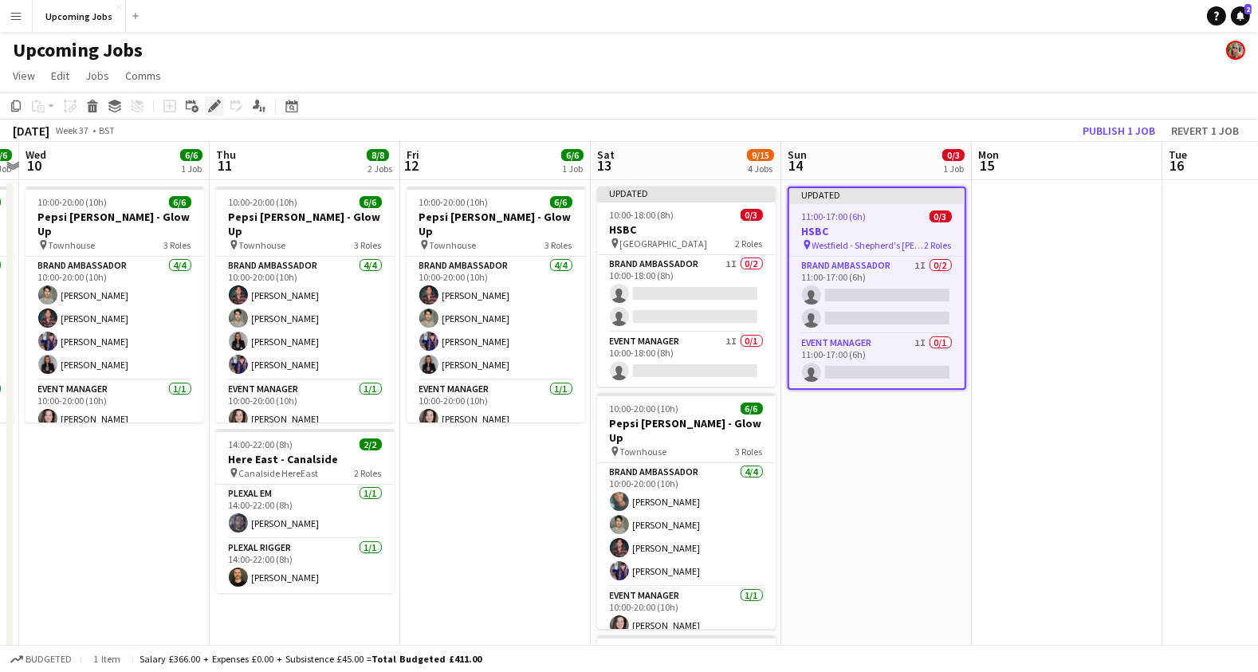
click at [213, 106] on icon at bounding box center [214, 106] width 9 height 9
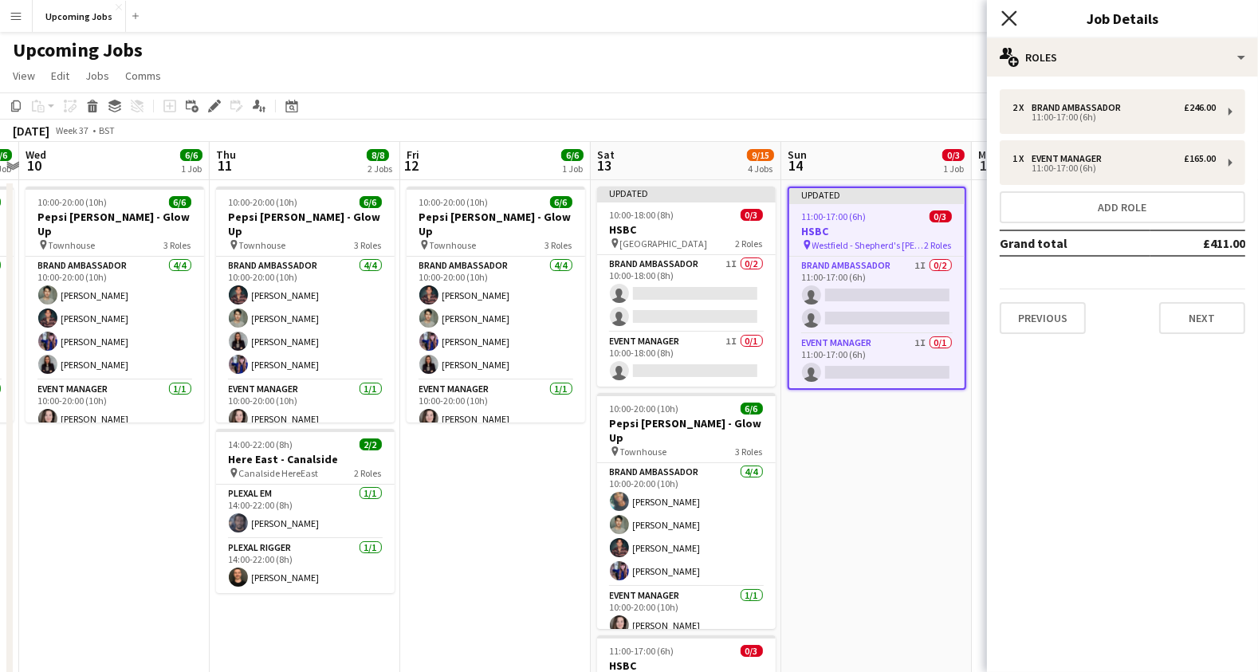
click at [1011, 22] on icon "Close pop-in" at bounding box center [1008, 17] width 15 height 15
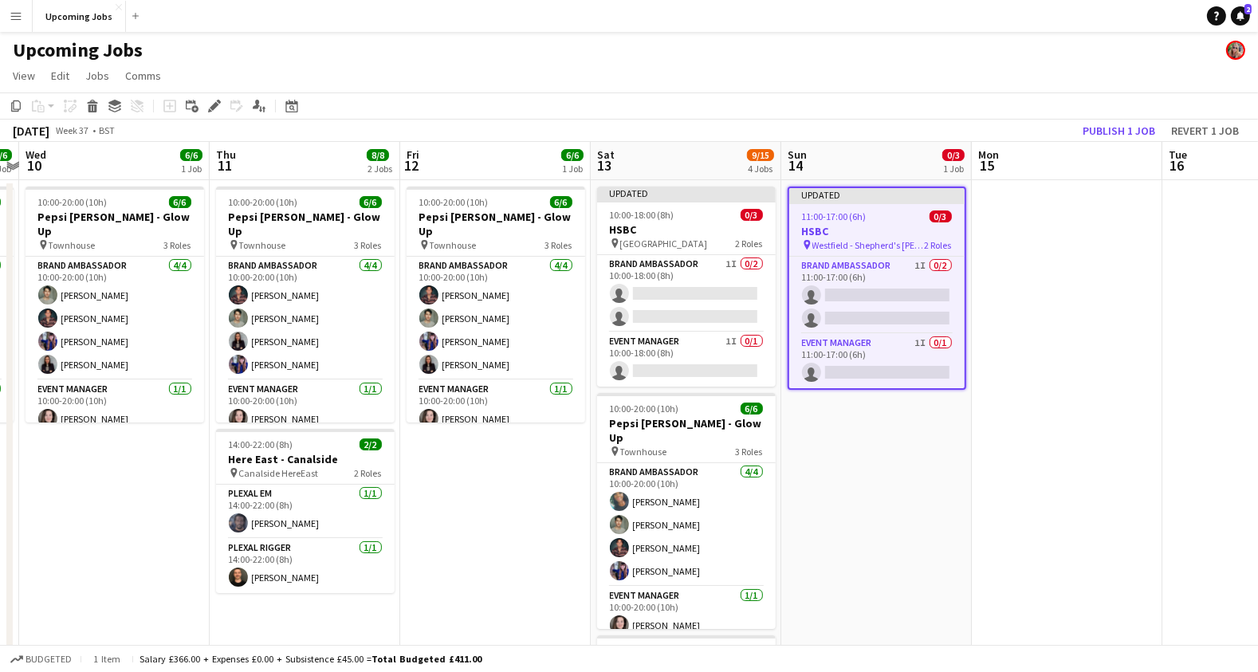
click at [1088, 324] on app-date-cell at bounding box center [1067, 616] width 190 height 872
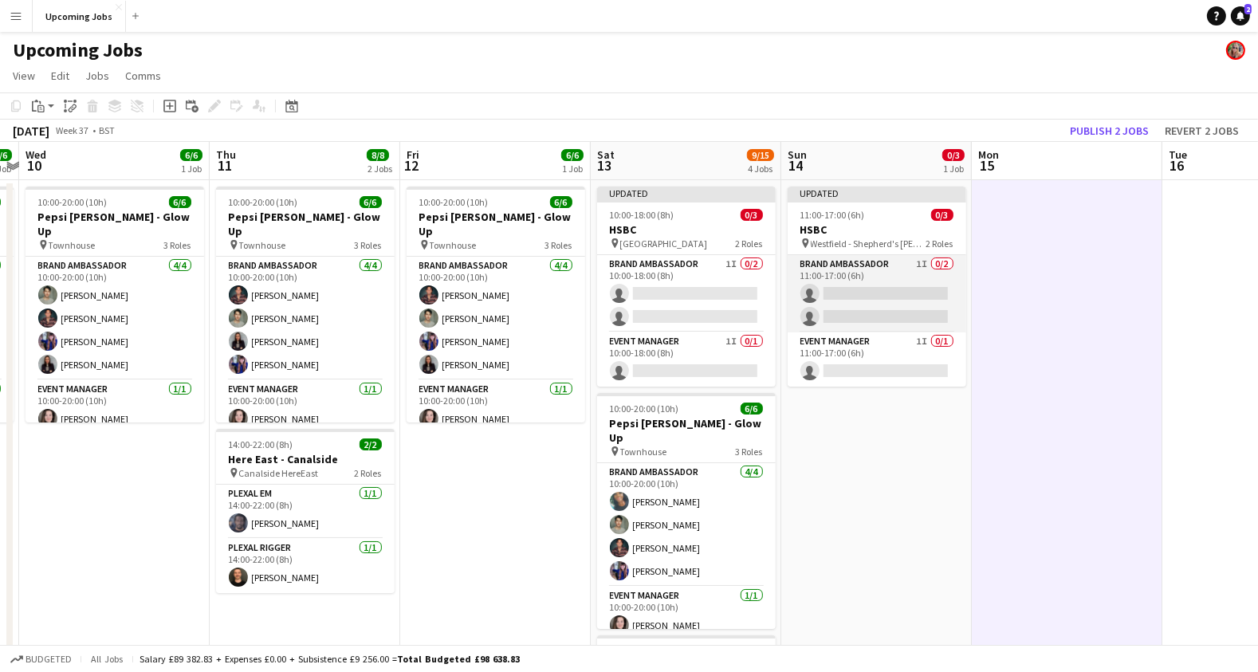
click at [889, 303] on app-card-role "Brand Ambassador 1I 0/2 11:00-17:00 (6h) single-neutral-actions single-neutral-…" at bounding box center [876, 293] width 179 height 77
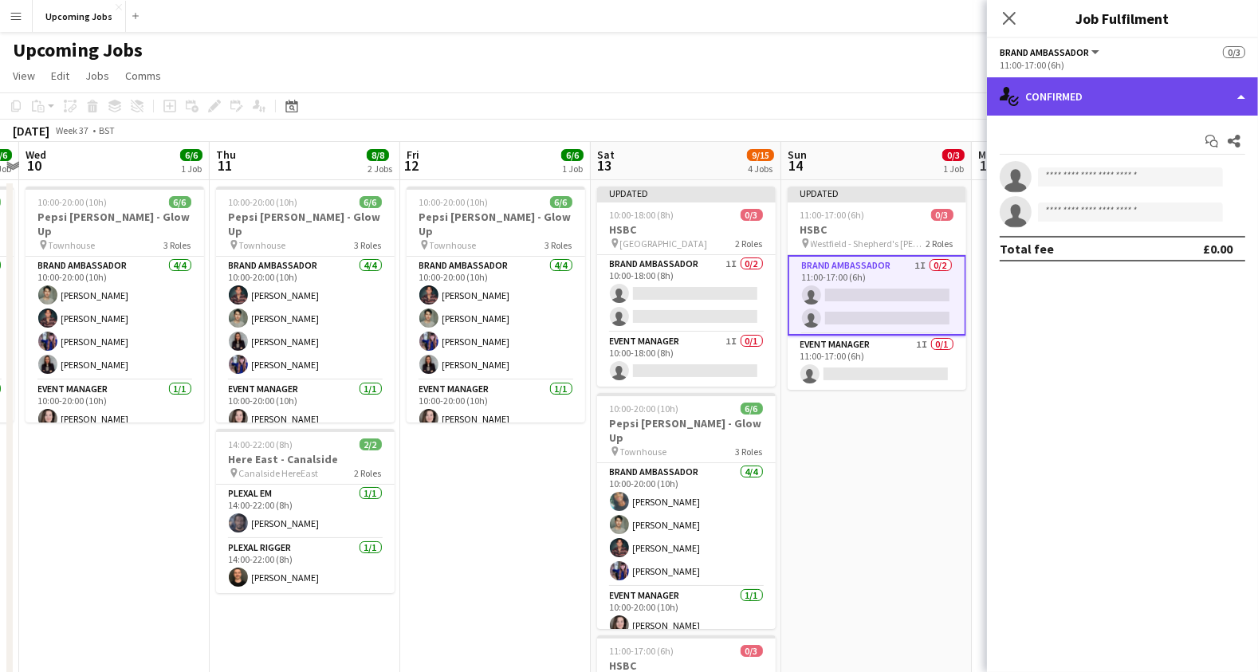
click at [1074, 84] on div "single-neutral-actions-check-2 Confirmed" at bounding box center [1122, 96] width 271 height 38
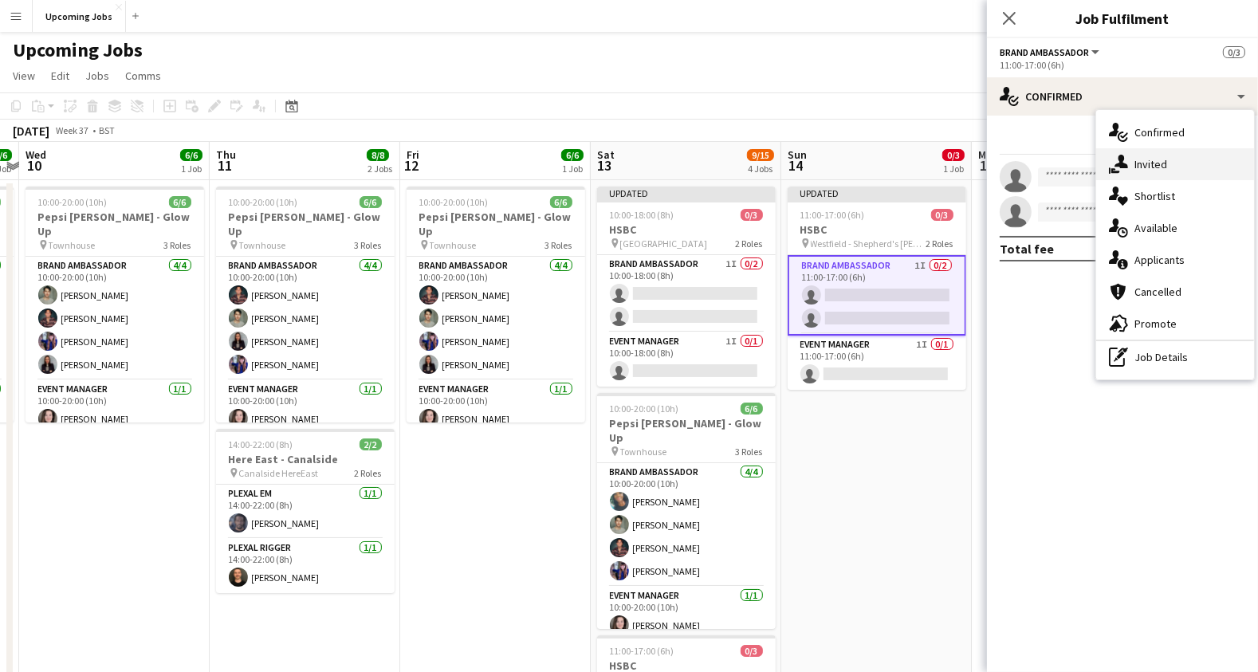
click at [1148, 163] on div "single-neutral-actions-share-1 Invited" at bounding box center [1175, 164] width 158 height 32
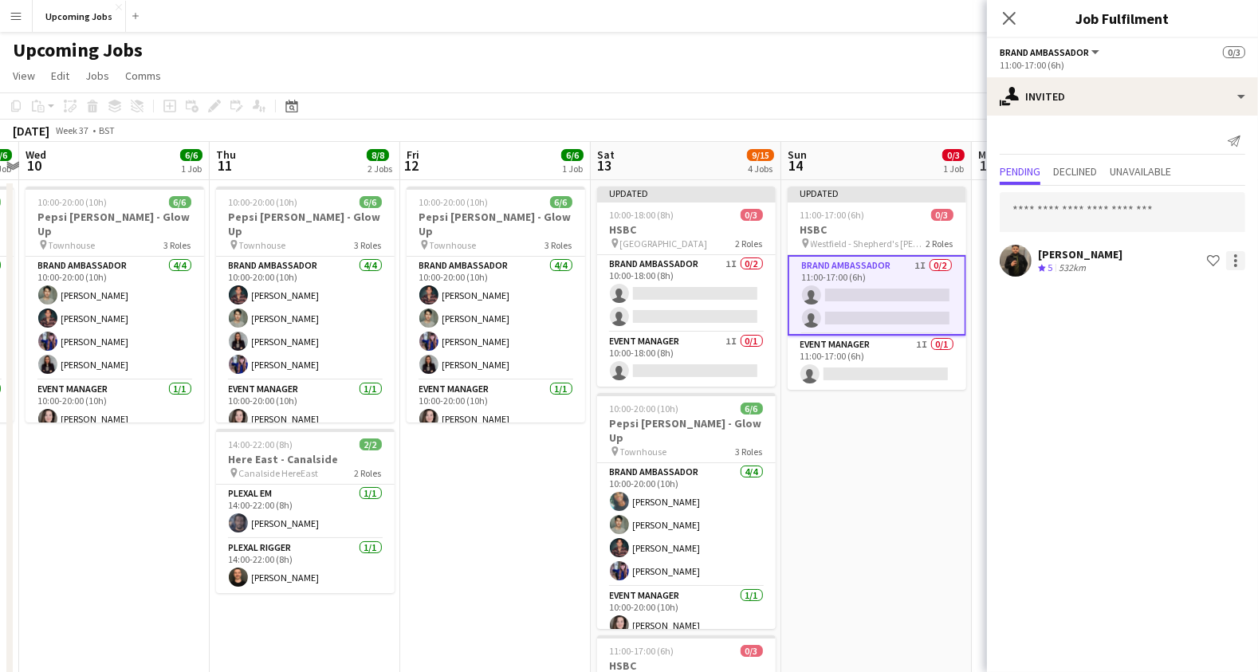
click at [1237, 261] on div at bounding box center [1235, 260] width 19 height 19
click at [1177, 403] on span "Cancel invitation" at bounding box center [1184, 404] width 93 height 14
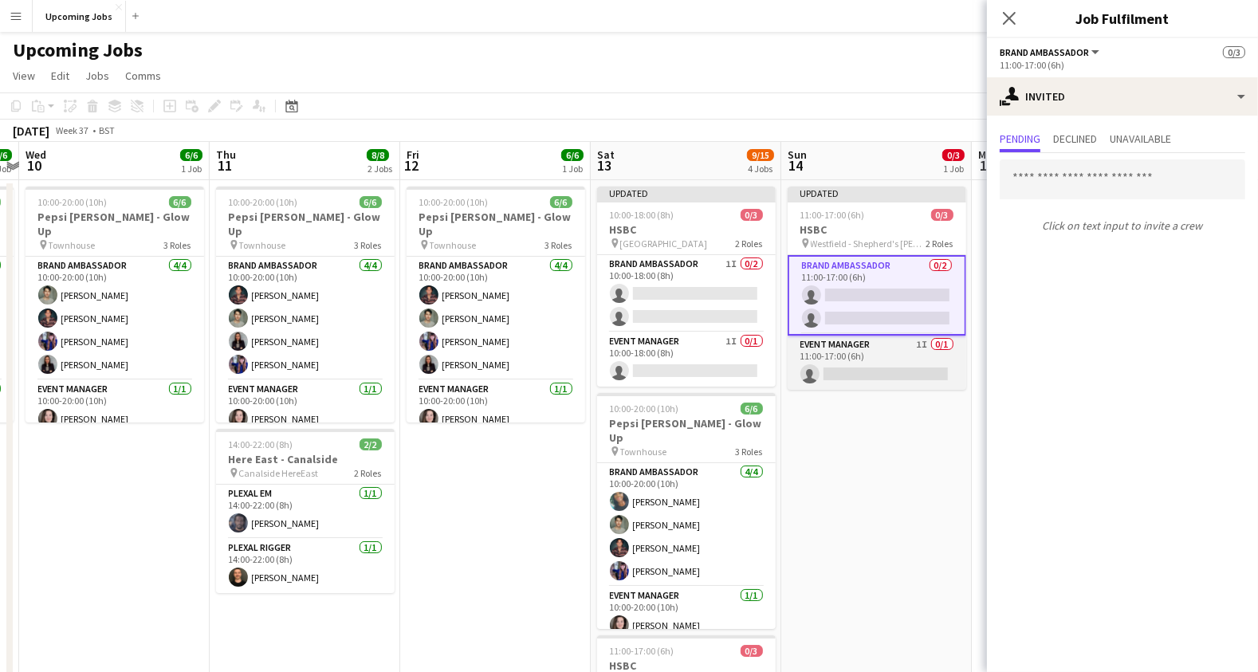
click at [902, 351] on app-card-role "Event Manager 1I 0/1 11:00-17:00 (6h) single-neutral-actions" at bounding box center [876, 363] width 179 height 54
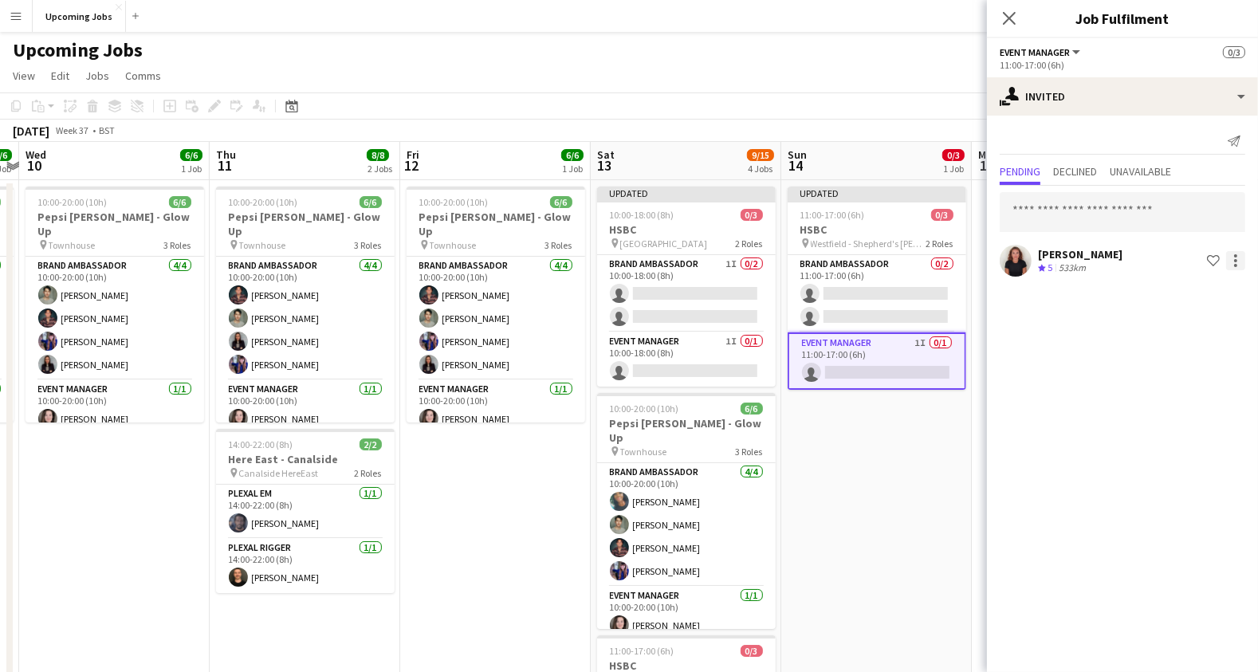
click at [1240, 259] on div at bounding box center [1235, 260] width 19 height 19
click at [1152, 402] on span "Cancel invitation" at bounding box center [1184, 404] width 93 height 14
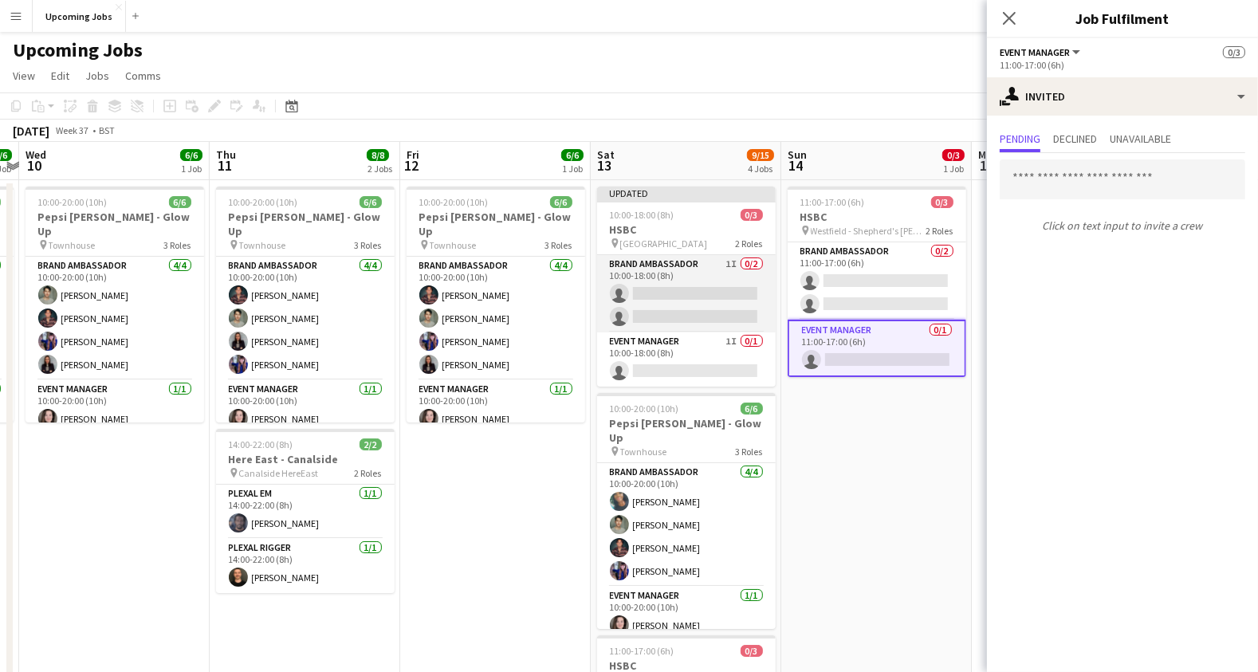
click at [698, 289] on app-card-role "Brand Ambassador 1I 0/2 10:00-18:00 (8h) single-neutral-actions single-neutral-…" at bounding box center [686, 293] width 179 height 77
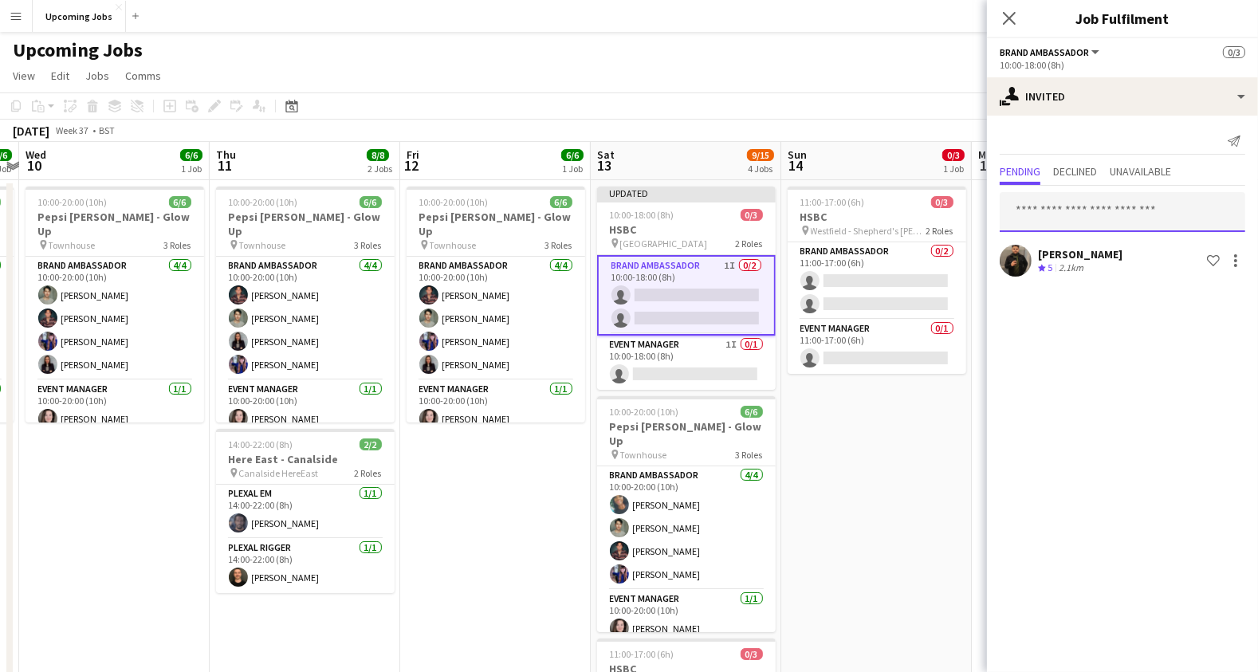
click at [1054, 210] on input "text" at bounding box center [1121, 212] width 245 height 40
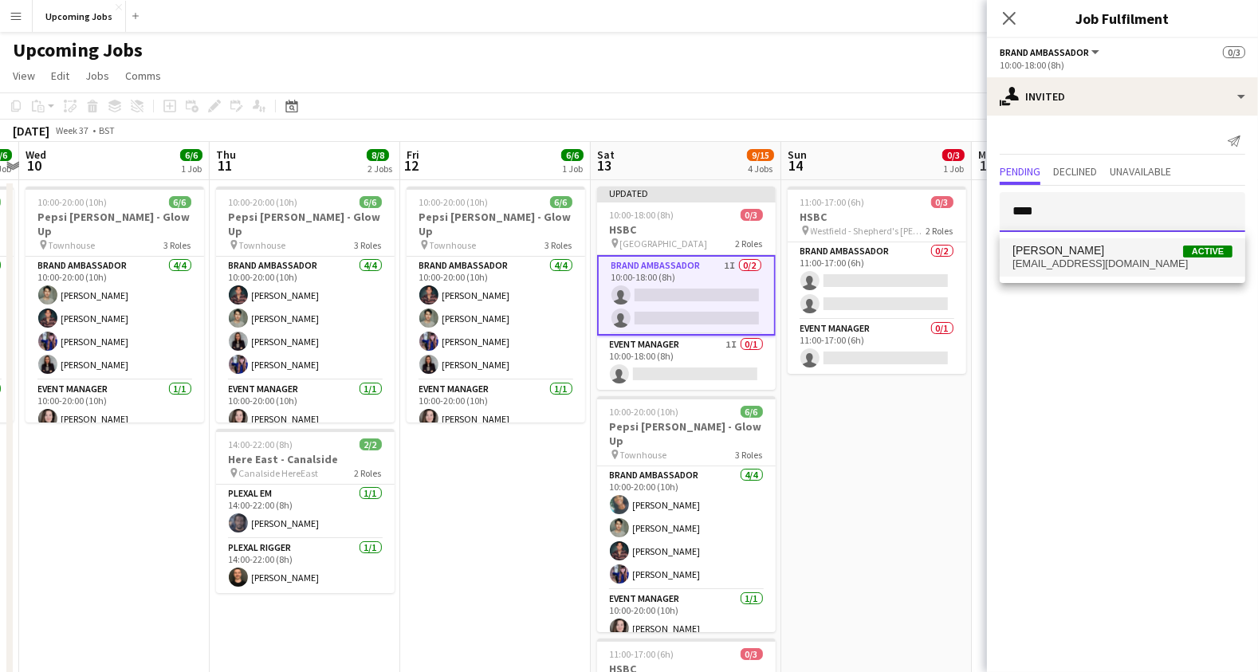
type input "****"
click at [1049, 265] on span "[EMAIL_ADDRESS][DOMAIN_NAME]" at bounding box center [1122, 263] width 220 height 13
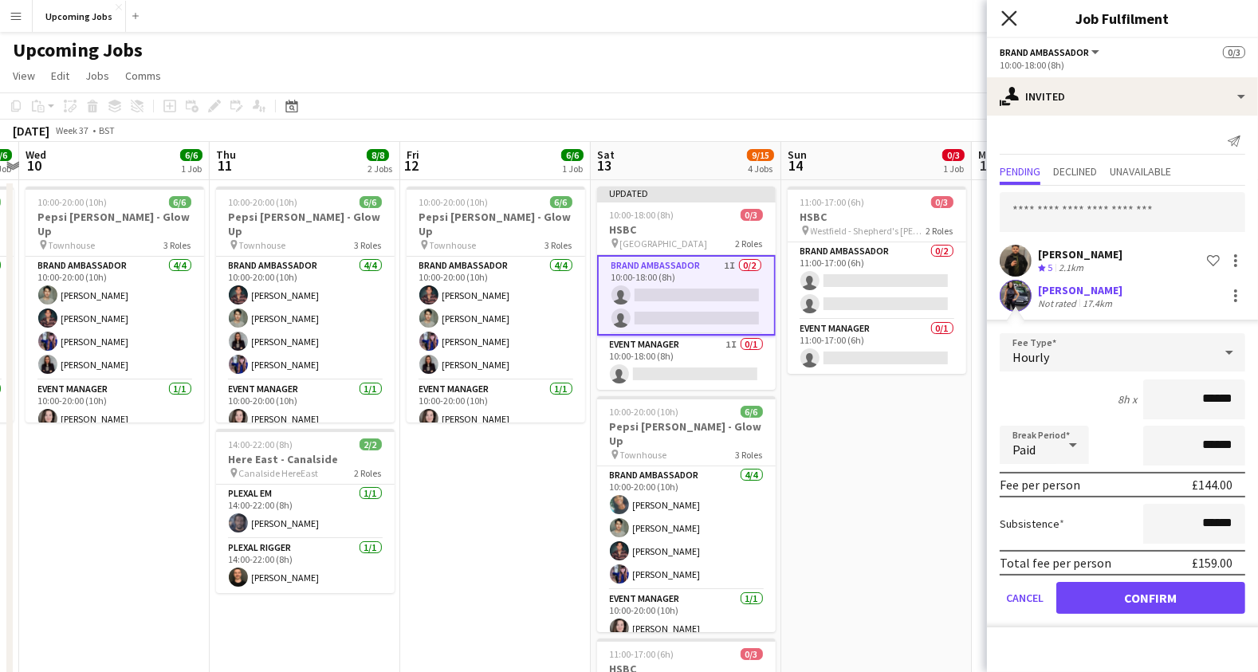
click at [1005, 22] on icon at bounding box center [1008, 17] width 15 height 15
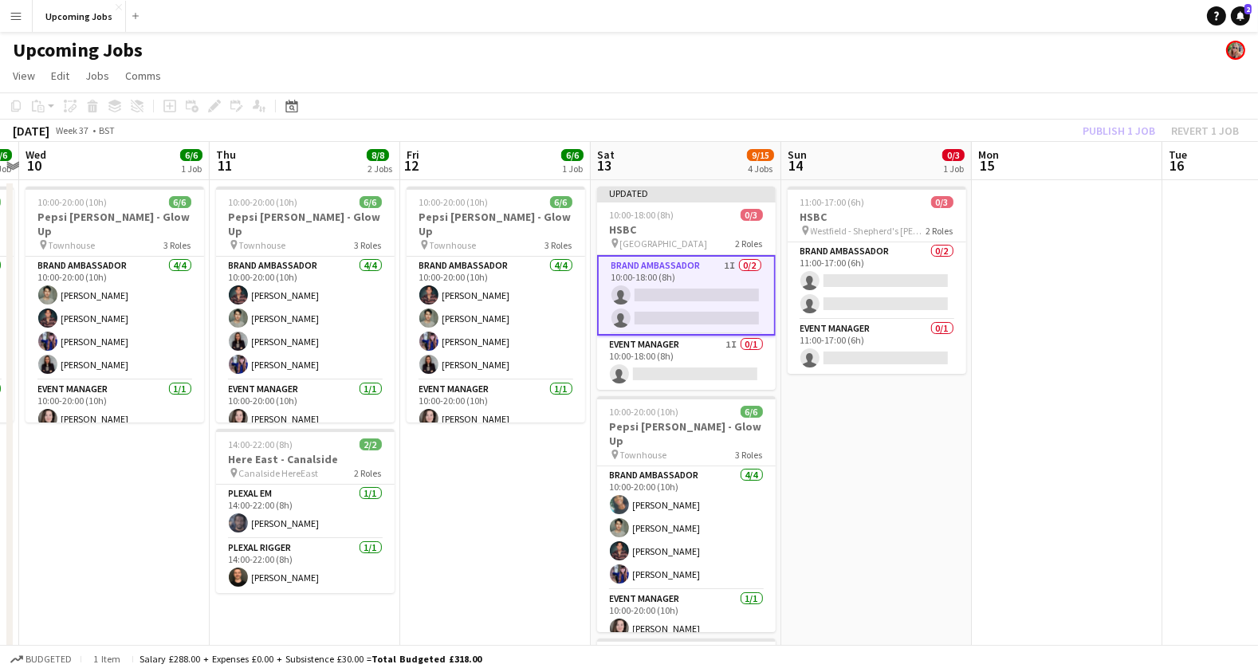
click at [18, 17] on app-icon "Menu" at bounding box center [16, 16] width 13 height 13
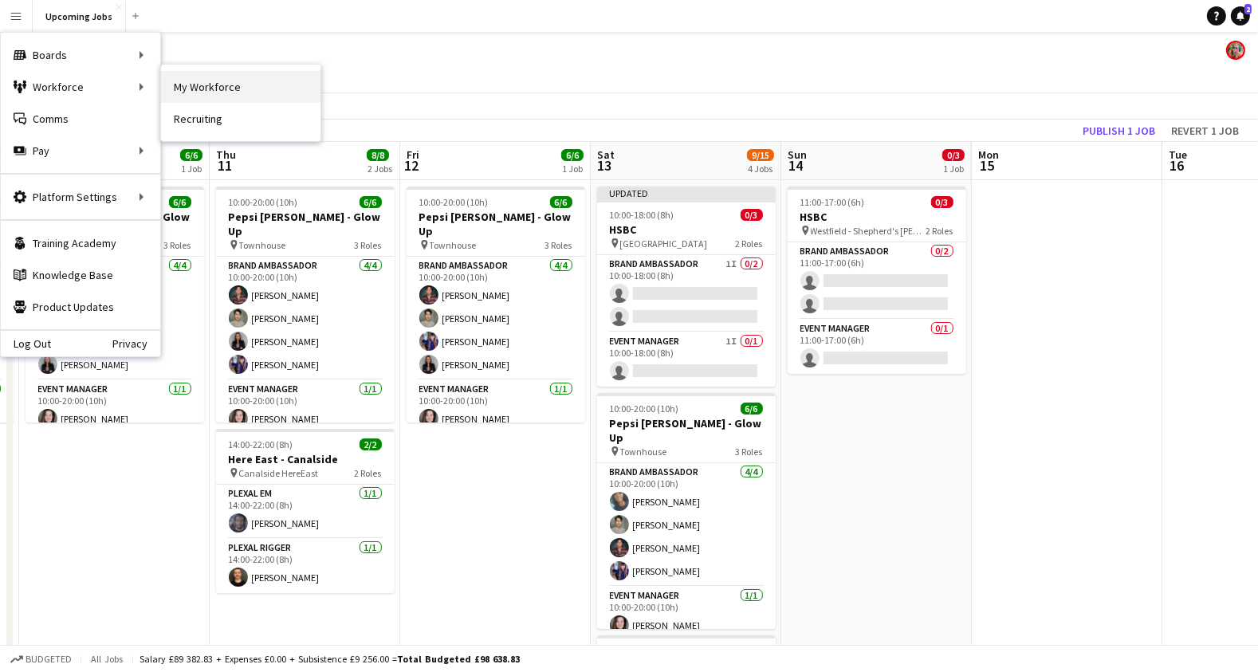
click at [182, 92] on link "My Workforce" at bounding box center [240, 87] width 159 height 32
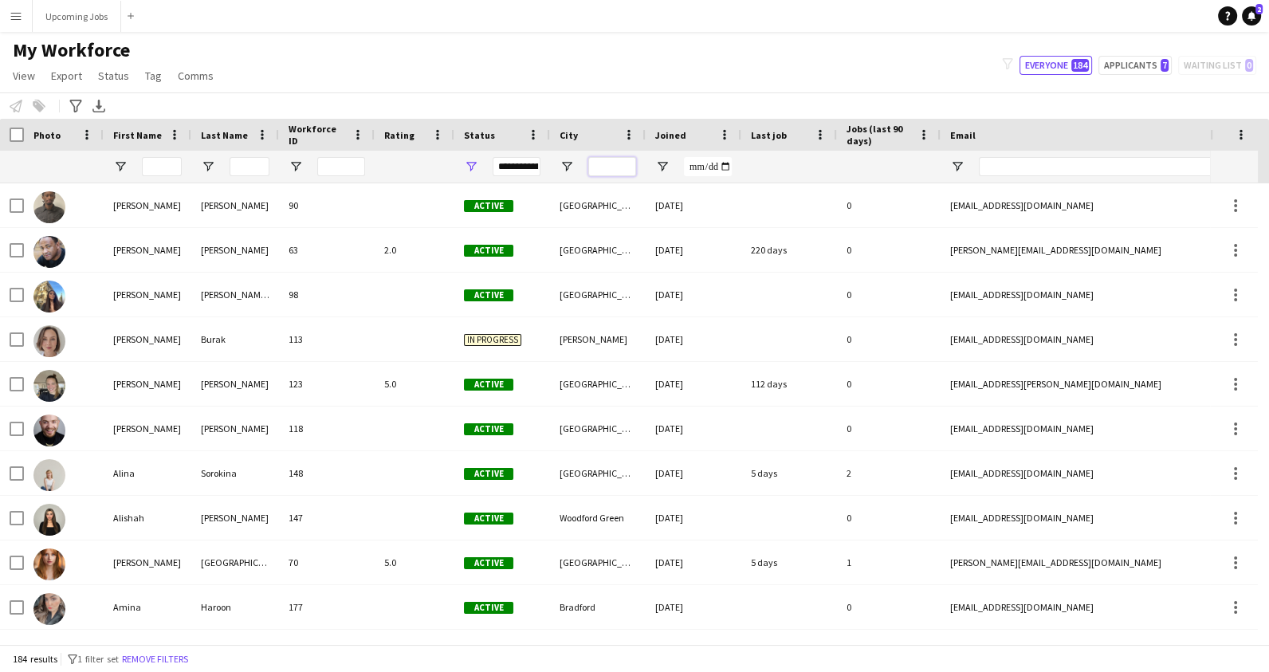
click at [607, 168] on input "City Filter Input" at bounding box center [612, 166] width 48 height 19
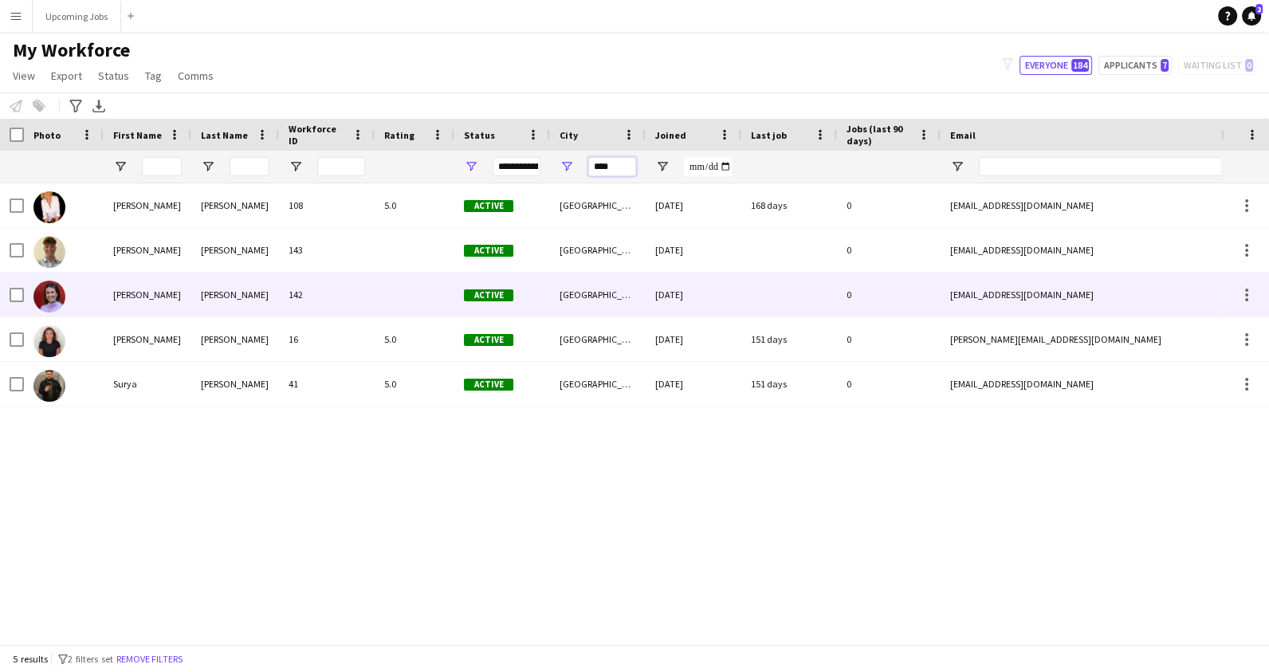
type input "****"
click at [47, 297] on img at bounding box center [49, 297] width 32 height 32
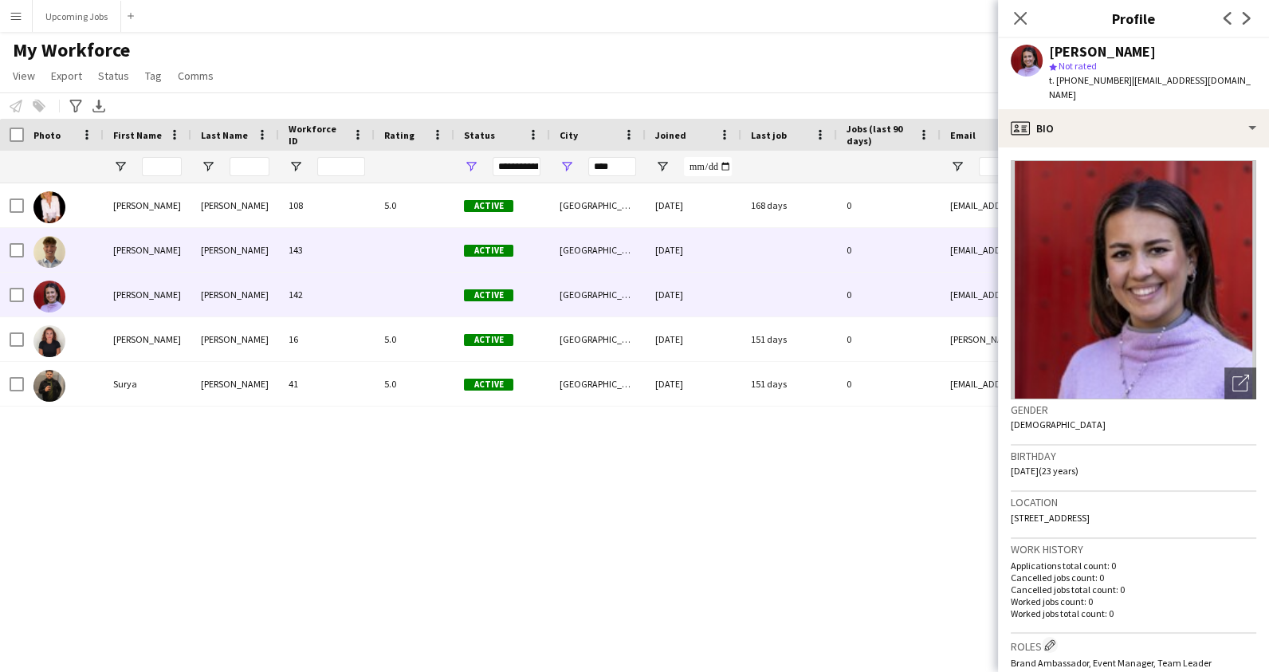
click at [54, 257] on img at bounding box center [49, 252] width 32 height 32
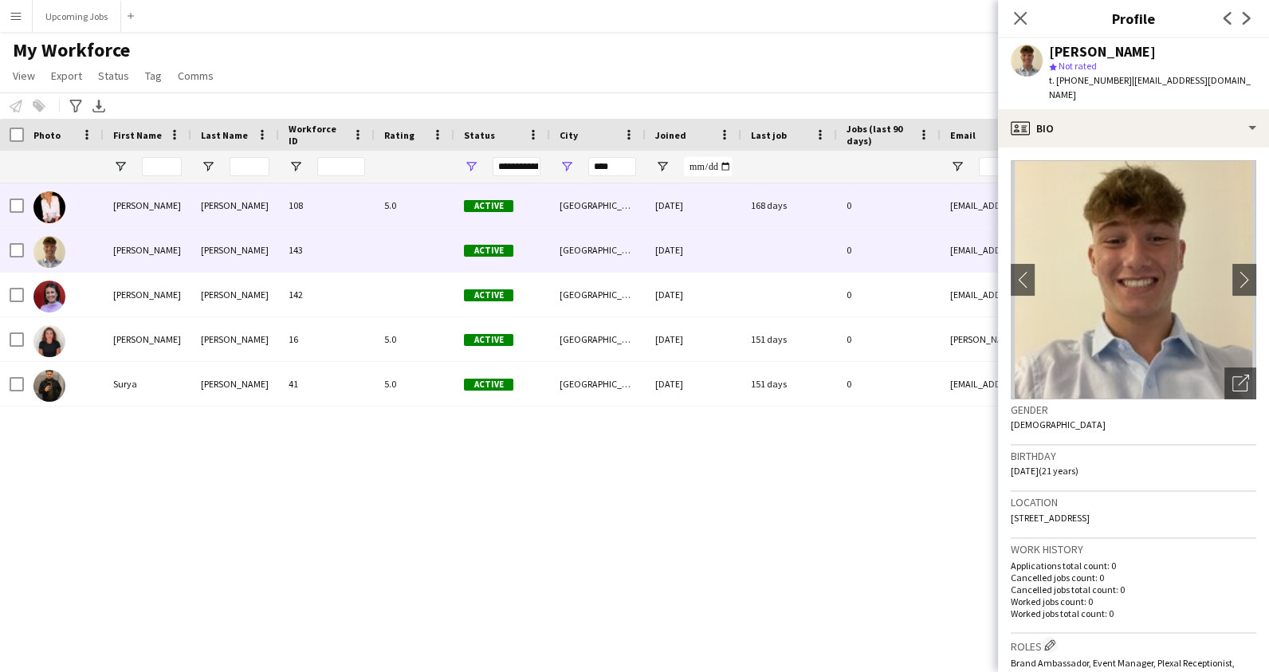
click at [47, 206] on img at bounding box center [49, 207] width 32 height 32
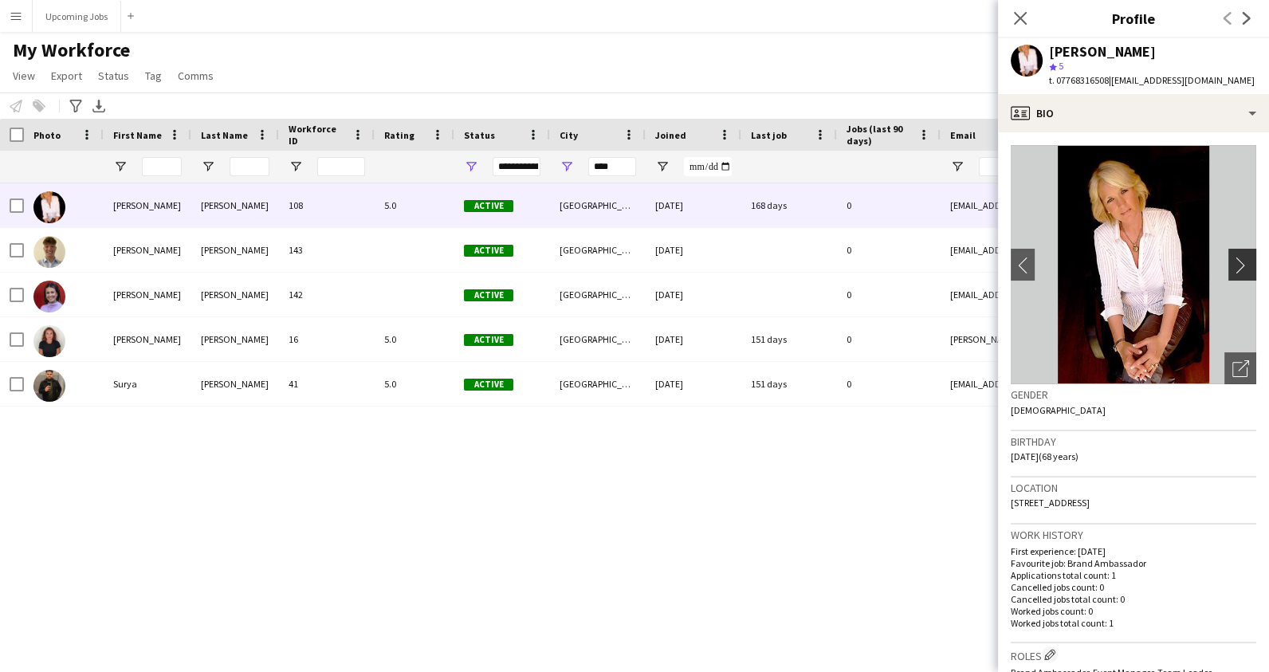
click at [1232, 263] on app-icon "chevron-right" at bounding box center [1244, 265] width 25 height 17
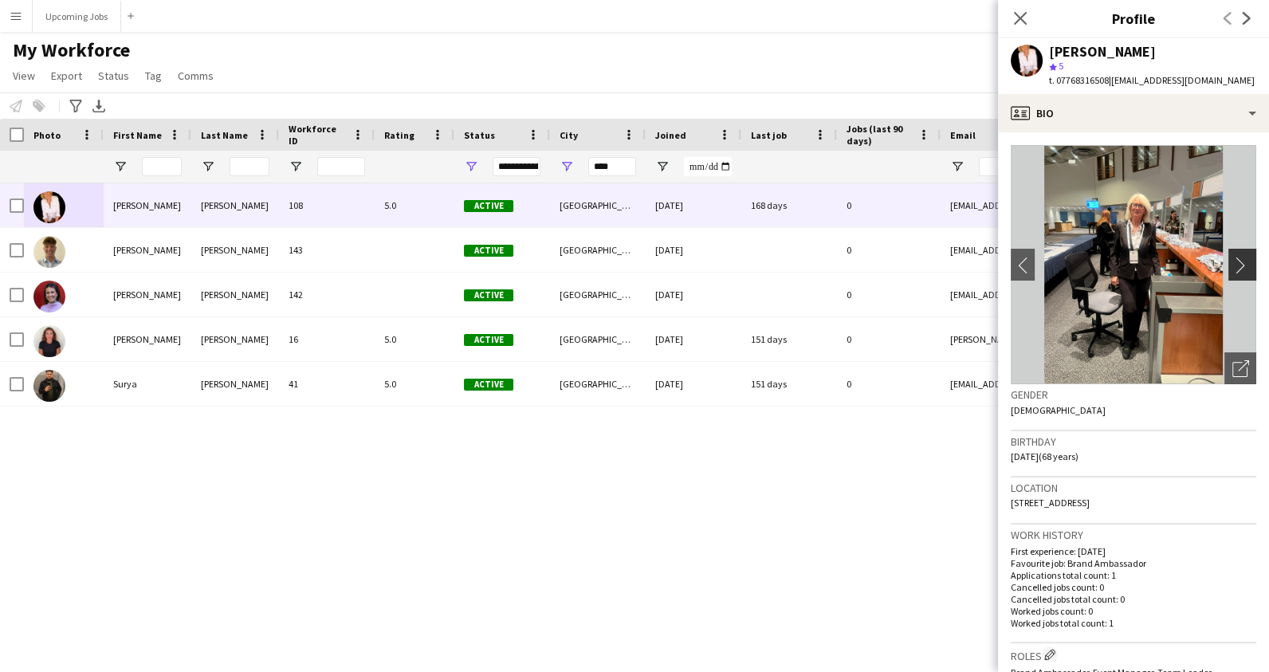
click at [1232, 263] on app-icon "chevron-right" at bounding box center [1244, 265] width 25 height 17
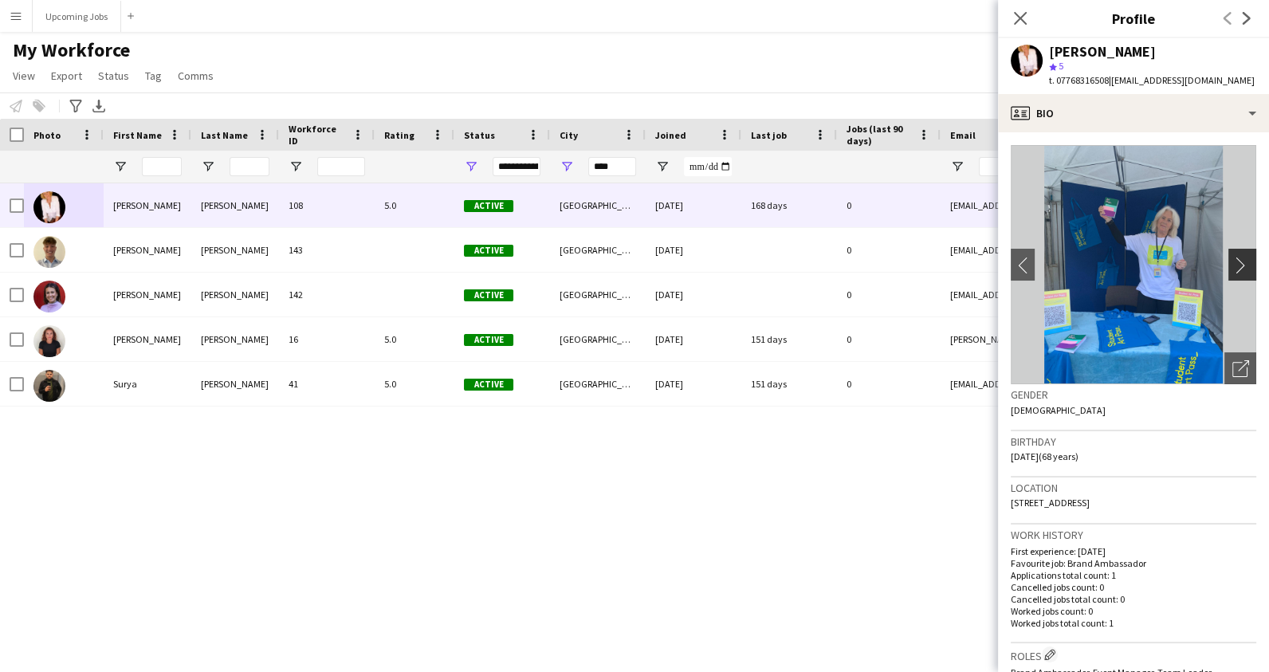
click at [1232, 263] on app-icon "chevron-right" at bounding box center [1244, 265] width 25 height 17
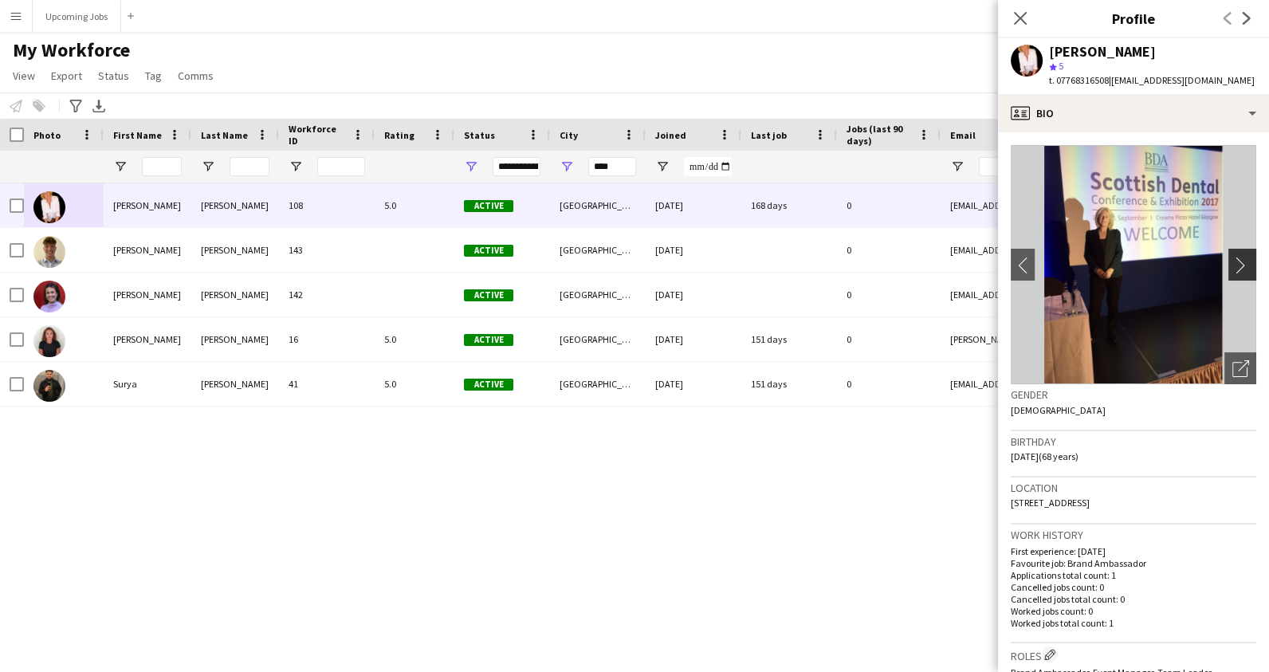
click at [1232, 263] on app-icon "chevron-right" at bounding box center [1244, 265] width 25 height 17
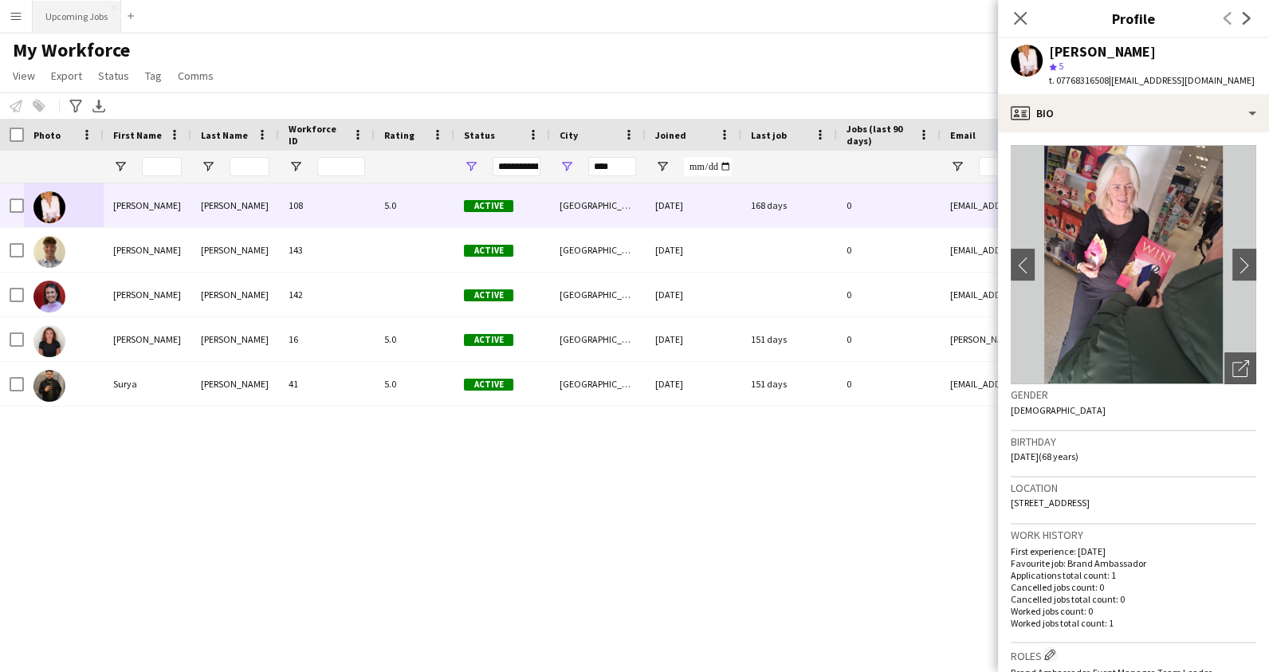
click at [75, 15] on button "Upcoming Jobs Close" at bounding box center [77, 16] width 88 height 31
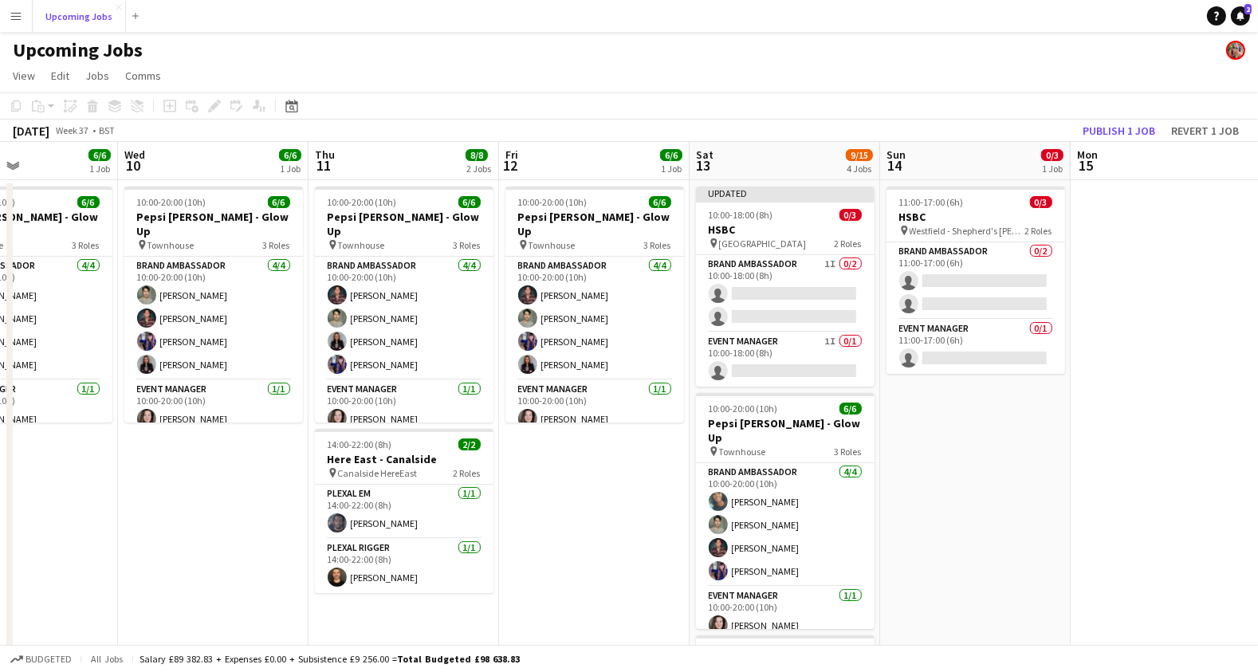
scroll to position [0, 669]
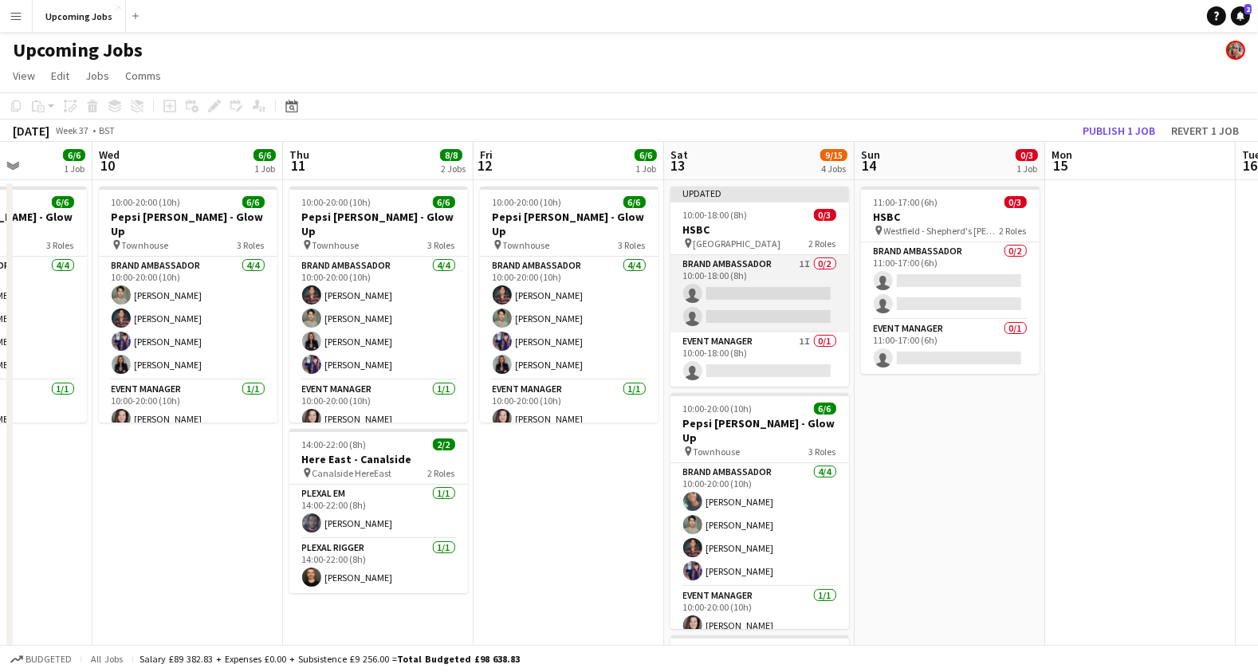
click at [775, 287] on app-card-role "Brand Ambassador 1I 0/2 10:00-18:00 (8h) single-neutral-actions single-neutral-…" at bounding box center [759, 293] width 179 height 77
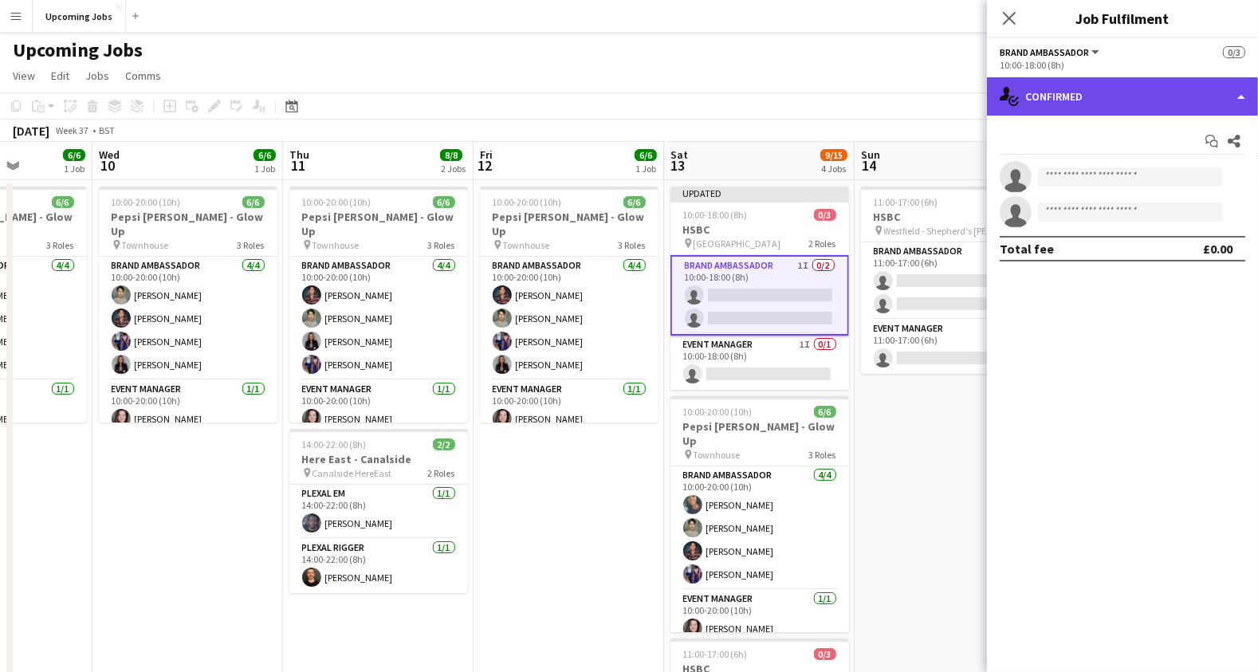
click at [1058, 99] on div "single-neutral-actions-check-2 Confirmed" at bounding box center [1122, 96] width 271 height 38
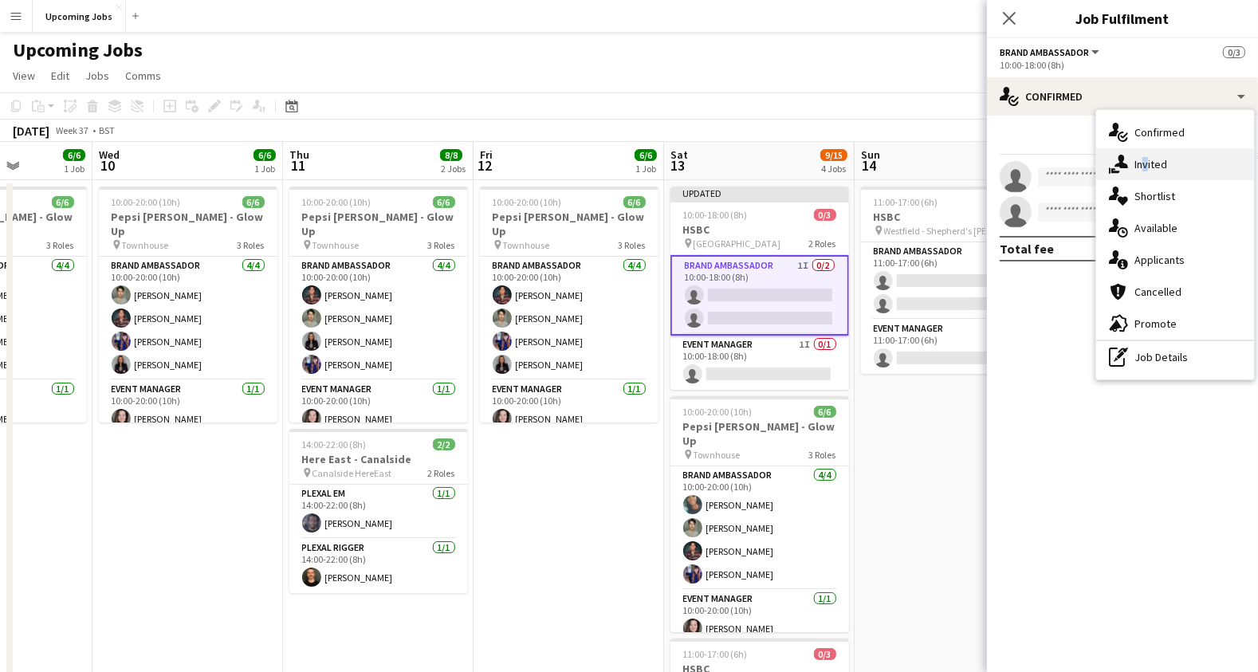
click at [1140, 168] on div "single-neutral-actions-share-1 Invited" at bounding box center [1175, 164] width 158 height 32
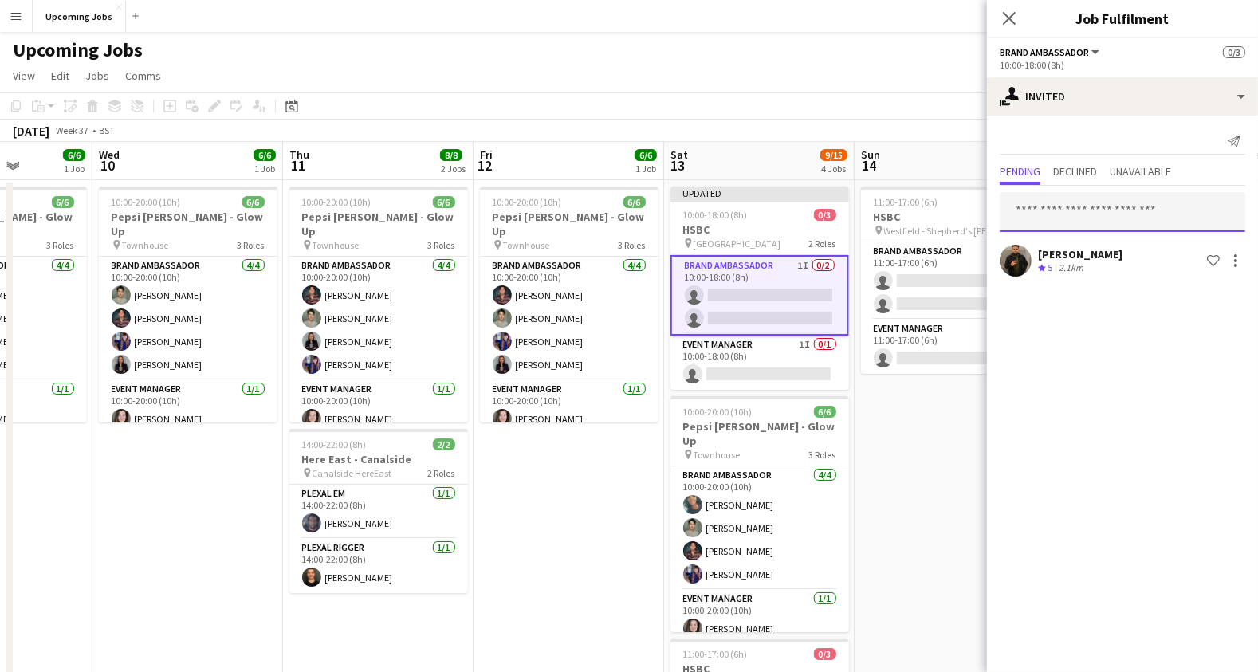
click at [1069, 221] on input "text" at bounding box center [1121, 212] width 245 height 40
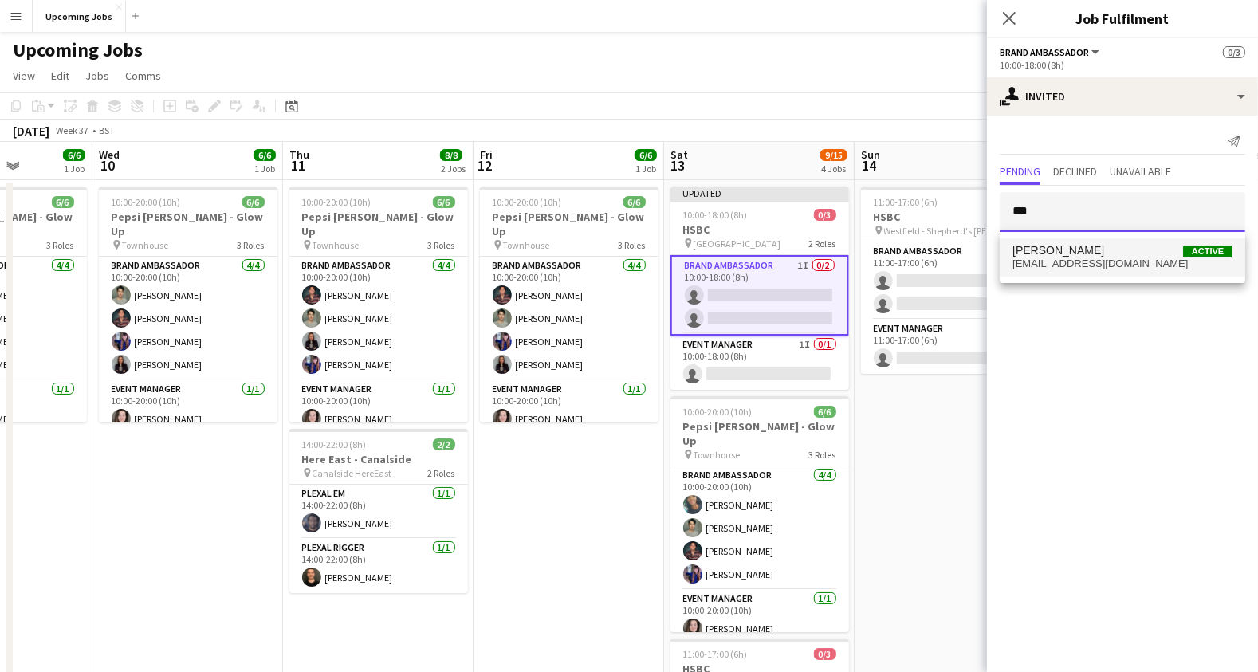
type input "***"
click at [1065, 259] on span "[EMAIL_ADDRESS][DOMAIN_NAME]" at bounding box center [1122, 263] width 220 height 13
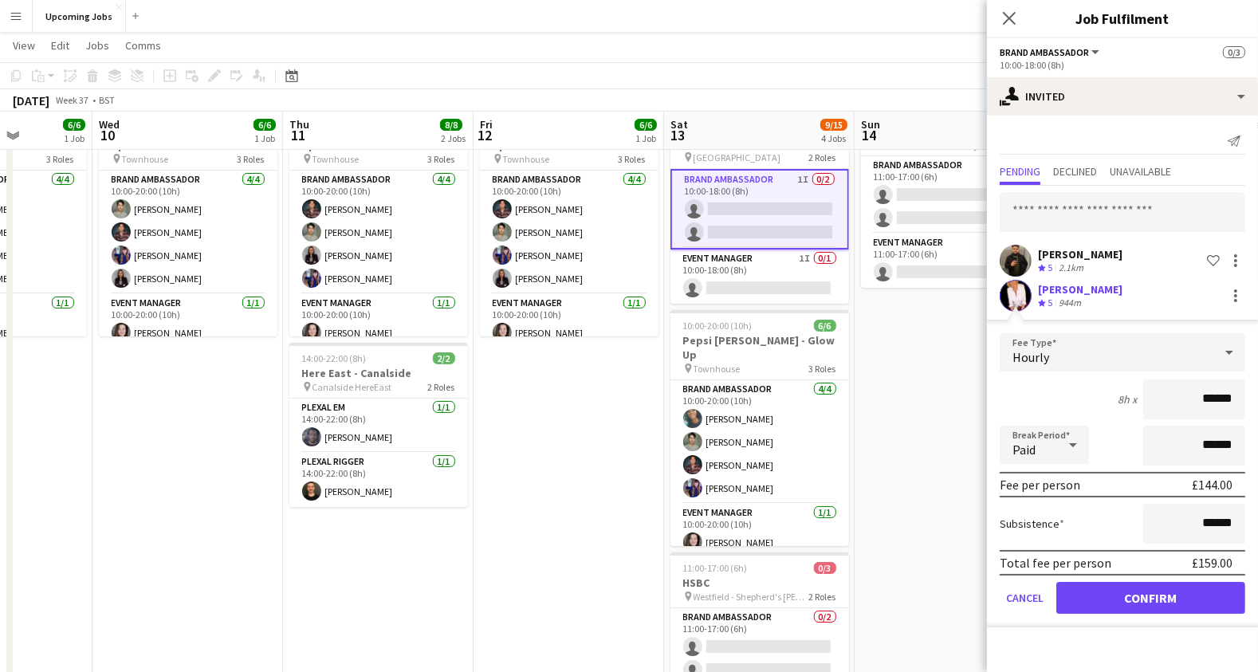
scroll to position [138, 0]
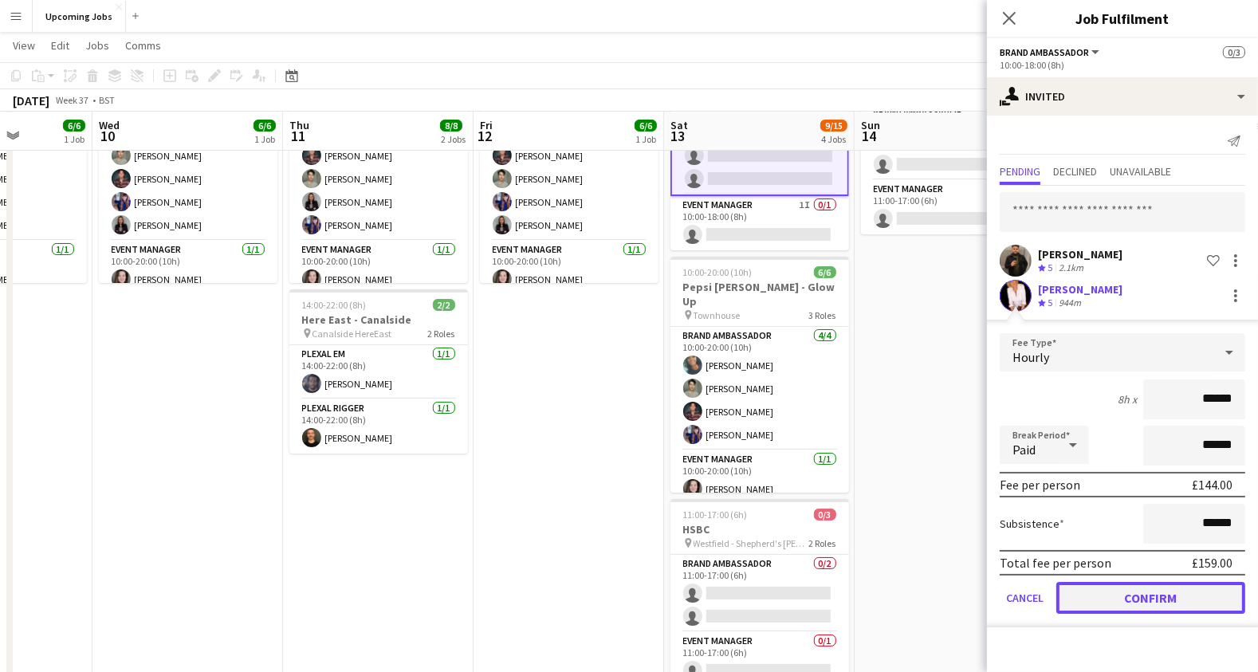
click at [1154, 600] on button "Confirm" at bounding box center [1150, 598] width 189 height 32
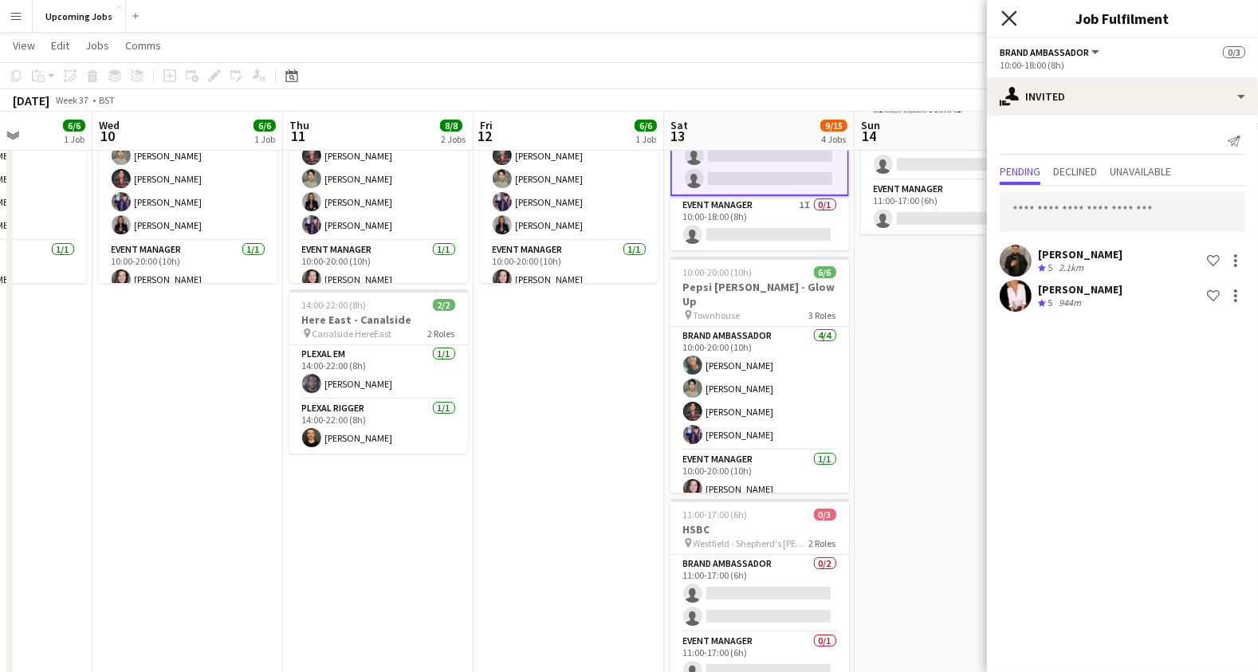
click at [1010, 18] on icon at bounding box center [1008, 17] width 15 height 15
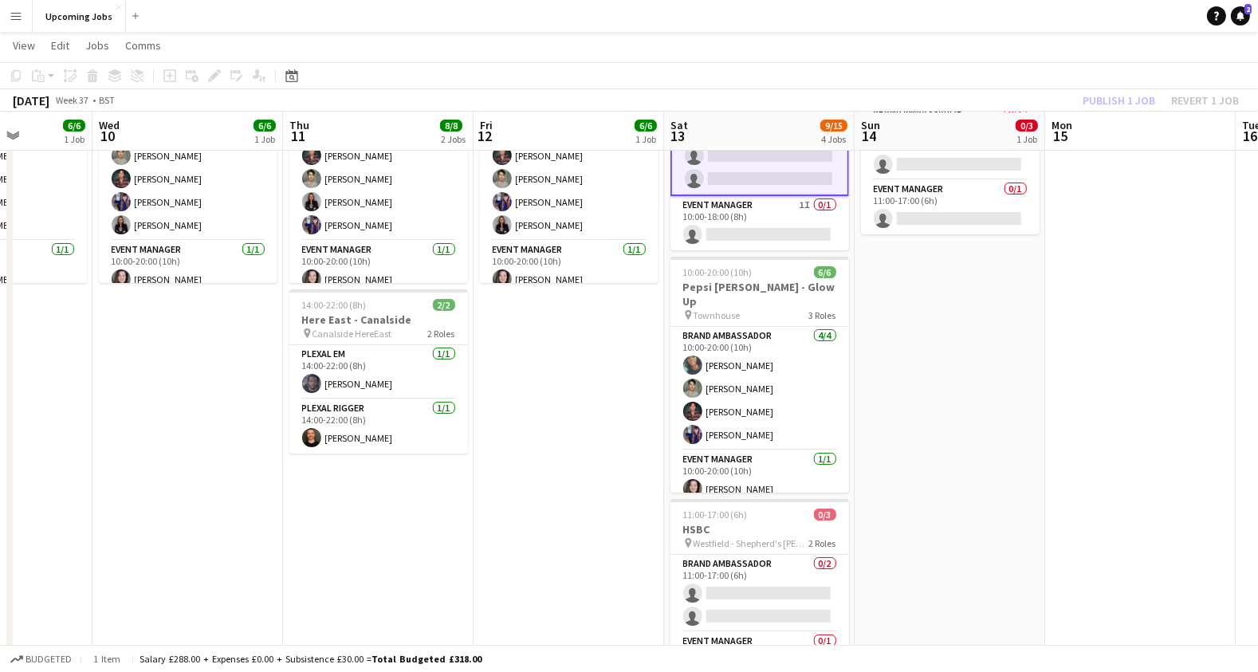
click at [1107, 110] on div "[DATE] Week 37 • BST Publish 1 job Revert 1 job" at bounding box center [629, 100] width 1258 height 22
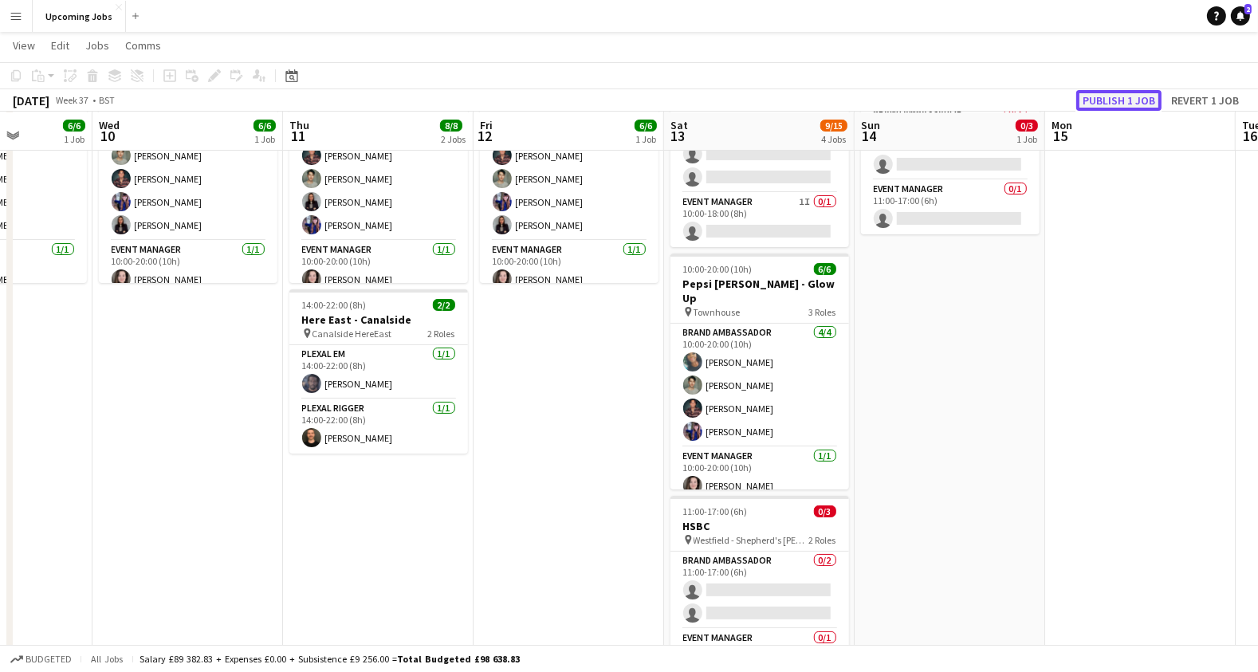
click at [1107, 104] on button "Publish 1 job" at bounding box center [1118, 100] width 85 height 21
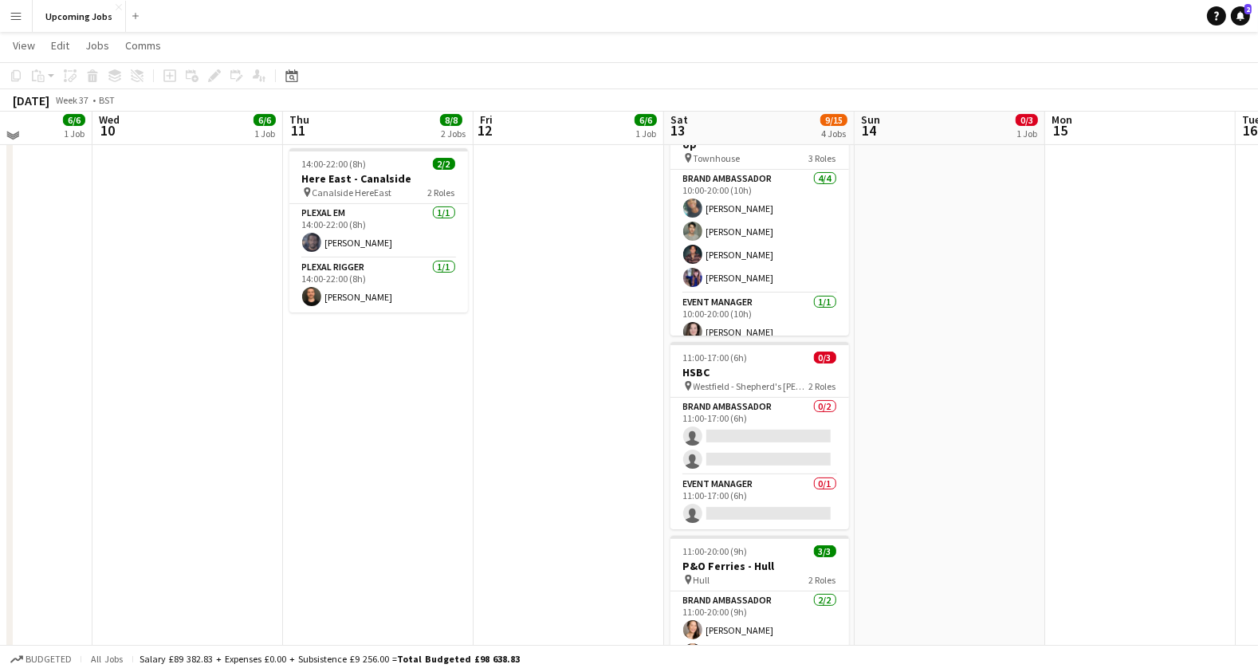
scroll to position [0, 0]
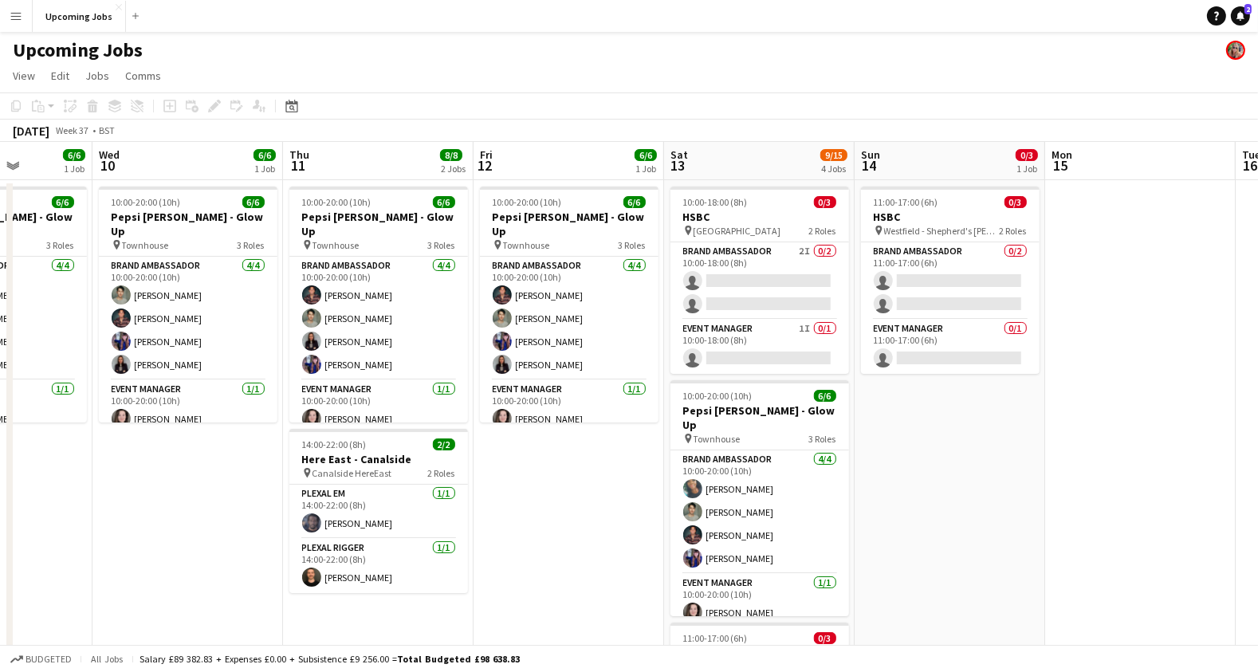
click at [1037, 496] on app-date-cell "11:00-17:00 (6h) 0/3 HSBC pin Westfield - Shepherd's [PERSON_NAME] 2 Roles Bran…" at bounding box center [949, 616] width 190 height 872
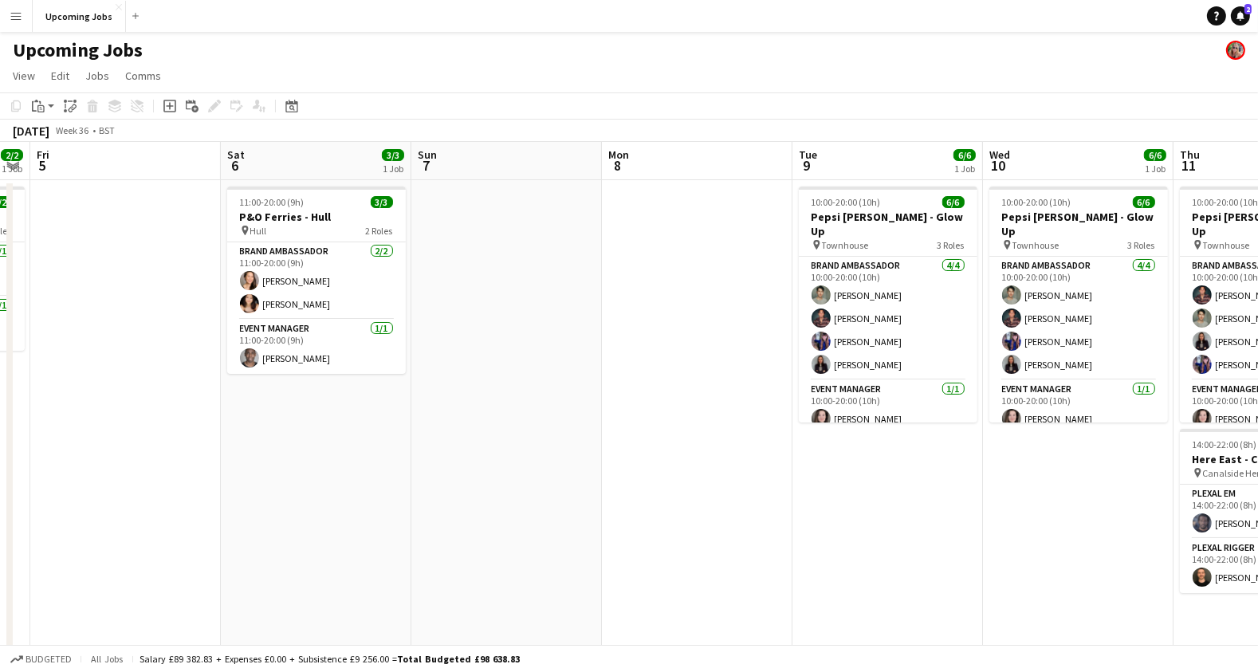
scroll to position [0, 351]
